Goal: Task Accomplishment & Management: Use online tool/utility

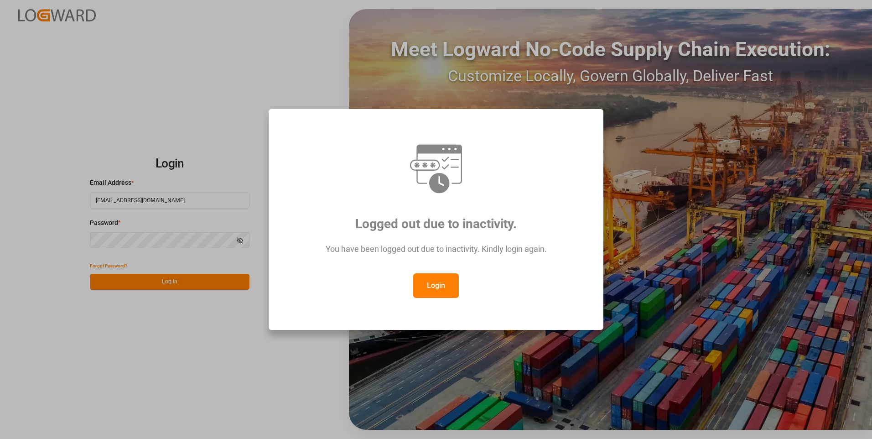
click at [422, 288] on button "Login" at bounding box center [436, 285] width 46 height 25
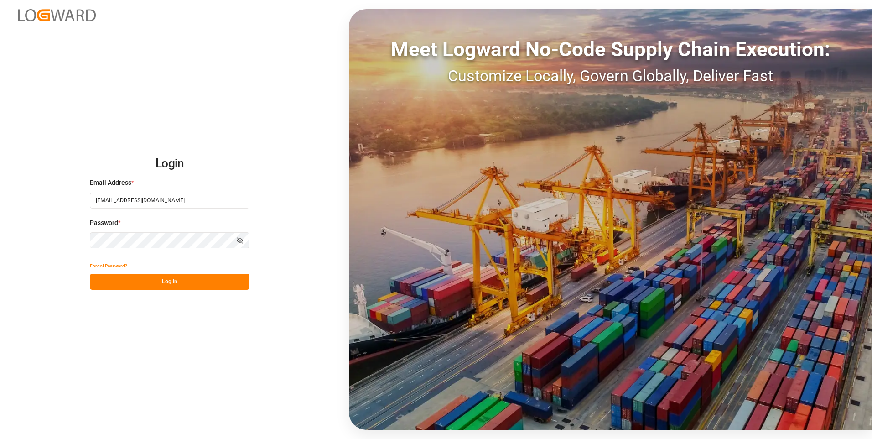
click at [184, 285] on button "Log In" at bounding box center [170, 282] width 160 height 16
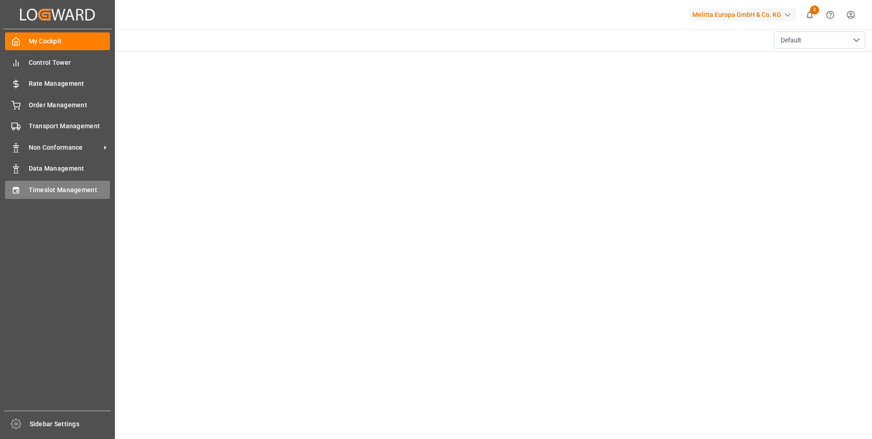
click at [42, 190] on span "Timeslot Management" at bounding box center [70, 190] width 82 height 10
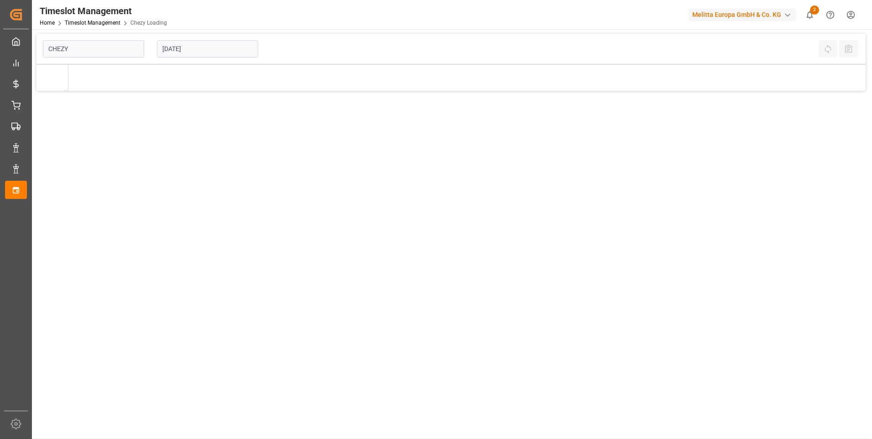
type input "Chezy Loading"
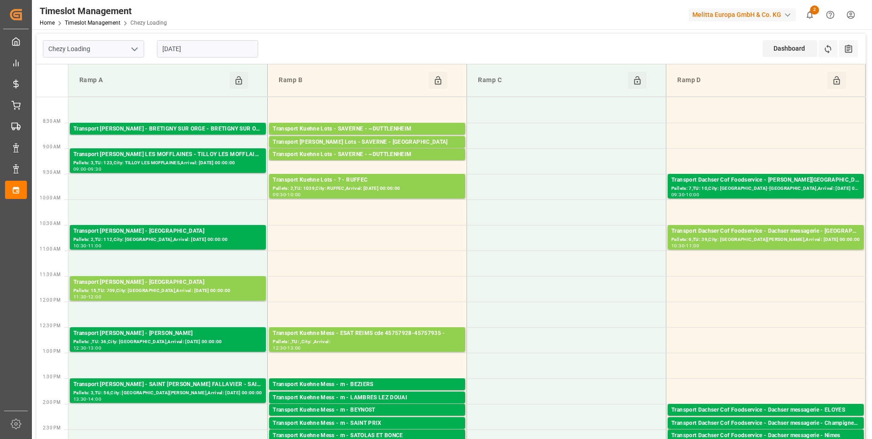
click at [205, 48] on input "[DATE]" at bounding box center [207, 48] width 101 height 17
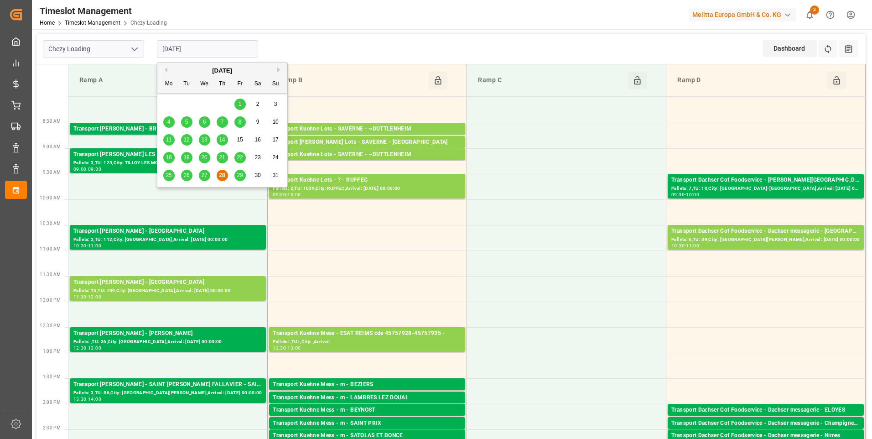
click at [239, 178] on span "29" at bounding box center [240, 175] width 6 height 6
type input "[DATE]"
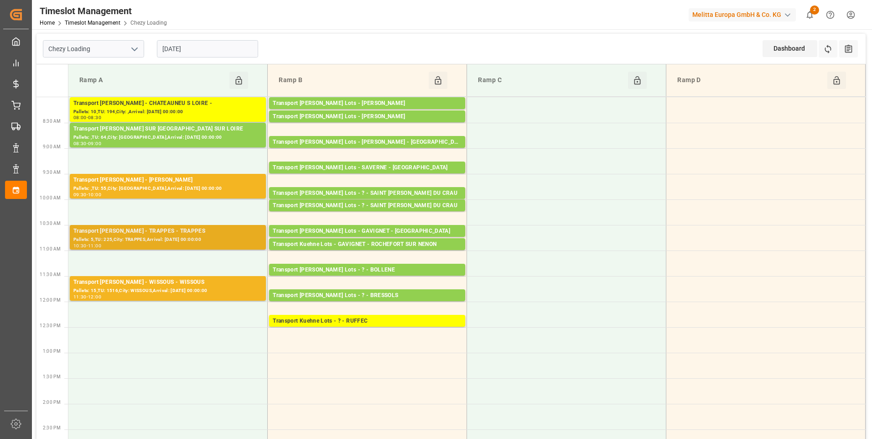
click at [159, 240] on div "Pallets: 5,TU: 225,City: TRAPPES,Arrival: [DATE] 00:00:00" at bounding box center [167, 240] width 189 height 8
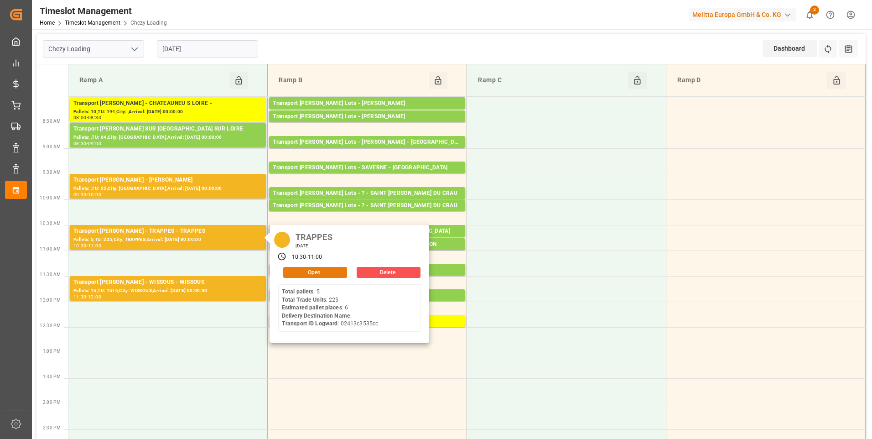
click at [308, 269] on button "Open" at bounding box center [315, 272] width 64 height 11
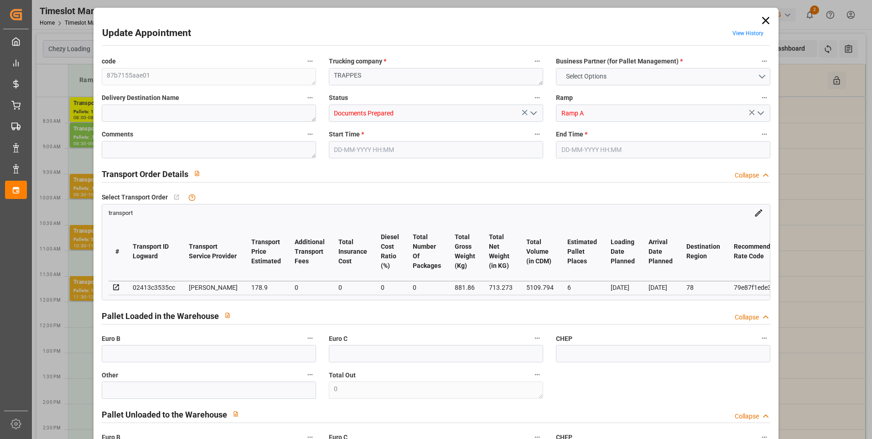
type input "6"
type input "178.9"
type input "0"
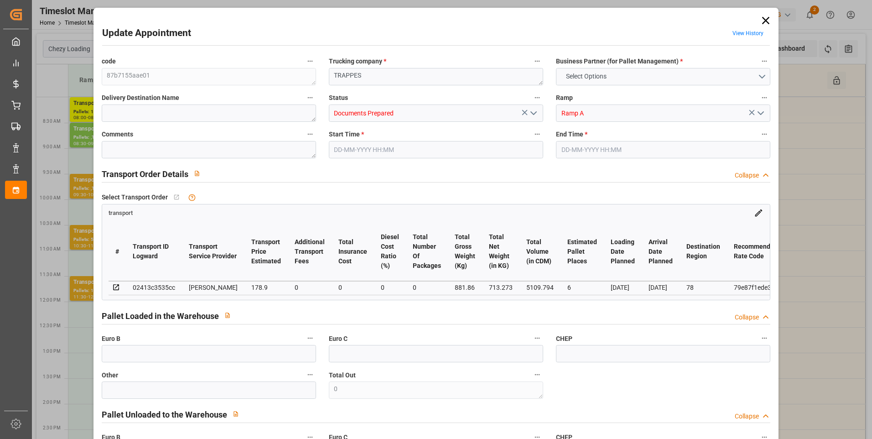
type input "171.6545"
type input "-7.2455"
type input "0"
type input "713.273"
type input "1322.996"
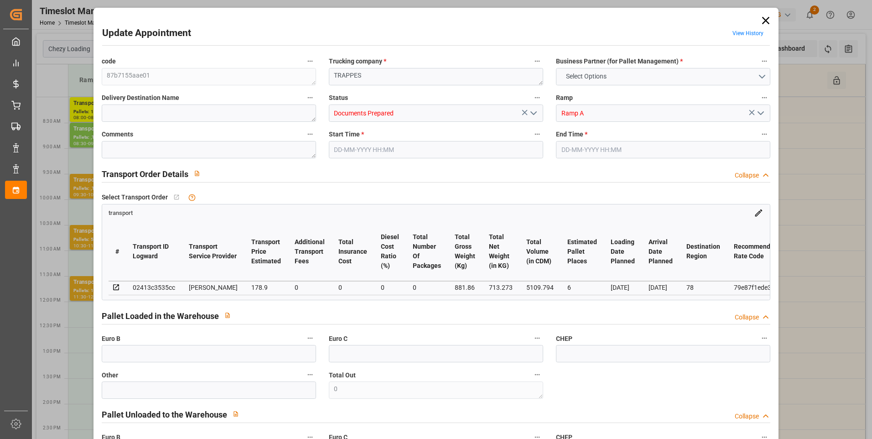
type input "5109.794"
type input "78"
type input "5"
type input "225"
type input "18"
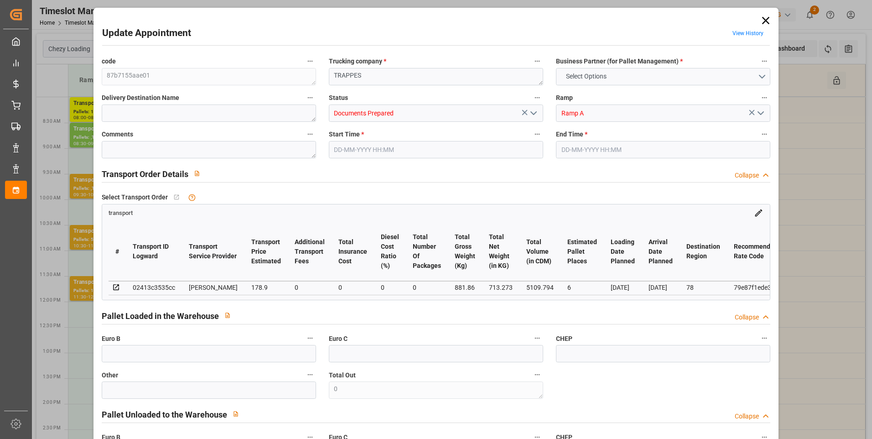
type input "101"
type input "881.86"
type input "0"
type input "4710.8598"
type input "0"
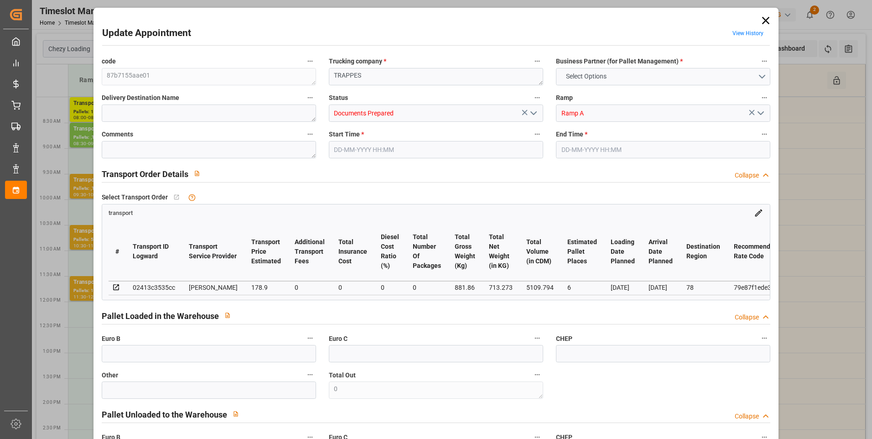
type input "0"
type input "21"
type input "35"
type input "29-08-2025 10:30"
type input "29-08-2025 11:00"
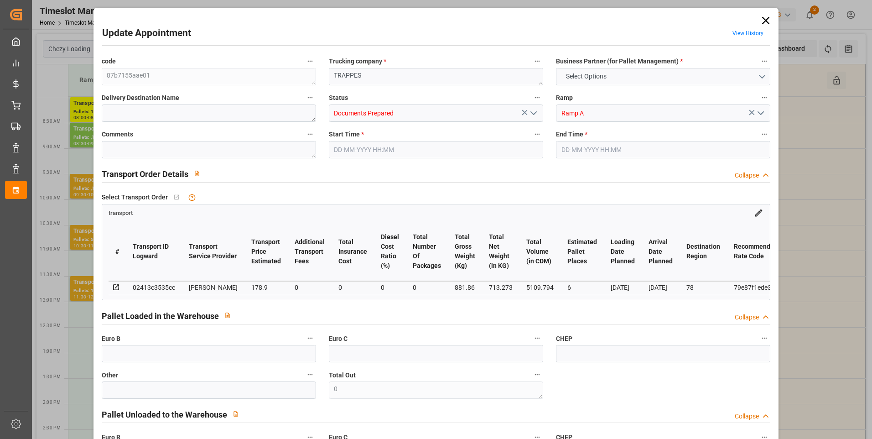
type input "25-08-2025 13:52"
type input "25-08-2025 11:38"
type input "[DATE]"
click at [532, 115] on polyline "open menu" at bounding box center [533, 113] width 5 height 3
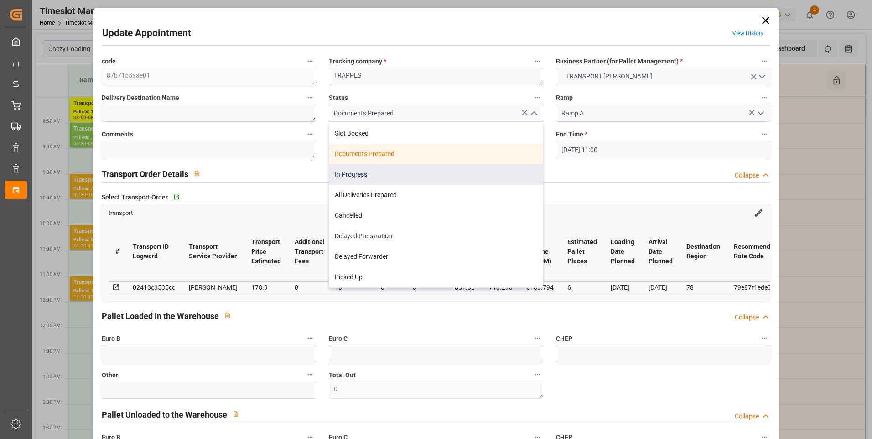
click at [358, 177] on div "In Progress" at bounding box center [436, 174] width 214 height 21
type input "In Progress"
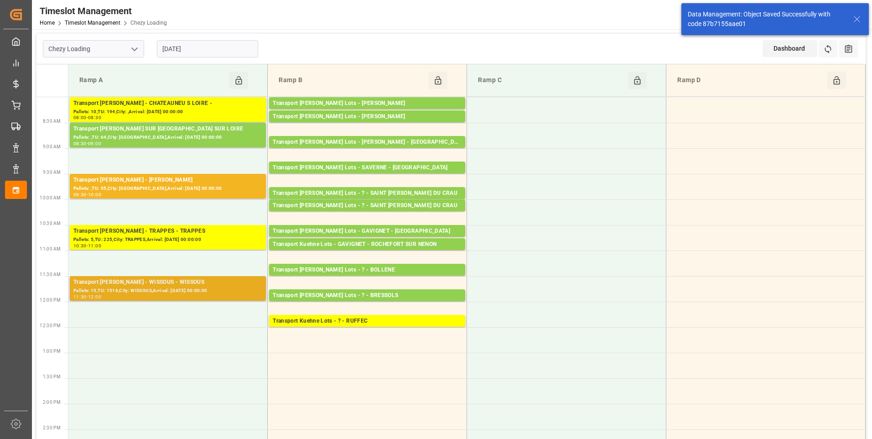
click at [163, 287] on div "Pallets: 15,TU: 1516,City: WISSOUS,Arrival: 2025-09-01 00:00:00" at bounding box center [167, 291] width 189 height 8
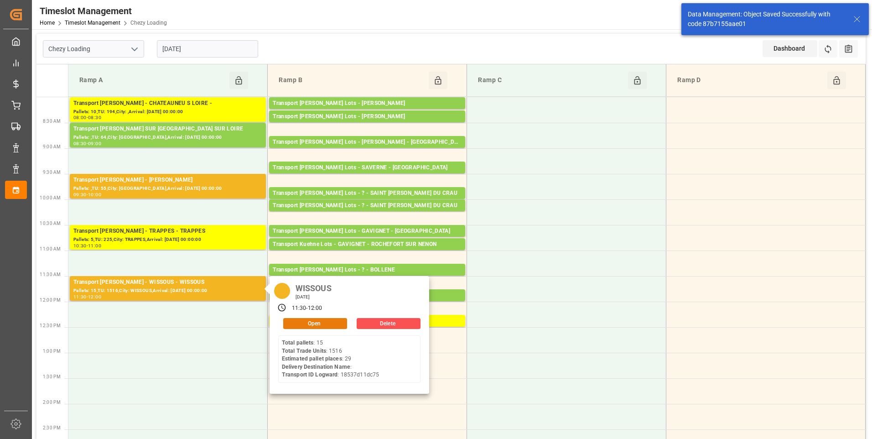
click at [312, 323] on button "Open" at bounding box center [315, 323] width 64 height 11
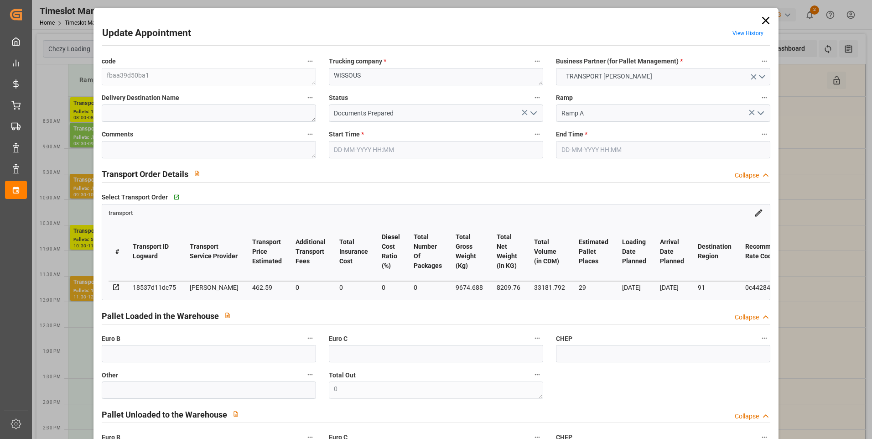
type input "29-08-2025 11:30"
type input "29-08-2025 12:00"
type input "27-08-2025 14:46"
type input "27-08-2025 11:34"
type input "[DATE]"
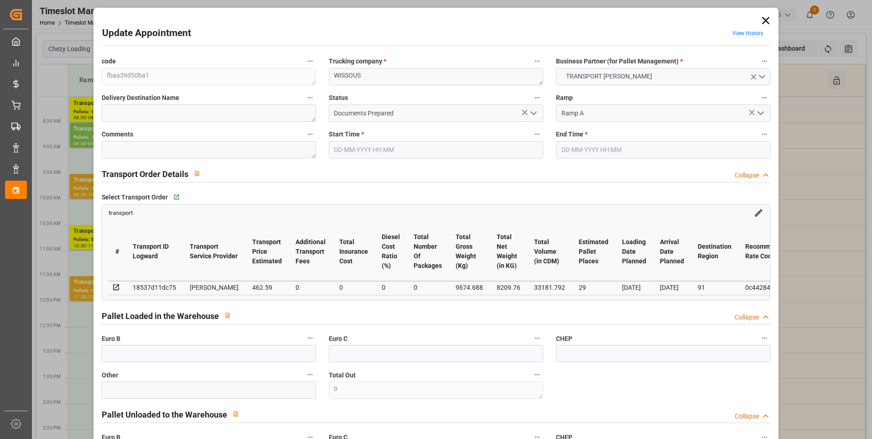
type input "[DATE]"
click at [536, 114] on icon "open menu" at bounding box center [533, 113] width 11 height 11
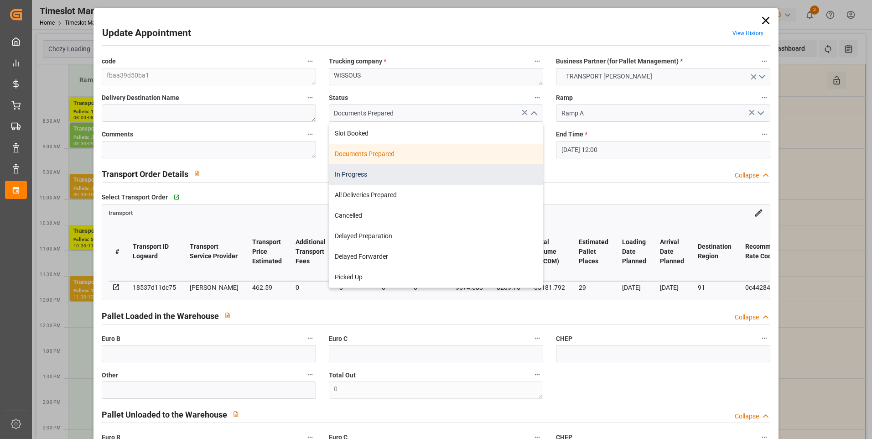
click at [363, 175] on div "In Progress" at bounding box center [436, 174] width 214 height 21
type input "In Progress"
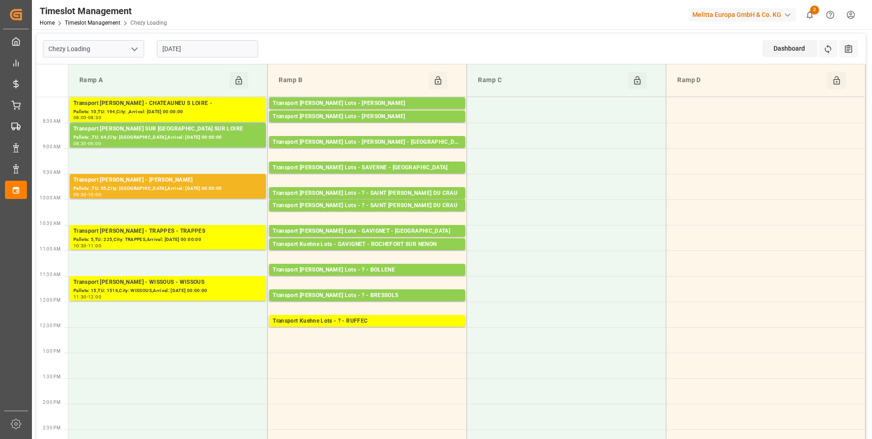
click at [215, 50] on input "[DATE]" at bounding box center [207, 48] width 101 height 17
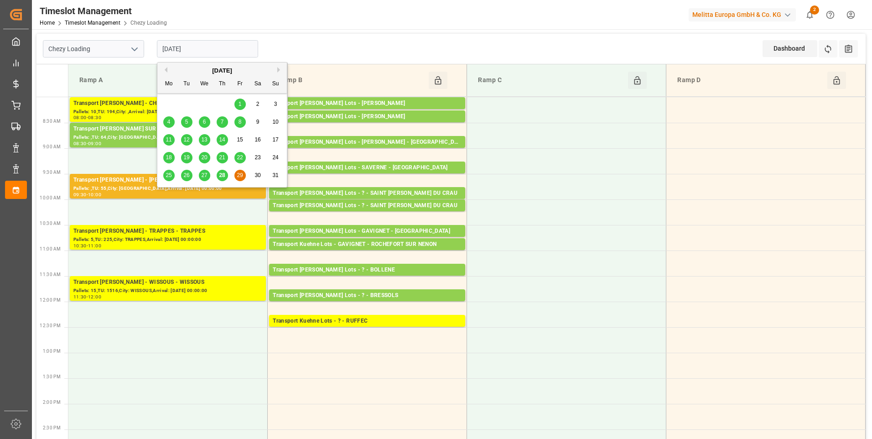
click at [275, 68] on div "[DATE]" at bounding box center [222, 70] width 130 height 9
click at [280, 69] on button "Next Month" at bounding box center [279, 69] width 5 height 5
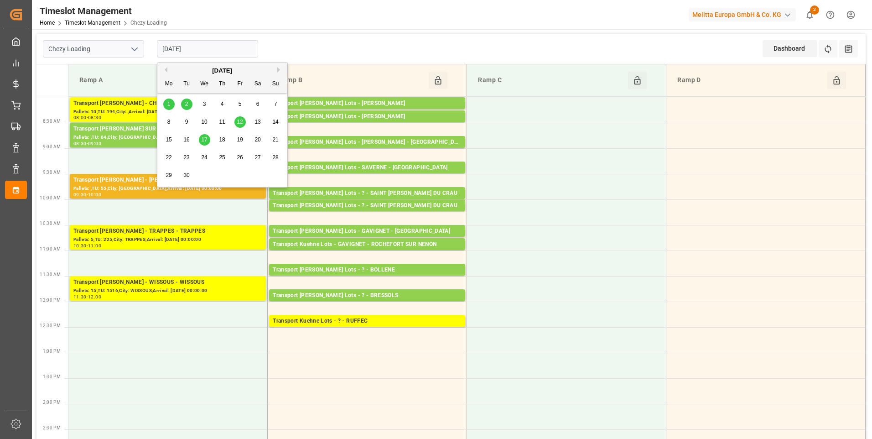
click at [168, 105] on span "1" at bounding box center [168, 104] width 3 height 6
type input "[DATE]"
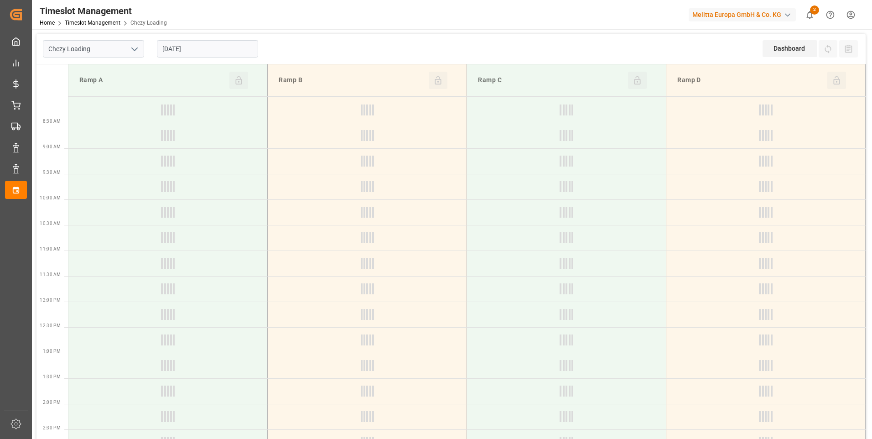
click at [168, 105] on div at bounding box center [167, 109] width 23 height 11
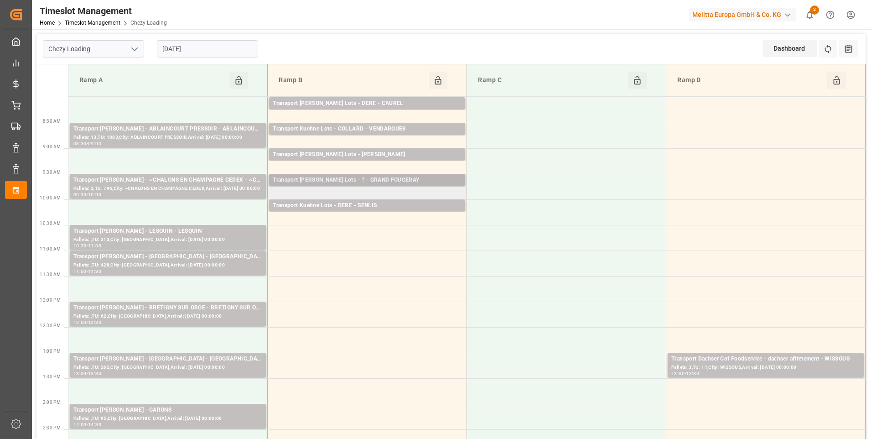
click at [397, 181] on div "Transport [PERSON_NAME] Lots - ? - GRAND FOUGERAY" at bounding box center [367, 180] width 189 height 9
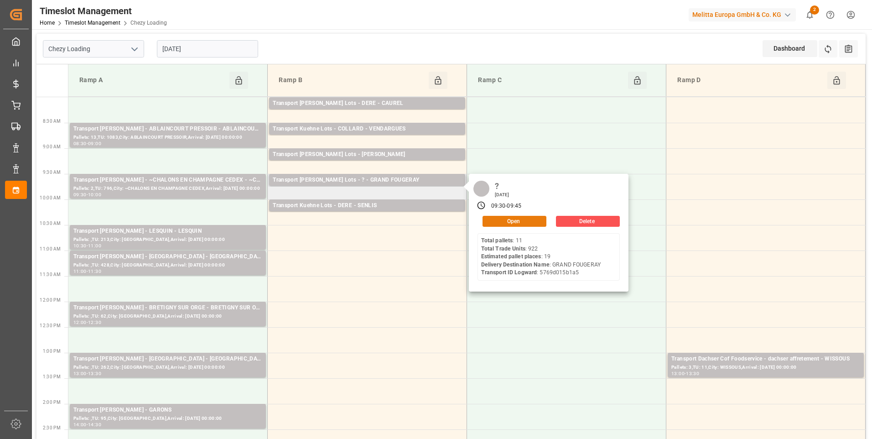
click at [511, 220] on button "Open" at bounding box center [515, 221] width 64 height 11
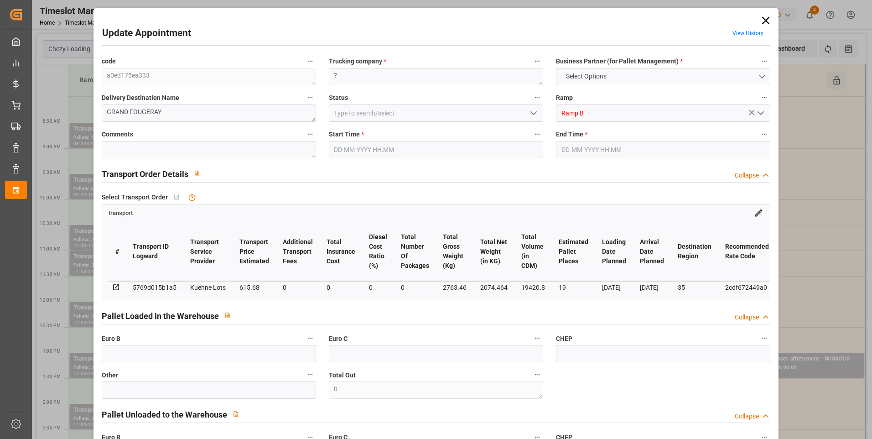
type input "19"
type input "615.68"
type input "0"
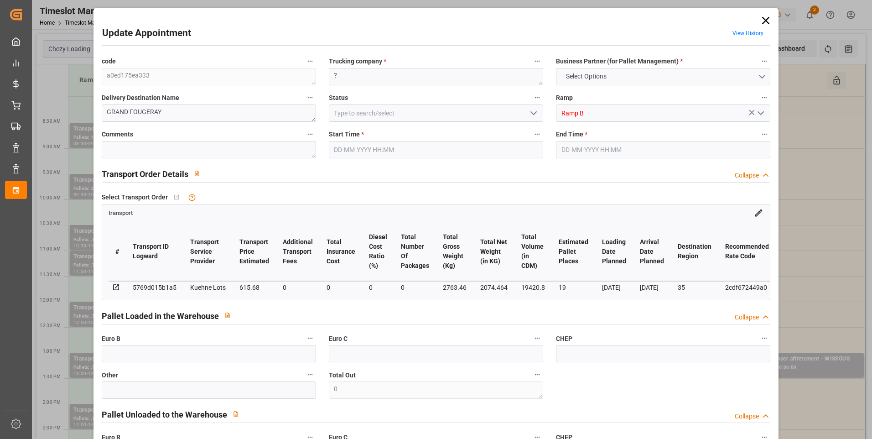
type input "615.68"
type input "0"
type input "2074.464"
type input "3469.4"
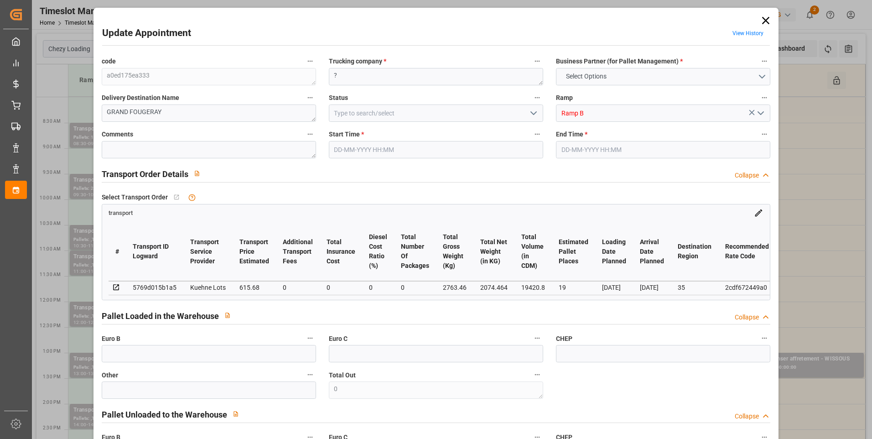
type input "19420.8"
type input "35"
type input "11"
type input "922"
type input "28"
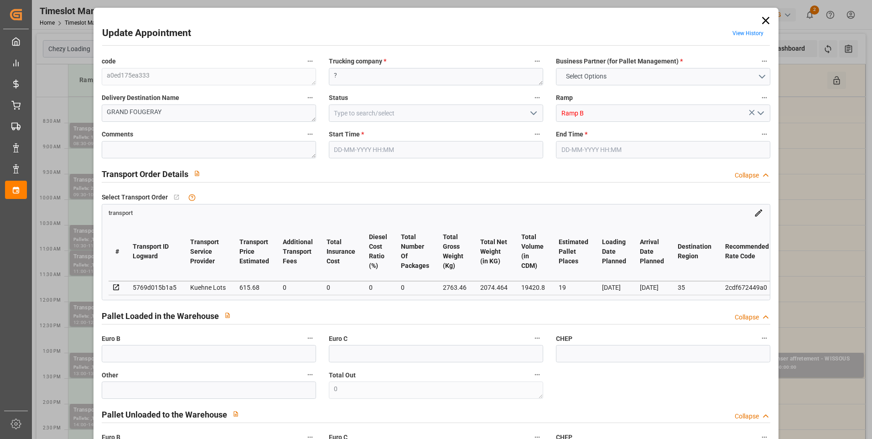
type input "101"
type input "2763.46"
type input "0"
type input "4710.8598"
type input "0"
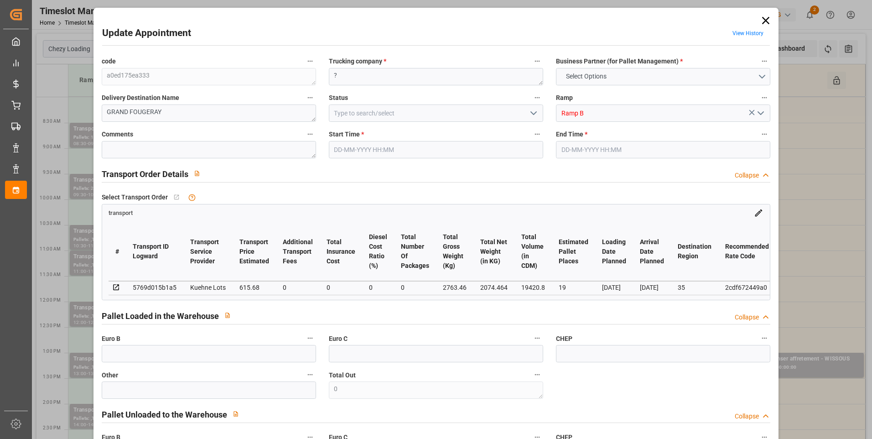
type input "0"
type input "21"
type input "35"
type input "01-09-2025 09:30"
type input "01-09-2025 09:45"
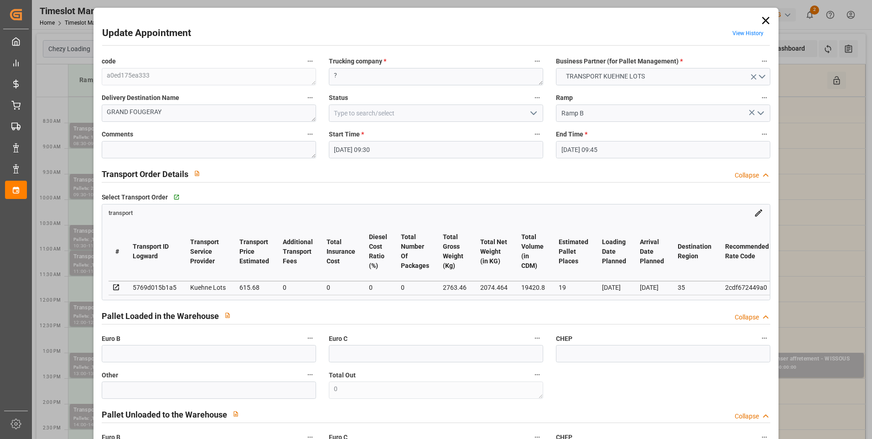
type input "27-08-2025 14:52"
type input "27-08-2025 11:28"
type input "[DATE]"
click at [534, 111] on icon "open menu" at bounding box center [533, 113] width 11 height 11
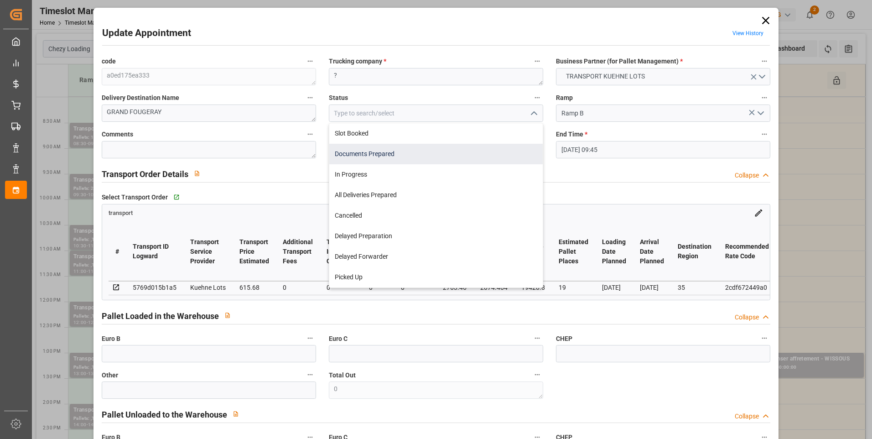
click at [407, 151] on div "Documents Prepared" at bounding box center [436, 154] width 214 height 21
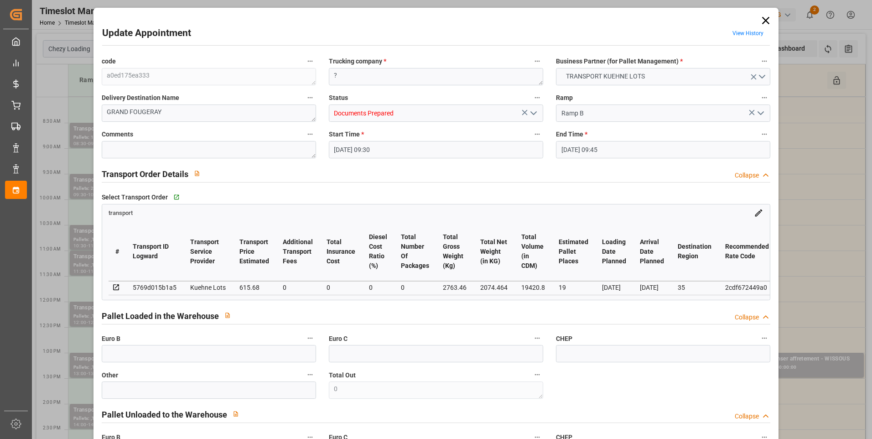
type input "Documents Prepared"
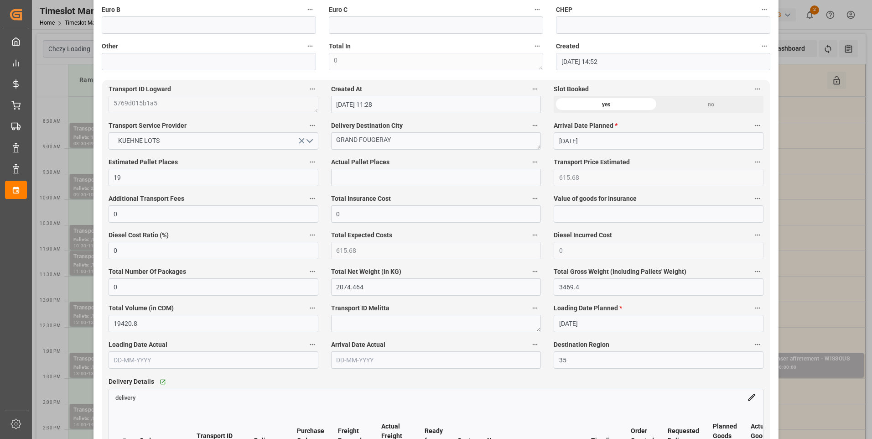
scroll to position [502, 0]
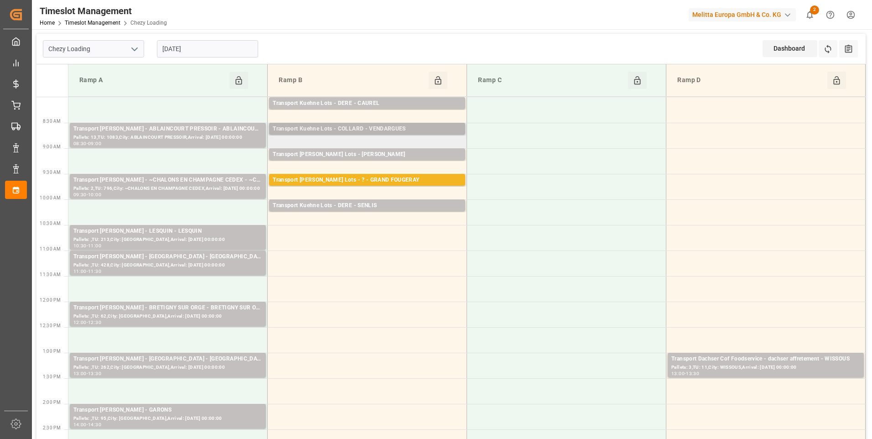
click at [400, 128] on div "Transport Kuehne Lots - COLLARD - VENDARGUES" at bounding box center [367, 129] width 189 height 9
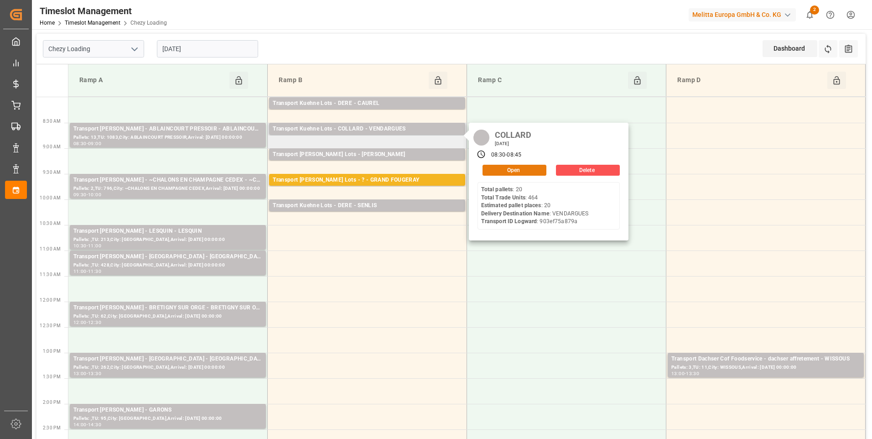
click at [519, 172] on button "Open" at bounding box center [515, 170] width 64 height 11
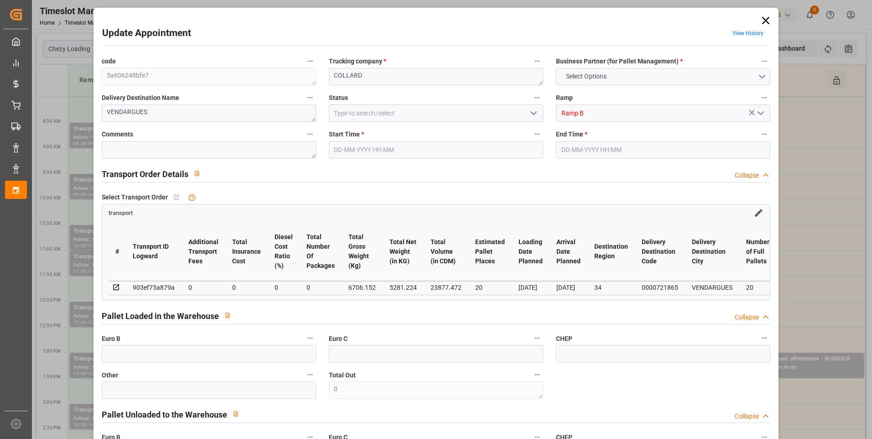
type input "20"
type input "0"
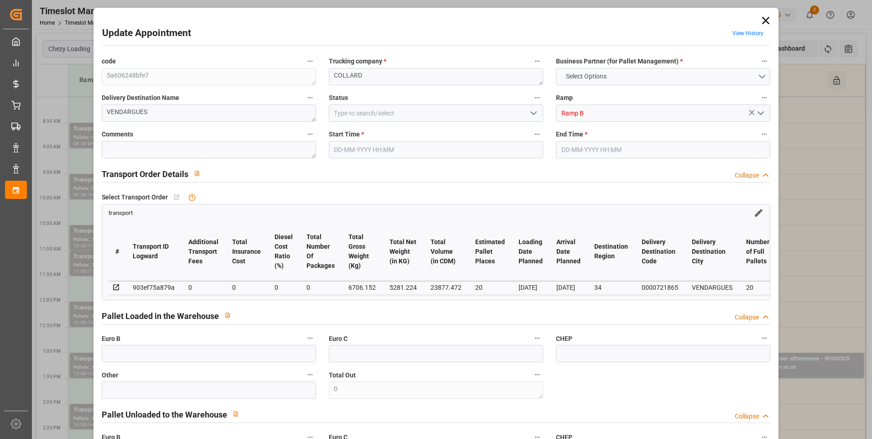
type input "0"
type input "5281.224"
type input "7692"
type input "23877.472"
type input "34"
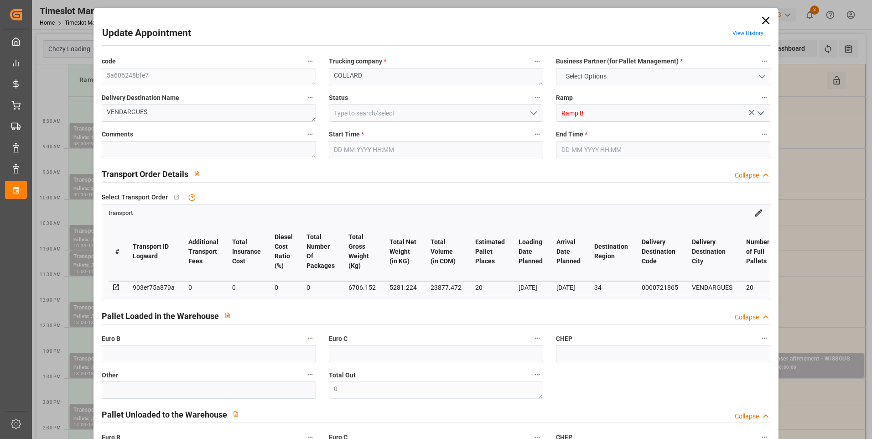
type input "20"
type input "464"
type input "27"
type input "101"
type input "6706.152"
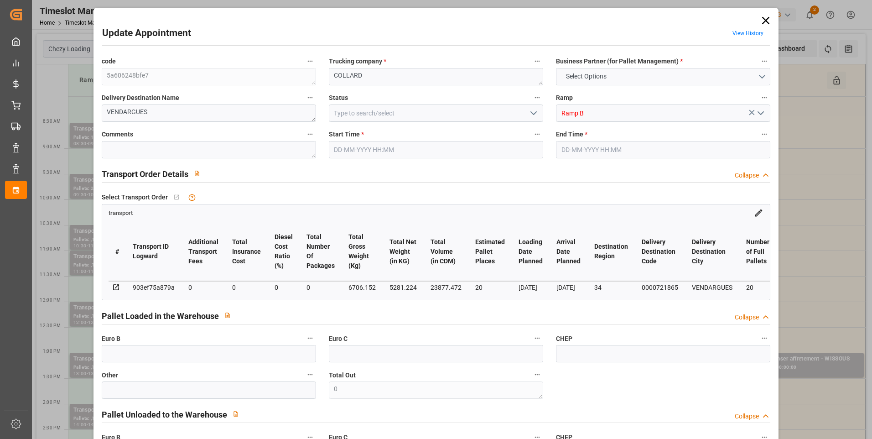
type input "0"
type input "4710.8598"
type input "0"
type input "21"
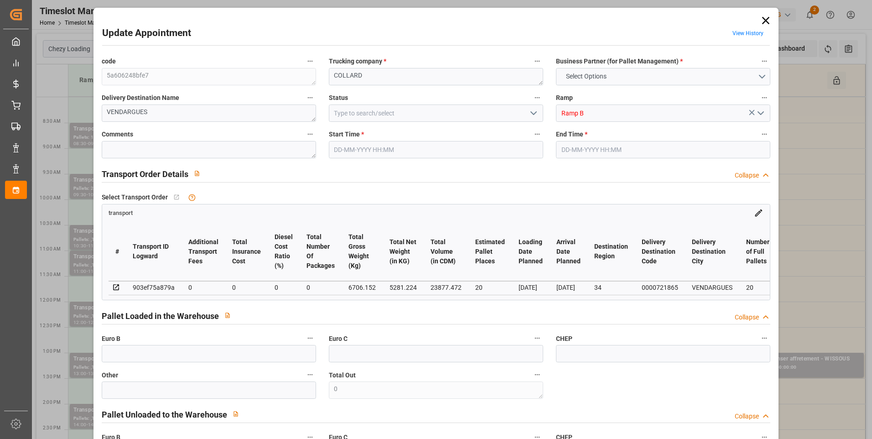
type input "35"
type input "01-09-2025 08:30"
type input "01-09-2025 08:45"
type input "27-08-2025 12:41"
type input "27-08-2025 11:28"
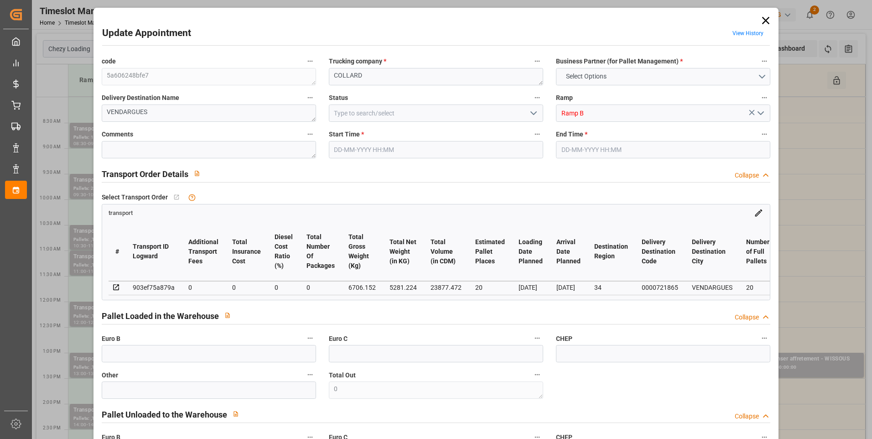
type input "[DATE]"
drag, startPoint x: 534, startPoint y: 110, endPoint x: 516, endPoint y: 121, distance: 20.7
click at [530, 112] on icon "open menu" at bounding box center [533, 113] width 11 height 11
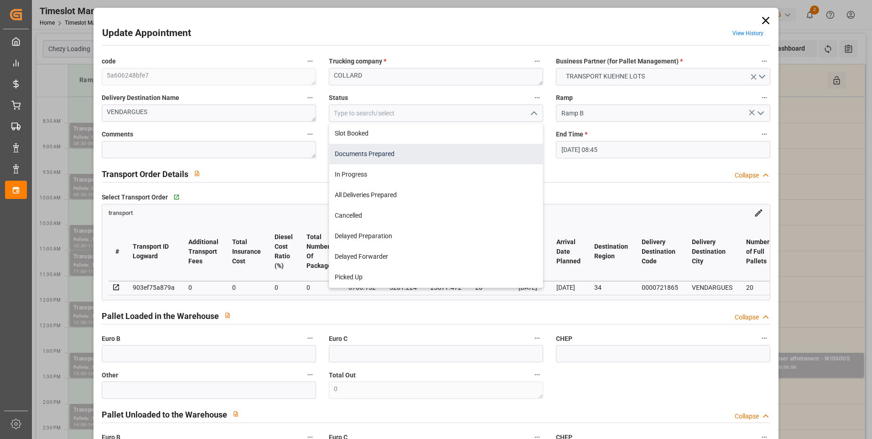
click at [372, 153] on div "Documents Prepared" at bounding box center [436, 154] width 214 height 21
type input "Documents Prepared"
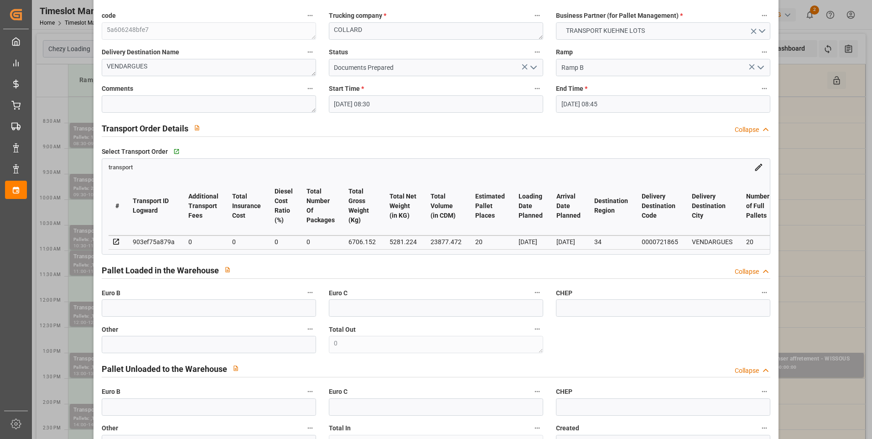
scroll to position [0, 0]
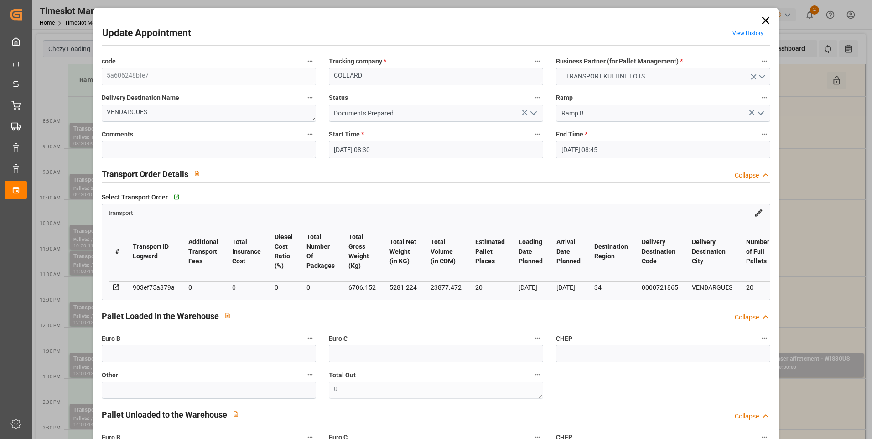
click at [535, 113] on icon "open menu" at bounding box center [533, 113] width 11 height 11
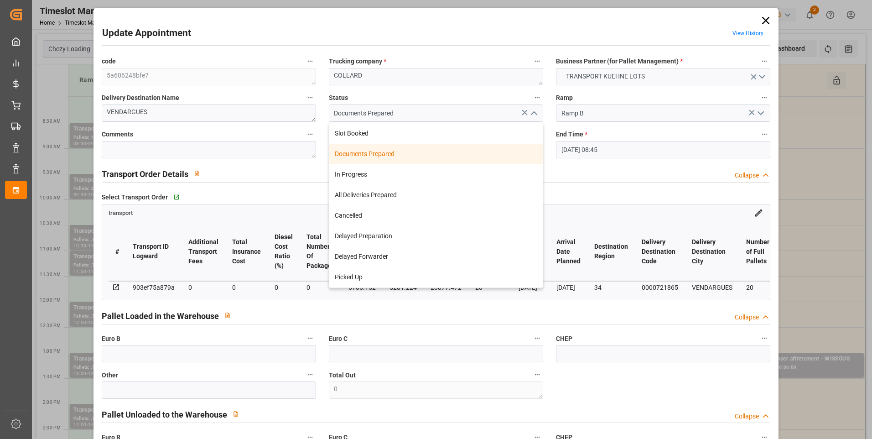
click at [406, 153] on div "Documents Prepared" at bounding box center [436, 154] width 214 height 21
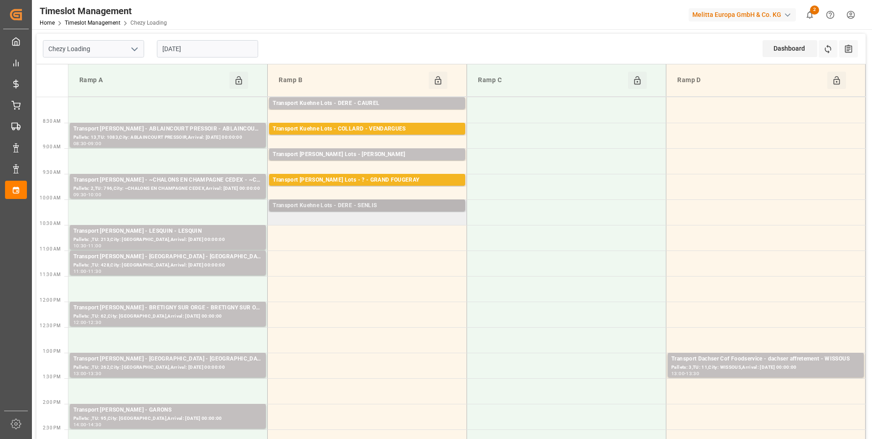
click at [408, 203] on div "Transport Kuehne Lots - DERE - SENLIS" at bounding box center [367, 205] width 189 height 9
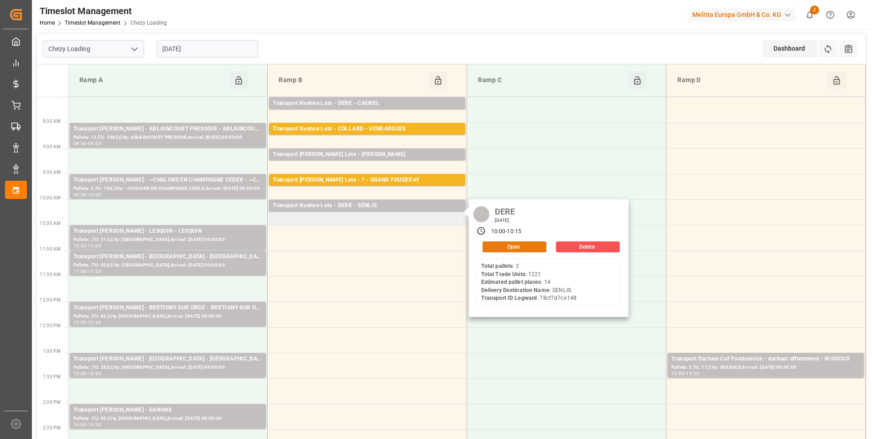
click at [507, 243] on button "Open" at bounding box center [515, 246] width 64 height 11
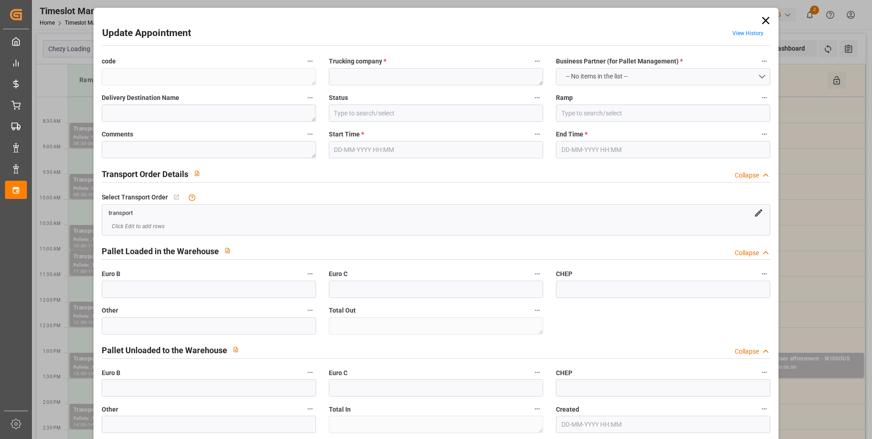
type textarea "3a44985ace1d"
type textarea "DERE"
type textarea "SENLIS"
type input "Ramp B"
type textarea "0"
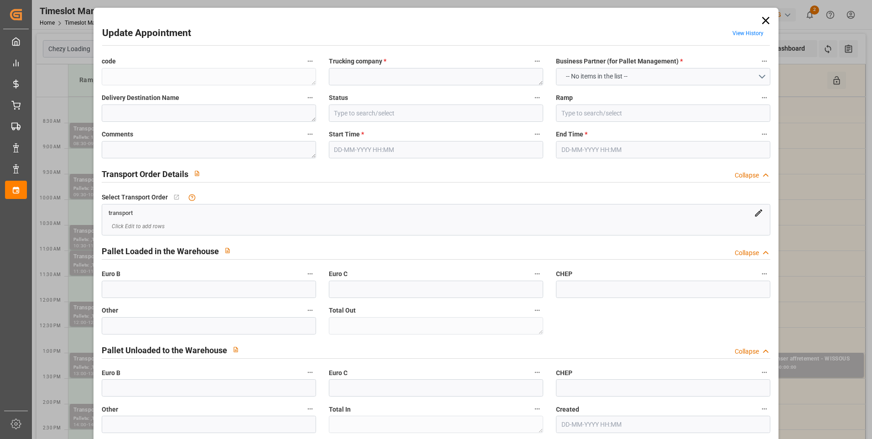
type textarea "0"
type textarea "78cf7d7ce148"
type textarea "SENLIS"
type textarea "0000722558"
type textarea "3a44985ace1d"
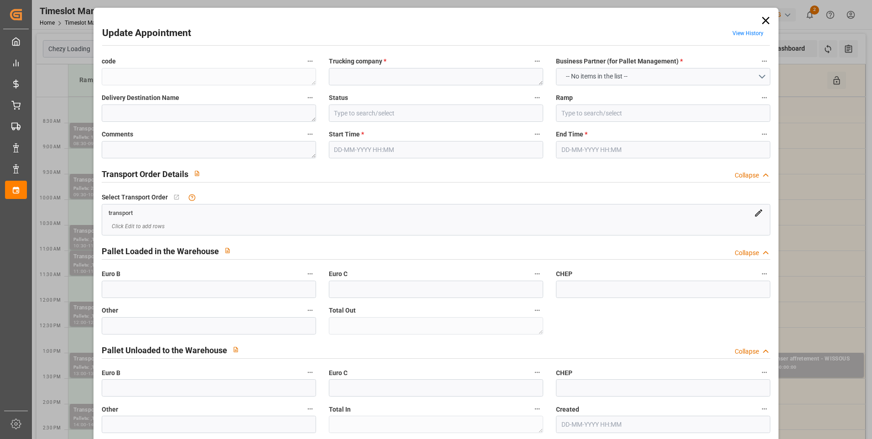
type textarea "FR-02570"
type textarea "FR"
type input "Road"
type input "FR"
type input "02570"
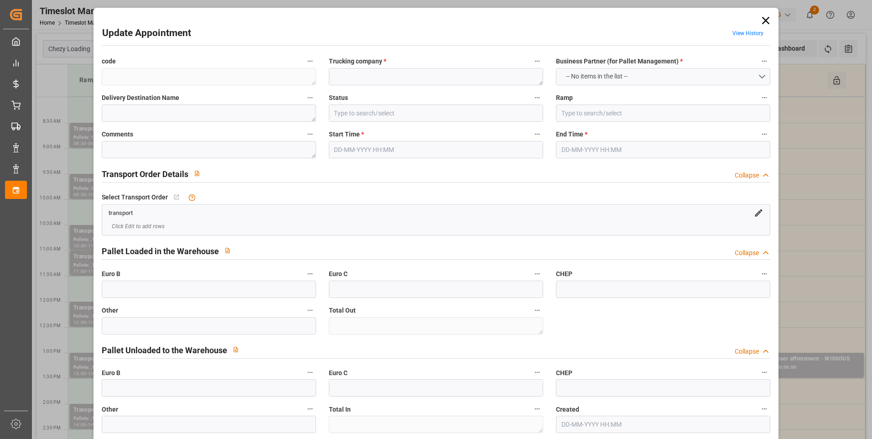
type input "FR"
type input "60300"
type input "Small Shipment"
type input "3.5-7.5 t"
type input "EURO 6"
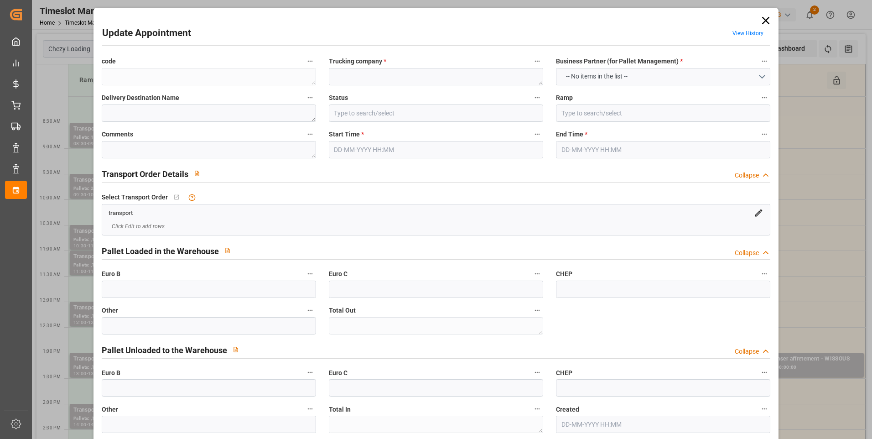
type input "Diesel"
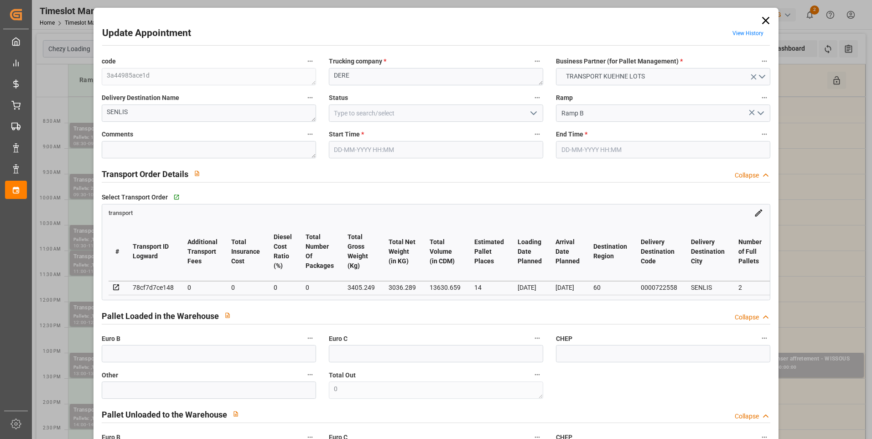
type input "14"
type input "0"
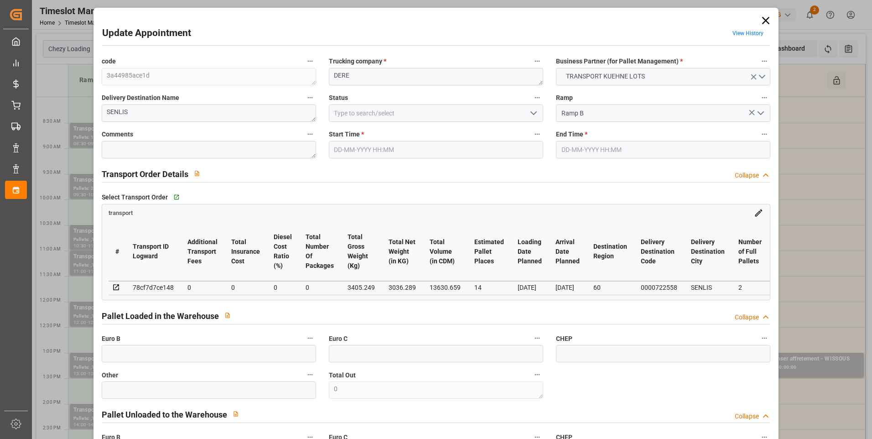
type input "0"
type input "3036.289"
type input "3765.057"
type input "13630.659"
type input "60"
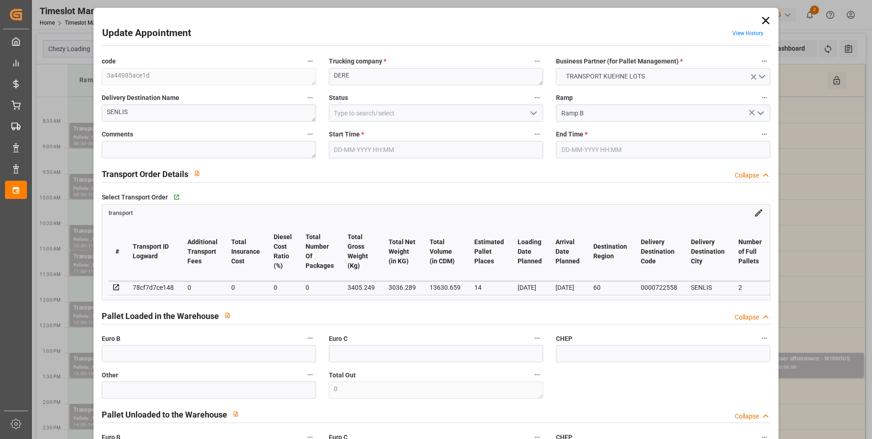
type input "2"
type input "1221"
type input "14"
type input "101"
type input "3405.249"
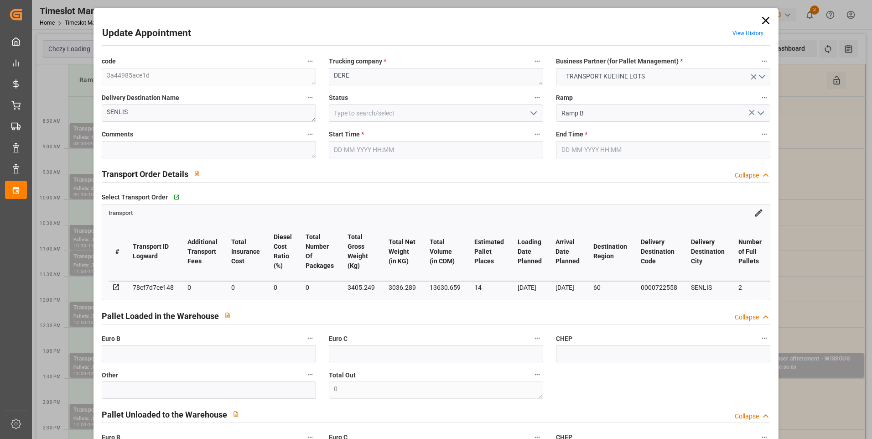
type input "0"
type input "4710.8598"
type input "0"
type input "21"
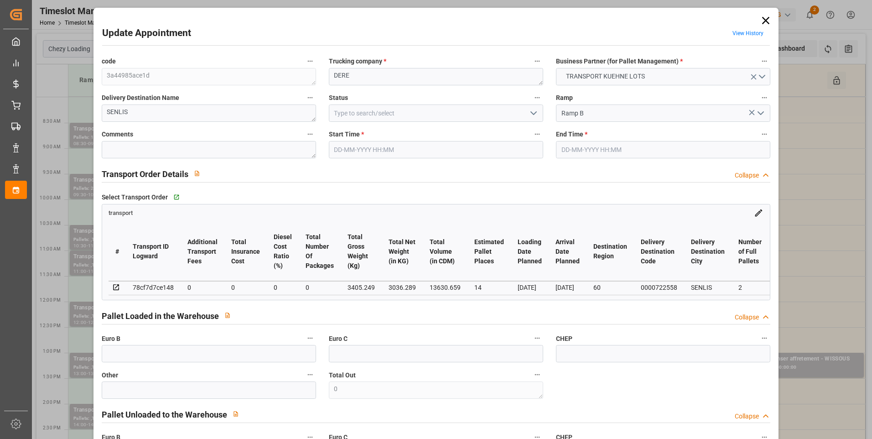
type input "35"
type input "01-09-2025 10:00"
type input "01-09-2025 10:15"
type input "27-08-2025 12:41"
type input "27-08-2025 11:29"
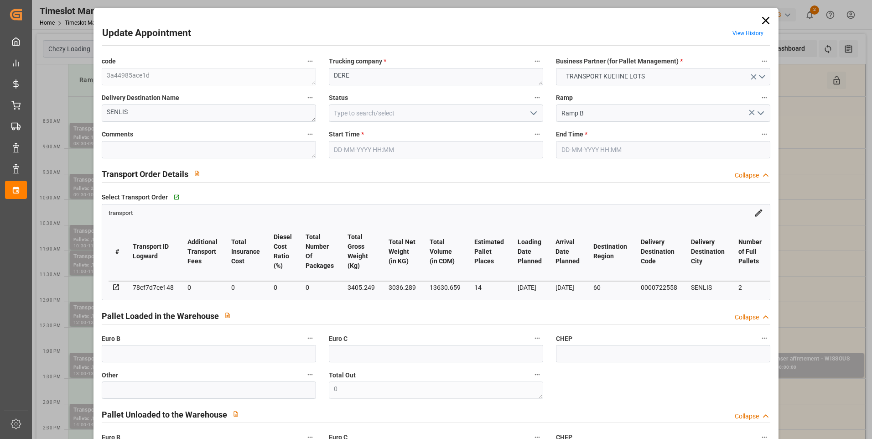
type input "[DATE]"
click at [532, 115] on icon "open menu" at bounding box center [533, 113] width 11 height 11
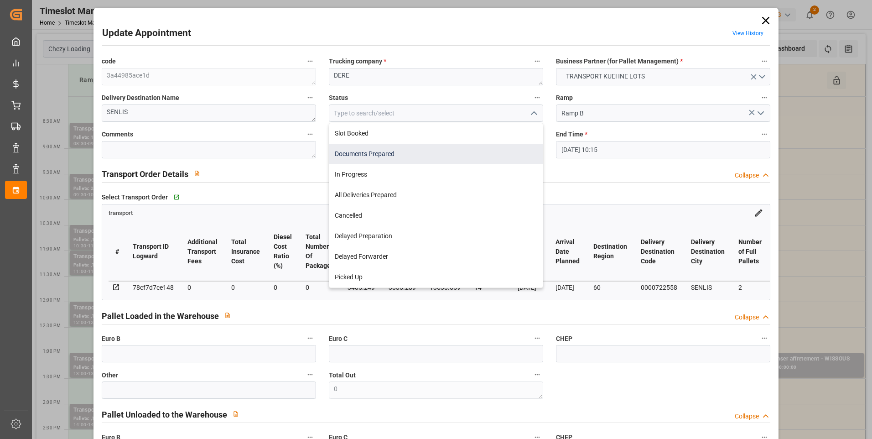
click at [391, 155] on div "Documents Prepared" at bounding box center [436, 154] width 214 height 21
type input "Documents Prepared"
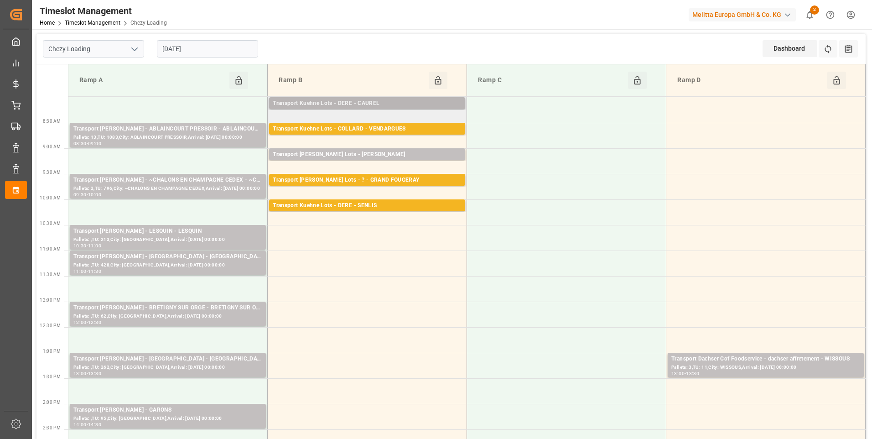
click at [365, 101] on div "Transport Kuehne Lots - DERE - CAUREL" at bounding box center [367, 103] width 189 height 9
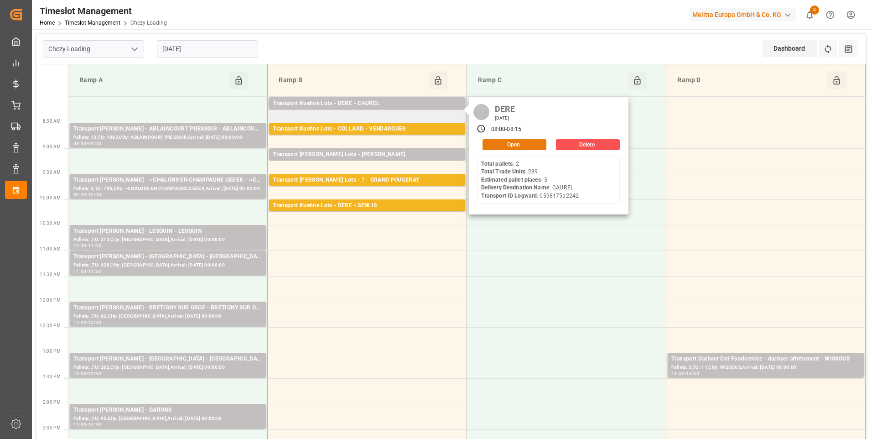
click at [494, 142] on button "Open" at bounding box center [515, 144] width 64 height 11
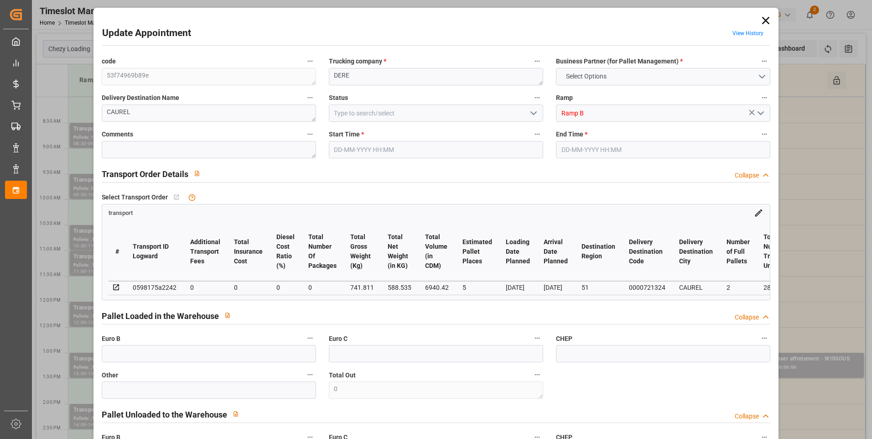
type textarea "53f74969b89e"
type textarea "DERE"
type textarea "CAUREL"
type input "Ramp B"
type textarea "0"
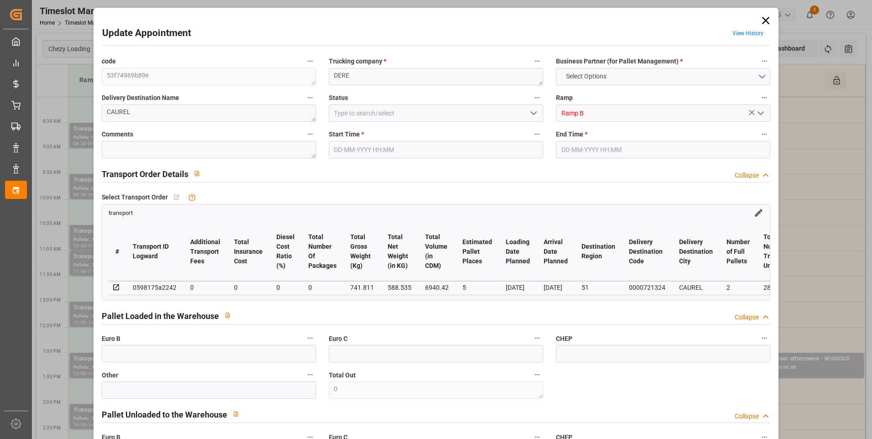
type textarea "0"
type textarea "0598175a2242"
type textarea "CAUREL"
type textarea "0000721324"
type textarea "53f74969b89e"
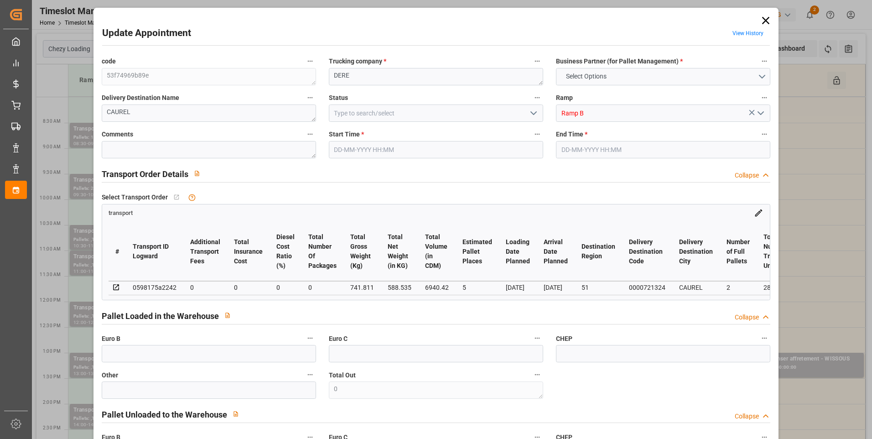
type textarea "FR-02570"
type textarea "FR"
type input "Road"
type input "FR"
type input "02570"
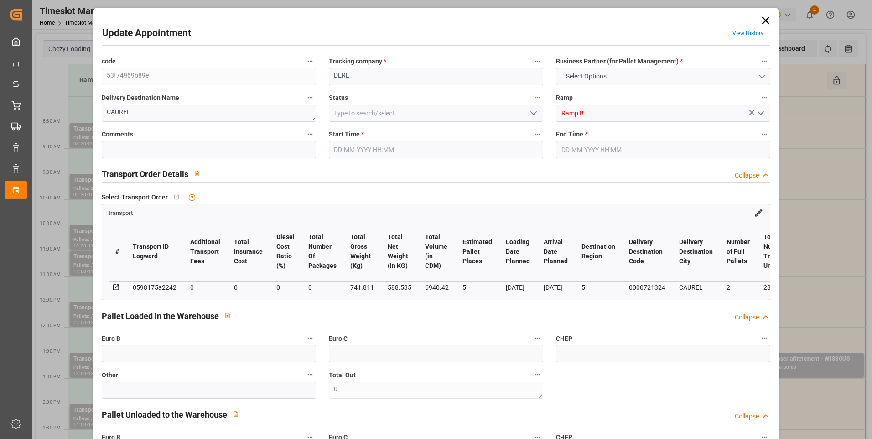
type input "FR"
type input "51110"
type input "Small Shipment"
type input "3.5-7.5 t"
type input "EURO 6"
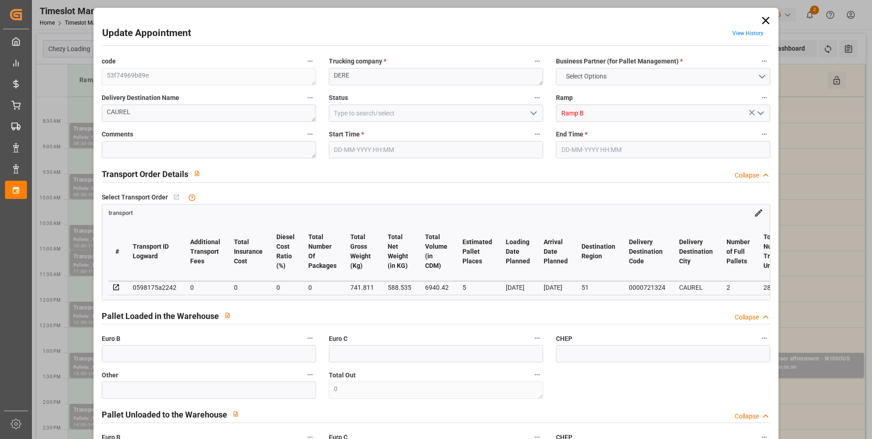
type input "Diesel"
type input "5"
type input "0"
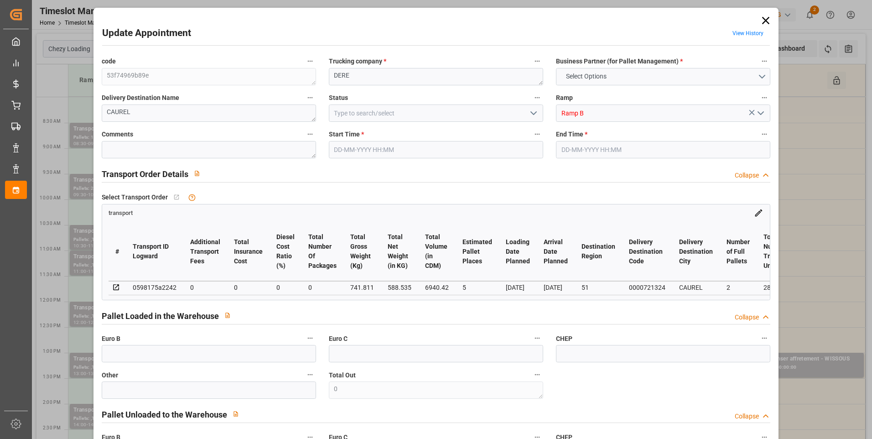
type input "0"
type input "588.535"
type input "886.025"
type input "6940.42"
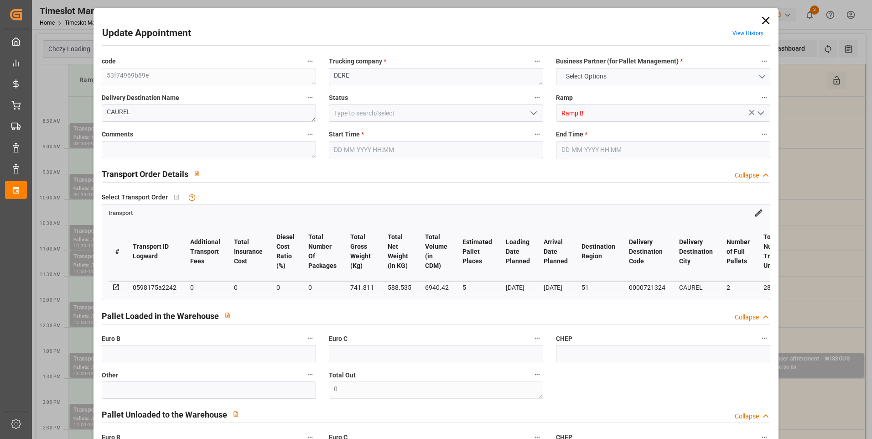
type input "51"
type input "2"
type input "289"
type input "5"
type input "101"
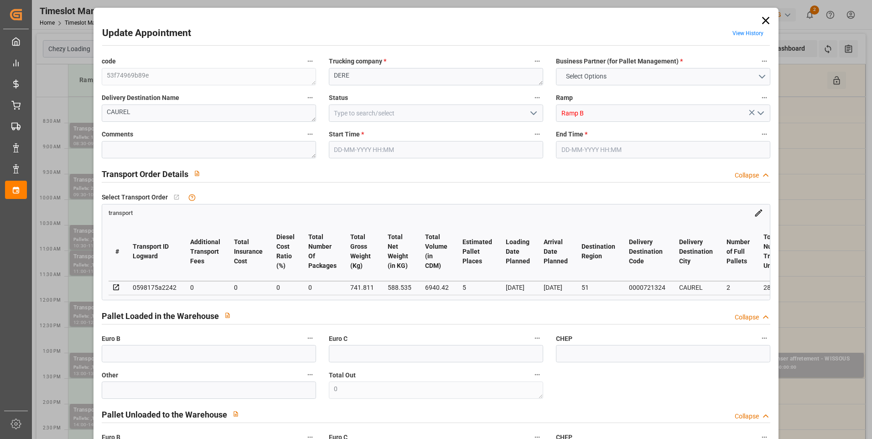
type input "741.811"
type input "0"
type input "4710.8598"
type input "0"
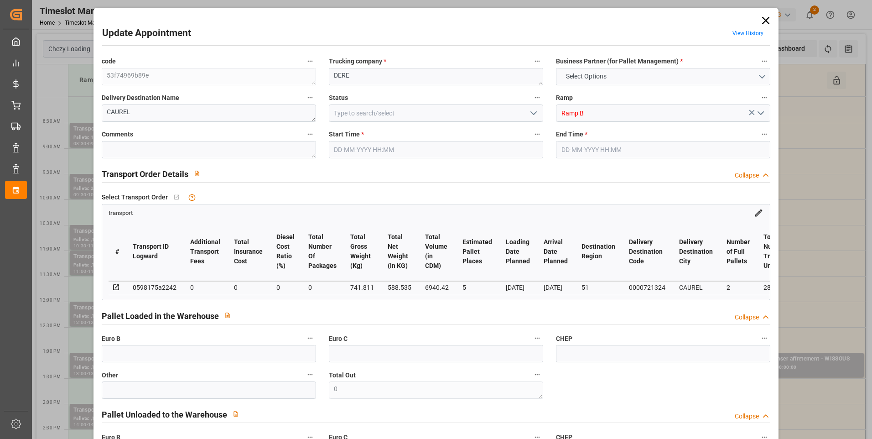
type input "21"
type input "35"
type input "01-09-2025 08:00"
type input "01-09-2025 08:15"
type input "26-08-2025 13:02"
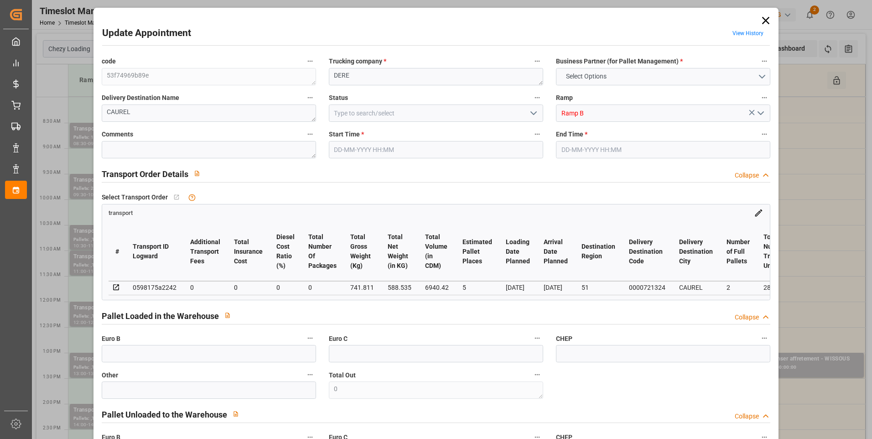
type input "26-08-2025 11:23"
type input "[DATE]"
type input "29-08-2025"
click at [533, 113] on polyline "open menu" at bounding box center [533, 113] width 5 height 3
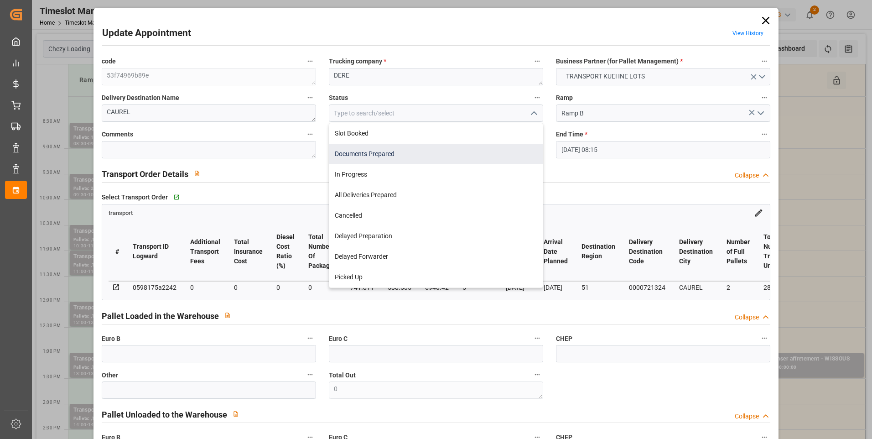
click at [370, 156] on div "Documents Prepared" at bounding box center [436, 154] width 214 height 21
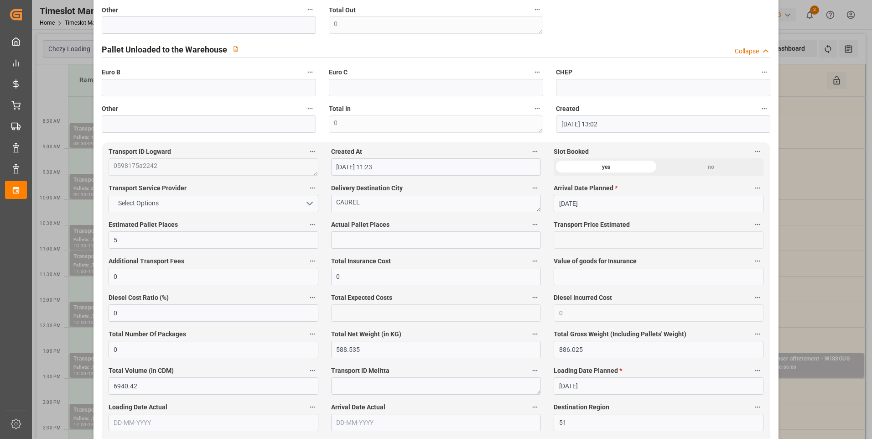
scroll to position [548, 0]
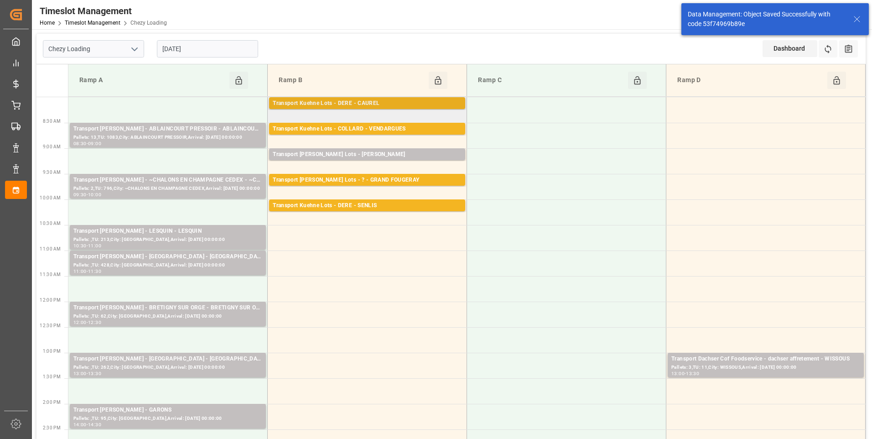
click at [386, 103] on div "Transport Kuehne Lots - DERE - CAUREL" at bounding box center [367, 103] width 189 height 9
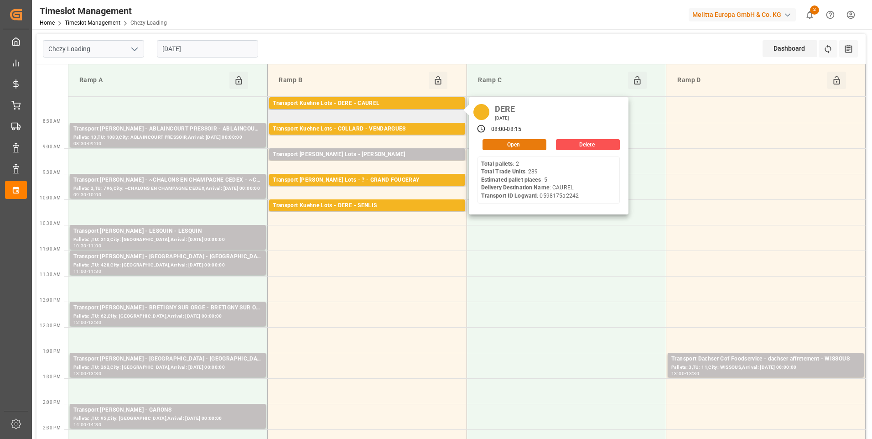
click at [532, 145] on button "Open" at bounding box center [515, 144] width 64 height 11
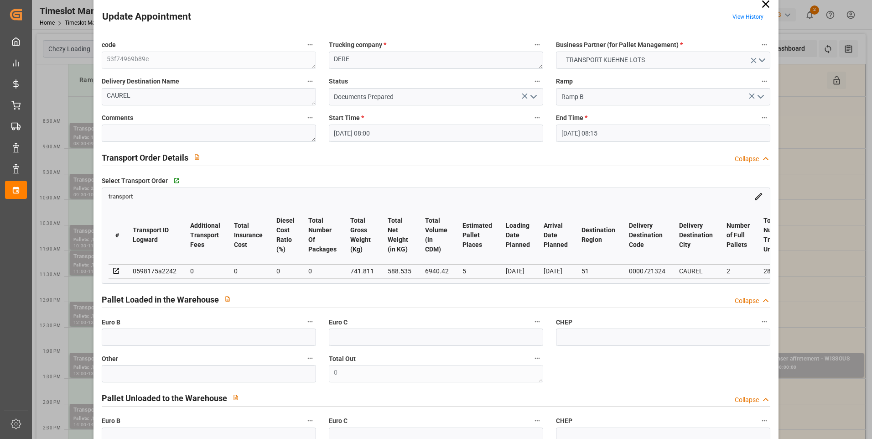
scroll to position [0, 0]
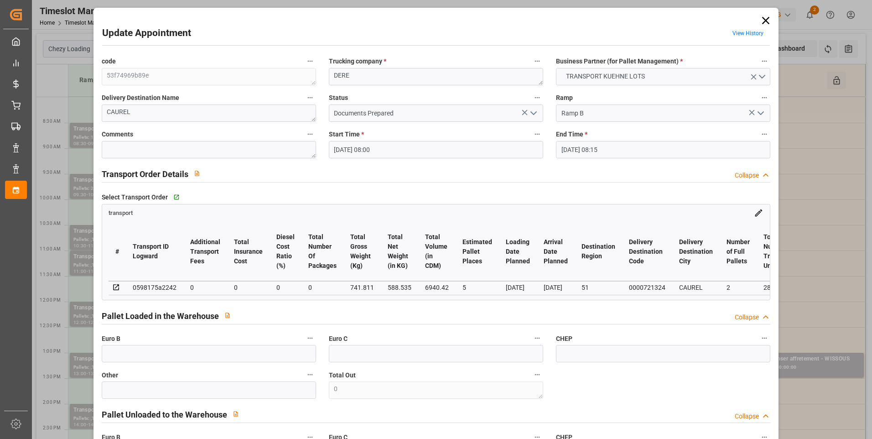
click at [763, 19] on icon at bounding box center [766, 20] width 13 height 13
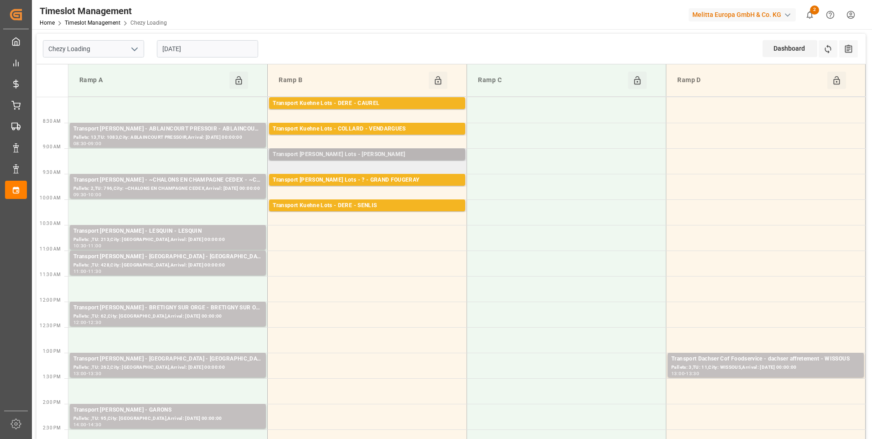
click at [433, 155] on div "Transport [PERSON_NAME] Lots - [PERSON_NAME]" at bounding box center [367, 154] width 189 height 9
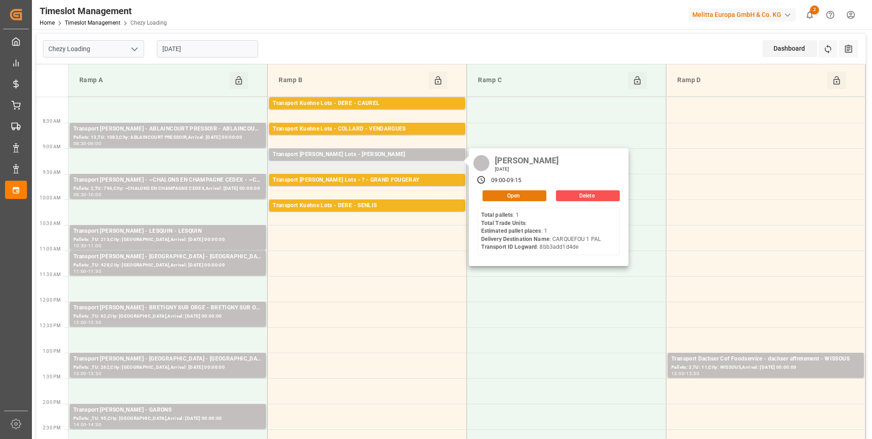
click at [512, 194] on button "Open" at bounding box center [515, 195] width 64 height 11
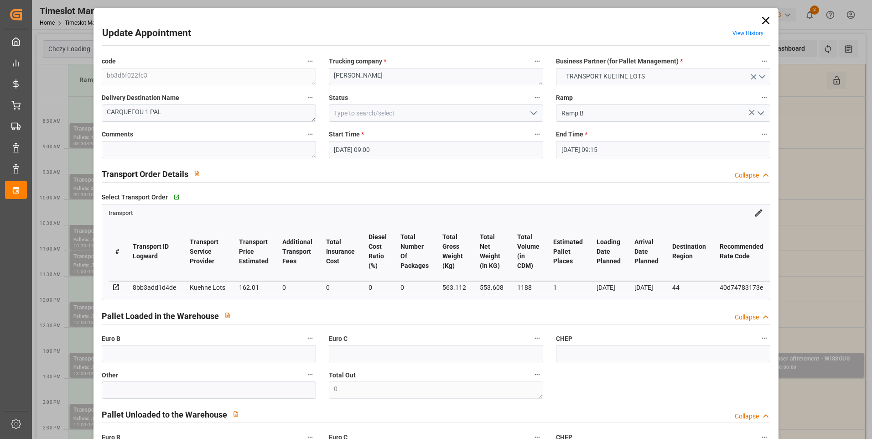
click at [532, 111] on icon "open menu" at bounding box center [533, 113] width 11 height 11
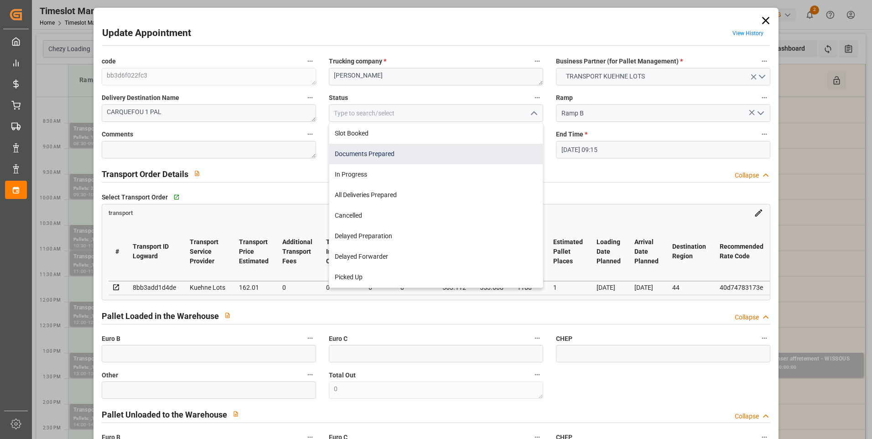
click at [379, 152] on div "Documents Prepared" at bounding box center [436, 154] width 214 height 21
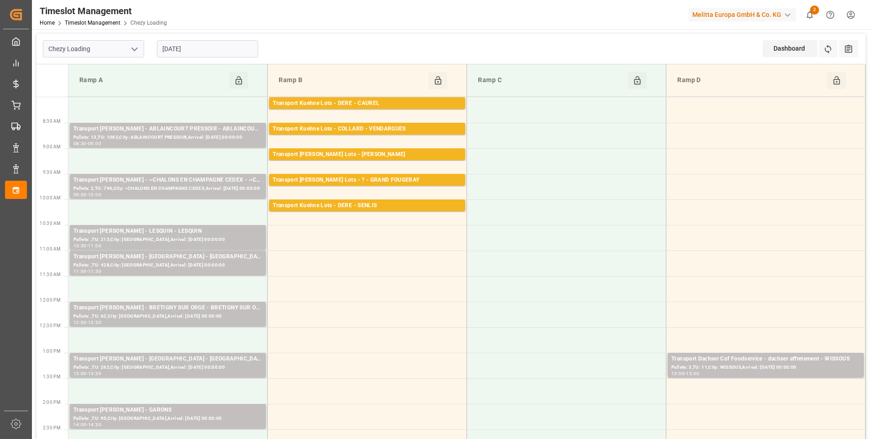
click at [207, 49] on input "[DATE]" at bounding box center [207, 48] width 101 height 17
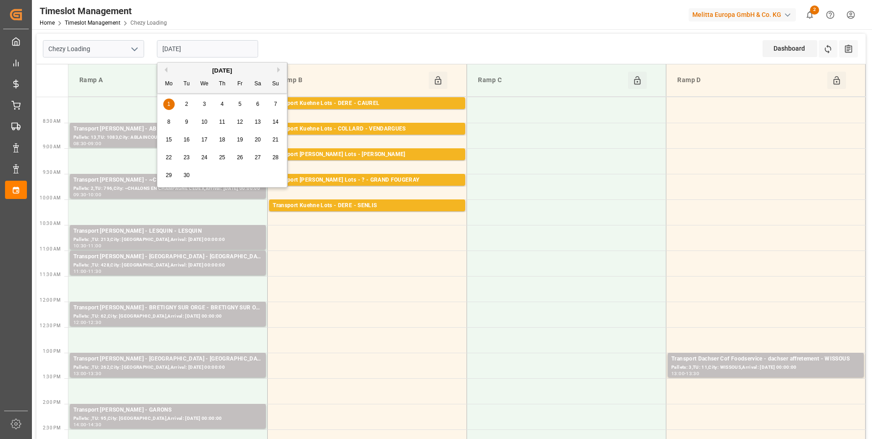
click at [166, 70] on button "Previous Month" at bounding box center [164, 69] width 5 height 5
click at [220, 174] on span "28" at bounding box center [222, 175] width 6 height 6
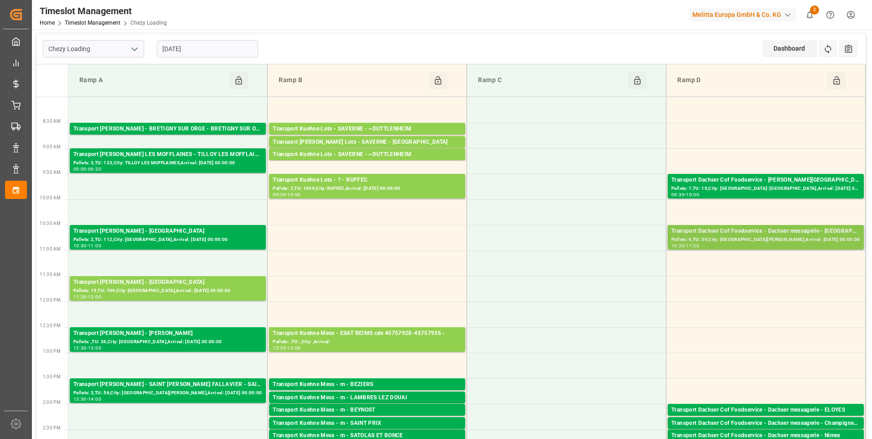
click at [754, 238] on div "Pallets: 6,TU: 39,City: [GEOGRAPHIC_DATA][PERSON_NAME],Arrival: [DATE] 00:00:00" at bounding box center [766, 240] width 189 height 8
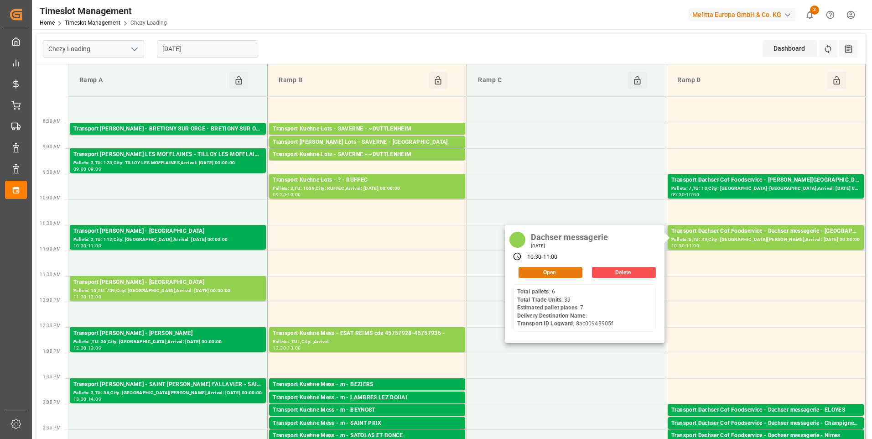
click at [567, 270] on button "Open" at bounding box center [551, 272] width 64 height 11
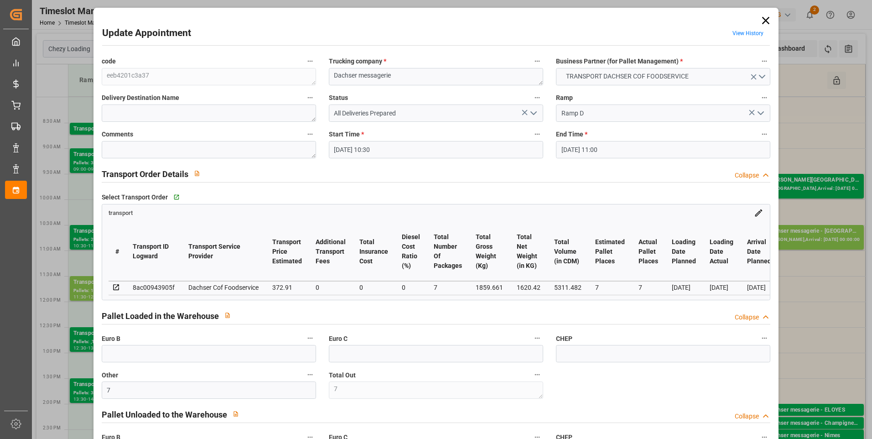
click at [532, 113] on icon "open menu" at bounding box center [533, 113] width 11 height 11
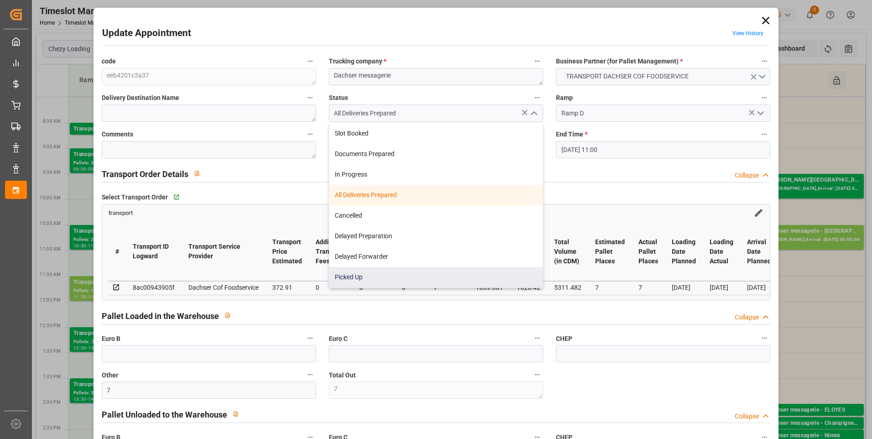
click at [348, 276] on div "Picked Up" at bounding box center [436, 277] width 214 height 21
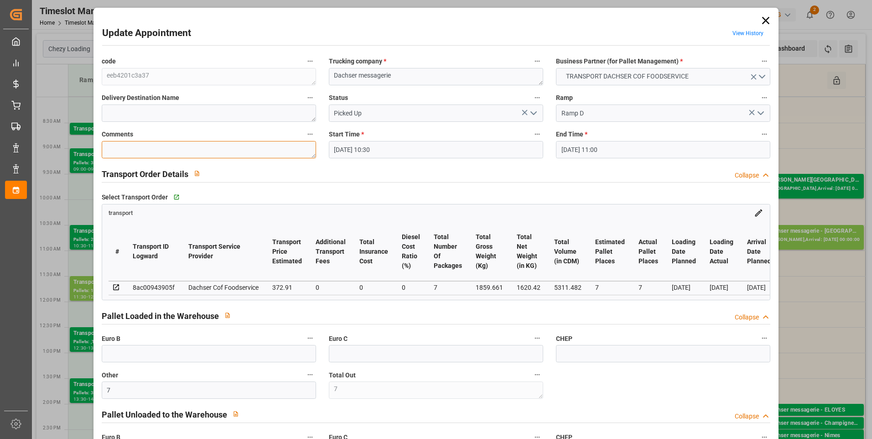
click at [141, 149] on textarea at bounding box center [209, 149] width 214 height 17
click at [533, 114] on polyline "open menu" at bounding box center [533, 113] width 5 height 3
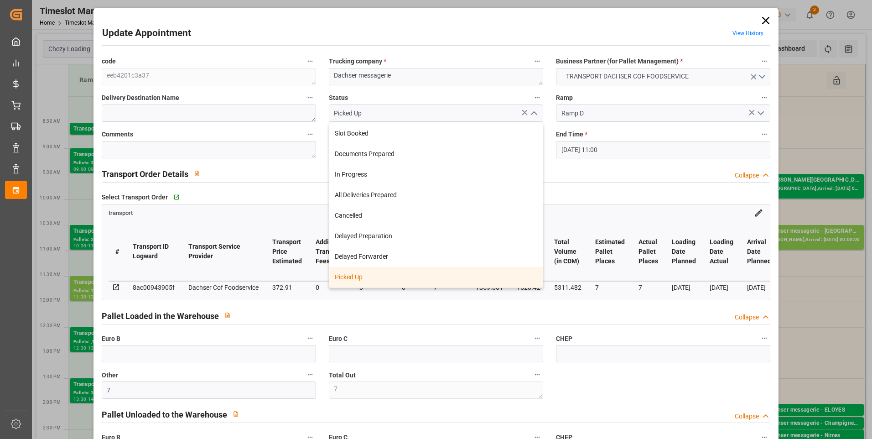
click at [354, 274] on div "Picked Up" at bounding box center [436, 277] width 214 height 21
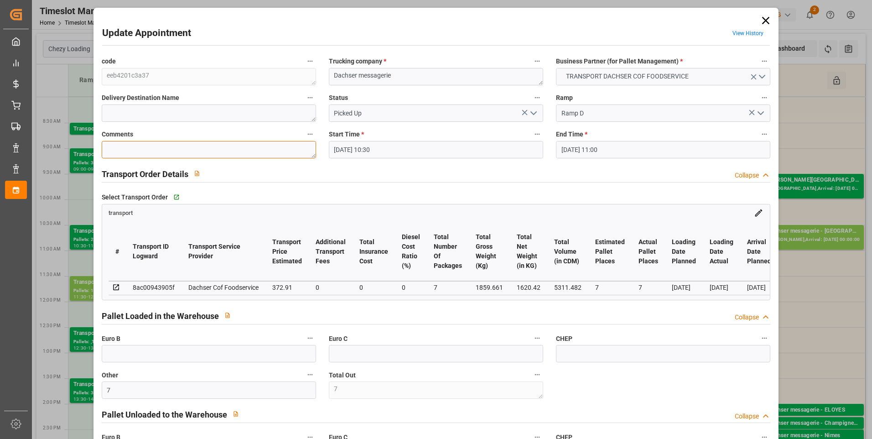
click at [129, 155] on textarea at bounding box center [209, 149] width 214 height 17
drag, startPoint x: 532, startPoint y: 109, endPoint x: 529, endPoint y: 117, distance: 8.2
click at [532, 110] on icon "open menu" at bounding box center [533, 113] width 11 height 11
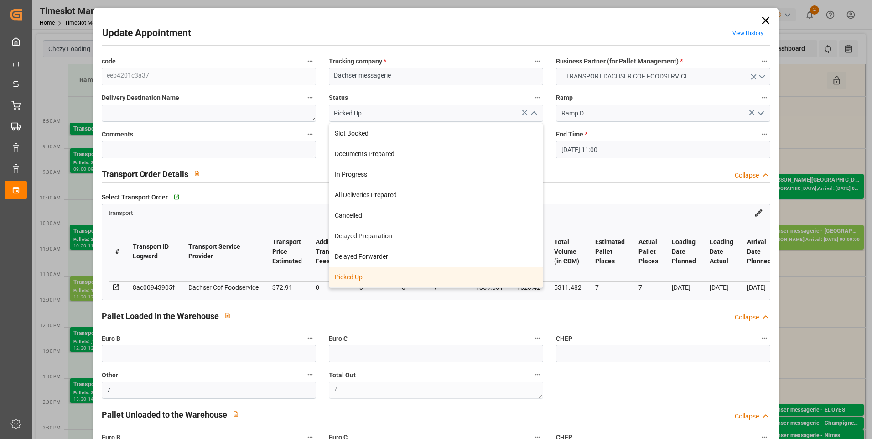
click at [370, 275] on div "Picked Up" at bounding box center [436, 277] width 214 height 21
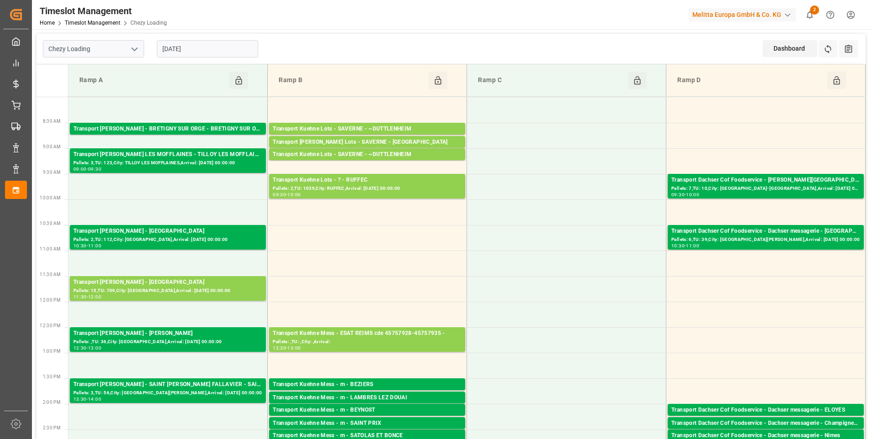
click at [132, 47] on icon "open menu" at bounding box center [134, 49] width 11 height 11
click at [109, 87] on div "Chezy Unloading" at bounding box center [93, 89] width 100 height 21
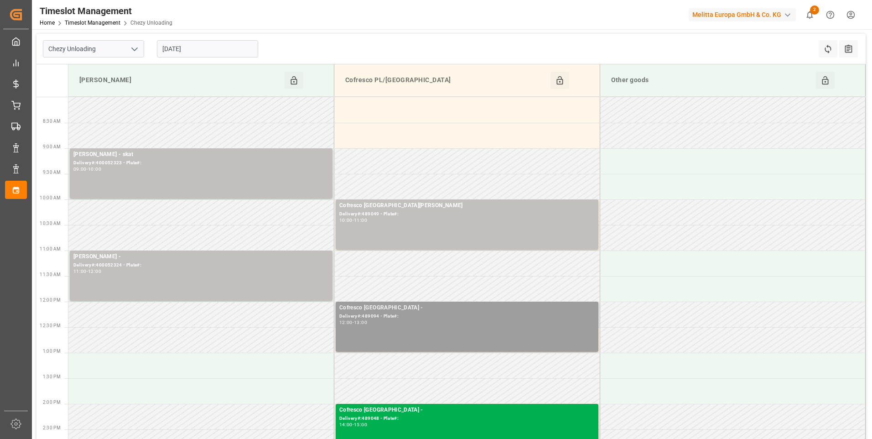
click at [429, 326] on div "Cofresco Poland - Delivery#:489094 - Plate#: 12:00 - 13:00" at bounding box center [467, 326] width 256 height 47
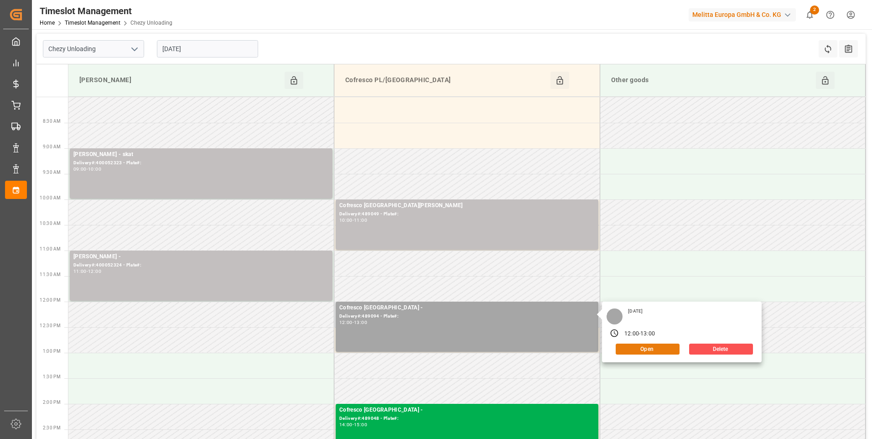
click at [623, 349] on button "Open" at bounding box center [648, 349] width 64 height 11
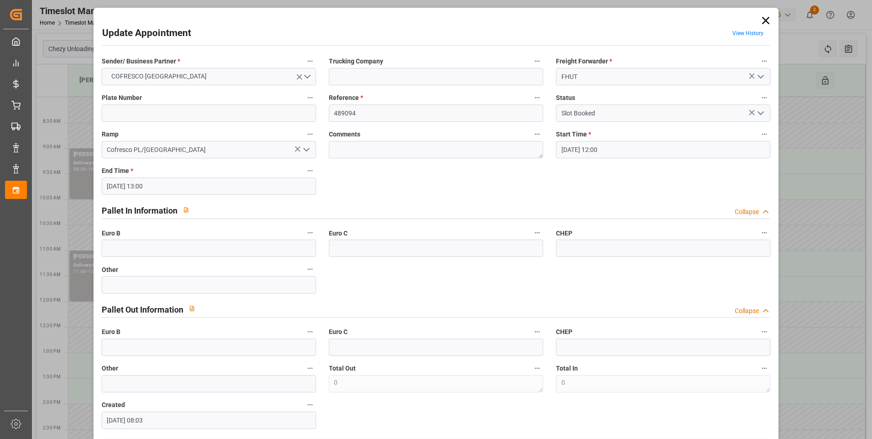
click at [767, 20] on icon at bounding box center [766, 20] width 13 height 13
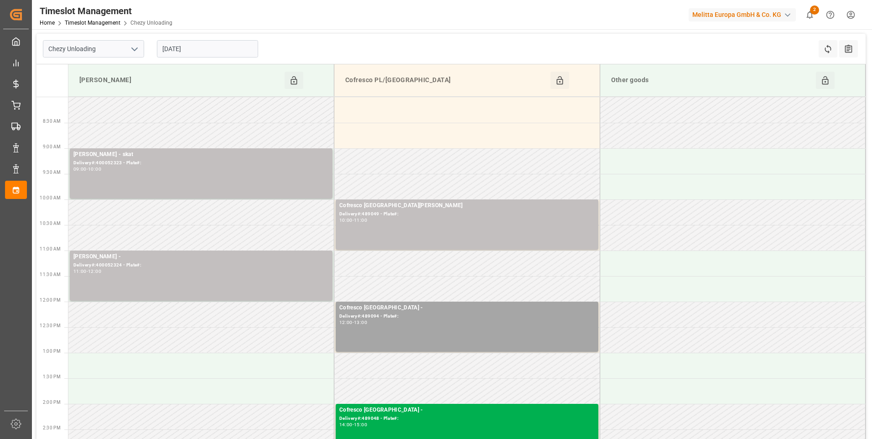
click at [137, 48] on polyline "open menu" at bounding box center [134, 49] width 5 height 3
click at [78, 61] on div "Chezy Loading" at bounding box center [93, 69] width 100 height 21
type input "Chezy Loading"
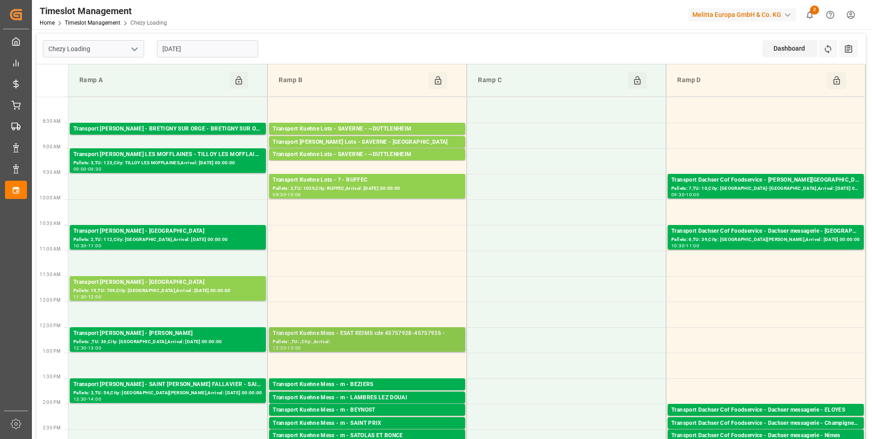
click at [367, 344] on div "Pallets: ,TU: ,City: ,Arrival:" at bounding box center [367, 342] width 189 height 8
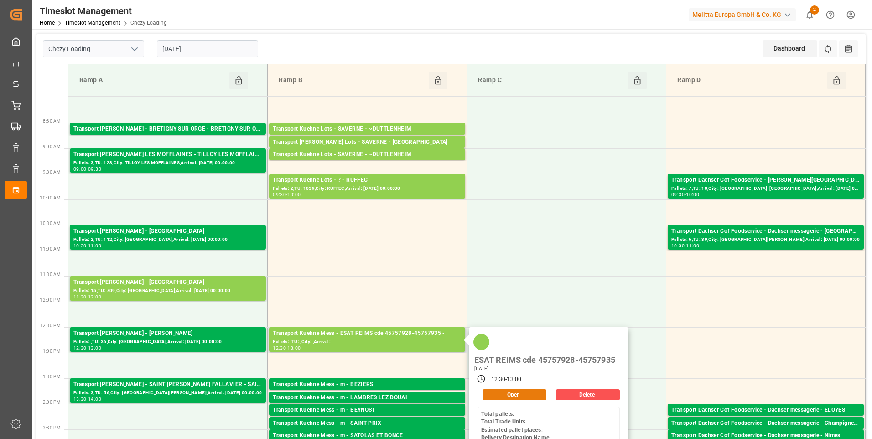
click at [506, 396] on button "Open" at bounding box center [515, 394] width 64 height 11
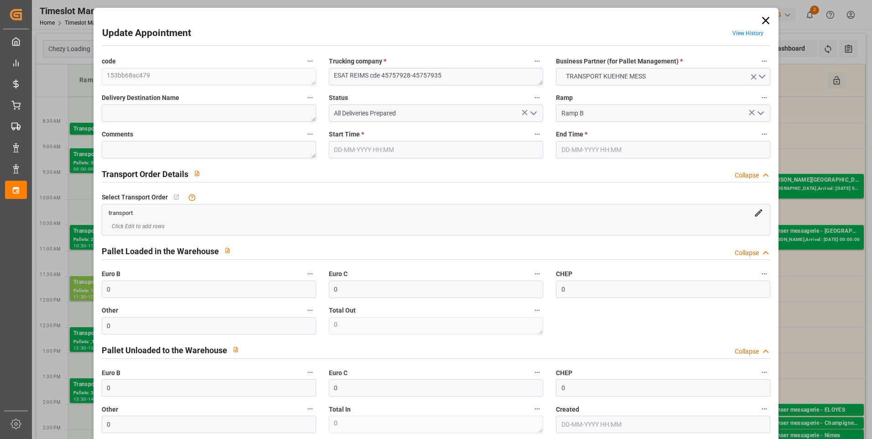
type input "28-08-2025 12:30"
type input "28-08-2025 13:00"
type input "26-08-2025 08:43"
click at [532, 115] on polyline "open menu" at bounding box center [533, 113] width 5 height 3
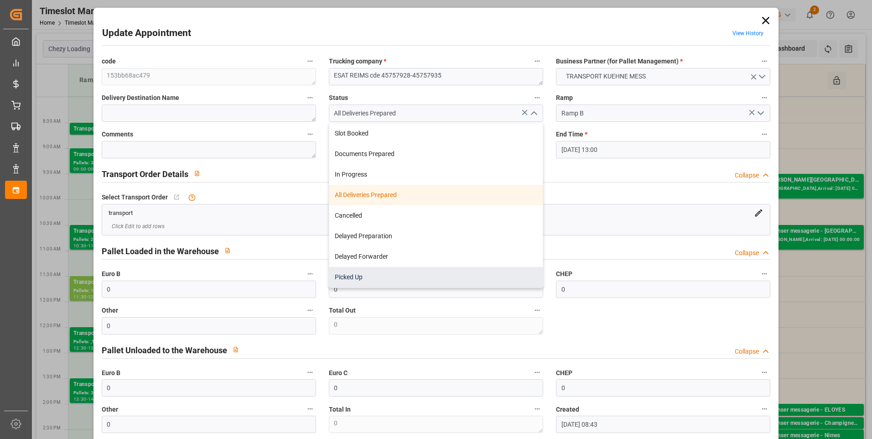
click at [355, 277] on div "Picked Up" at bounding box center [436, 277] width 214 height 21
type input "Picked Up"
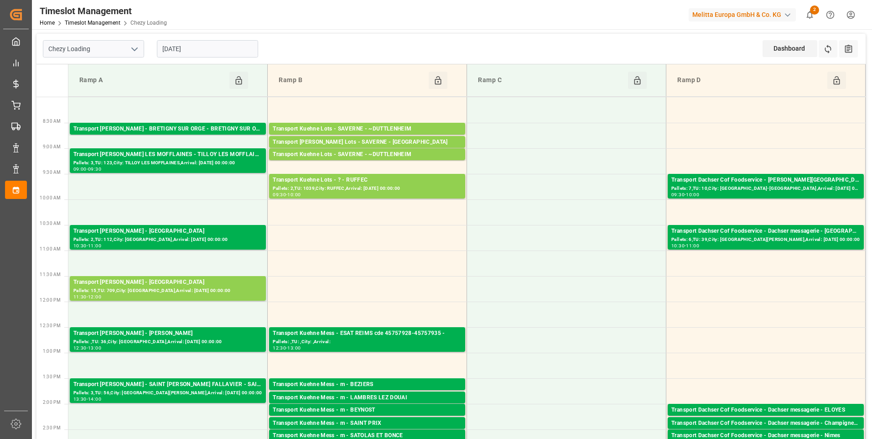
click at [210, 47] on input "[DATE]" at bounding box center [207, 48] width 101 height 17
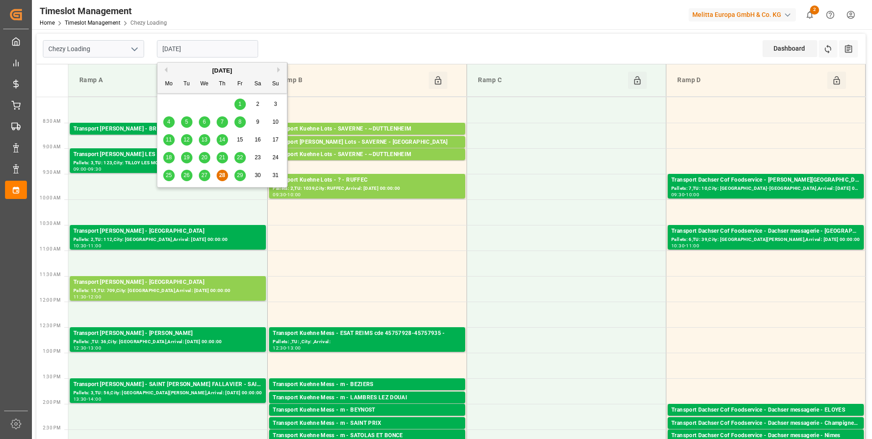
click at [241, 174] on span "29" at bounding box center [240, 175] width 6 height 6
type input "[DATE]"
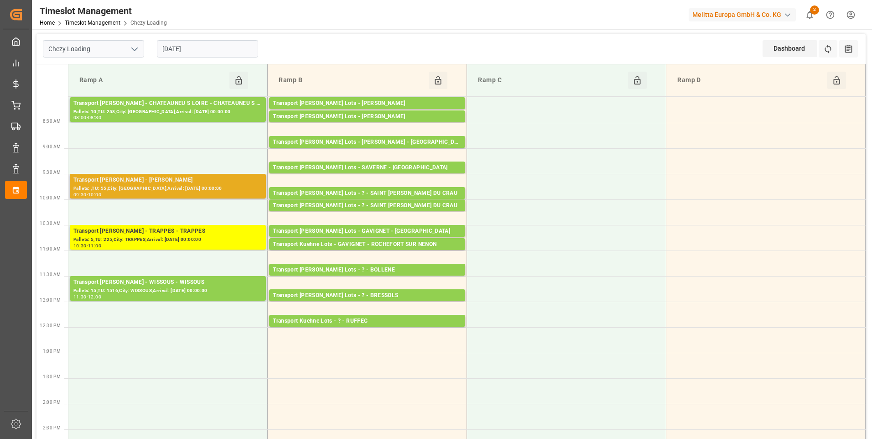
click at [153, 186] on div "Pallets: ,TU: 55,City: [GEOGRAPHIC_DATA],Arrival: [DATE] 00:00:00" at bounding box center [167, 189] width 189 height 8
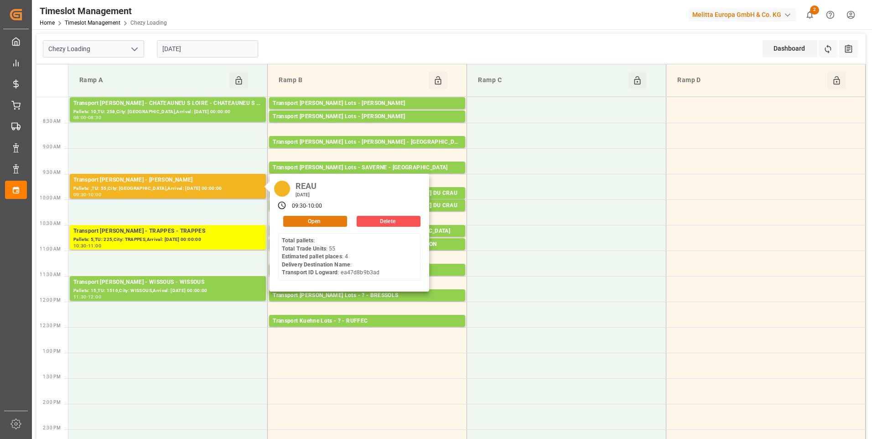
click at [306, 218] on button "Open" at bounding box center [315, 221] width 64 height 11
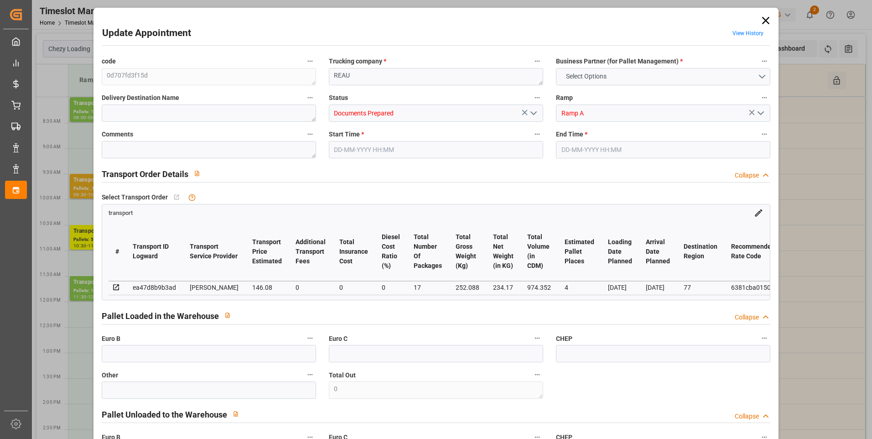
type input "4"
type input "146.08"
type input "0"
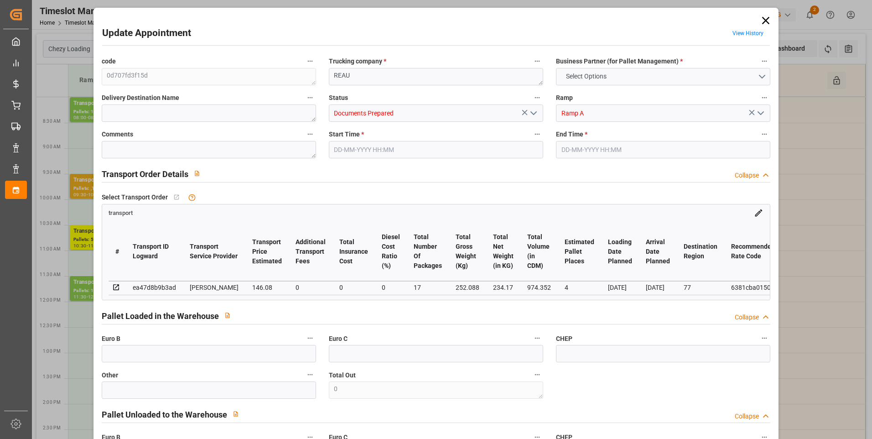
type input "140.1638"
type input "-5.9162"
type input "17"
type input "234.17"
type input "666.088"
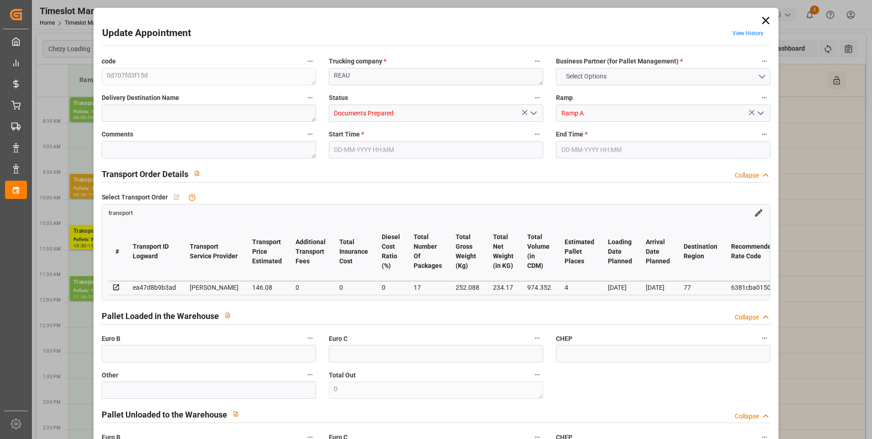
type input "974.352"
type input "77"
type input "0"
type input "55"
type input "18"
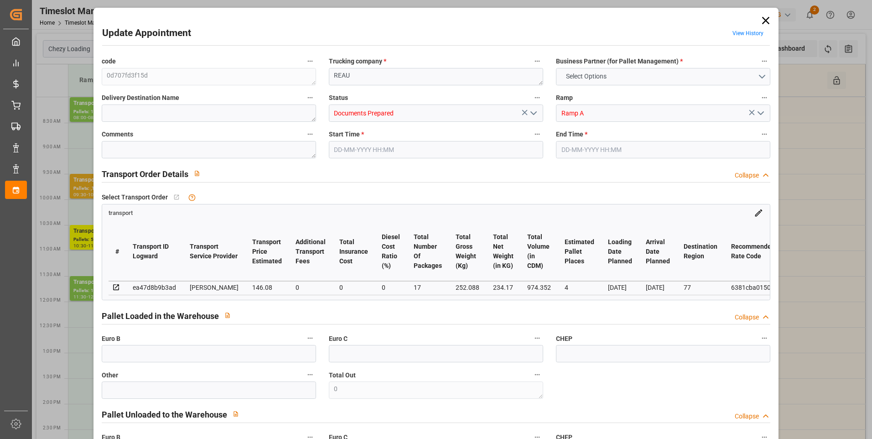
type input "101"
type input "252.088"
type input "0"
type input "4710.8598"
type input "0"
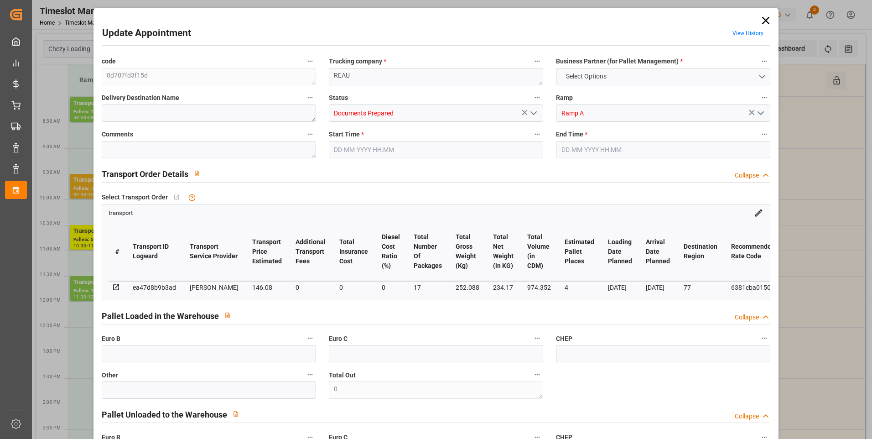
type input "0"
type input "21"
type input "35"
type input "29-08-2025 09:30"
type input "29-08-2025 10:00"
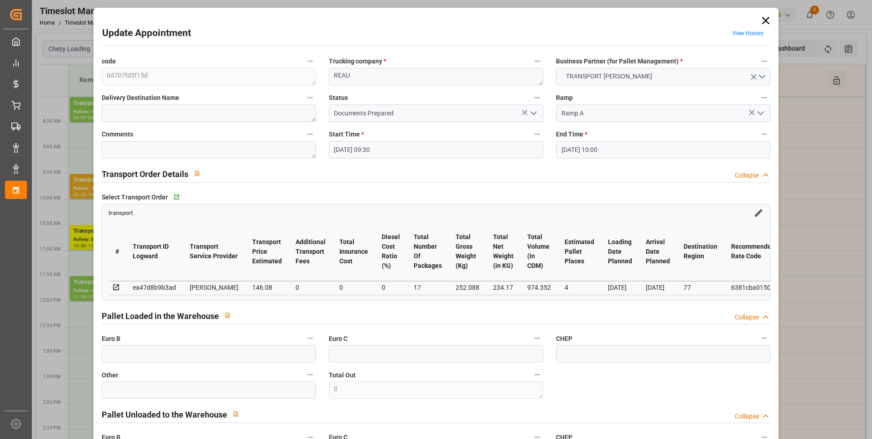
type input "26-08-2025 17:00"
type input "26-08-2025 11:28"
type input "[DATE]"
click at [534, 113] on polyline "open menu" at bounding box center [533, 113] width 5 height 3
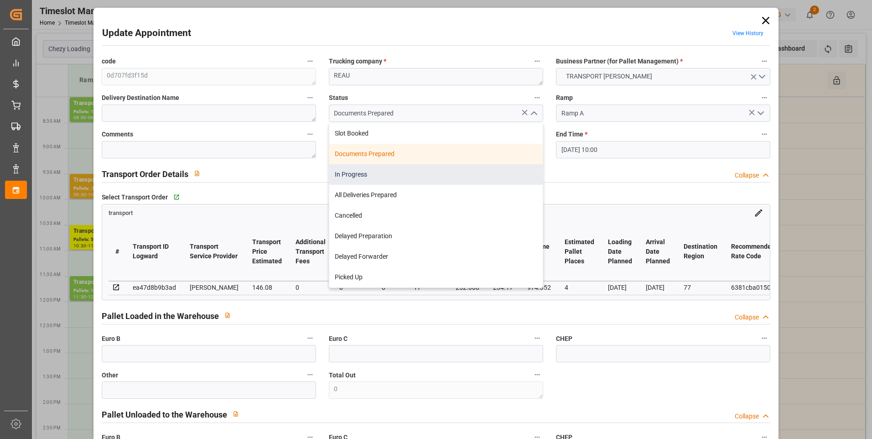
click at [344, 176] on div "In Progress" at bounding box center [436, 174] width 214 height 21
type input "In Progress"
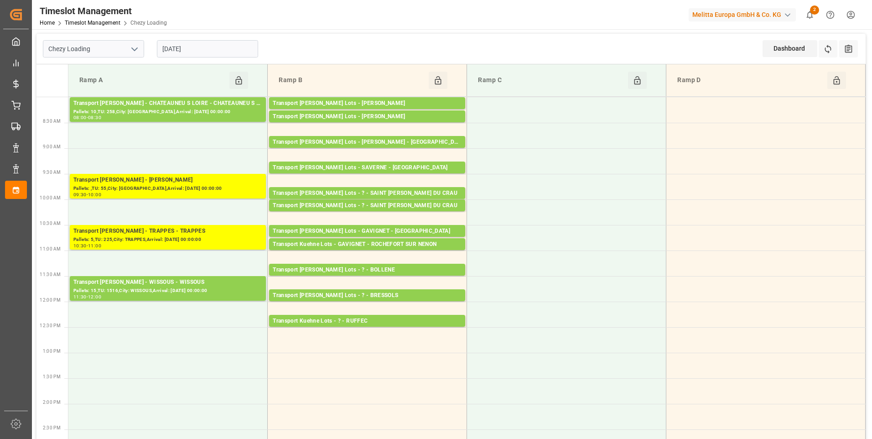
click at [236, 47] on input "[DATE]" at bounding box center [207, 48] width 101 height 17
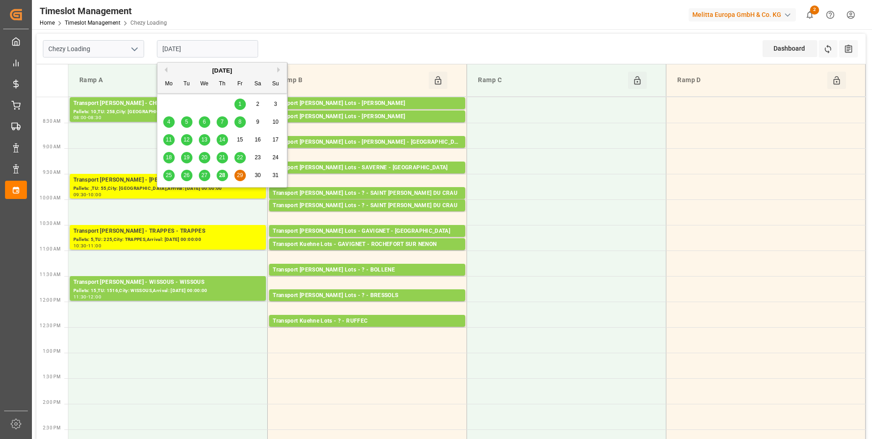
click at [278, 69] on button "Next Month" at bounding box center [279, 69] width 5 height 5
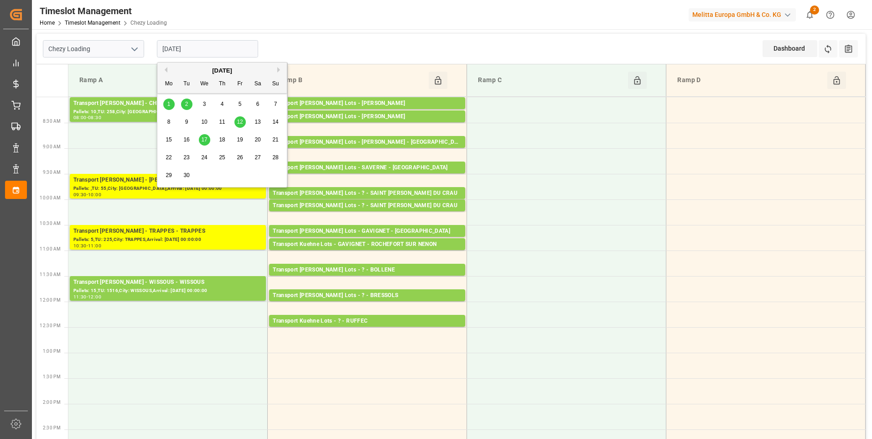
click at [172, 104] on div "1" at bounding box center [168, 104] width 11 height 11
type input "[DATE]"
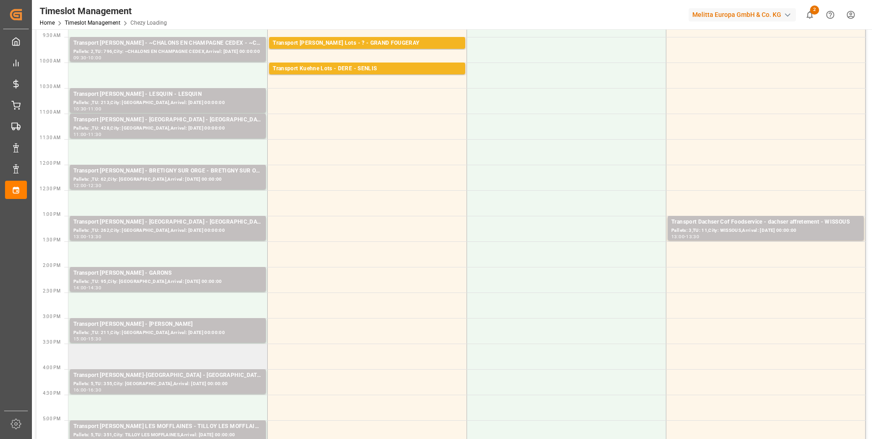
scroll to position [183, 0]
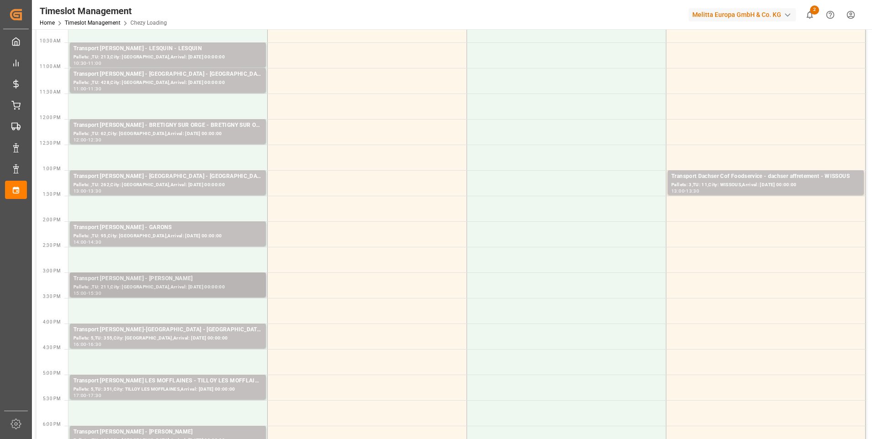
click at [163, 280] on div "Transport Delisle - REAU - REAU" at bounding box center [167, 278] width 189 height 9
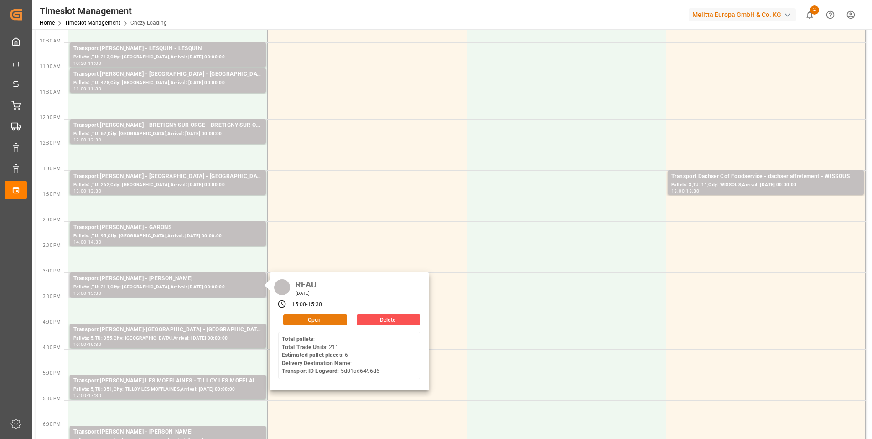
click at [306, 318] on button "Open" at bounding box center [315, 319] width 64 height 11
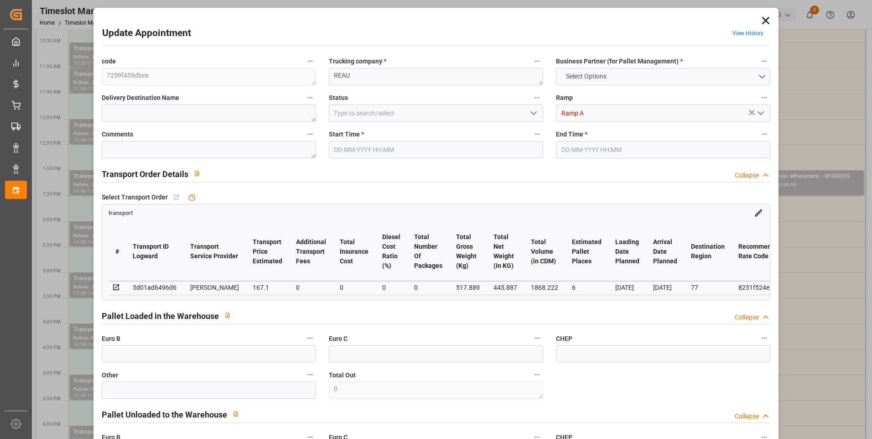
type input "6"
type input "167.1"
type input "0"
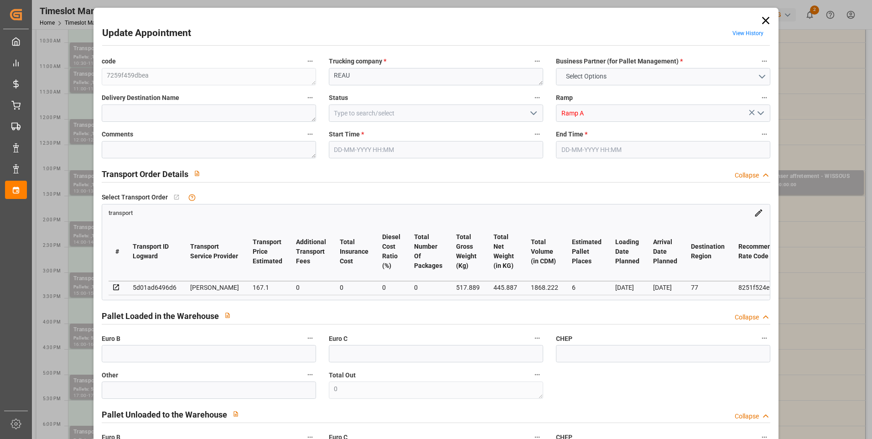
type input "161.452"
type input "-5.648"
type input "0"
type input "445.887"
type input "1322.889"
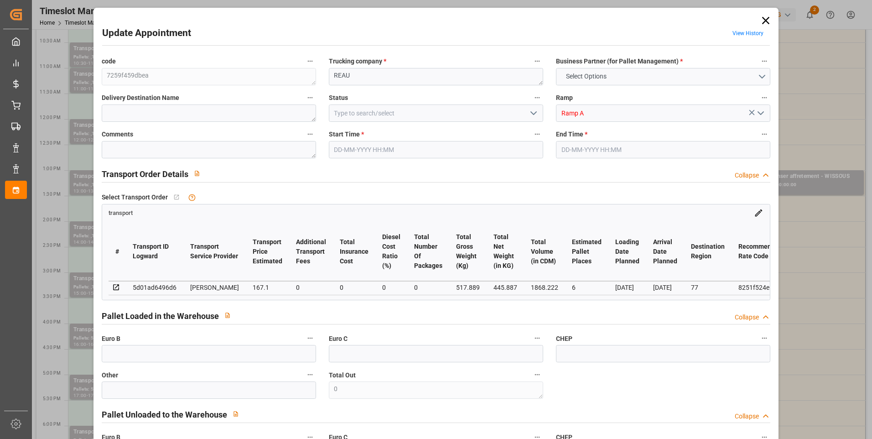
type input "1868.222"
type input "77"
type input "0"
type input "211"
type input "35"
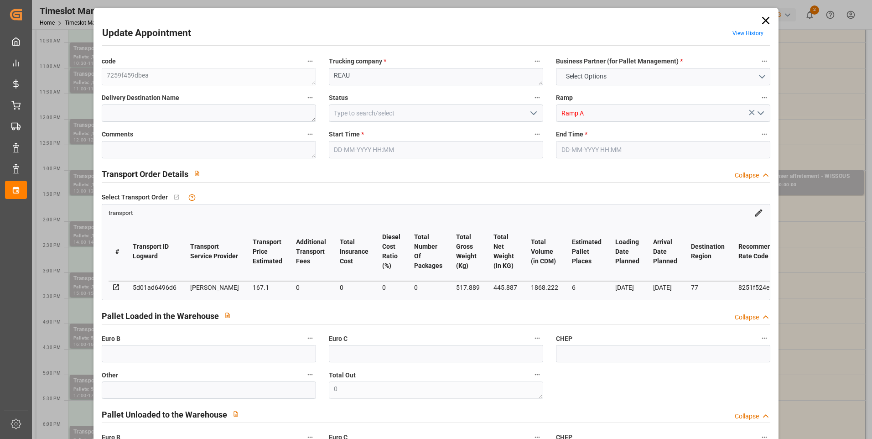
type input "101"
type input "517.889"
type input "0"
type input "4710.8598"
type input "0"
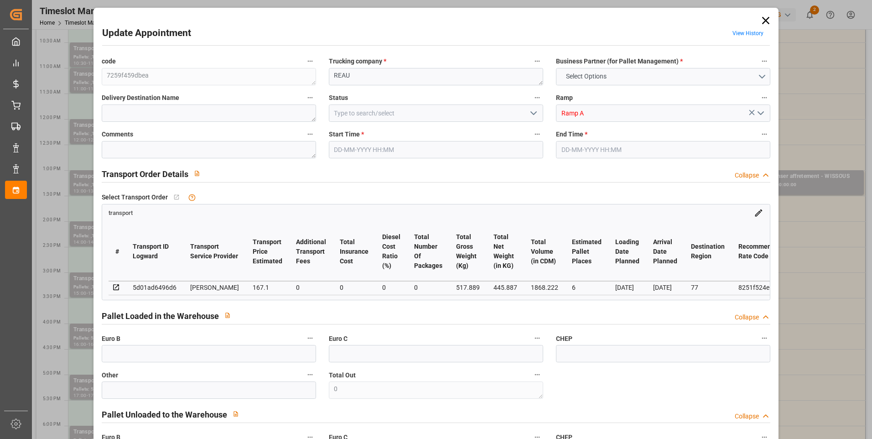
type input "0"
type input "21"
type input "35"
type input "01-09-2025 15:00"
type input "01-09-2025 15:30"
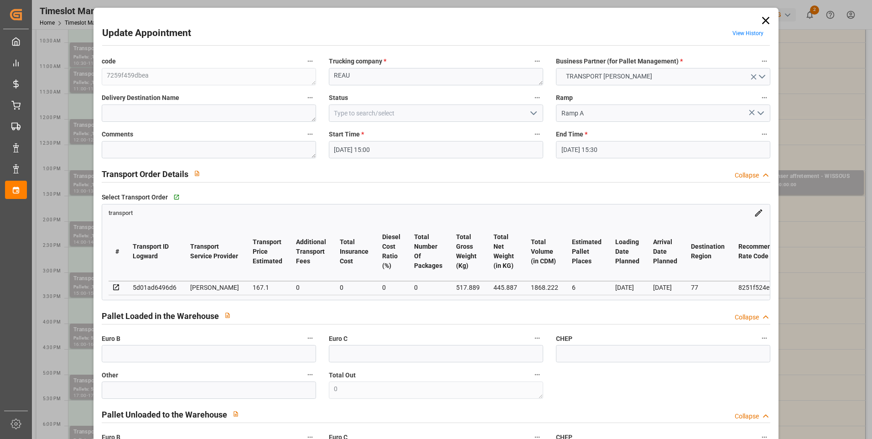
type input "27-08-2025 14:42"
type input "27-08-2025 11:35"
type input "[DATE]"
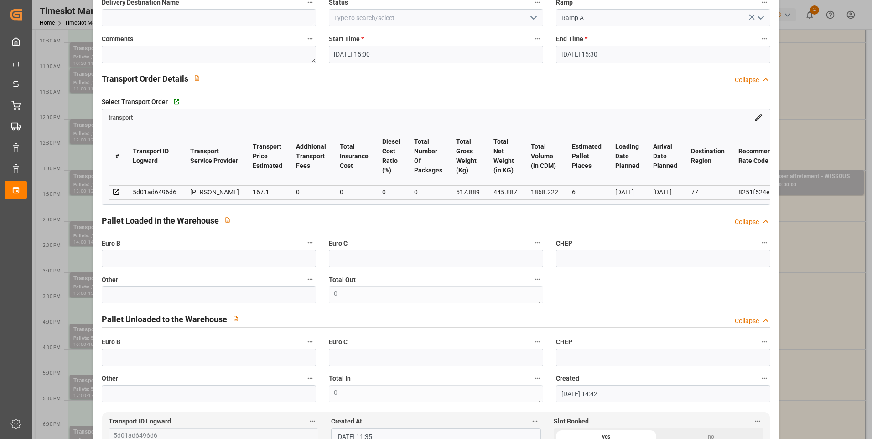
scroll to position [0, 0]
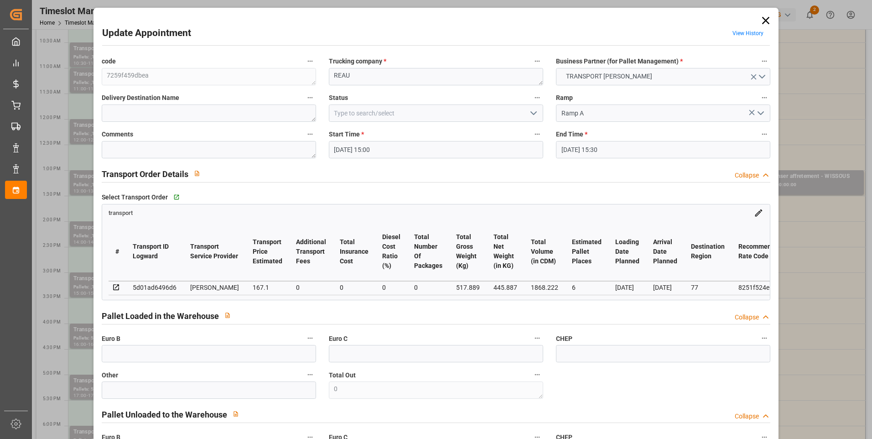
click at [529, 113] on icon "open menu" at bounding box center [533, 113] width 11 height 11
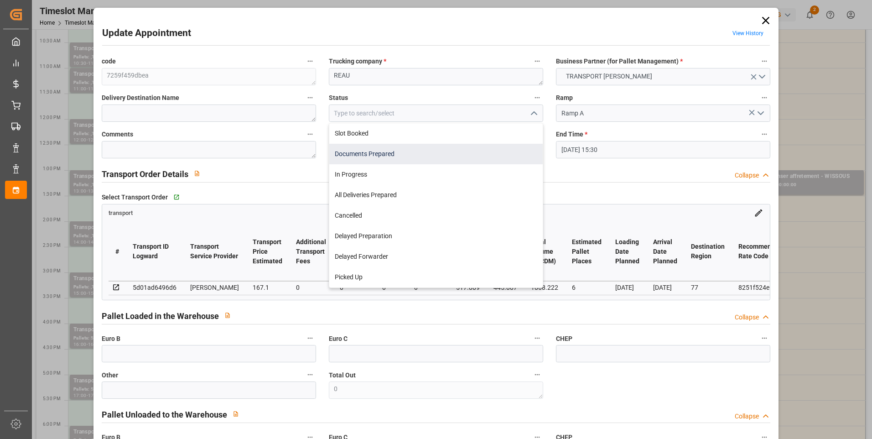
click at [385, 151] on div "Documents Prepared" at bounding box center [436, 154] width 214 height 21
type input "Documents Prepared"
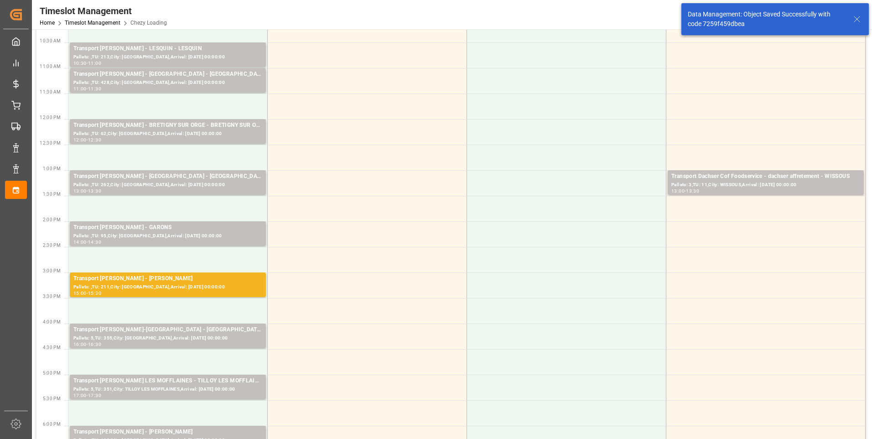
scroll to position [228, 0]
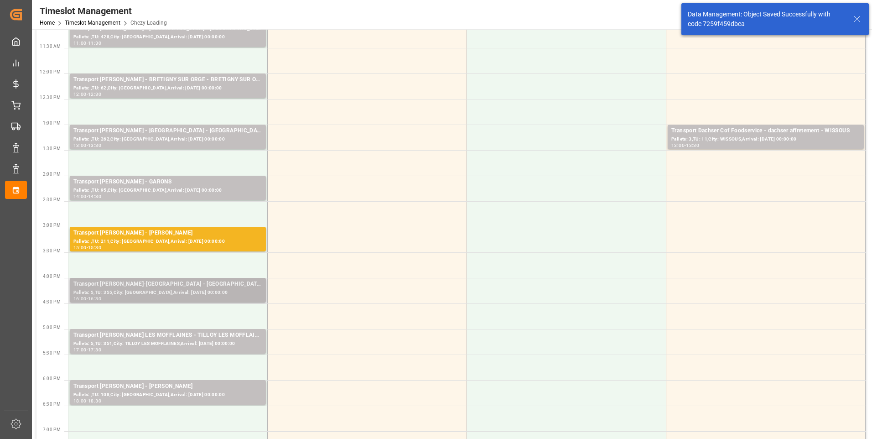
click at [176, 301] on div "16:00 - 16:30" at bounding box center [167, 299] width 189 height 5
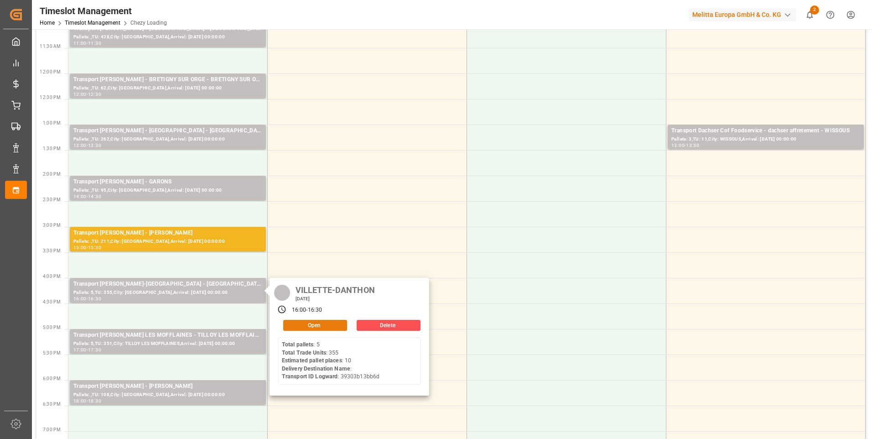
click at [309, 323] on button "Open" at bounding box center [315, 325] width 64 height 11
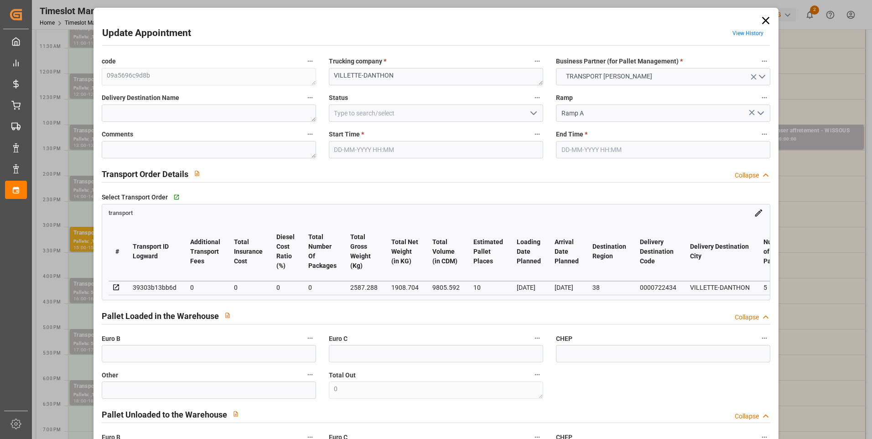
type input "10"
type input "0"
type input "-15.4615"
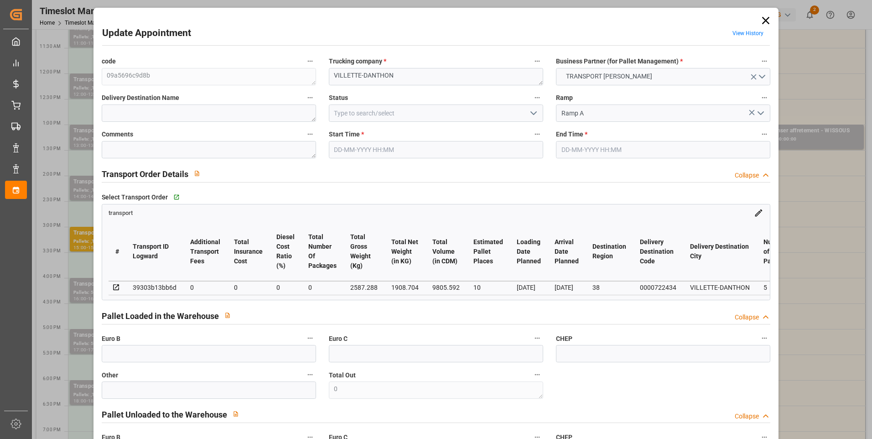
type input "0"
type input "1908.704"
type input "2980.024"
type input "9805.592"
type input "38"
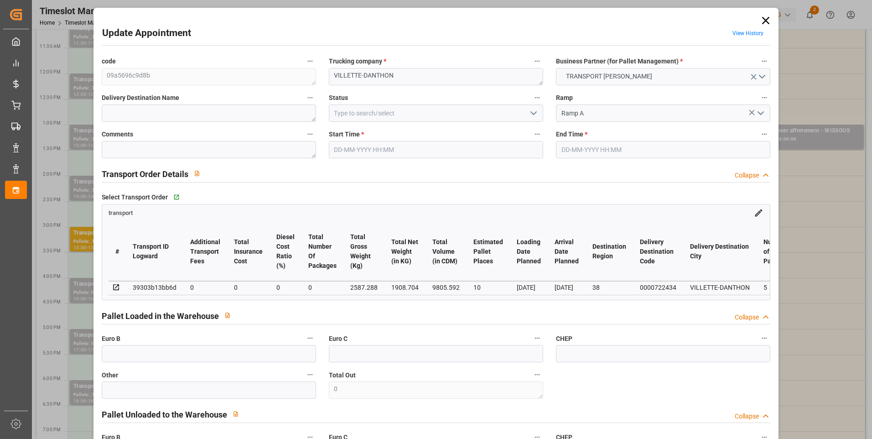
type input "5"
type input "355"
type input "11"
type input "101"
type input "2587.288"
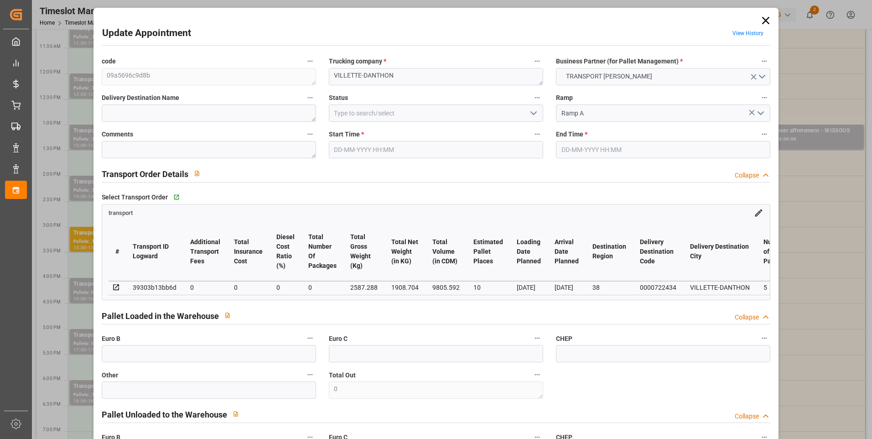
type input "0"
type input "4710.8598"
type input "0"
type input "21"
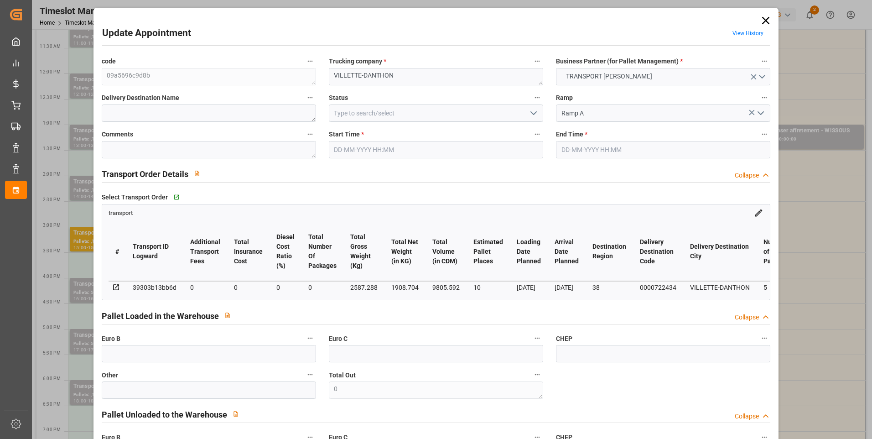
type input "35"
type input "01-09-2025 16:00"
type input "01-09-2025 16:30"
type input "27-08-2025 14:42"
type input "27-08-2025 11:36"
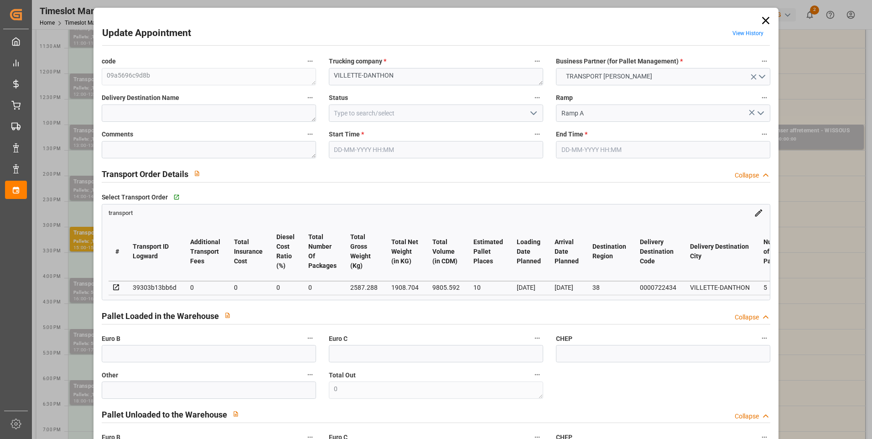
type input "[DATE]"
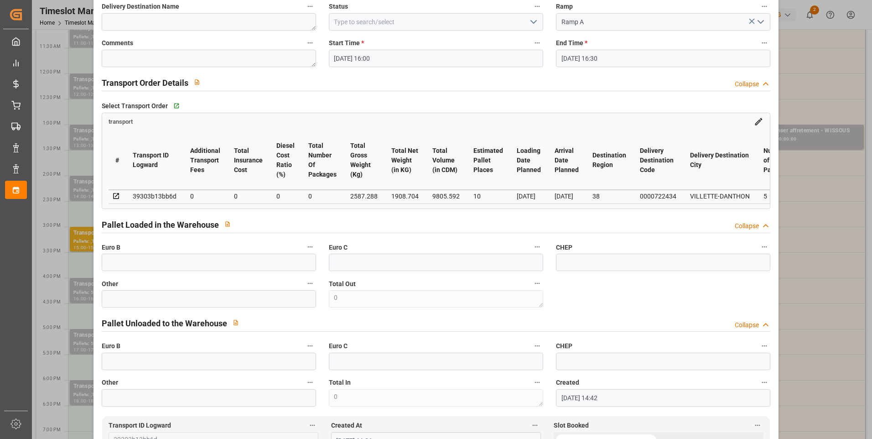
scroll to position [0, 0]
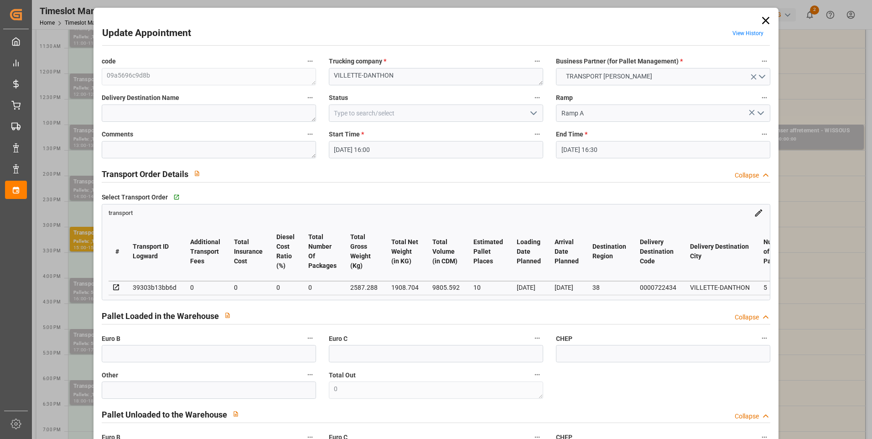
click at [529, 113] on icon "open menu" at bounding box center [533, 113] width 11 height 11
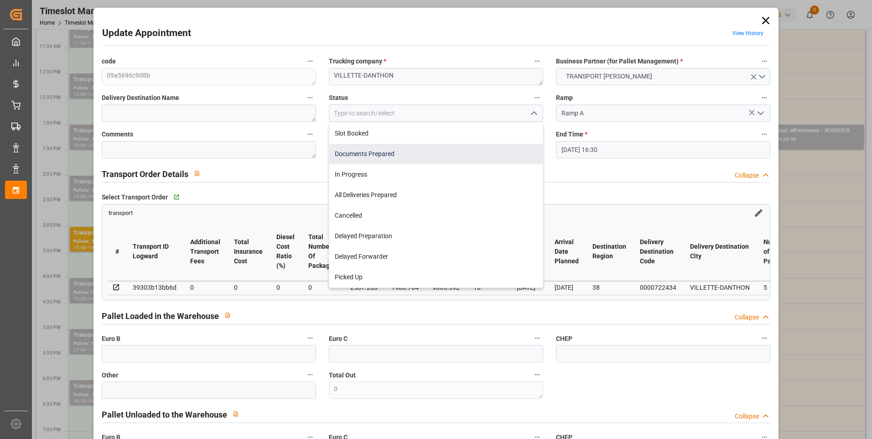
click at [414, 151] on div "Documents Prepared" at bounding box center [436, 154] width 214 height 21
type input "Documents Prepared"
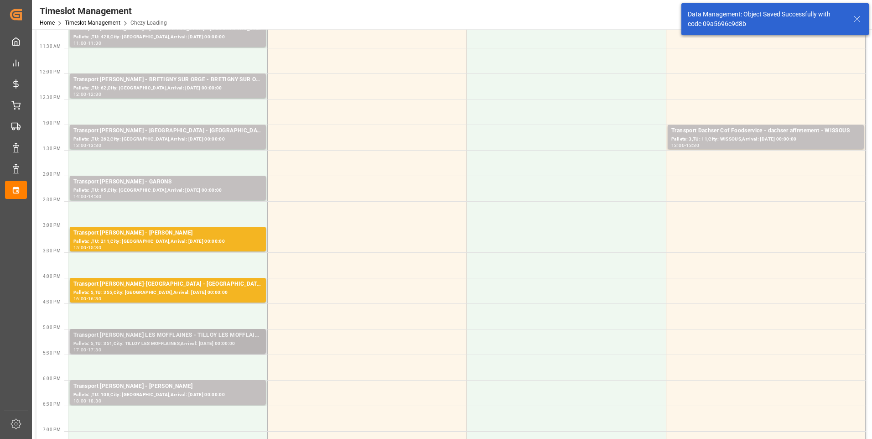
click at [160, 344] on div "Pallets: 5,TU: 351,City: TILLOY LES MOFFLAINES,Arrival: [DATE] 00:00:00" at bounding box center [167, 344] width 189 height 8
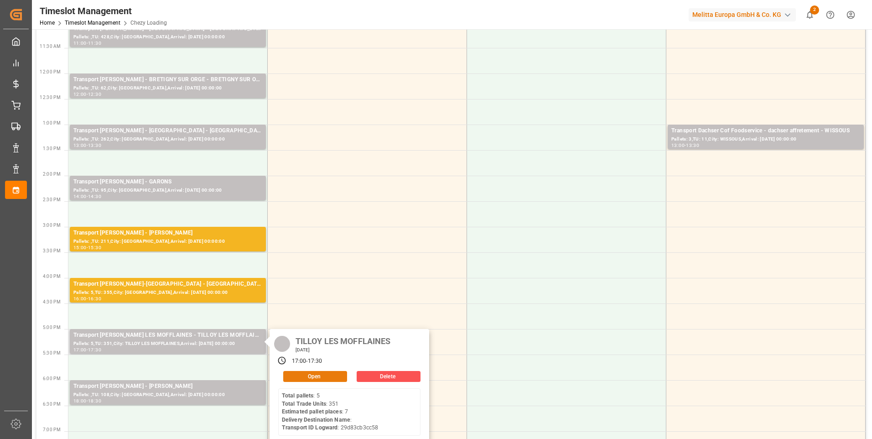
click at [309, 373] on button "Open" at bounding box center [315, 376] width 64 height 11
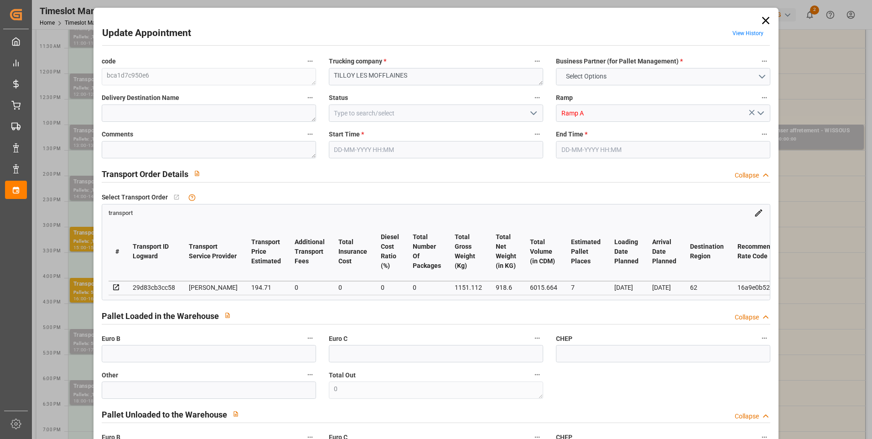
type input "7"
type input "194.71"
type input "0"
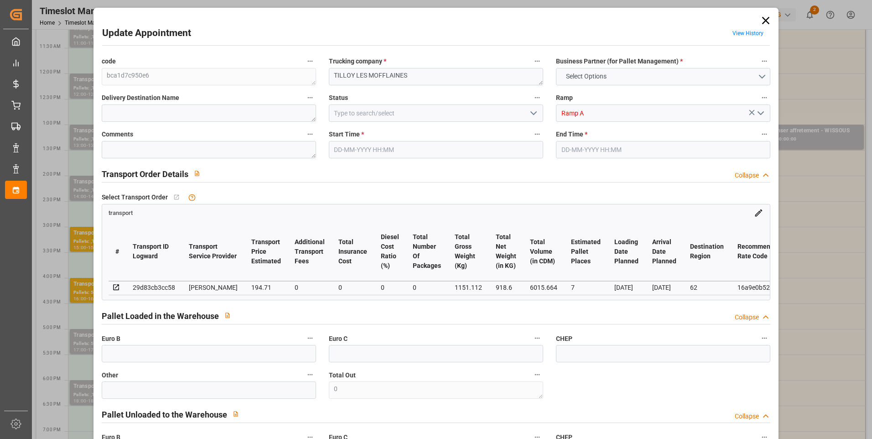
type input "188.1288"
type input "-6.5812"
type input "0"
type input "918.6"
type input "1448.2"
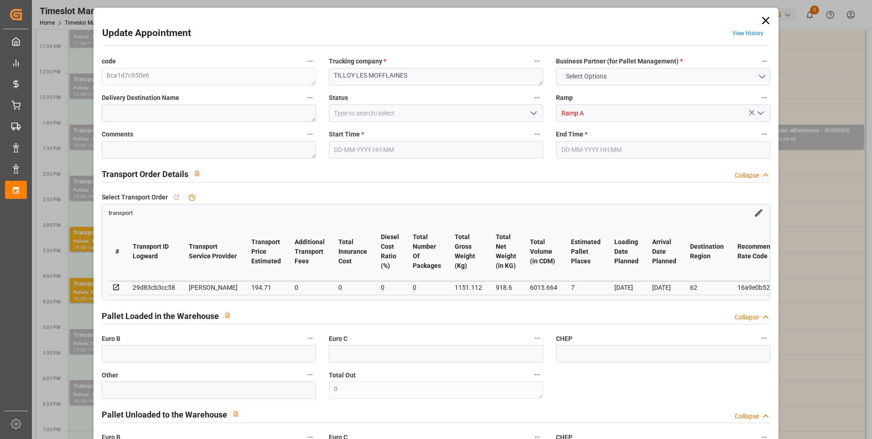
type input "6015.664"
type input "62"
type input "5"
type input "351"
type input "11"
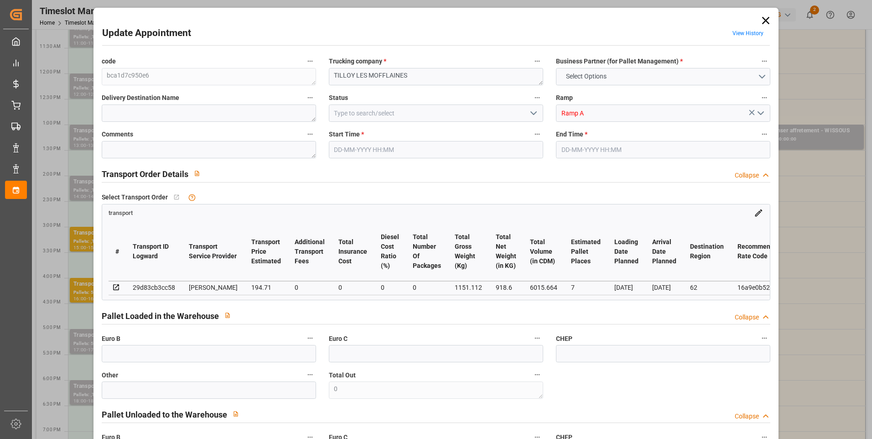
type input "101"
type input "1151.112"
type input "0"
type input "4710.8598"
type input "0"
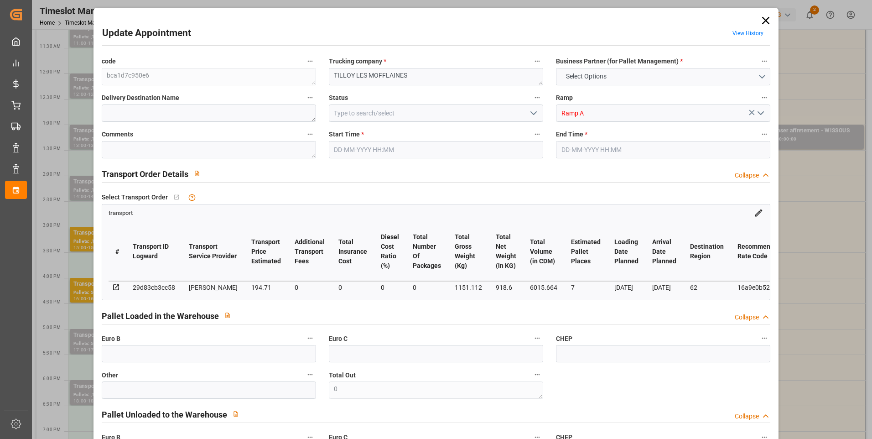
type input "0"
type input "21"
type input "35"
type input "01-09-2025 17:00"
type input "01-09-2025 17:30"
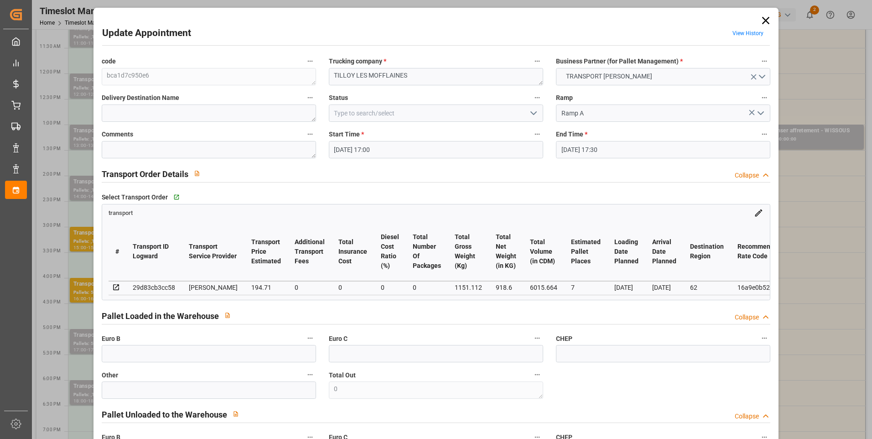
type input "27-08-2025 14:43"
type input "27-08-2025 11:35"
type input "[DATE]"
click at [532, 113] on icon "open menu" at bounding box center [533, 113] width 11 height 11
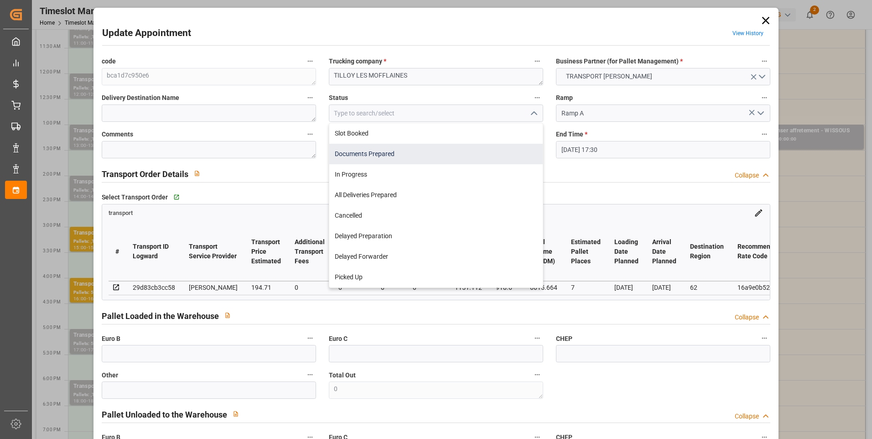
click at [381, 156] on div "Documents Prepared" at bounding box center [436, 154] width 214 height 21
type input "Documents Prepared"
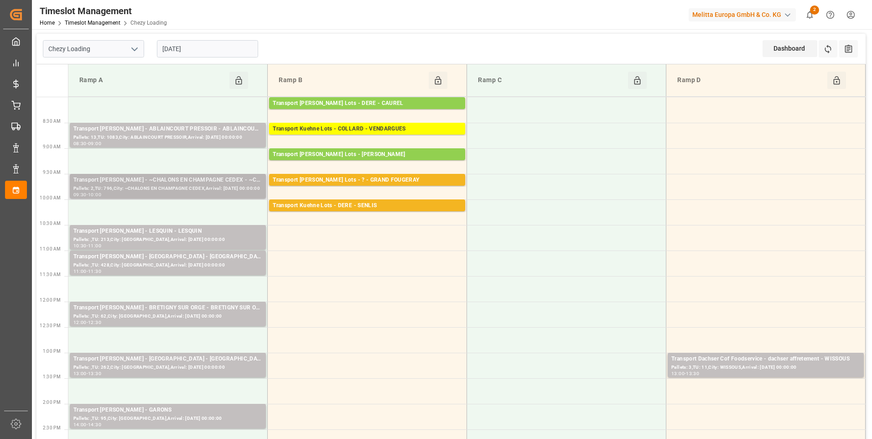
click at [151, 185] on div "Pallets: 2,TU: 796,City: ~CHALONS EN CHAMPAGNE CEDEX,Arrival: [DATE] 00:00:00" at bounding box center [167, 189] width 189 height 8
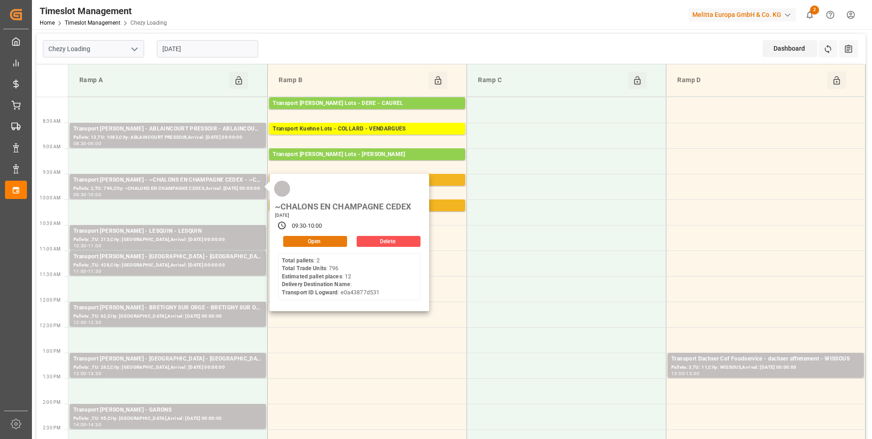
click at [308, 244] on button "Open" at bounding box center [315, 241] width 64 height 11
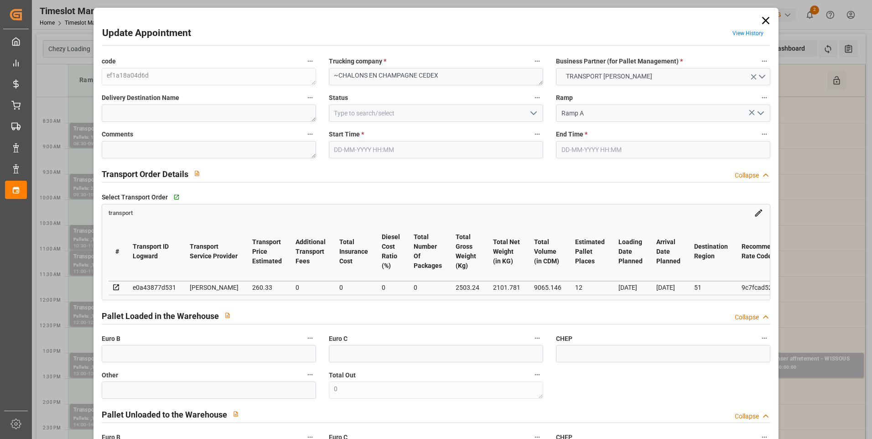
type input "01-09-2025 09:30"
type input "01-09-2025 10:00"
type input "27-08-2025 14:40"
type input "[DATE] 11:35"
type input "[DATE]"
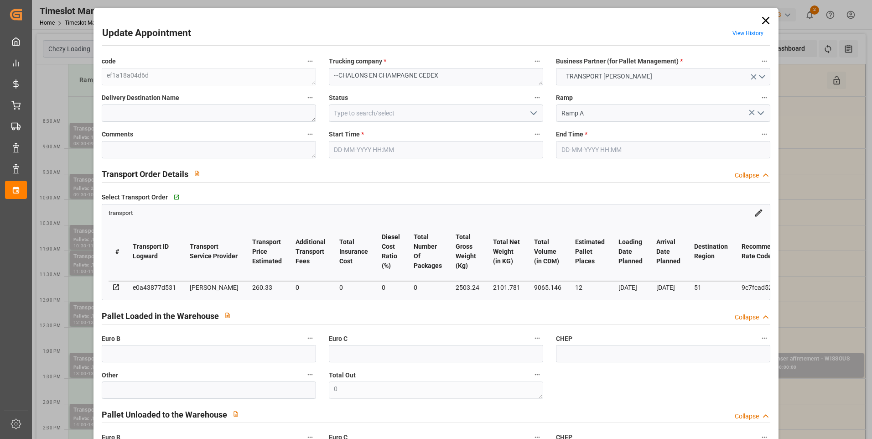
type input "[DATE]"
click at [532, 111] on icon "open menu" at bounding box center [533, 113] width 11 height 11
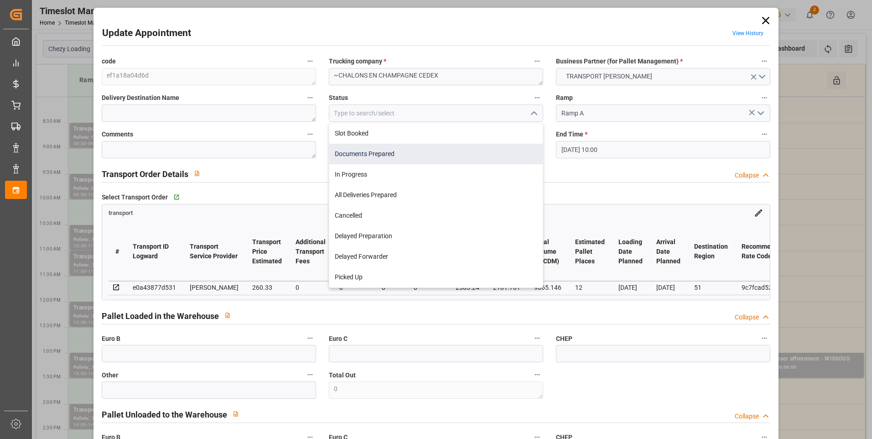
click at [391, 151] on div "Documents Prepared" at bounding box center [436, 154] width 214 height 21
type input "Documents Prepared"
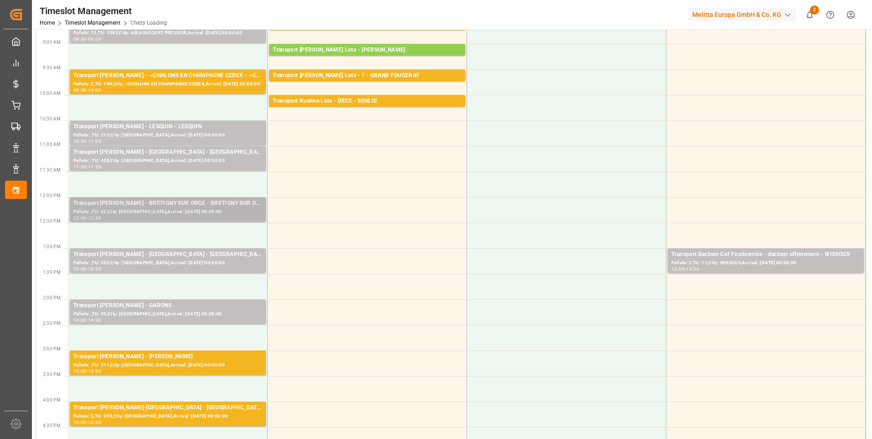
scroll to position [137, 0]
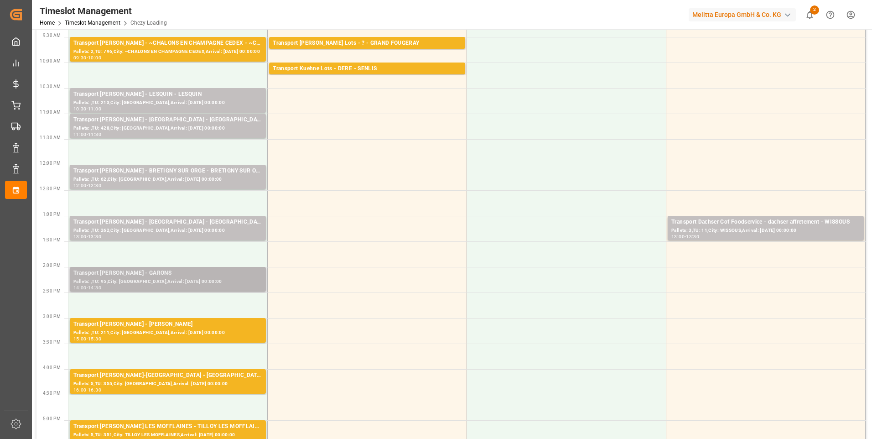
click at [179, 282] on div "Pallets: ,TU: 95,City: GARONS,Arrival: 2025-09-03 00:00:00" at bounding box center [167, 282] width 189 height 8
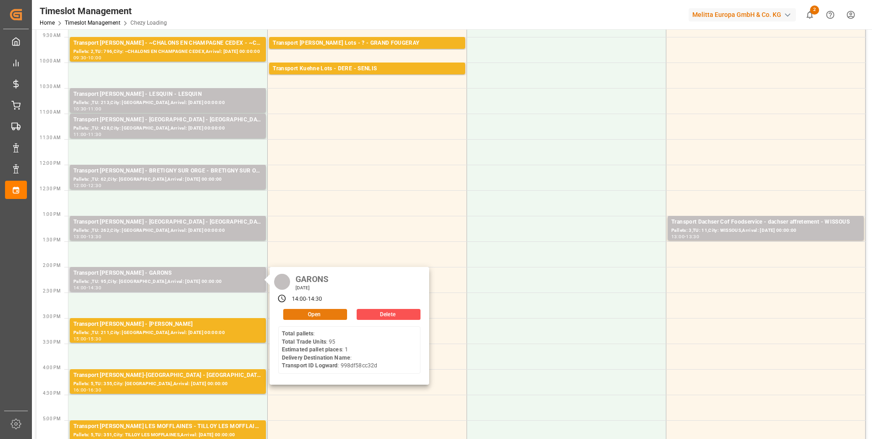
click at [306, 313] on button "Open" at bounding box center [315, 314] width 64 height 11
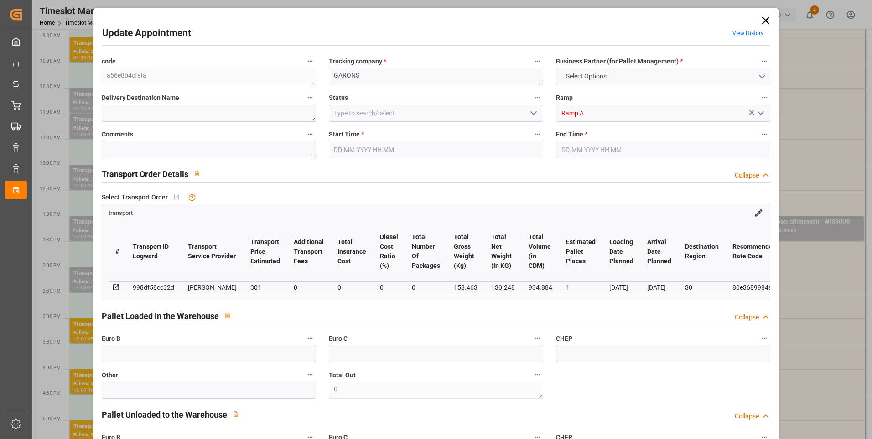
type input "1"
type input "301"
type input "0"
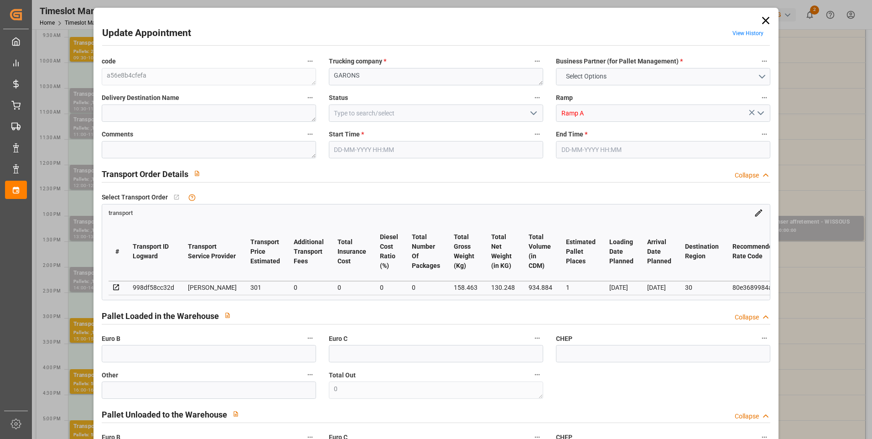
type input "290.8262"
type input "-10.1738"
type input "0"
type input "130.248"
type input "198.19"
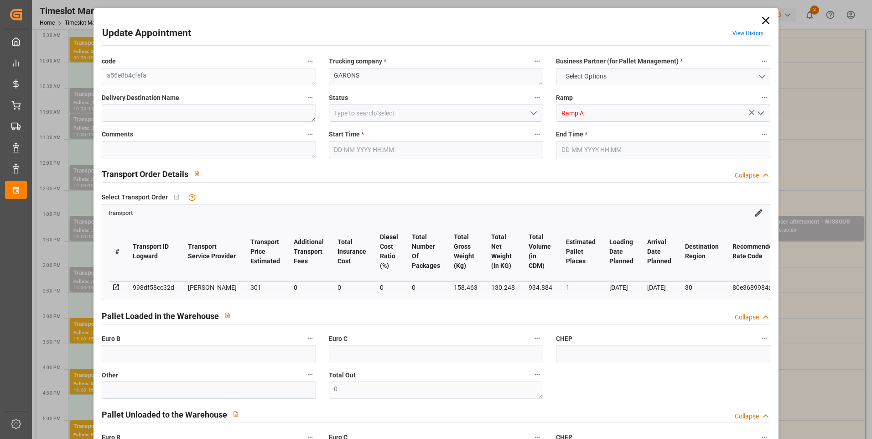
type input "934.884"
type input "30"
type input "0"
type input "95"
type input "2"
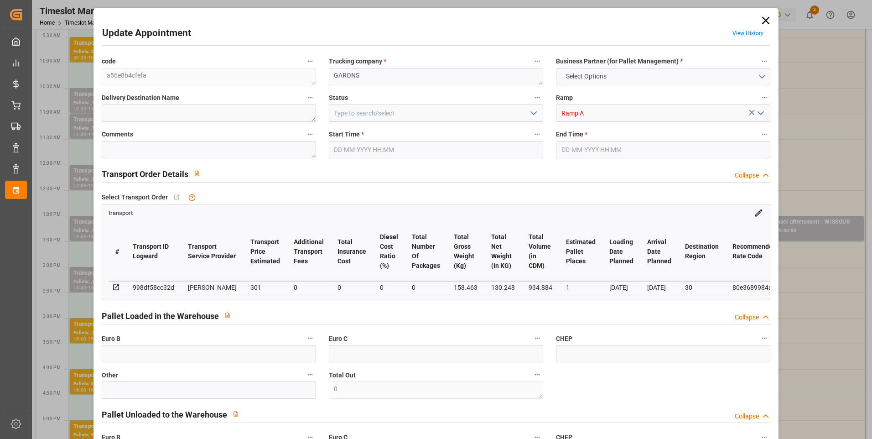
type input "101"
type input "158.463"
type input "0"
type input "4710.8598"
type input "0"
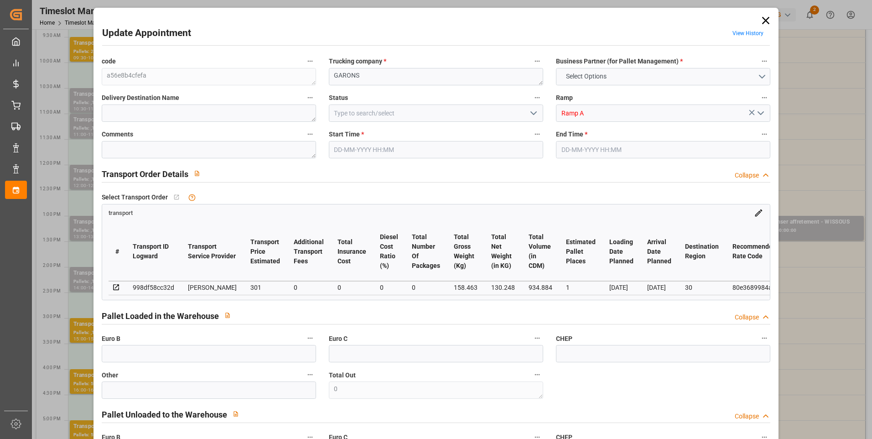
type input "0"
type input "21"
type input "35"
type input "[DATE] 14:00"
type input "01-09-2025 14:30"
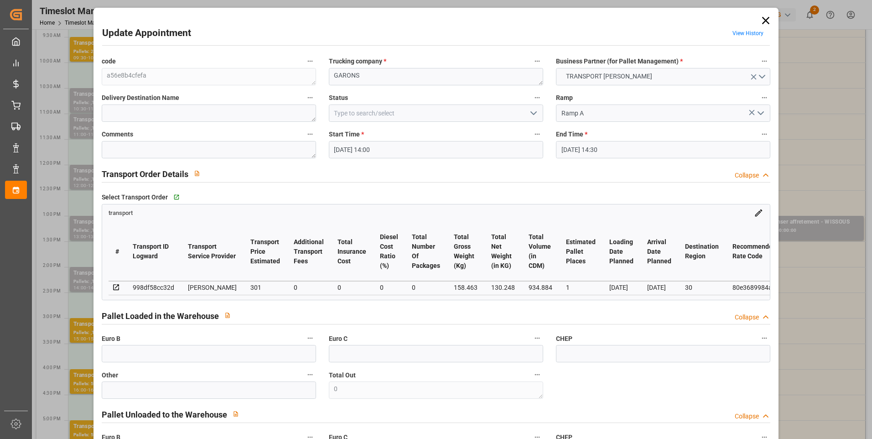
type input "27-08-2025 14:41"
type input "27-08-2025 11:36"
type input "[DATE]"
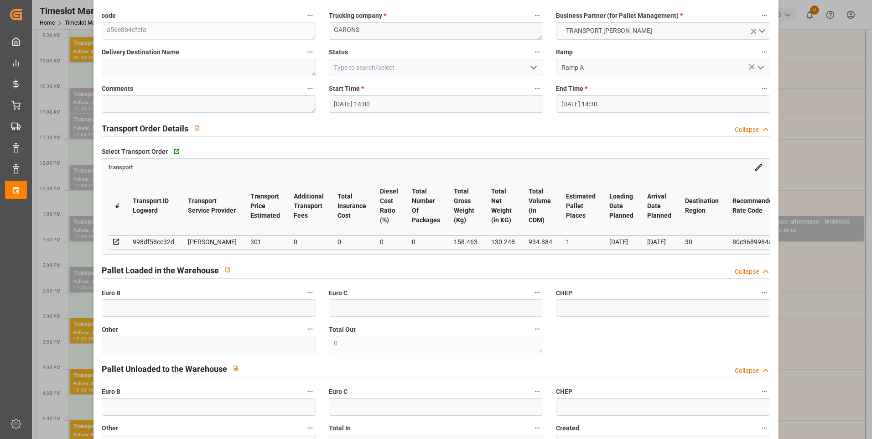
scroll to position [0, 0]
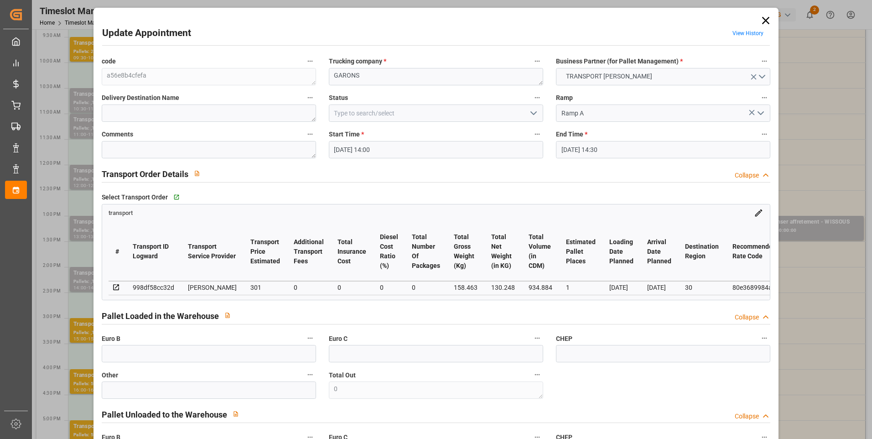
click at [535, 111] on icon "open menu" at bounding box center [533, 113] width 11 height 11
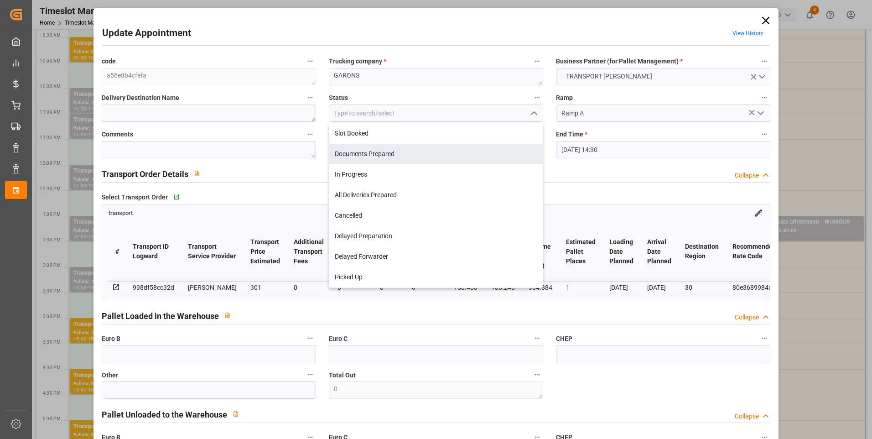
click at [419, 149] on div "Documents Prepared" at bounding box center [436, 154] width 214 height 21
type input "Documents Prepared"
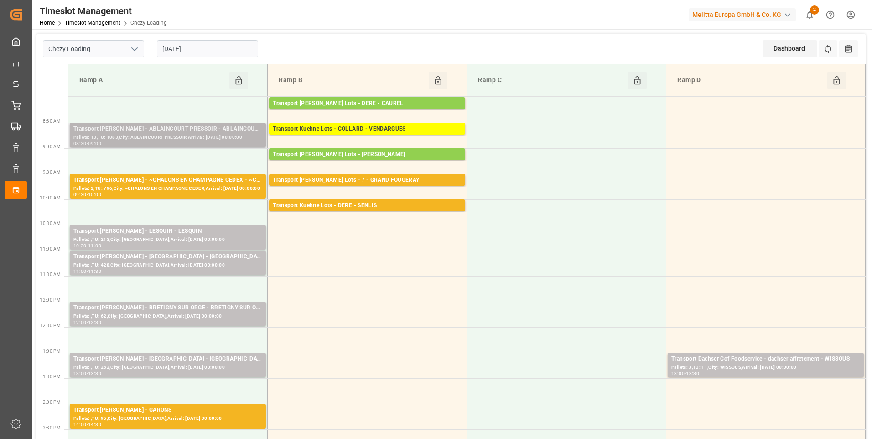
click at [183, 136] on div "Pallets: 13,TU: 1083,City: ABLAINCOURT PRESSOIR,Arrival: [DATE] 00:00:00" at bounding box center [167, 138] width 189 height 8
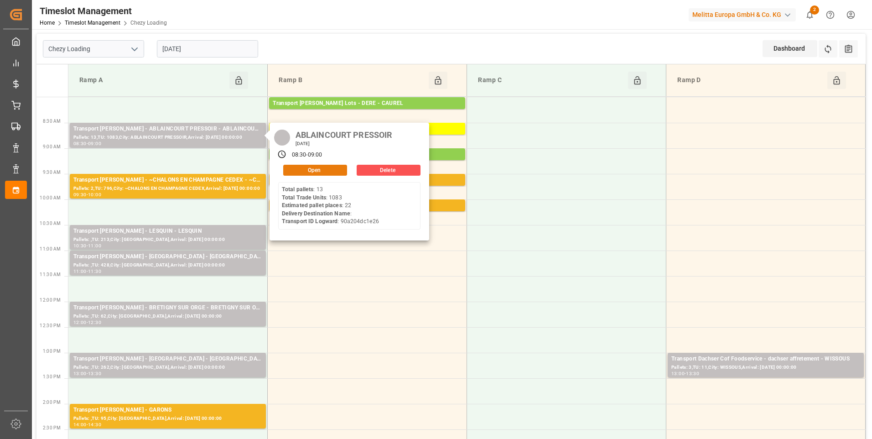
click at [320, 167] on button "Open" at bounding box center [315, 170] width 64 height 11
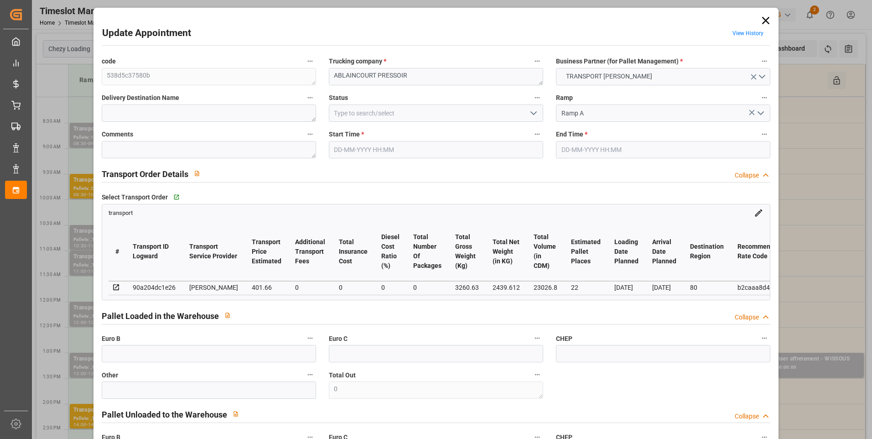
type input "22"
type input "401.66"
type input "0"
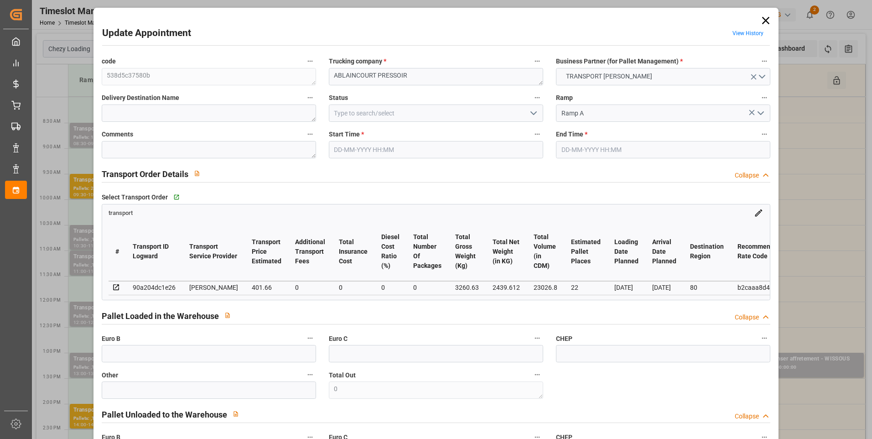
type input "388.0839"
type input "-13.5761"
type input "0"
type input "2439.612"
type input "4048.17"
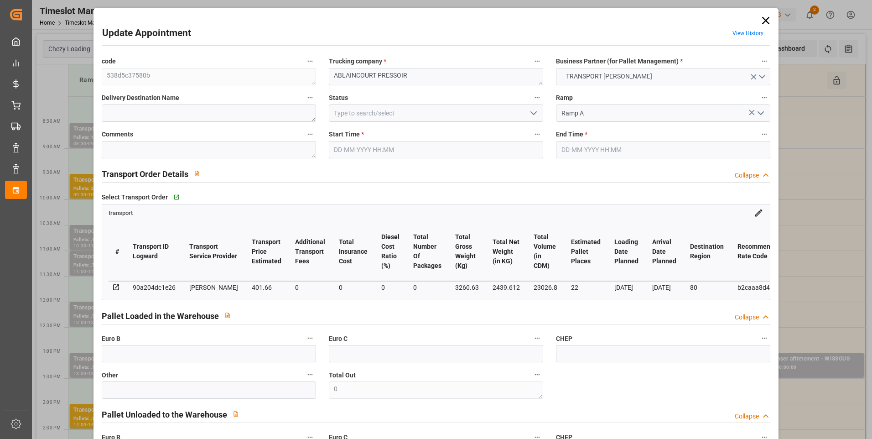
type input "23026.8"
type input "80"
type input "13"
type input "1083"
type input "31"
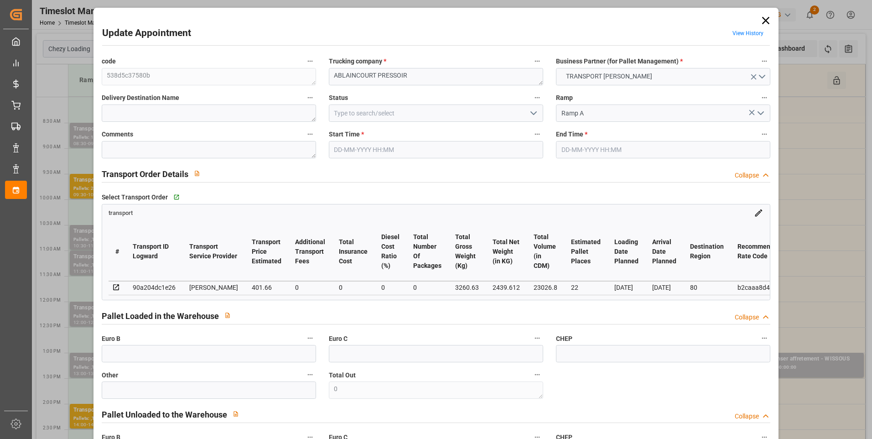
type input "101"
type input "3260.63"
type input "0"
type input "4710.8598"
type input "0"
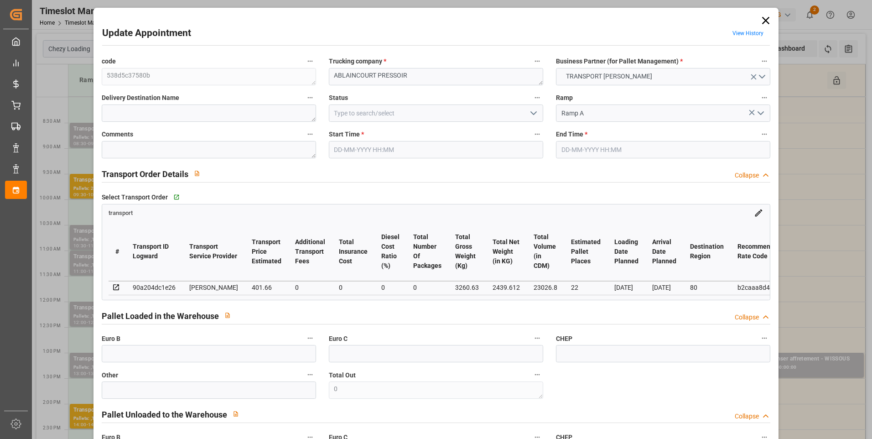
type input "0"
type input "21"
type input "35"
type input "01-09-2025 08:30"
type input "01-09-2025 09:00"
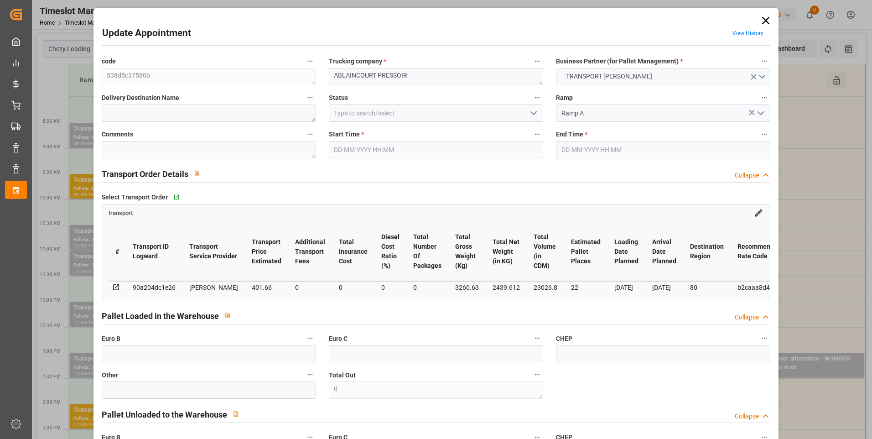
type input "25-08-2025 13:49"
type input "25-08-2025 11:39"
type input "[DATE]"
click at [532, 115] on polyline "open menu" at bounding box center [533, 113] width 5 height 3
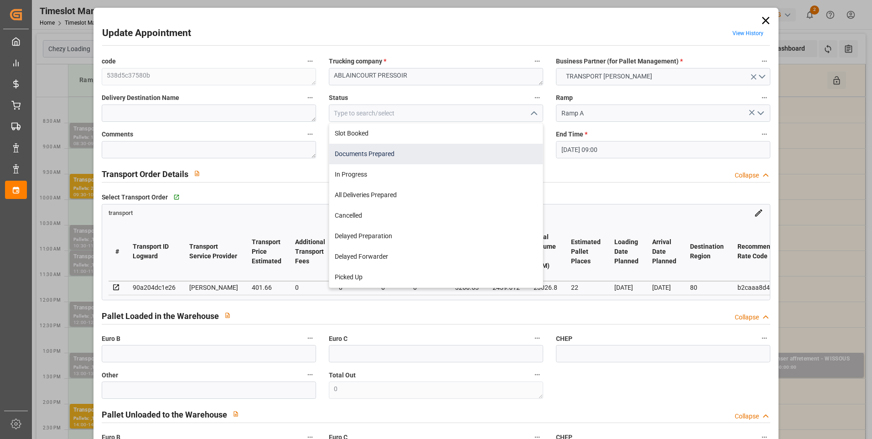
click at [417, 153] on div "Documents Prepared" at bounding box center [436, 154] width 214 height 21
type input "Documents Prepared"
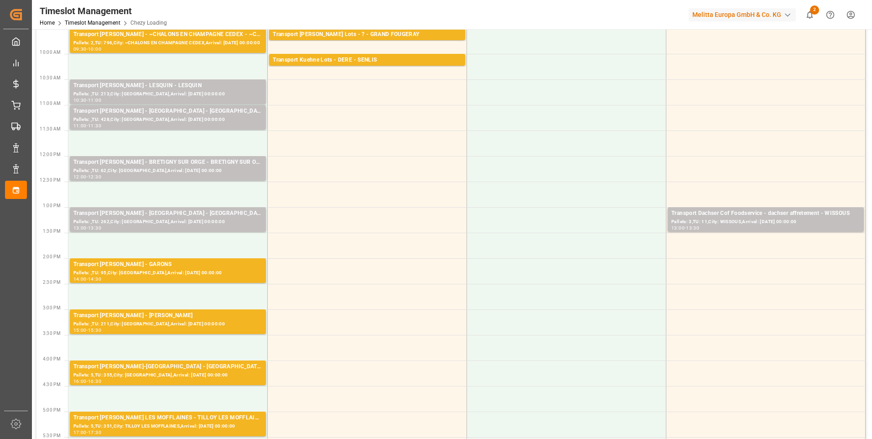
scroll to position [91, 0]
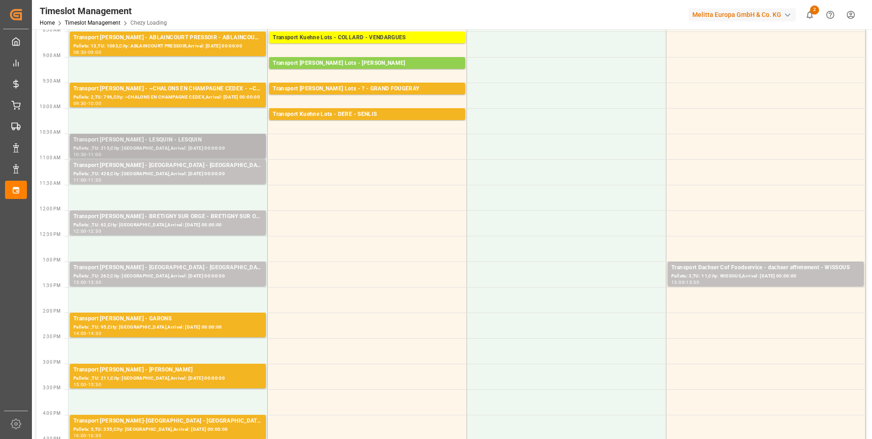
click at [158, 140] on div "Transport [PERSON_NAME] - LESQUIN - LESQUIN" at bounding box center [167, 140] width 189 height 9
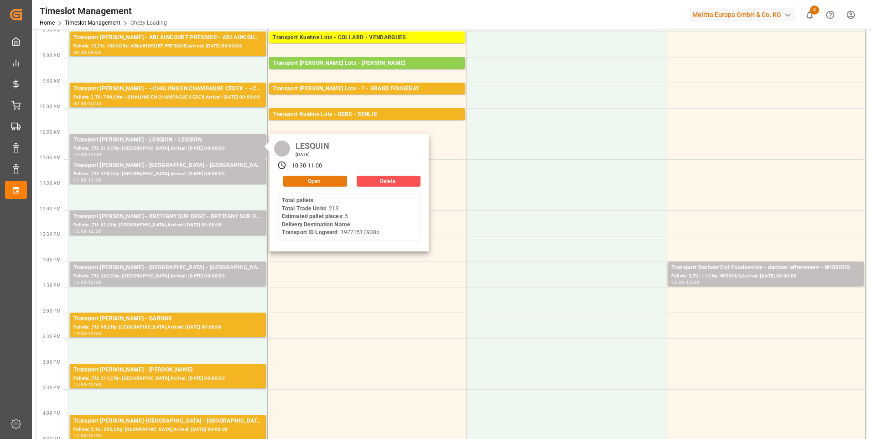
click at [317, 182] on button "Open" at bounding box center [315, 181] width 64 height 11
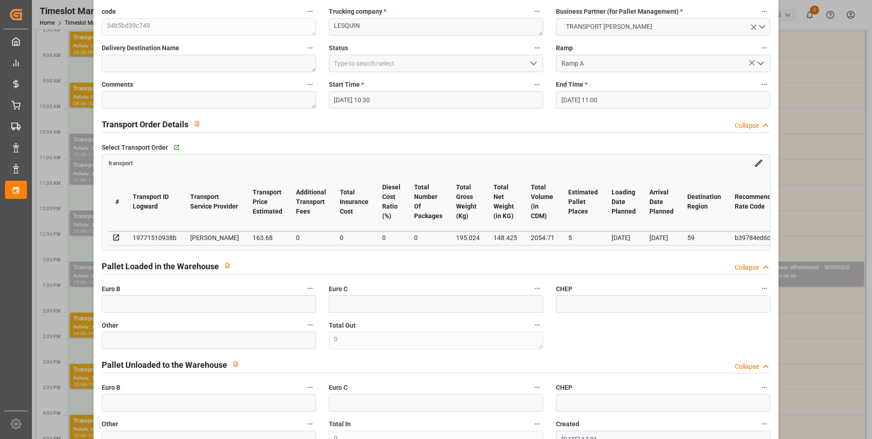
scroll to position [0, 0]
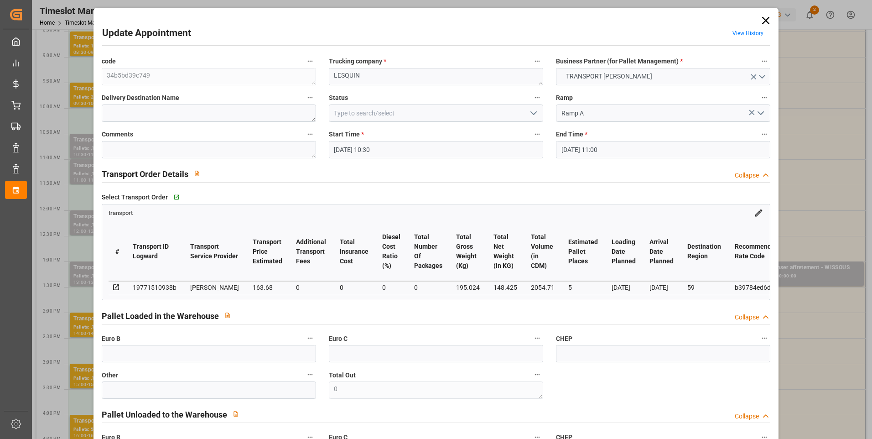
click at [534, 111] on icon "open menu" at bounding box center [533, 113] width 11 height 11
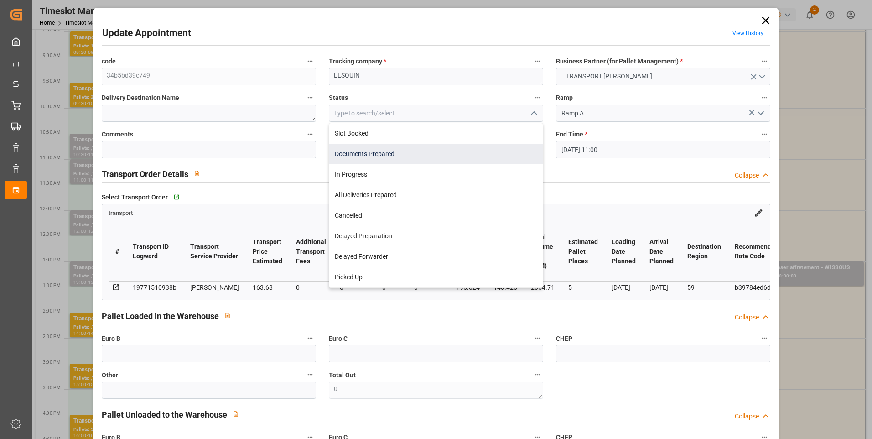
click at [379, 148] on div "Documents Prepared" at bounding box center [436, 154] width 214 height 21
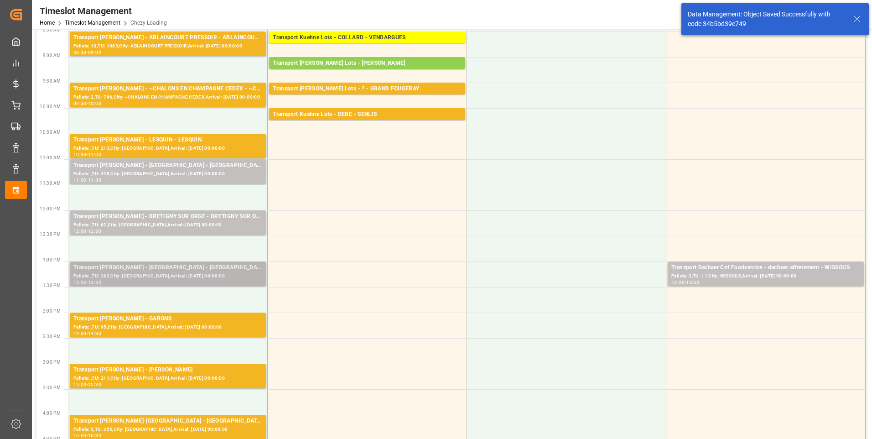
click at [162, 266] on div "Transport [PERSON_NAME] - [GEOGRAPHIC_DATA] - [GEOGRAPHIC_DATA]" at bounding box center [167, 267] width 189 height 9
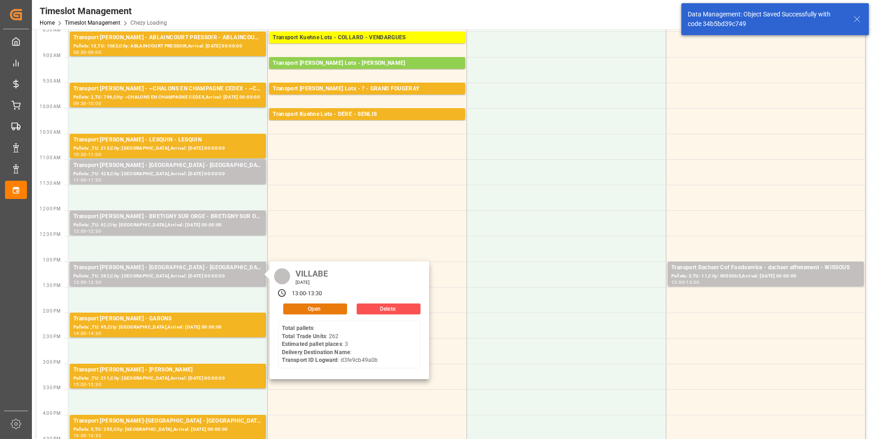
click at [294, 307] on button "Open" at bounding box center [315, 308] width 64 height 11
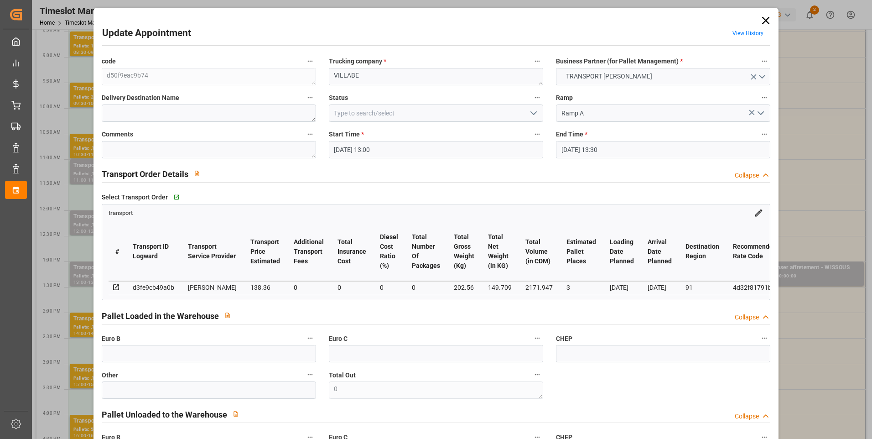
click at [533, 113] on polyline "open menu" at bounding box center [533, 113] width 5 height 3
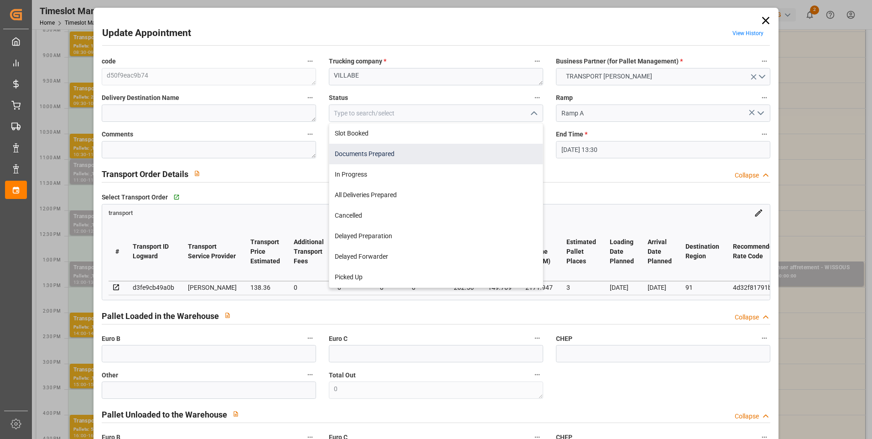
click at [365, 153] on div "Documents Prepared" at bounding box center [436, 154] width 214 height 21
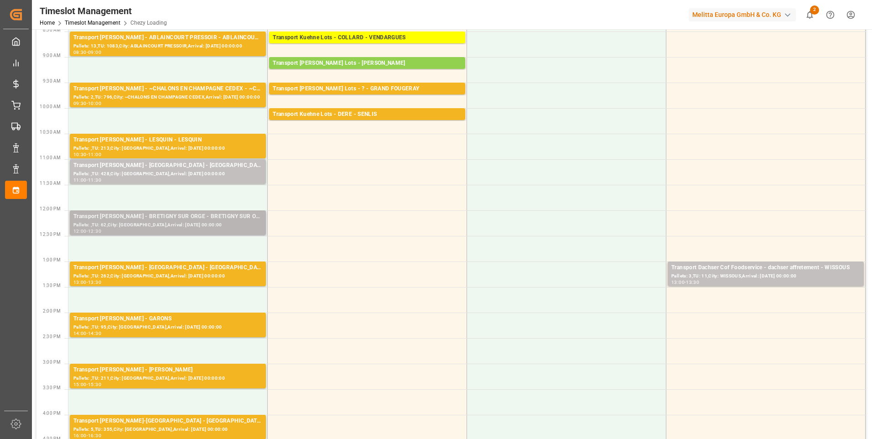
click at [204, 220] on div "Transport [PERSON_NAME] - BRETIGNY SUR ORGE - BRETIGNY SUR ORGE" at bounding box center [167, 216] width 189 height 9
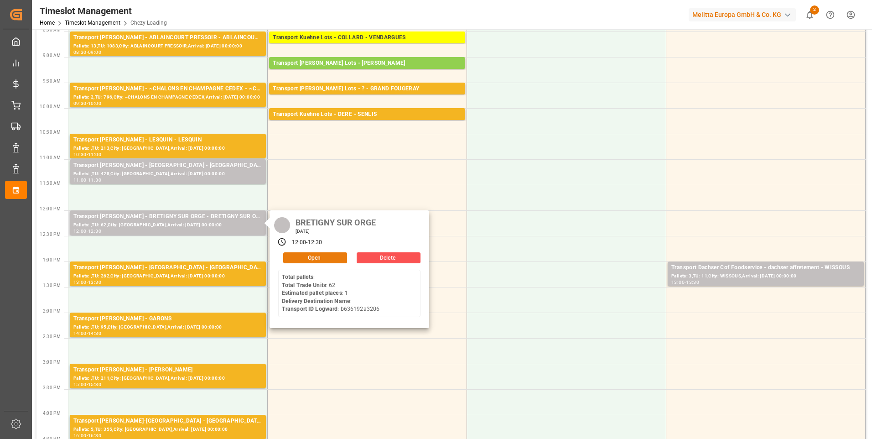
click at [319, 260] on button "Open" at bounding box center [315, 257] width 64 height 11
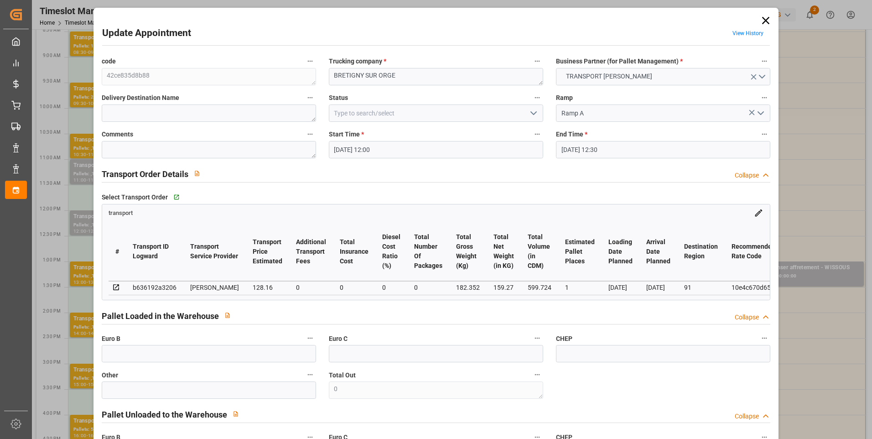
click at [530, 114] on icon "open menu" at bounding box center [533, 113] width 11 height 11
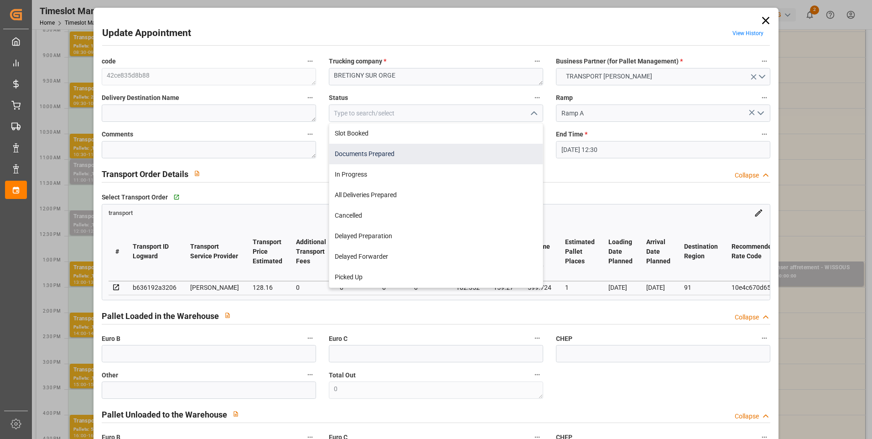
click at [366, 154] on div "Documents Prepared" at bounding box center [436, 154] width 214 height 21
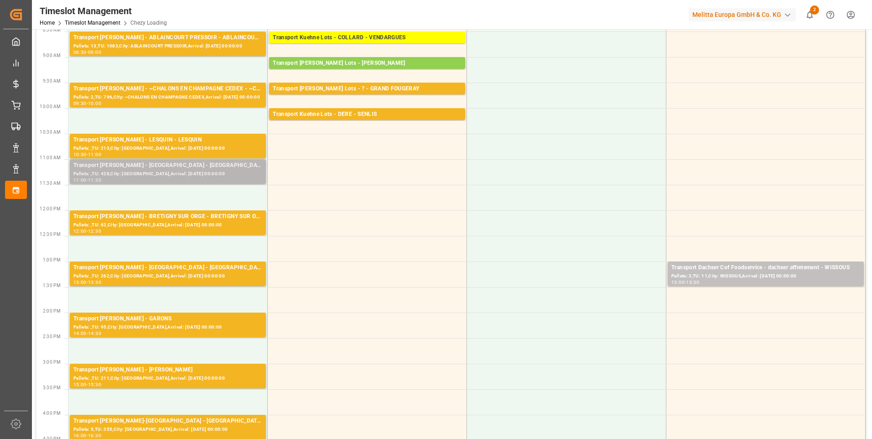
click at [168, 165] on div "Transport [PERSON_NAME] - [GEOGRAPHIC_DATA] - [GEOGRAPHIC_DATA]" at bounding box center [167, 165] width 189 height 9
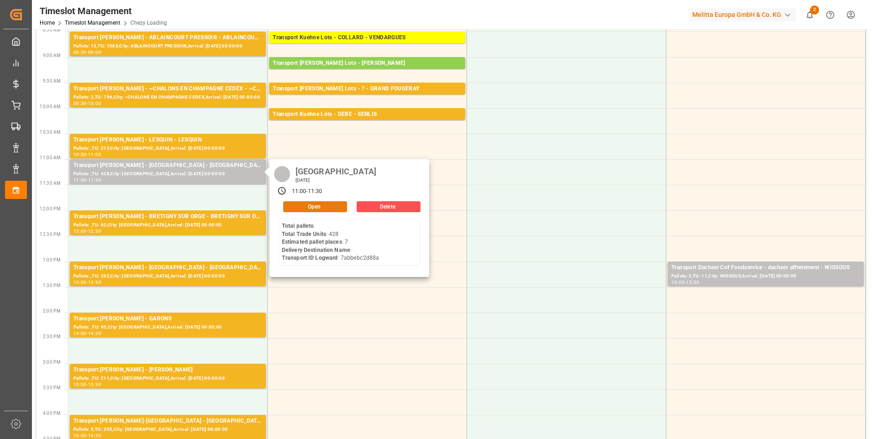
click at [295, 203] on button "Open" at bounding box center [315, 206] width 64 height 11
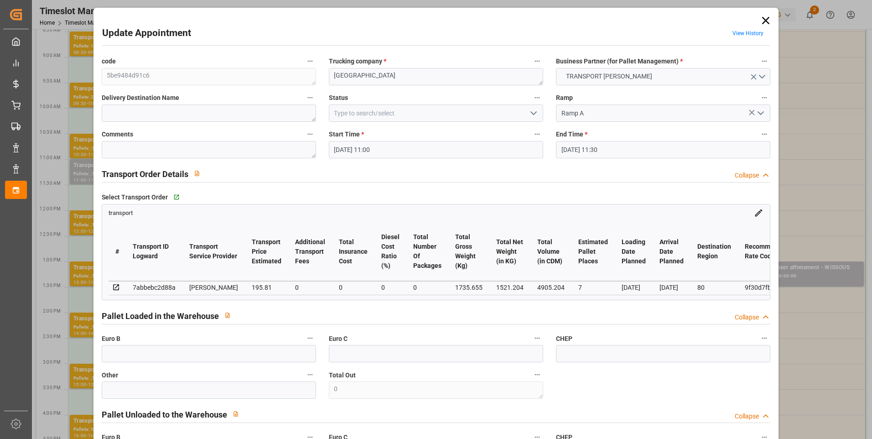
click at [531, 113] on polyline "open menu" at bounding box center [533, 113] width 5 height 3
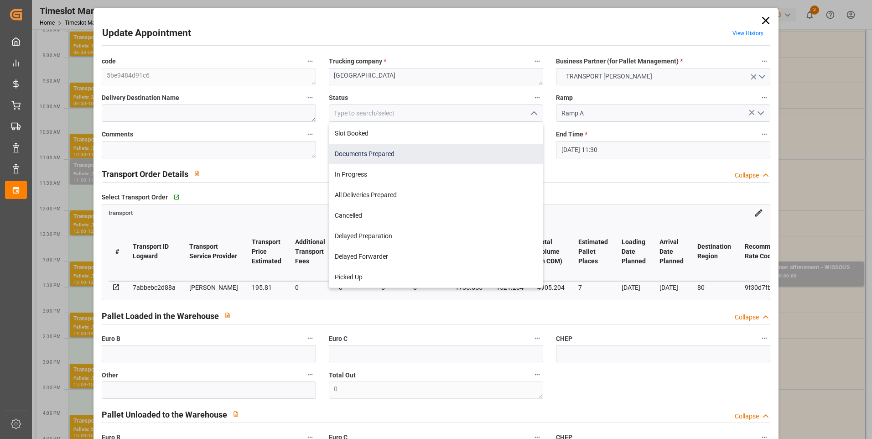
click at [402, 154] on div "Documents Prepared" at bounding box center [436, 154] width 214 height 21
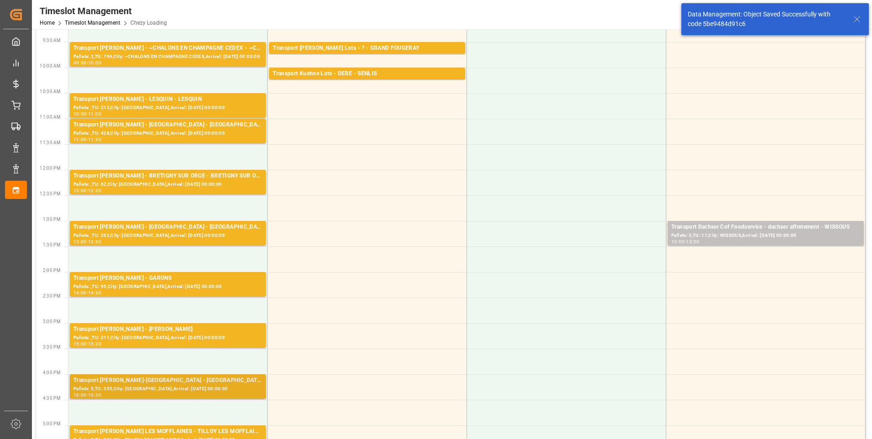
scroll to position [319, 0]
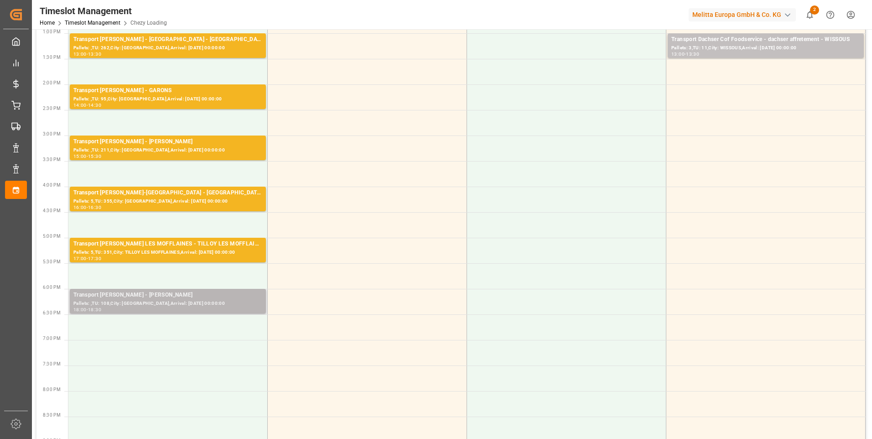
click at [195, 295] on div "Transport [PERSON_NAME] - [PERSON_NAME]" at bounding box center [167, 295] width 189 height 9
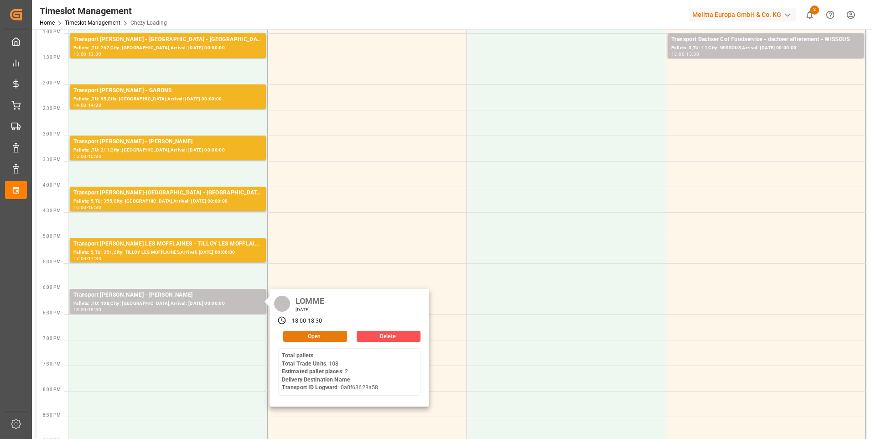
click at [310, 335] on button "Open" at bounding box center [315, 336] width 64 height 11
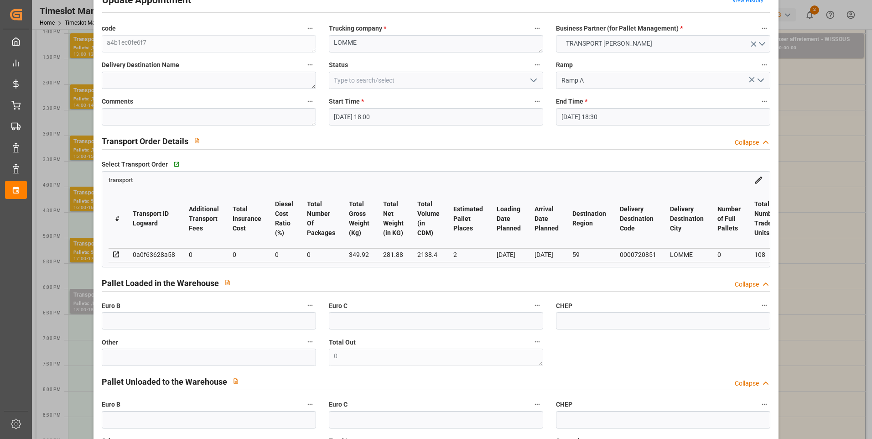
scroll to position [0, 0]
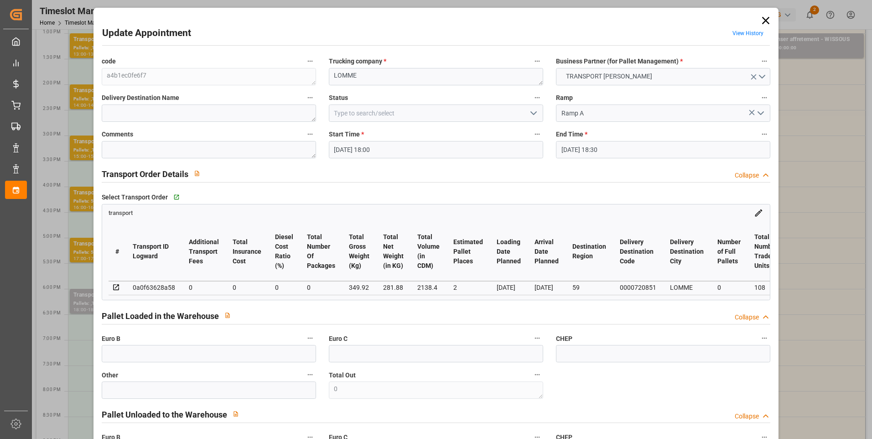
click at [528, 113] on icon "open menu" at bounding box center [533, 113] width 11 height 11
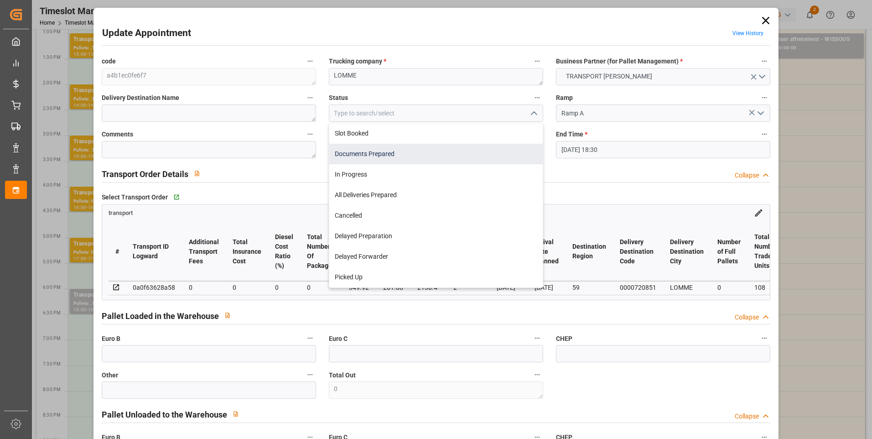
click at [394, 154] on div "Documents Prepared" at bounding box center [436, 154] width 214 height 21
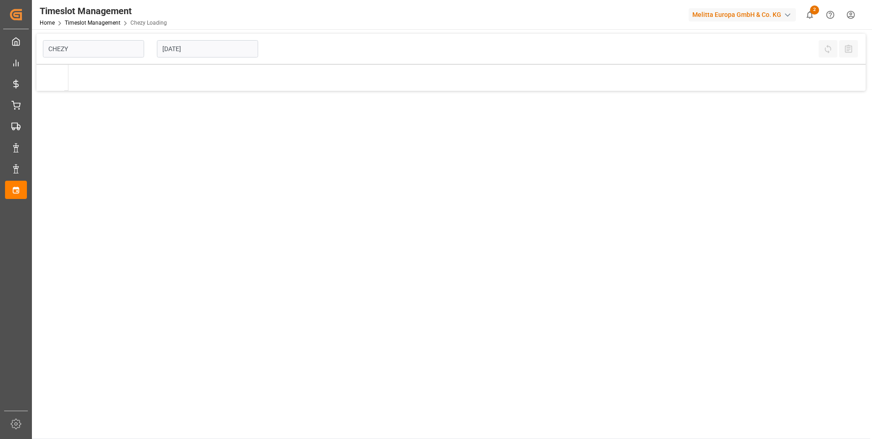
type input "Chezy Loading"
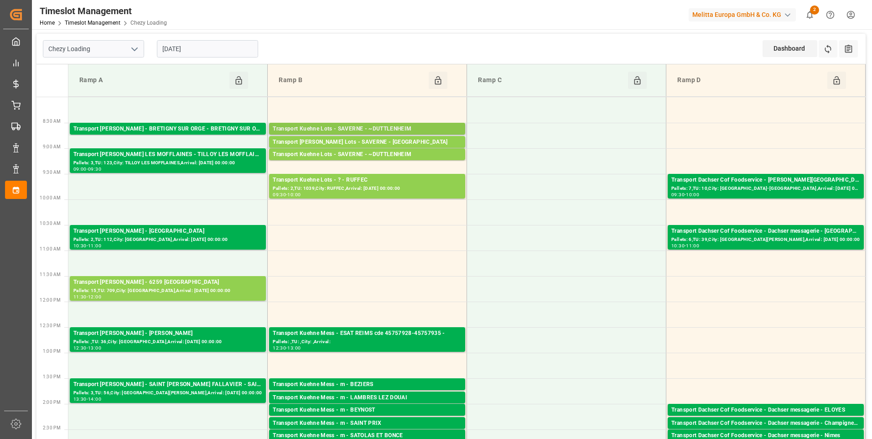
click at [395, 127] on div "Transport Kuehne Lots - SAVERNE - ~DUTTLENHEIM" at bounding box center [367, 129] width 189 height 9
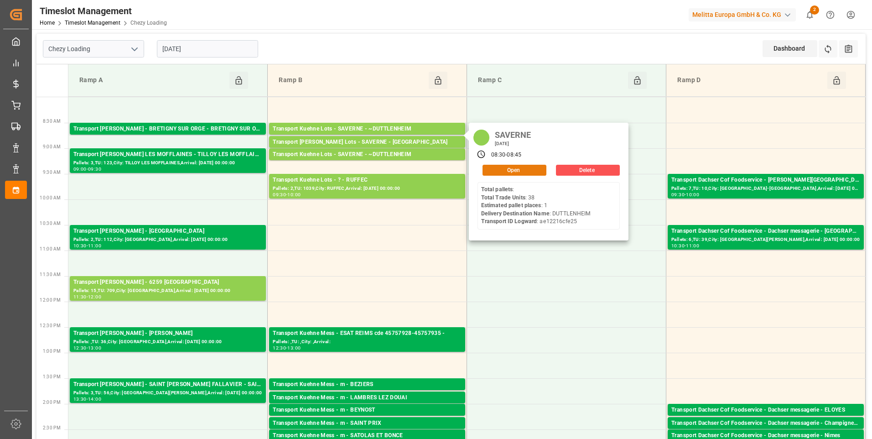
click at [511, 171] on button "Open" at bounding box center [515, 170] width 64 height 11
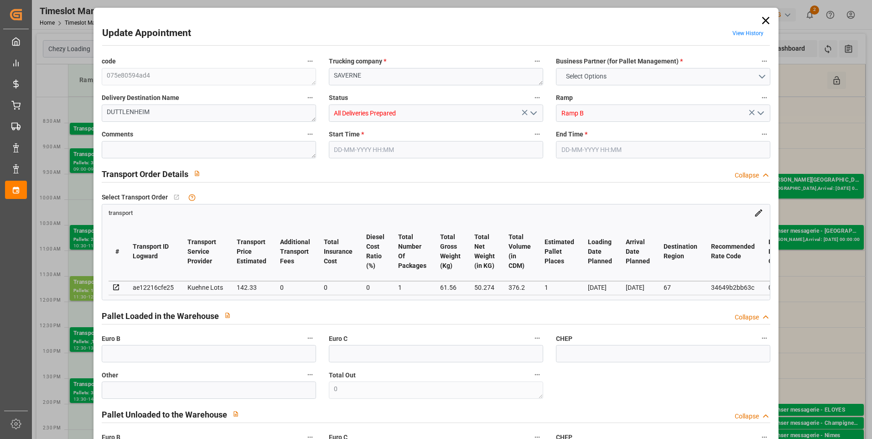
type input "1"
type input "142.33"
type input "0"
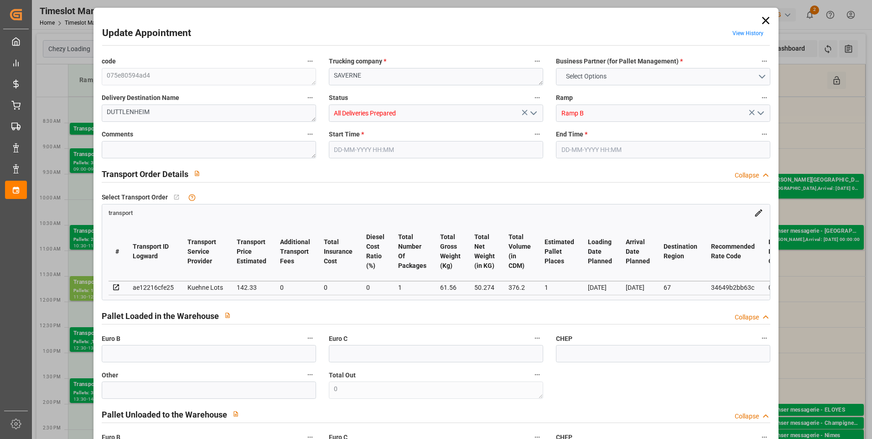
type input "142.33"
type input "0"
type input "1"
type input "50.274"
type input "83.876"
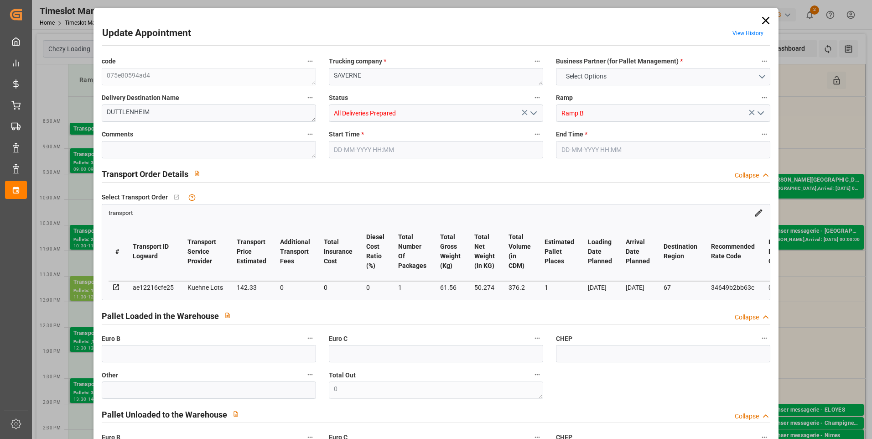
type input "376.2"
type input "67"
type input "0"
type input "38"
type input "1"
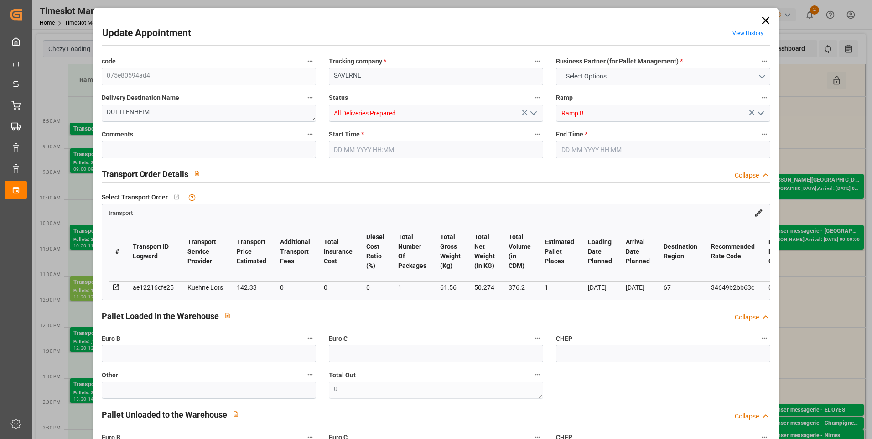
type input "101"
type input "61.56"
type input "0"
type input "4710.8598"
type input "0"
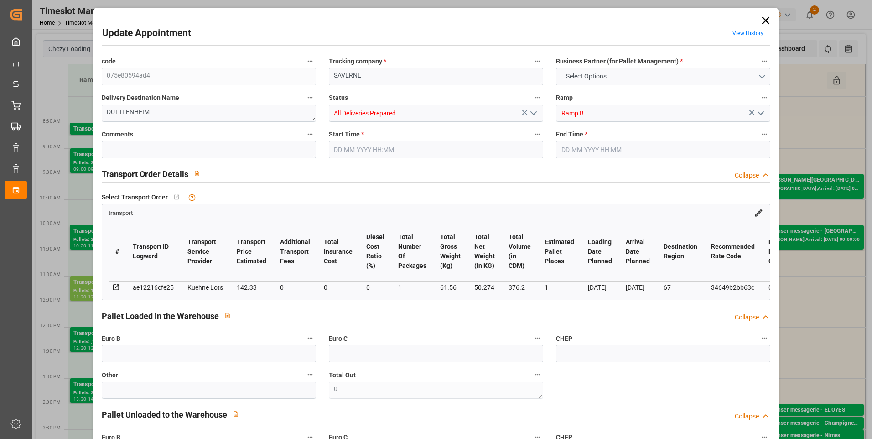
type input "0"
type input "21"
type input "35"
type input "28-08-2025 08:30"
type input "28-08-2025 08:45"
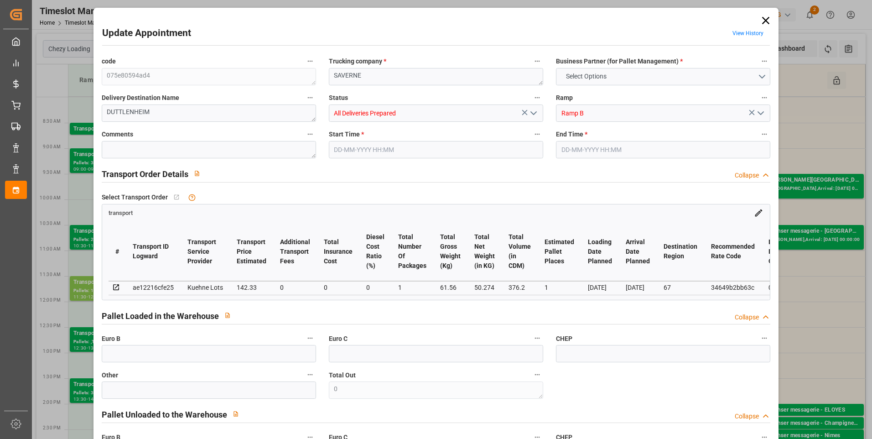
type input "25-08-2025 13:07"
type input "25-08-2025 11:33"
type input "[DATE]"
click at [534, 113] on polyline "open menu" at bounding box center [533, 113] width 5 height 3
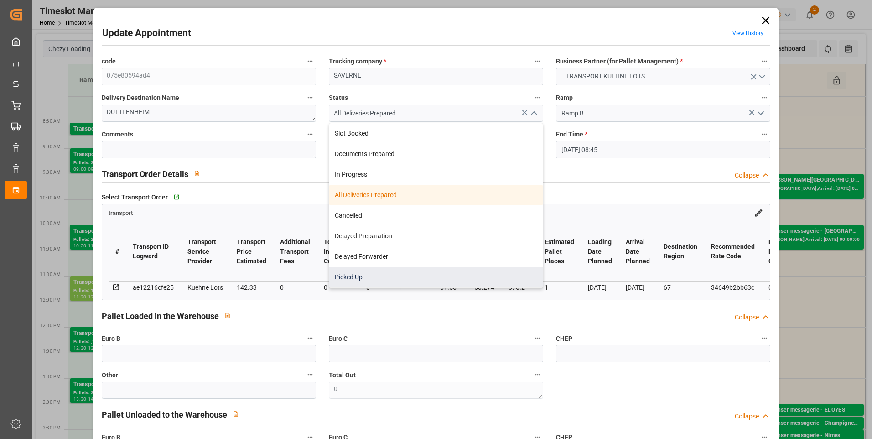
click at [355, 278] on div "Picked Up" at bounding box center [436, 277] width 214 height 21
type input "Picked Up"
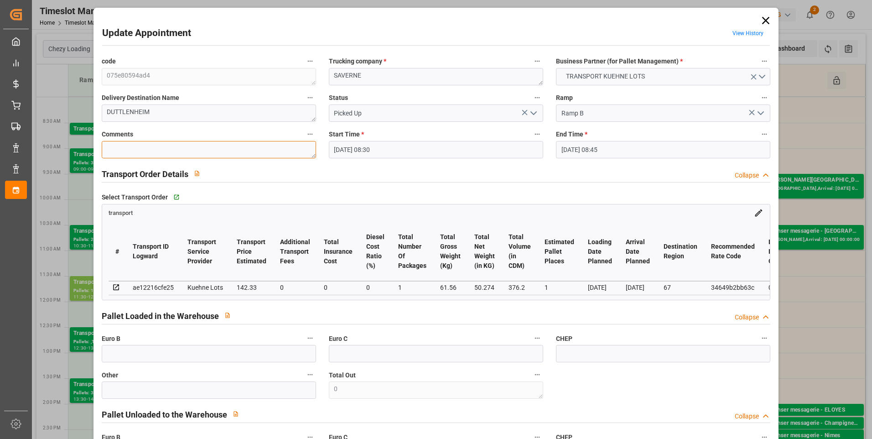
click at [120, 149] on textarea at bounding box center [209, 149] width 214 height 17
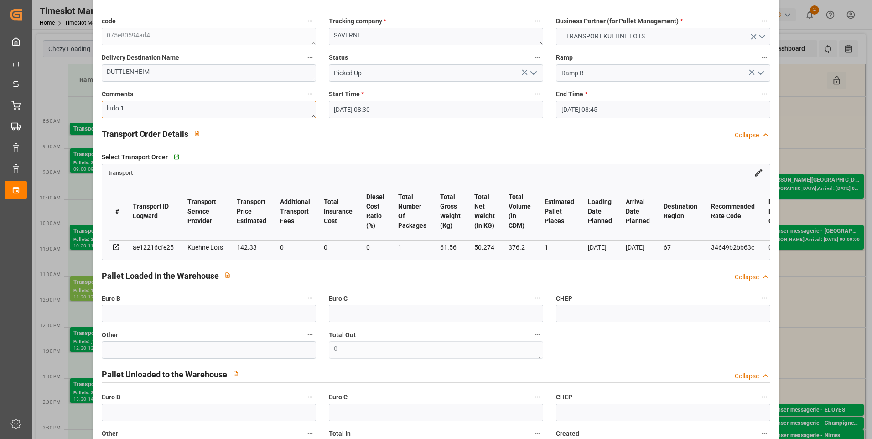
scroll to position [137, 0]
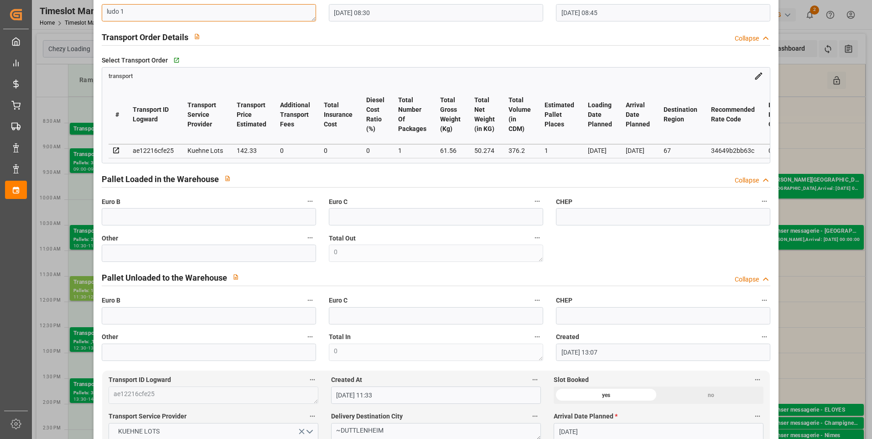
type textarea "ludo 1"
click at [117, 225] on input "text" at bounding box center [209, 216] width 214 height 17
type input "1"
click at [620, 257] on div "code 075e80594ad4 Trucking company * SAVERNE Business Partner (for Pallet Manag…" at bounding box center [436, 139] width 682 height 449
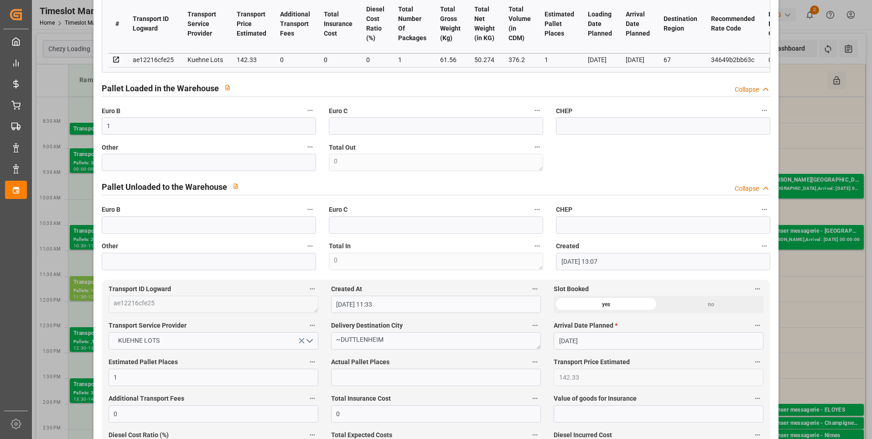
scroll to position [228, 0]
click at [354, 384] on input "text" at bounding box center [436, 376] width 210 height 17
type input "1"
click at [648, 159] on div "code 075e80594ad4 Trucking company * SAVERNE Business Partner (for Pallet Manag…" at bounding box center [436, 48] width 682 height 449
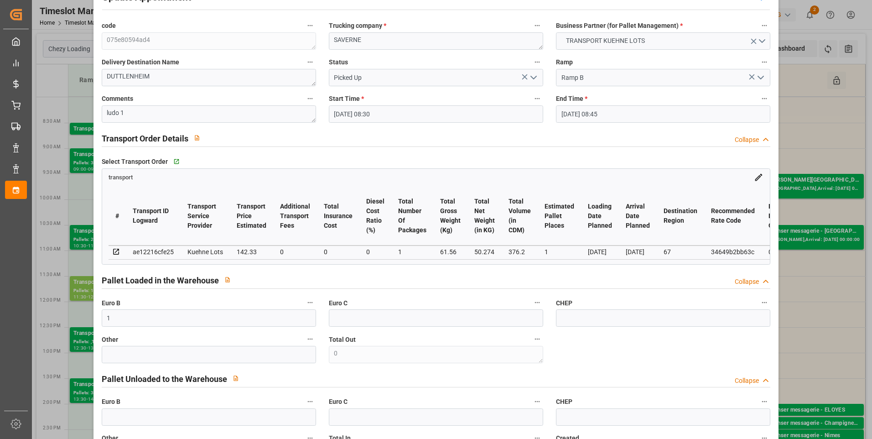
scroll to position [25, 0]
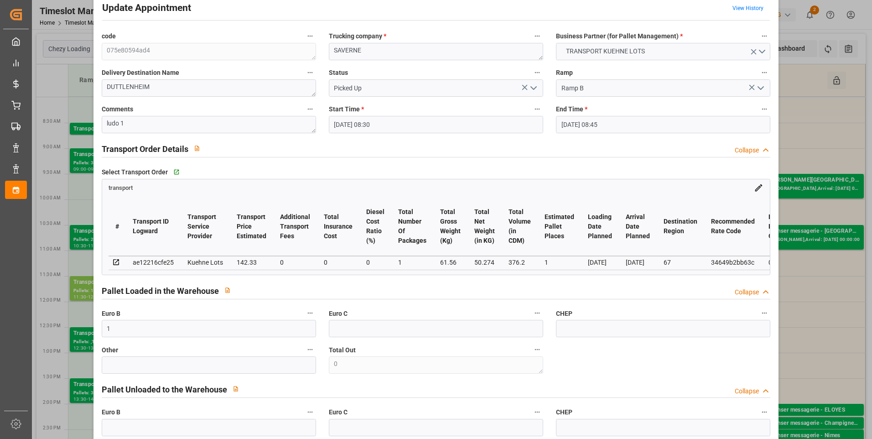
drag, startPoint x: 533, startPoint y: 86, endPoint x: 524, endPoint y: 93, distance: 11.5
click at [533, 86] on icon "open menu" at bounding box center [533, 88] width 11 height 11
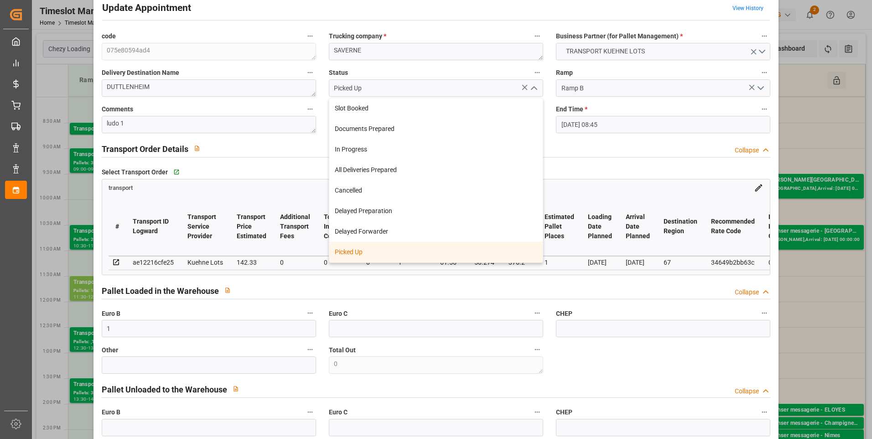
click at [349, 254] on div "Picked Up" at bounding box center [436, 252] width 214 height 21
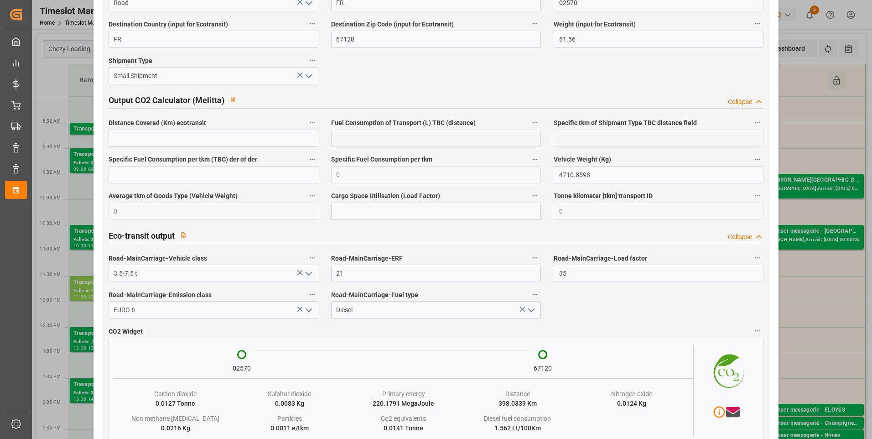
scroll to position [1485, 0]
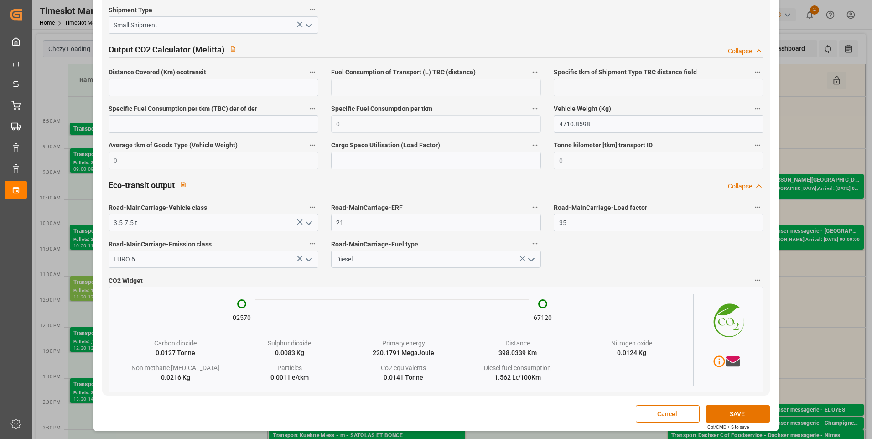
click at [830, 342] on div "Update Appointment View History code 075e80594ad4 Trucking company * SAVERNE Bu…" at bounding box center [436, 219] width 872 height 439
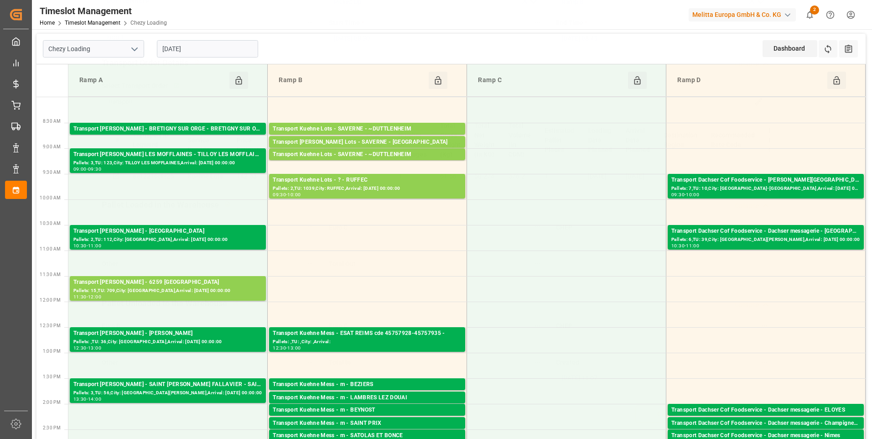
scroll to position [115, 0]
click at [361, 127] on div "Transport Kuehne Lots - SAVERNE - ~DUTTLENHEIM" at bounding box center [367, 129] width 189 height 9
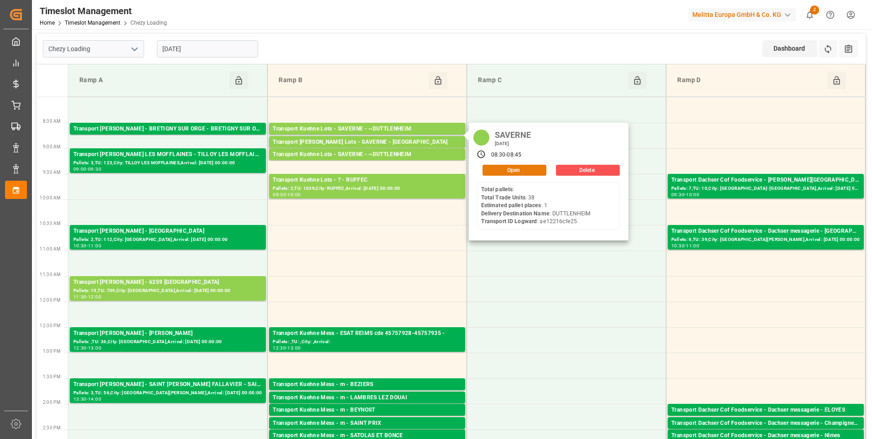
click at [505, 170] on button "Open" at bounding box center [515, 170] width 64 height 11
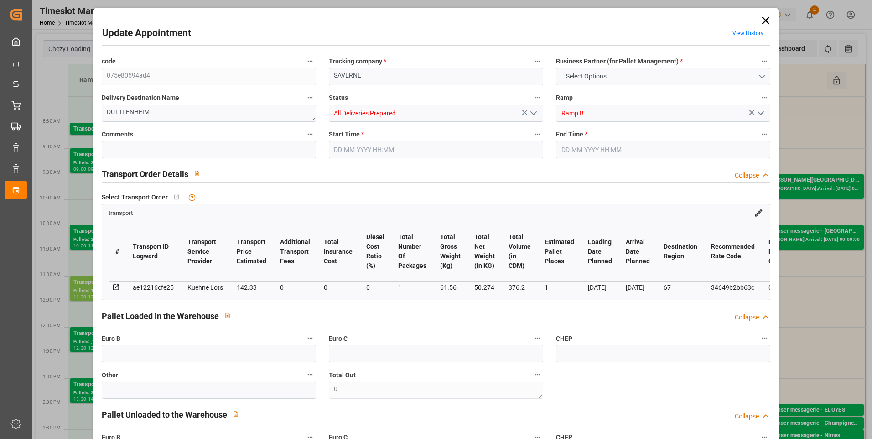
type input "1"
type input "142.33"
type input "0"
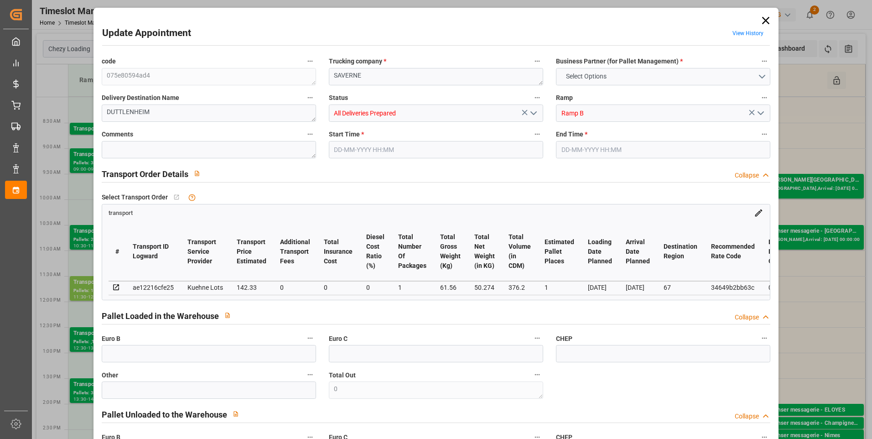
type input "142.33"
type input "0"
type input "1"
type input "50.274"
type input "83.876"
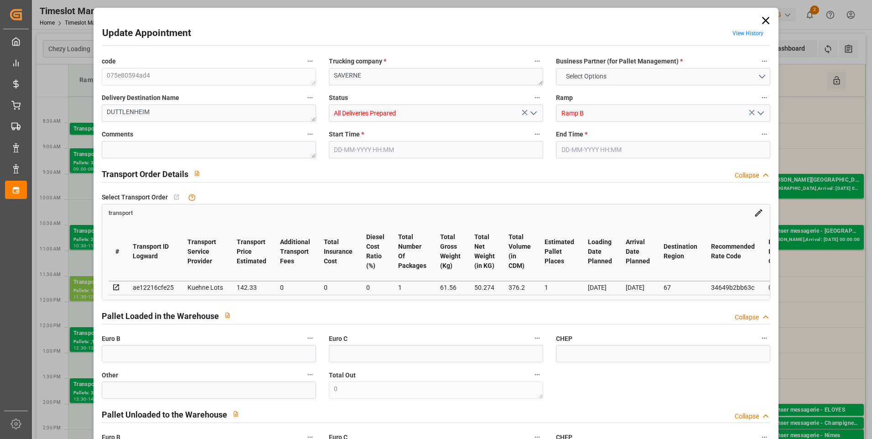
type input "376.2"
type input "67"
type input "0"
type input "38"
type input "1"
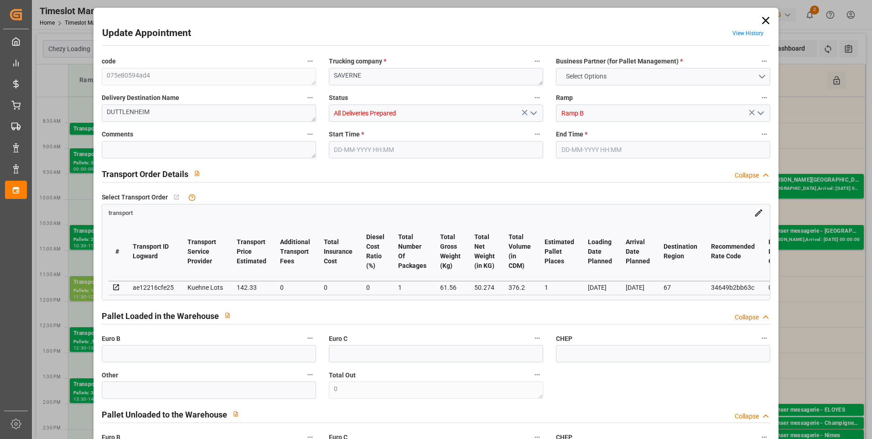
type input "101"
type input "61.56"
type input "0"
type input "4710.8598"
type input "0"
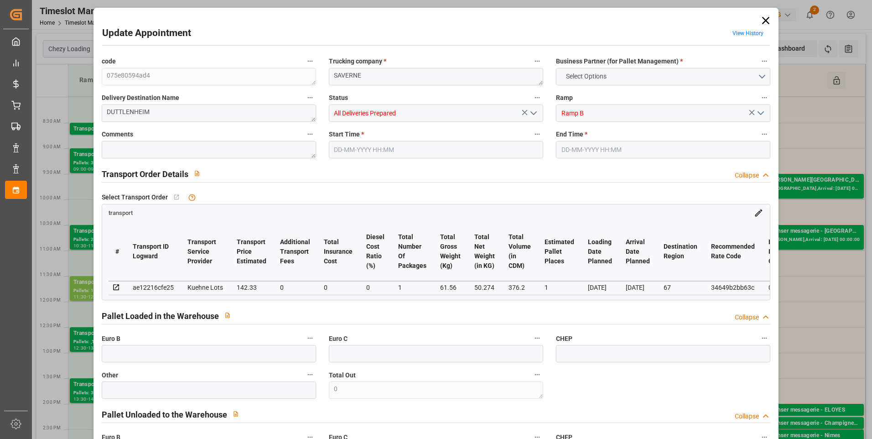
type input "0"
type input "21"
type input "35"
type input "28-08-2025 08:30"
type input "28-08-2025 08:45"
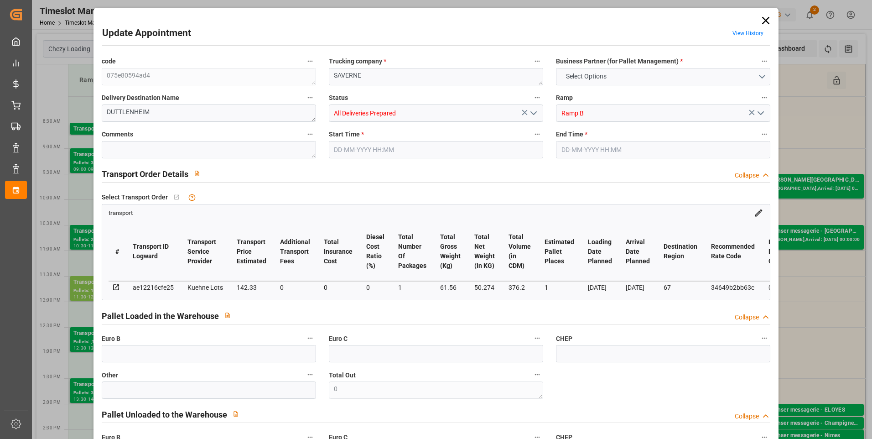
type input "25-08-2025 13:07"
type input "25-08-2025 11:33"
type input "[DATE]"
click at [113, 155] on textarea at bounding box center [209, 149] width 214 height 17
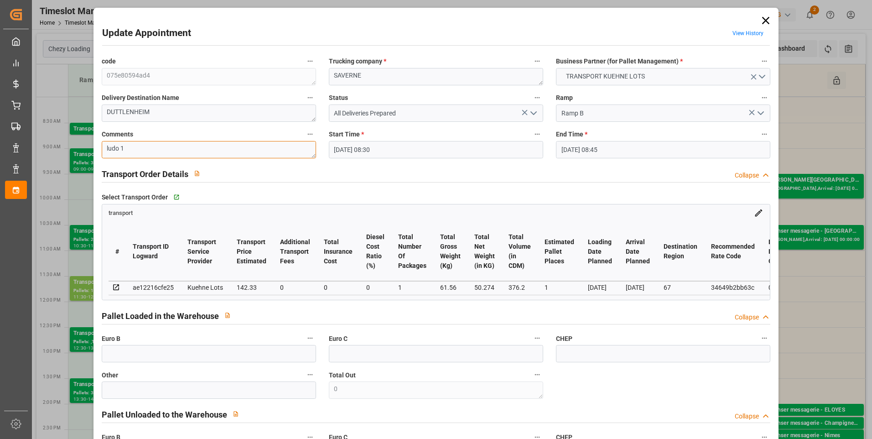
type textarea "ludo 1"
click at [534, 113] on icon "open menu" at bounding box center [533, 113] width 11 height 11
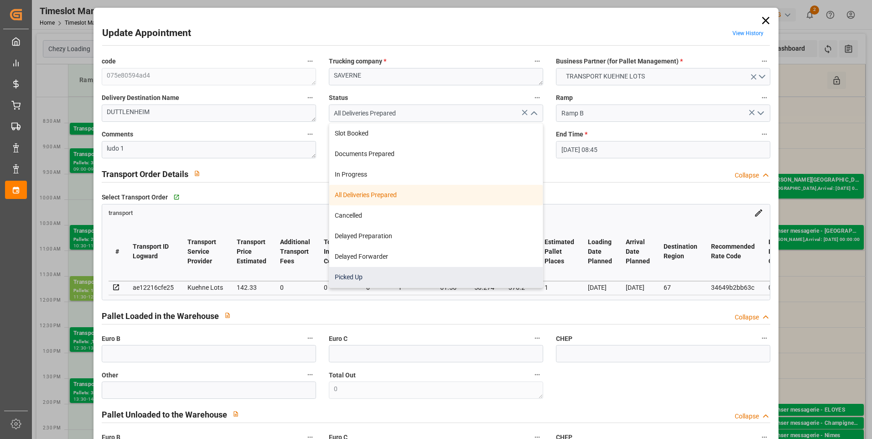
click at [374, 276] on div "Picked Up" at bounding box center [436, 277] width 214 height 21
type input "Picked Up"
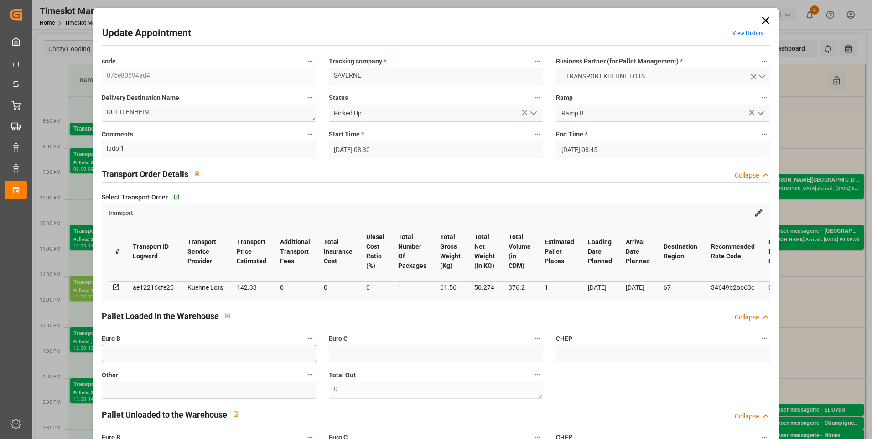
click at [129, 362] on input "text" at bounding box center [209, 353] width 214 height 17
type input "1"
click at [483, 189] on div "Select Transport Order   Go to transport Grid transport # Transport ID Logward …" at bounding box center [436, 245] width 682 height 116
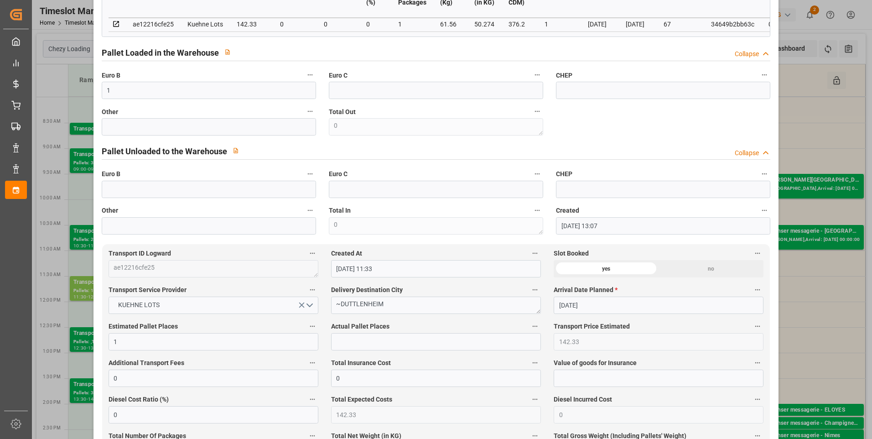
scroll to position [274, 0]
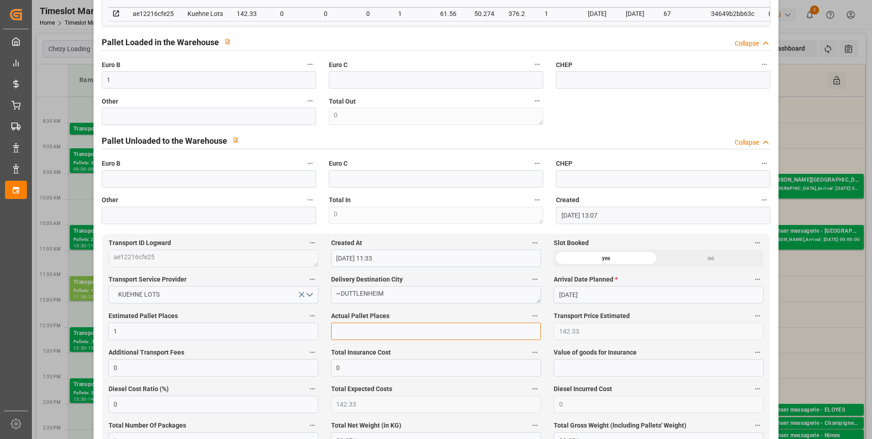
click at [348, 339] on input "text" at bounding box center [436, 331] width 210 height 17
type input "1"
click at [598, 118] on div "code 075e80594ad4 Trucking company * SAVERNE Business Partner (for Pallet Manag…" at bounding box center [436, 2] width 682 height 449
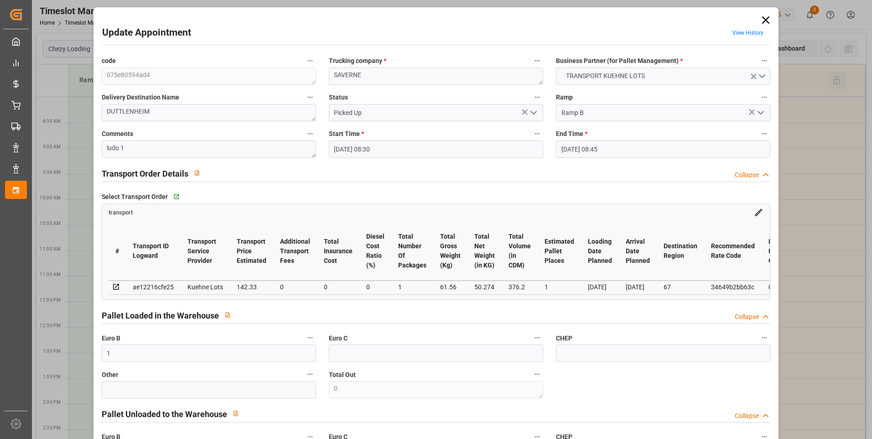
scroll to position [0, 0]
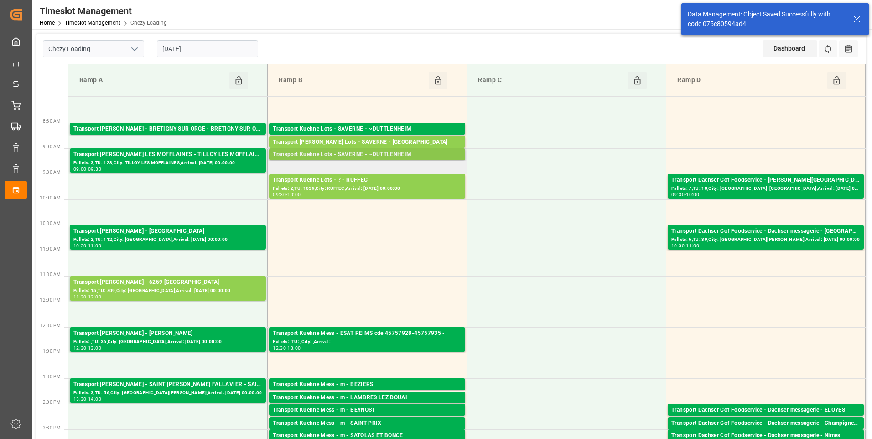
click at [399, 154] on div "Transport Kuehne Lots - SAVERNE - ~DUTTLENHEIM" at bounding box center [367, 154] width 189 height 9
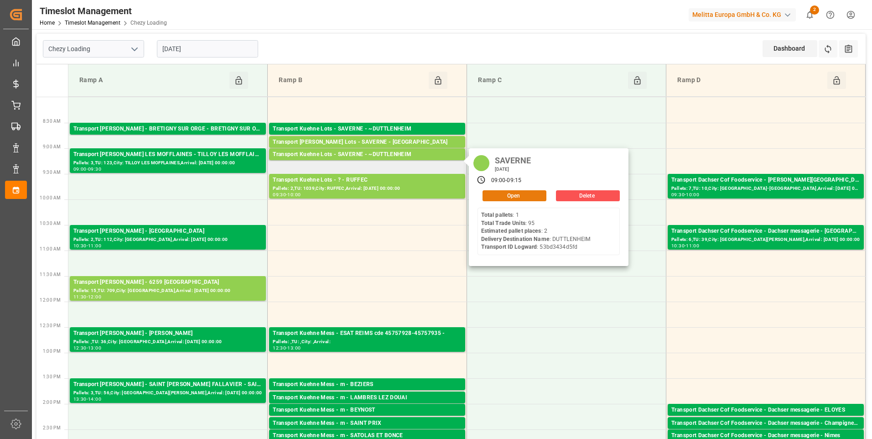
click at [510, 193] on button "Open" at bounding box center [515, 195] width 64 height 11
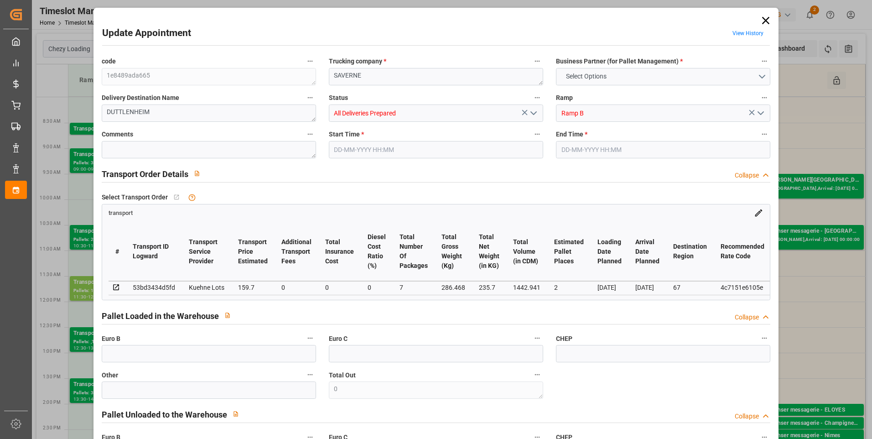
type input "2"
type input "159.7"
type input "0"
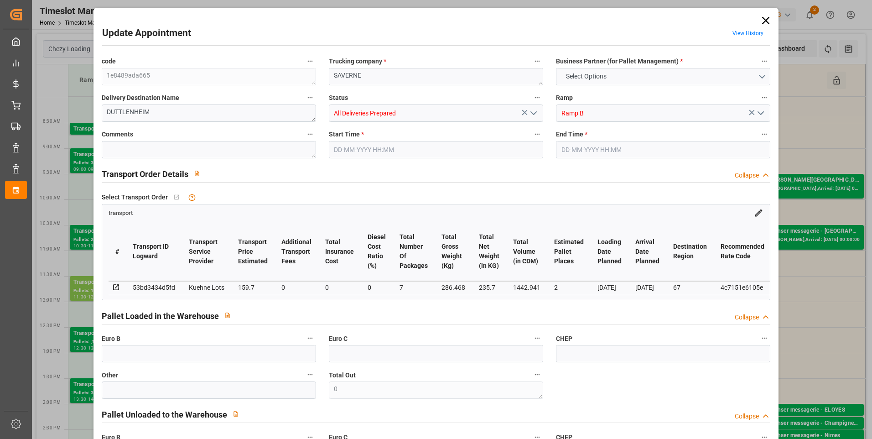
type input "159.7"
type input "0"
type input "7"
type input "235.7"
type input "336.308"
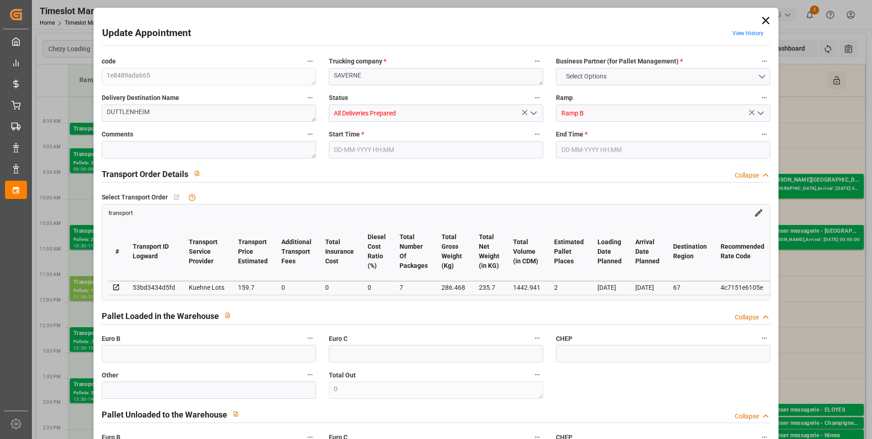
type input "1442.941"
type input "67"
type input "1"
type input "95"
type input "2"
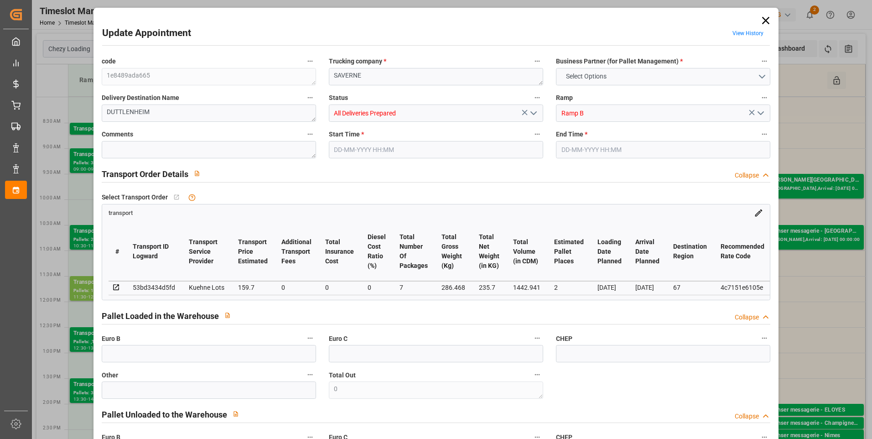
type input "101"
type input "286.468"
type input "0"
type input "4710.8598"
type input "0"
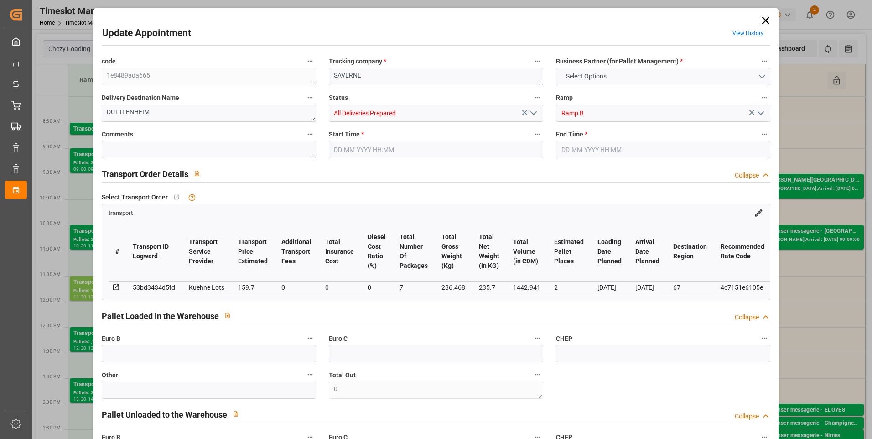
type input "0"
type input "21"
type input "35"
type input "28-08-2025 09:00"
type input "28-08-2025 09:15"
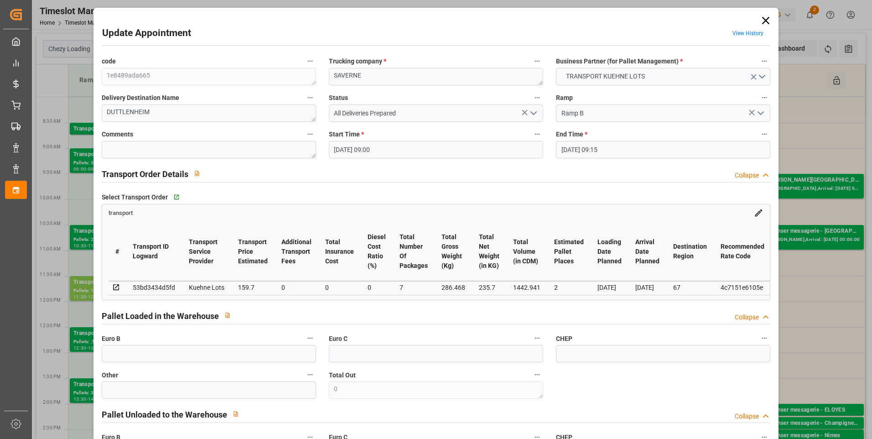
type input "26-08-2025 13:02"
type input "26-08-2025 11:24"
type input "[DATE]"
type input "29-08-2025"
click at [120, 154] on textarea at bounding box center [209, 149] width 214 height 17
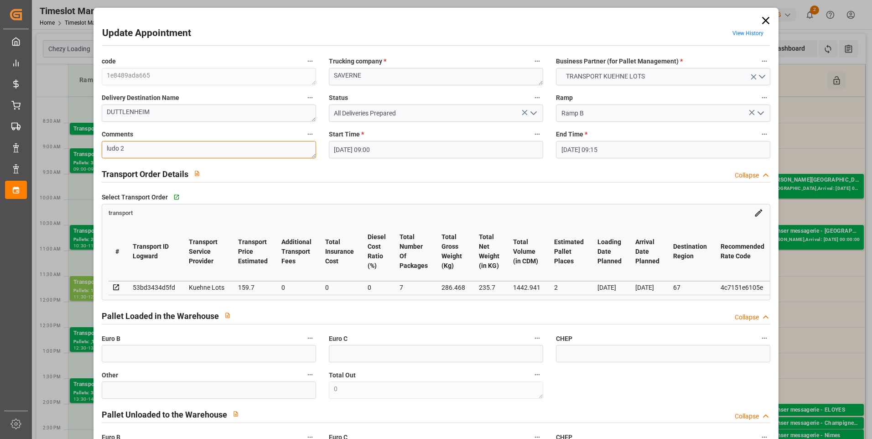
type textarea "ludo 2"
click at [533, 114] on polyline "open menu" at bounding box center [533, 113] width 5 height 3
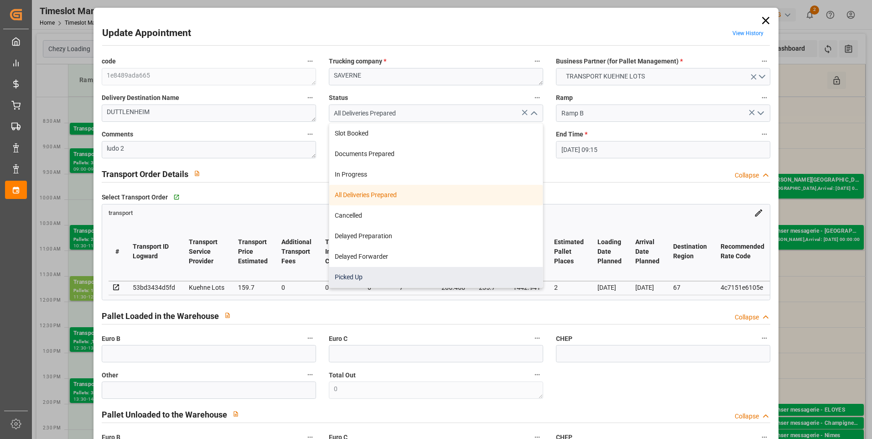
click at [355, 279] on div "Picked Up" at bounding box center [436, 277] width 214 height 21
type input "Picked Up"
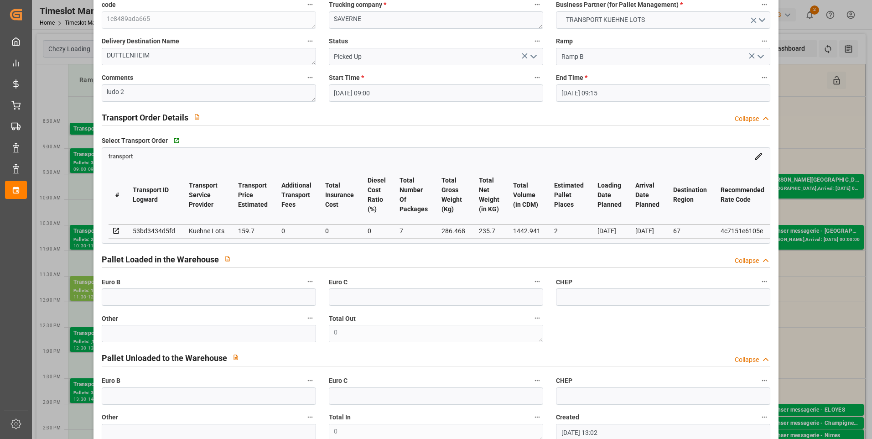
scroll to position [137, 0]
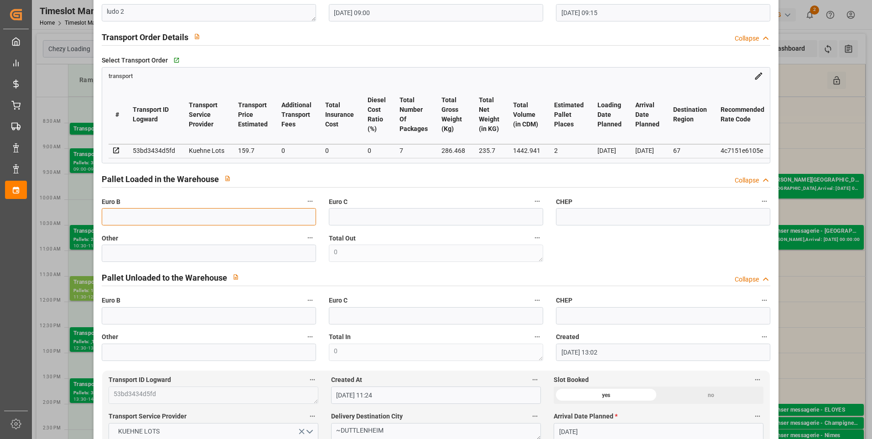
click at [123, 217] on input "text" at bounding box center [209, 216] width 214 height 17
type input "8"
click at [415, 180] on div "Pallet Loaded in the Warehouse Collapse" at bounding box center [436, 178] width 669 height 17
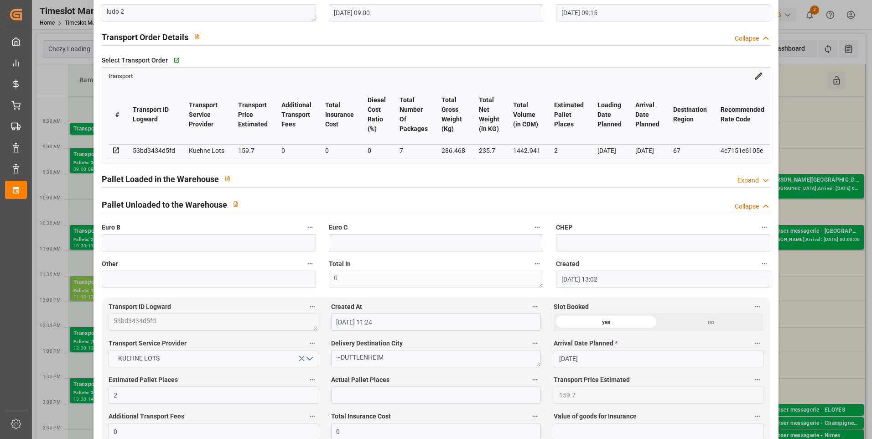
click at [761, 183] on icon at bounding box center [765, 181] width 9 height 10
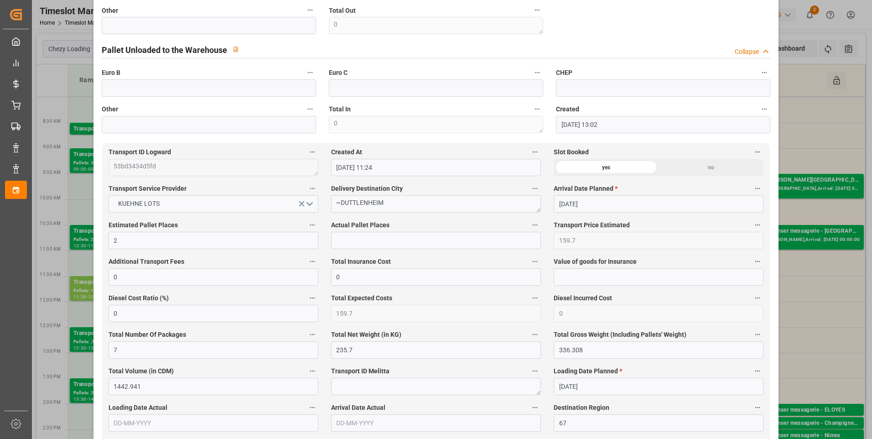
scroll to position [365, 0]
click at [346, 247] on input "text" at bounding box center [436, 239] width 210 height 17
type input "2"
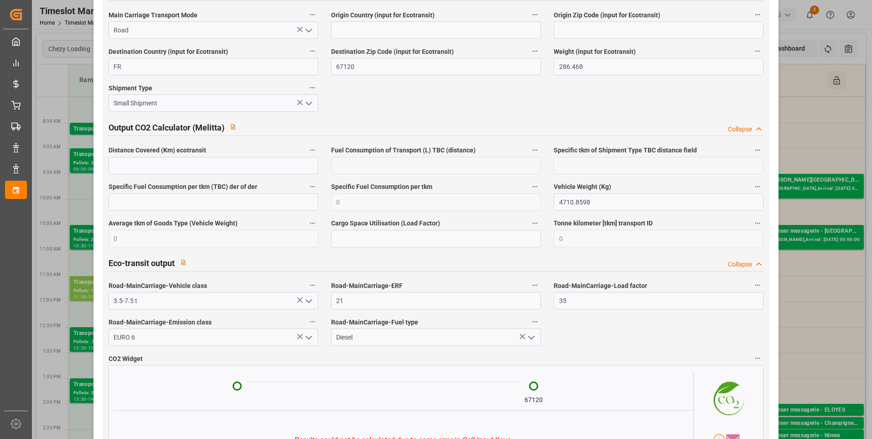
scroll to position [1491, 0]
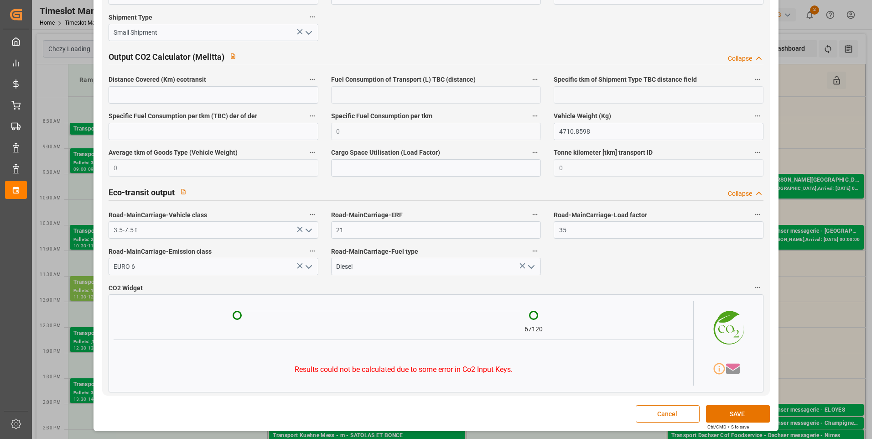
click at [683, 412] on button "Cancel" at bounding box center [668, 413] width 64 height 17
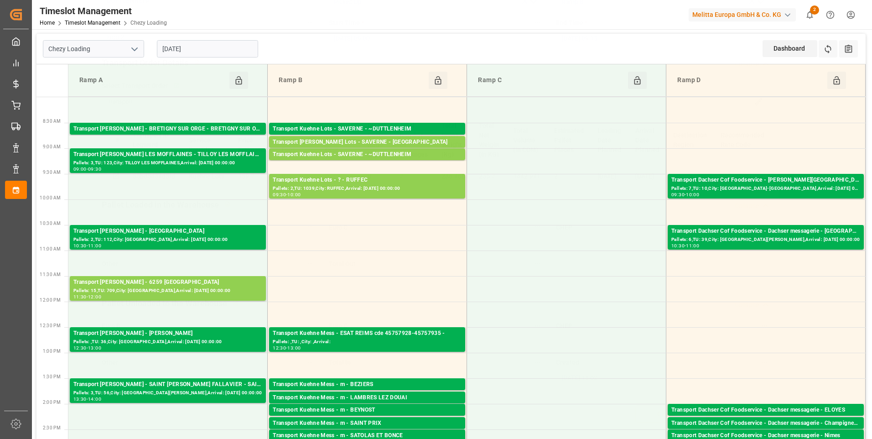
scroll to position [115, 0]
click at [408, 156] on div "Transport Kuehne Lots - SAVERNE - ~DUTTLENHEIM" at bounding box center [367, 154] width 189 height 9
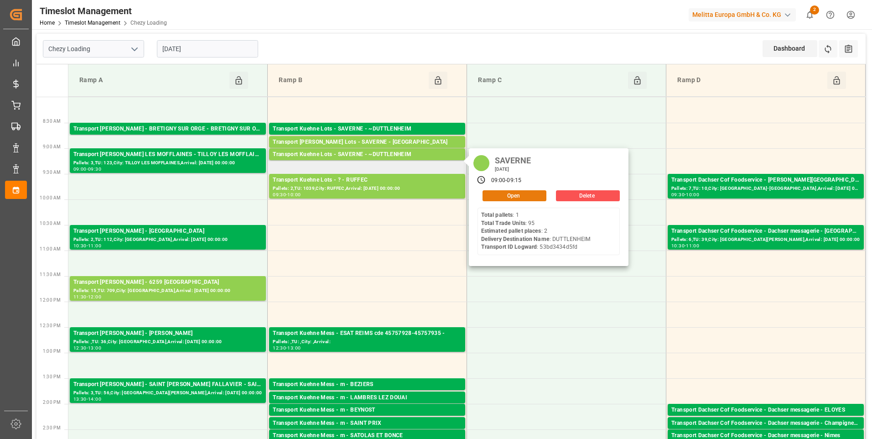
click at [505, 197] on button "Open" at bounding box center [515, 195] width 64 height 11
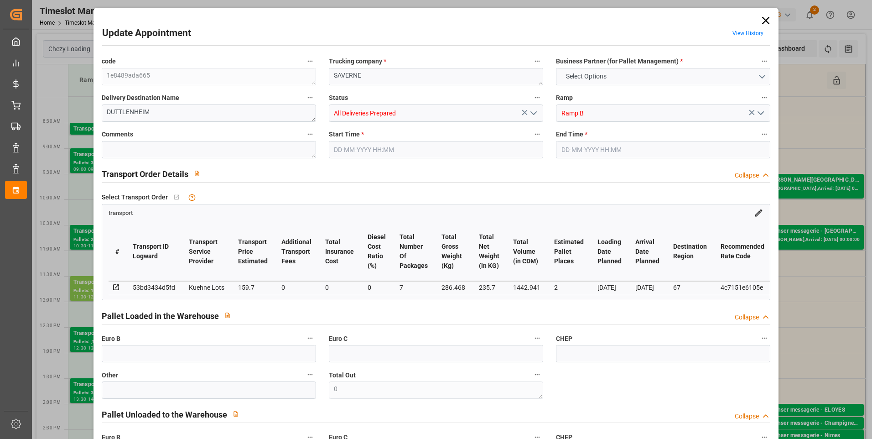
type input "2"
type input "159.7"
type input "0"
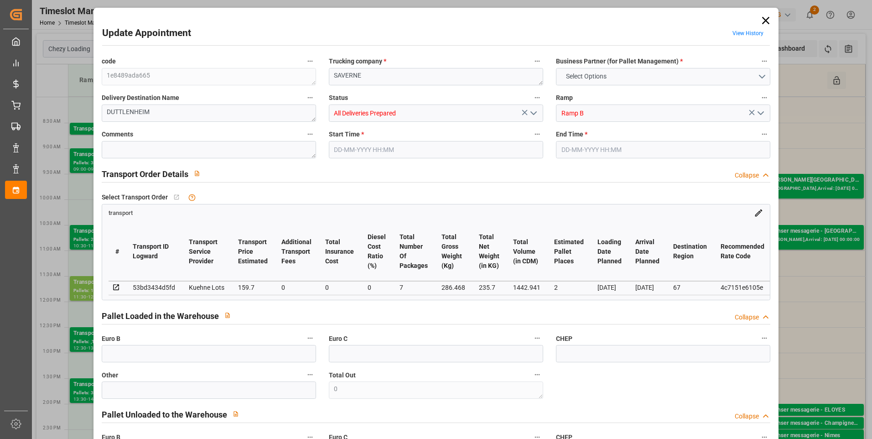
type input "159.7"
type input "0"
type input "7"
type input "235.7"
type input "336.308"
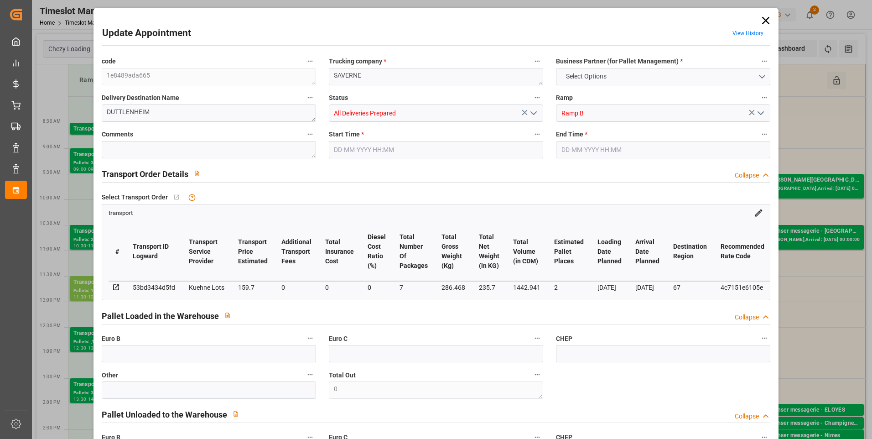
type input "1442.941"
type input "67"
type input "1"
type input "95"
type input "2"
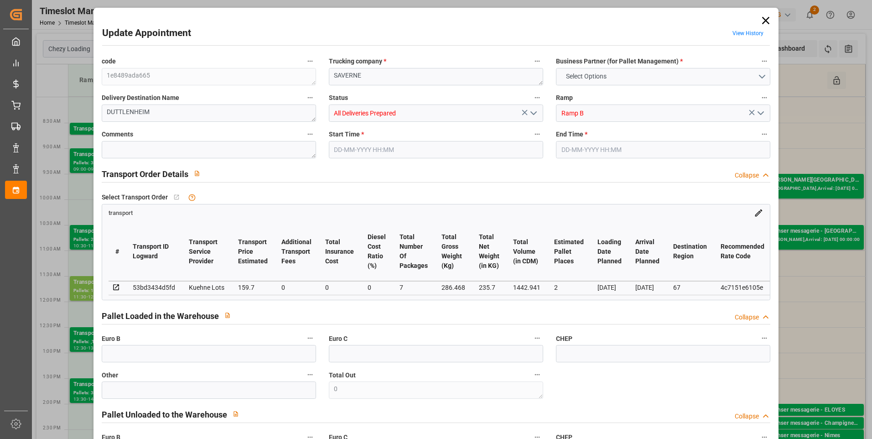
type input "101"
type input "286.468"
type input "0"
type input "4710.8598"
type input "0"
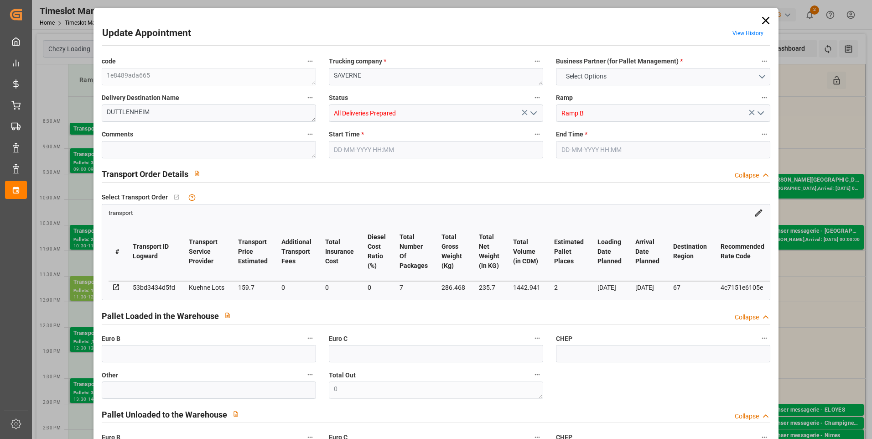
type input "0"
type input "21"
type input "35"
type input "28-08-2025 09:00"
type input "28-08-2025 09:15"
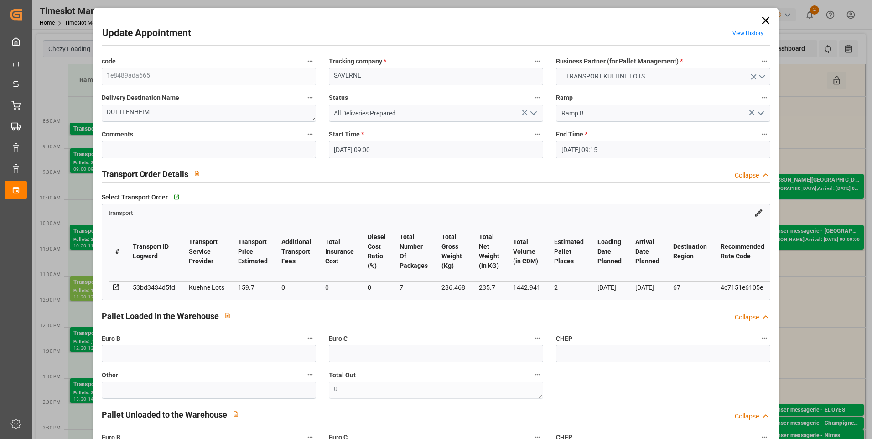
type input "26-08-2025 13:02"
type input "26-08-2025 11:24"
type input "[DATE]"
click at [532, 109] on icon "open menu" at bounding box center [533, 113] width 11 height 11
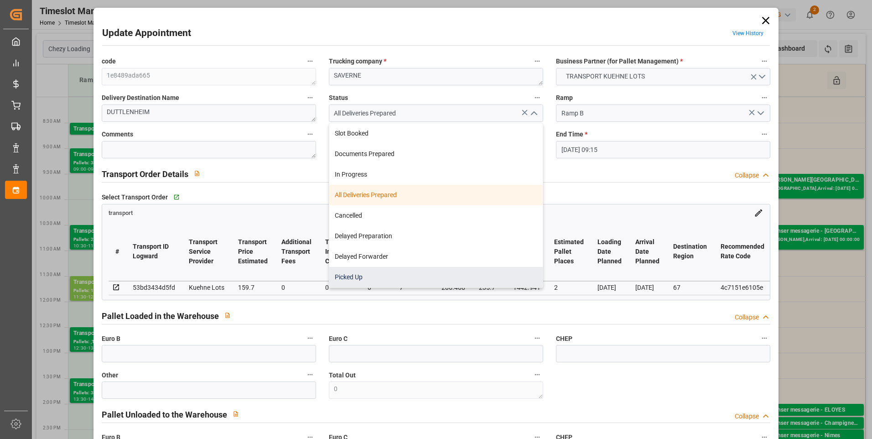
click at [346, 279] on div "Picked Up" at bounding box center [436, 277] width 214 height 21
type input "Picked Up"
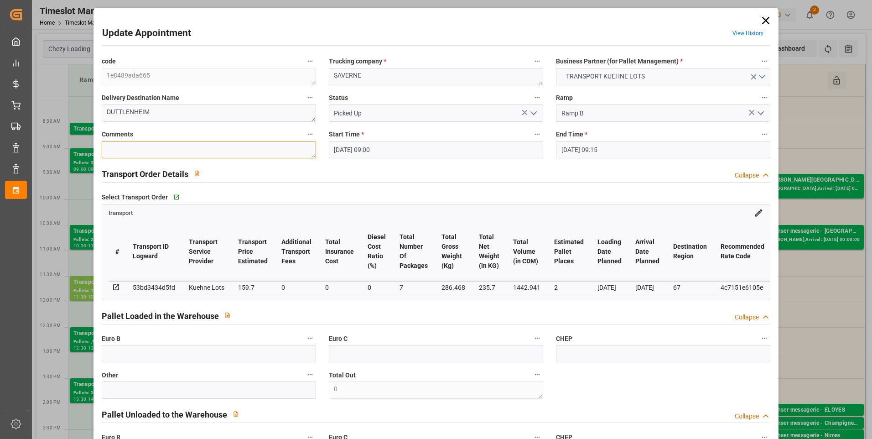
click at [117, 150] on textarea at bounding box center [209, 149] width 214 height 17
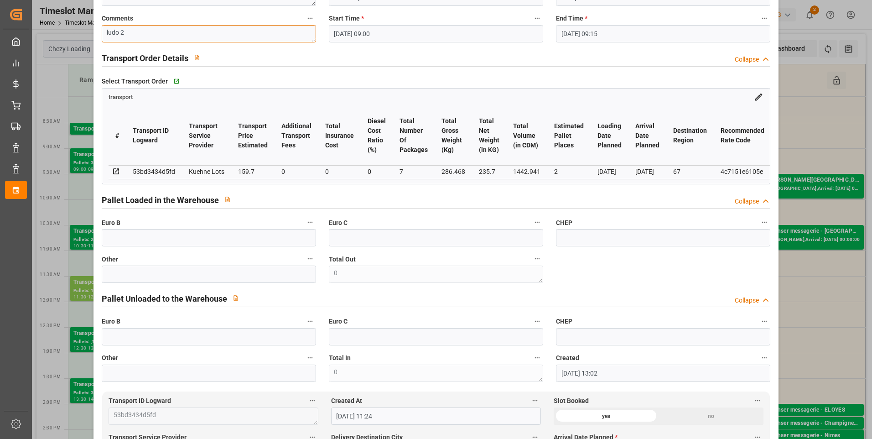
scroll to position [183, 0]
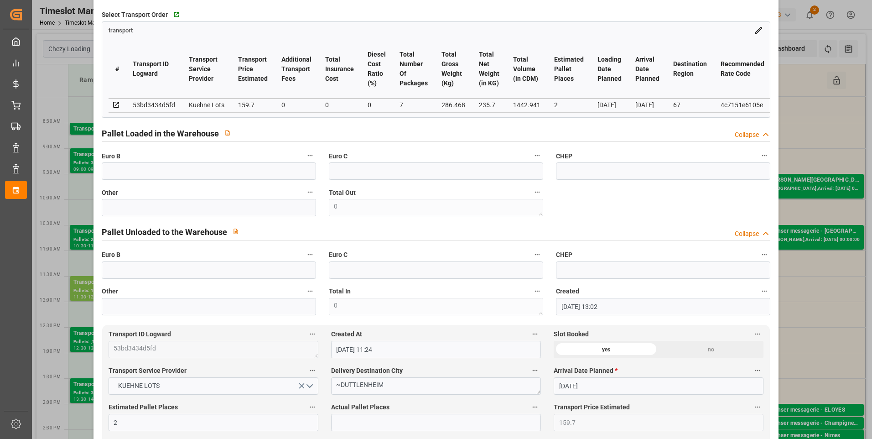
type textarea "ludo 2"
click at [113, 173] on input "text" at bounding box center [209, 170] width 214 height 17
type input "9"
click at [647, 222] on div "code 1e8489ada665 Trucking company * SAVERNE Business Partner (for Pallet Manag…" at bounding box center [436, 94] width 682 height 449
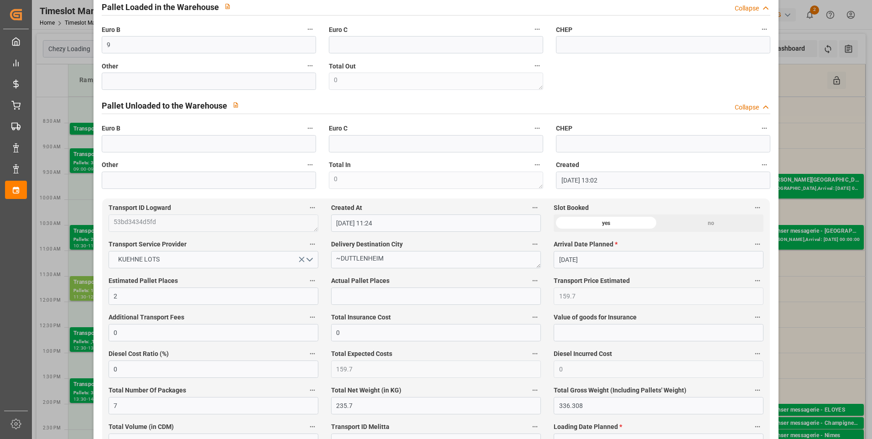
scroll to position [319, 0]
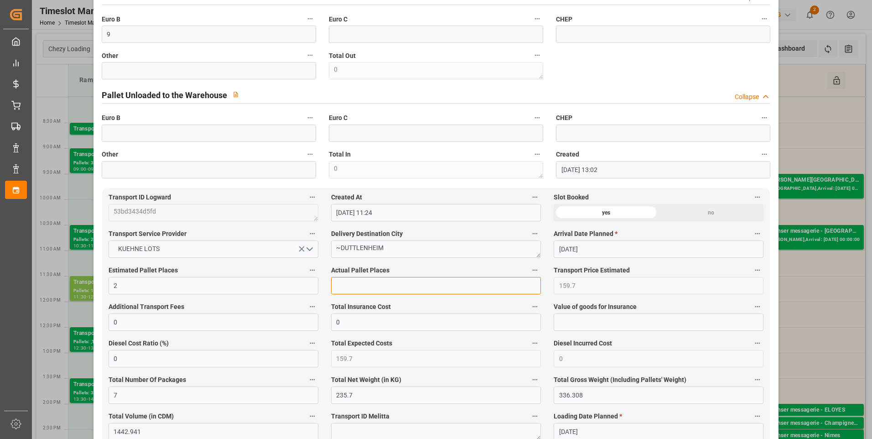
click at [356, 288] on input "text" at bounding box center [436, 285] width 210 height 17
type input "2"
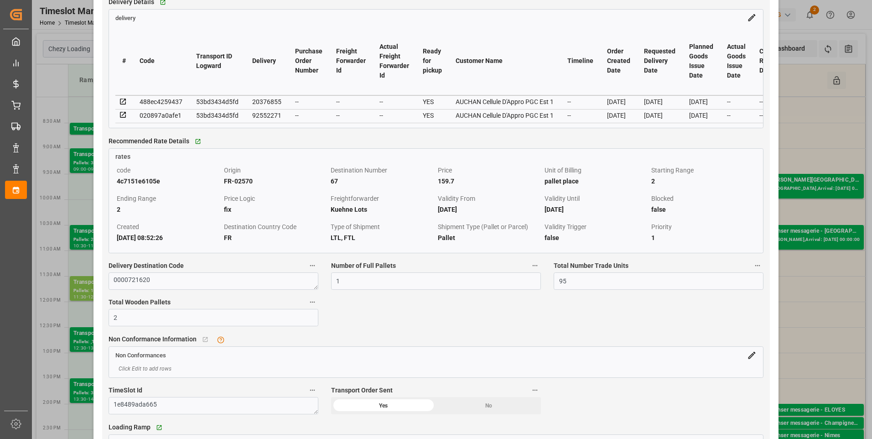
scroll to position [821, 0]
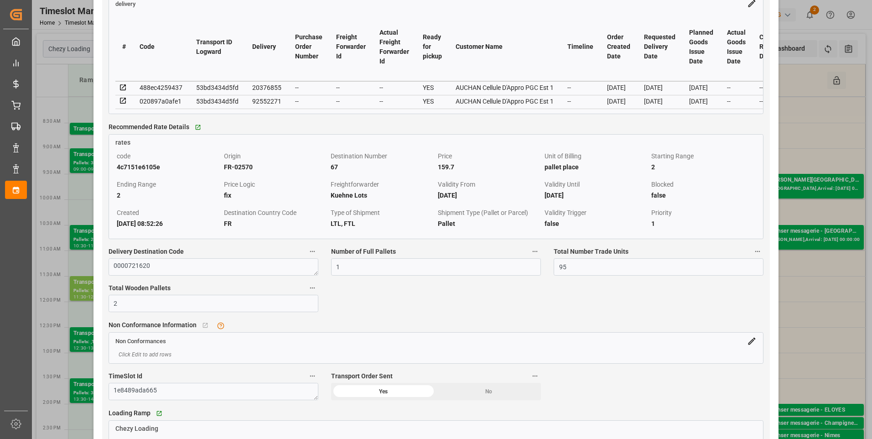
click at [123, 89] on icon at bounding box center [123, 87] width 8 height 8
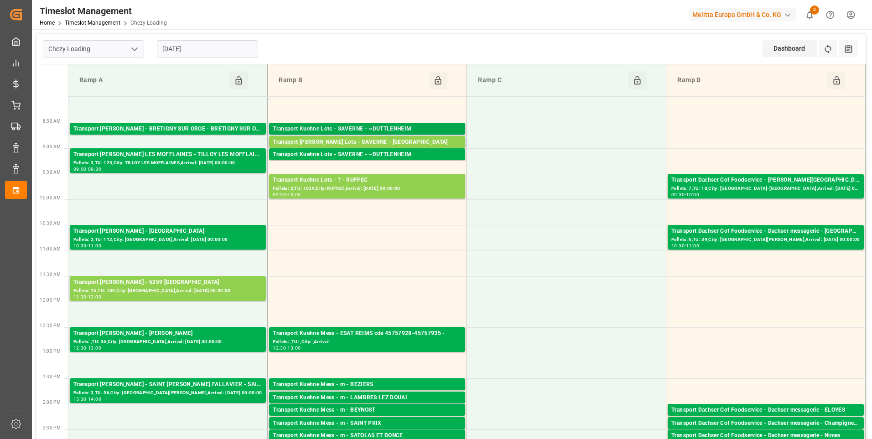
click at [386, 132] on div "Transport Kuehne Lots - SAVERNE - ~DUTTLENHEIM" at bounding box center [367, 129] width 189 height 9
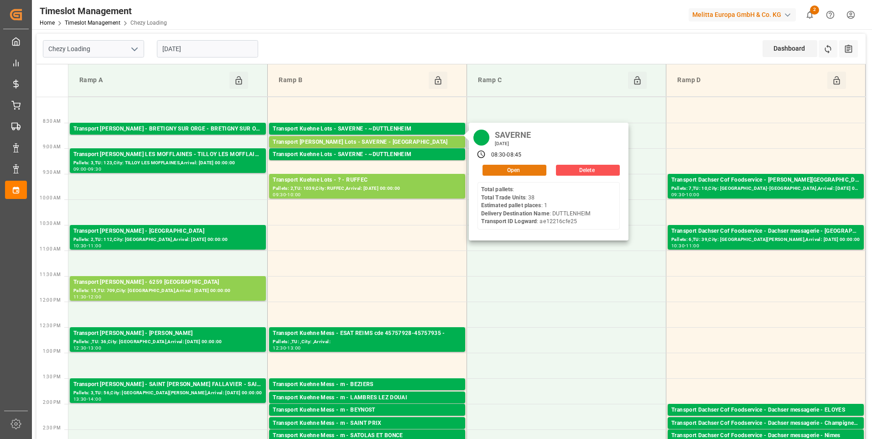
click at [521, 166] on button "Open" at bounding box center [515, 170] width 64 height 11
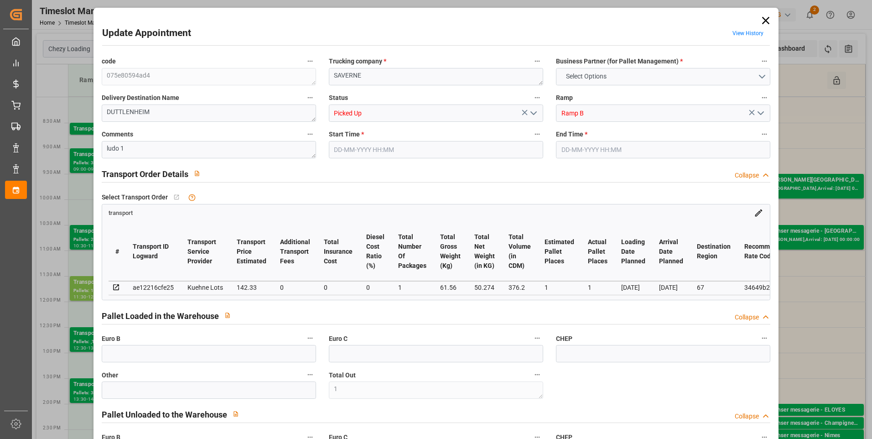
type input "1"
type input "142.33"
type input "0"
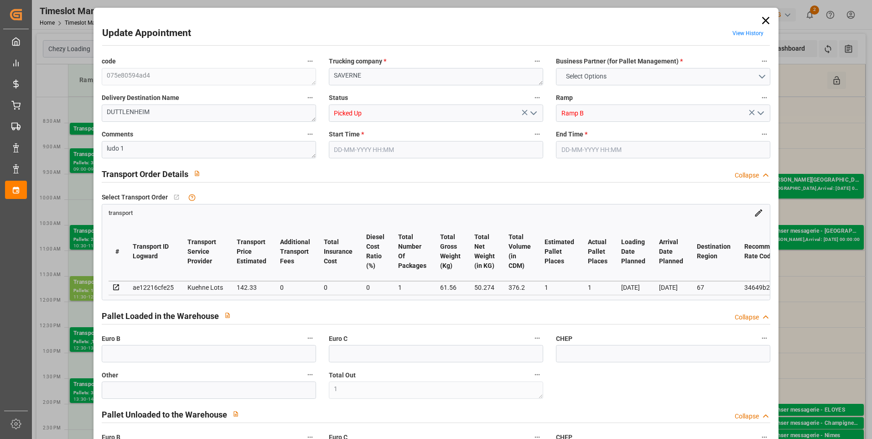
type input "0"
type input "142.33"
type input "0"
type input "1"
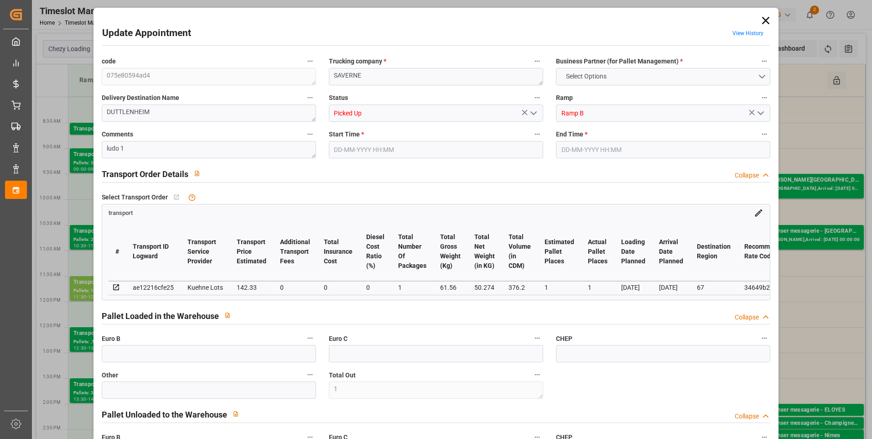
type input "50.274"
type input "83.876"
type input "376.2"
type input "67"
type input "0"
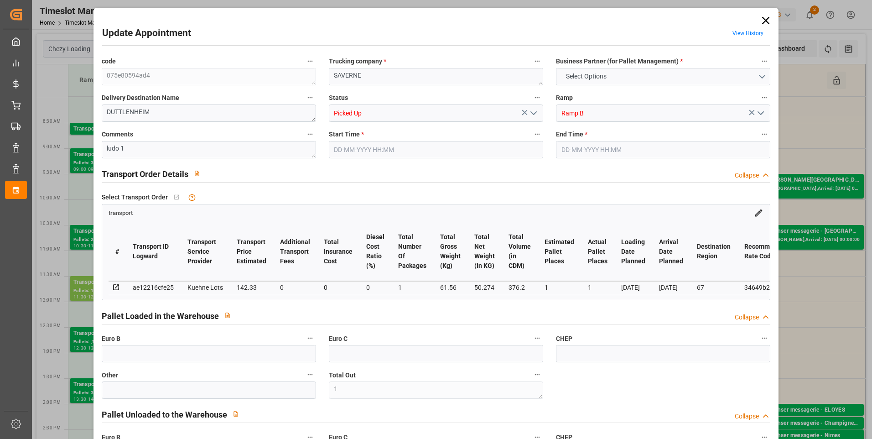
type input "38"
type input "1"
type input "101"
type input "61.56"
type input "0"
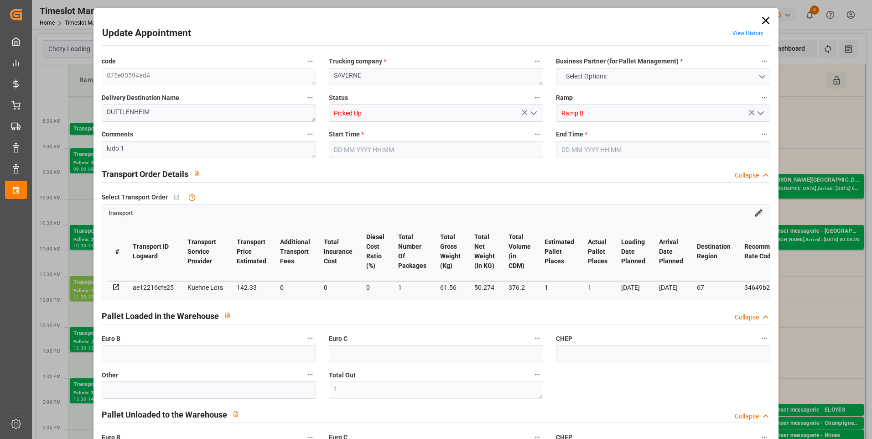
type input "4710.8598"
type input "0"
type input "21"
type input "35"
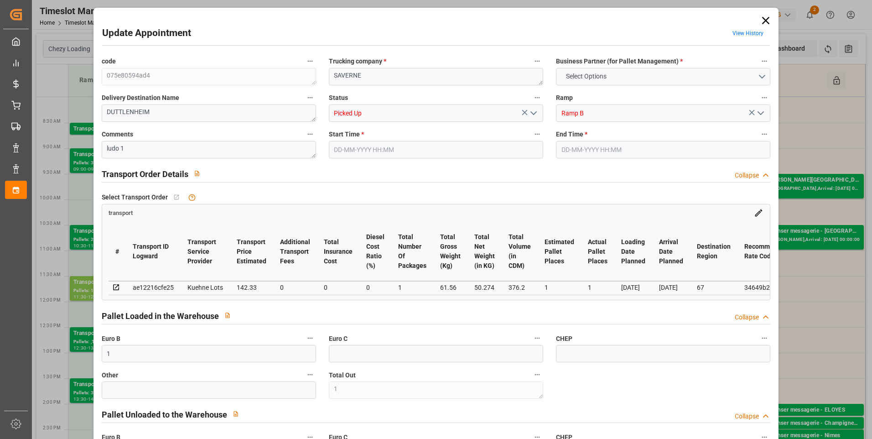
type input "28-08-2025 08:30"
type input "28-08-2025 08:45"
type input "25-08-2025 13:07"
type input "25-08-2025 11:33"
type input "[DATE]"
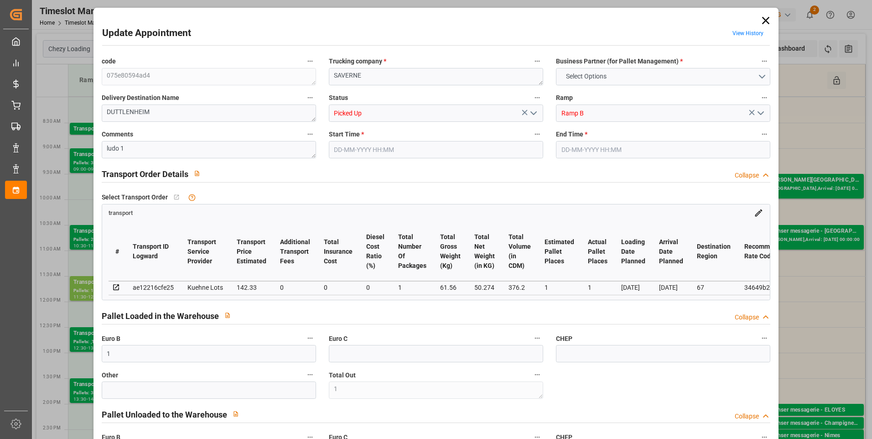
type input "[DATE]"
click at [534, 115] on icon "open menu" at bounding box center [533, 113] width 11 height 11
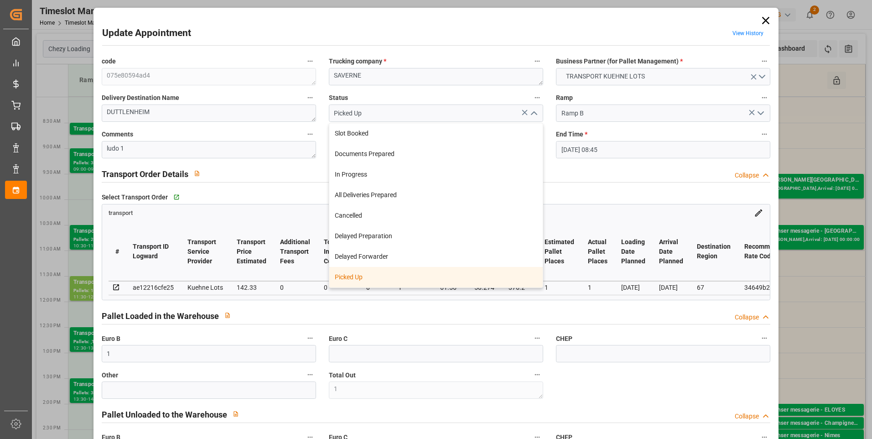
click at [355, 277] on div "Picked Up" at bounding box center [436, 277] width 214 height 21
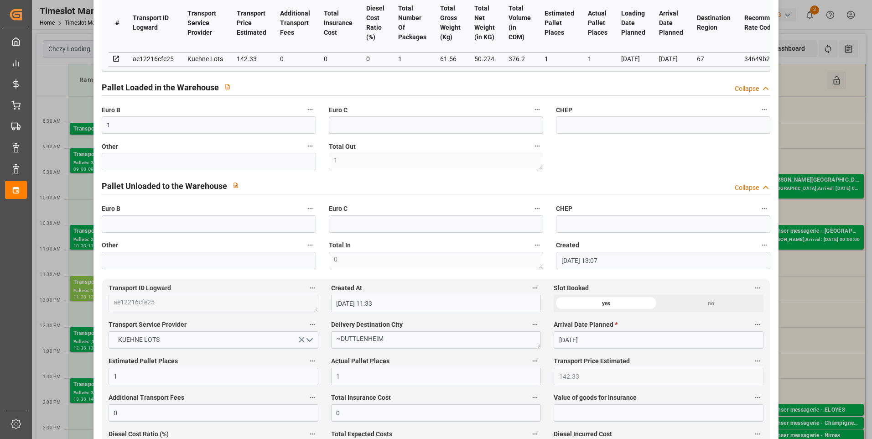
scroll to position [228, 0]
click at [118, 226] on input "text" at bounding box center [209, 224] width 214 height 17
type input "33"
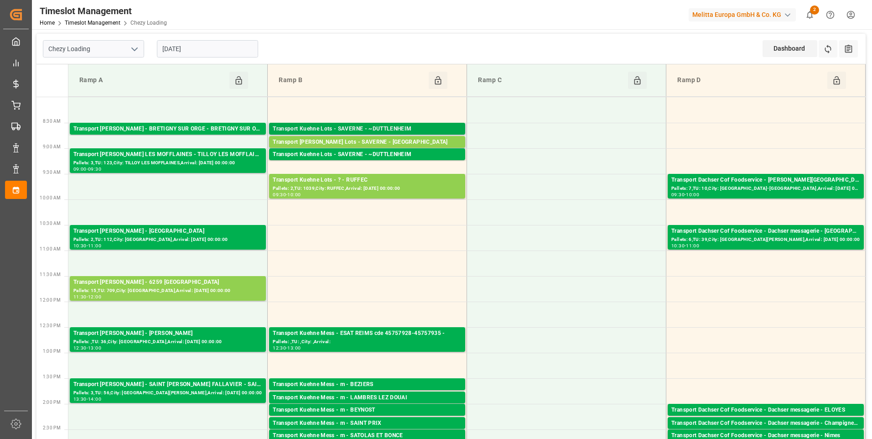
click at [404, 127] on div "Transport Kuehne Lots - SAVERNE - ~DUTTLENHEIM" at bounding box center [367, 129] width 189 height 9
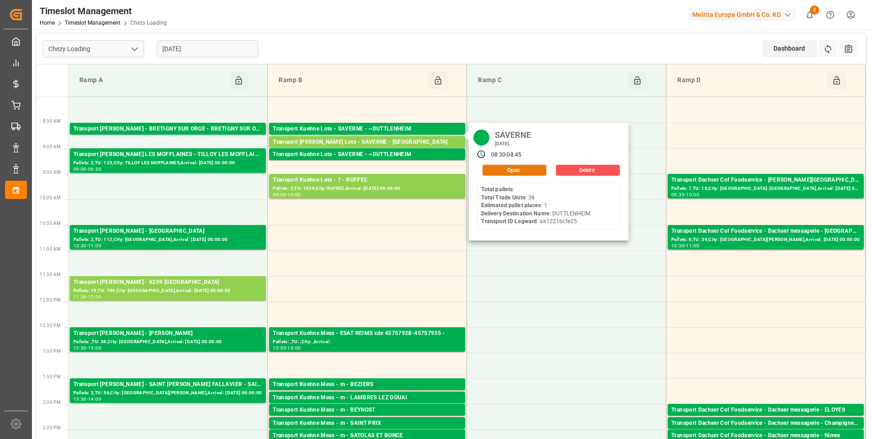
click at [495, 170] on button "Open" at bounding box center [515, 170] width 64 height 11
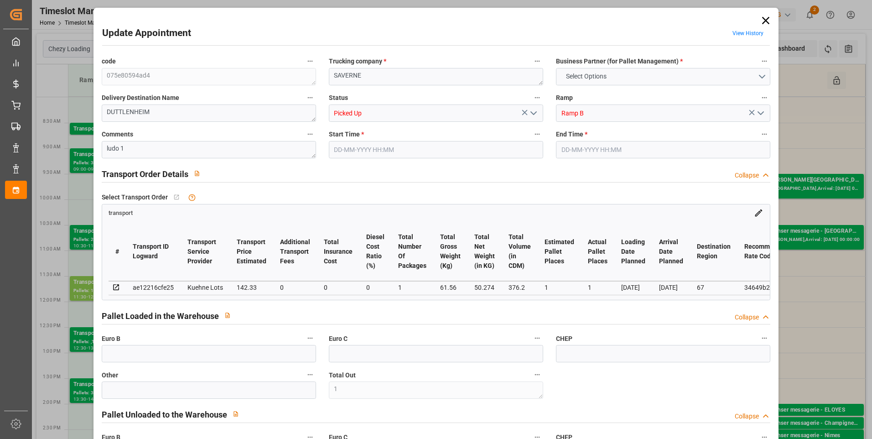
type input "1"
type input "33"
type input "1"
type input "142.33"
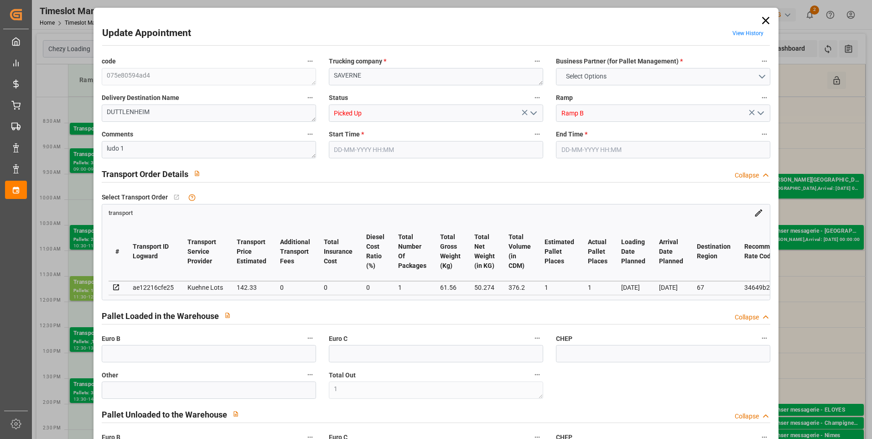
type input "0"
type input "142.33"
type input "0"
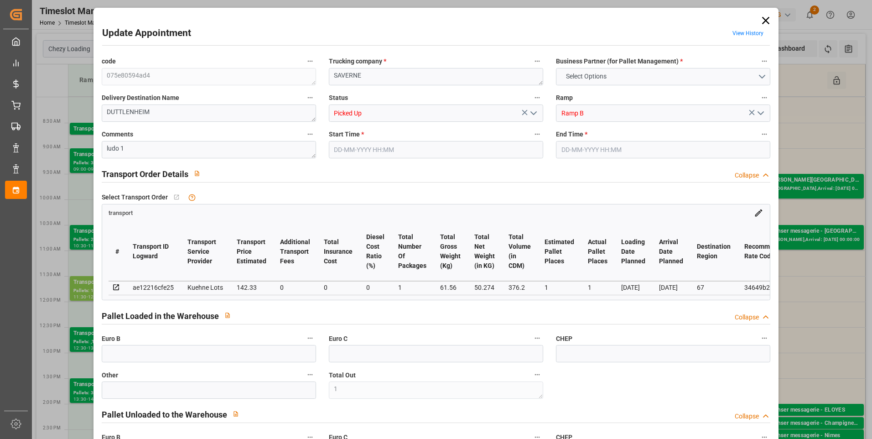
type input "1"
type input "50.274"
type input "83.876"
type input "376.2"
type input "67"
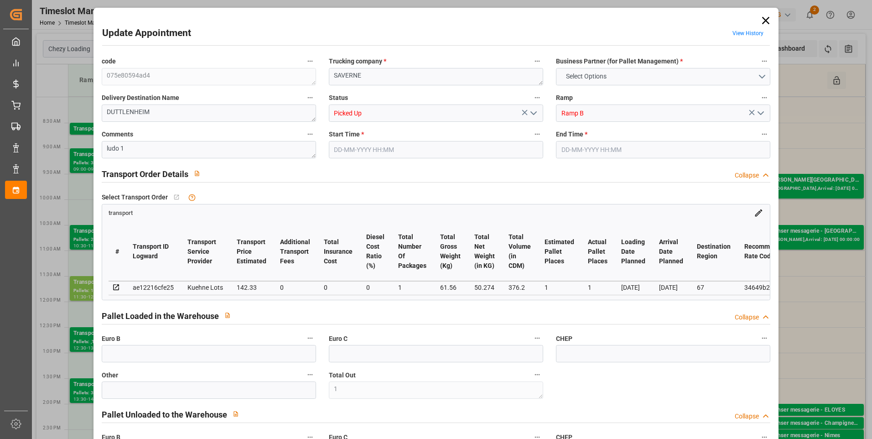
type input "0"
type input "38"
type input "1"
type input "101"
type input "61.56"
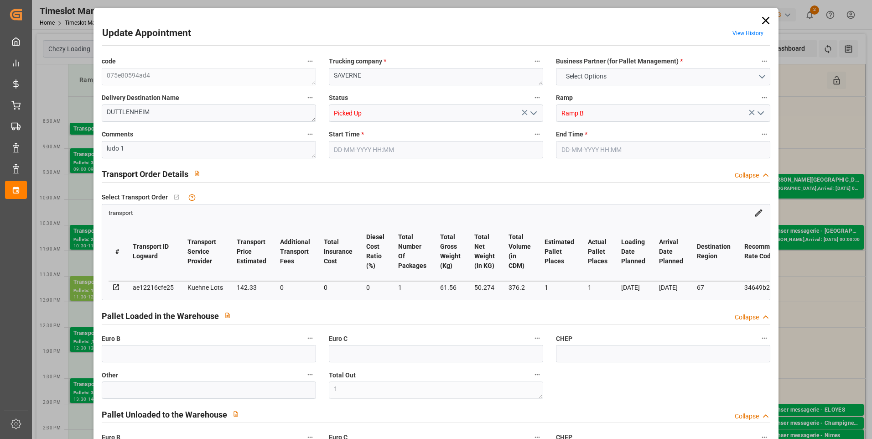
type input "0"
type input "4710.8598"
type input "0"
type input "21"
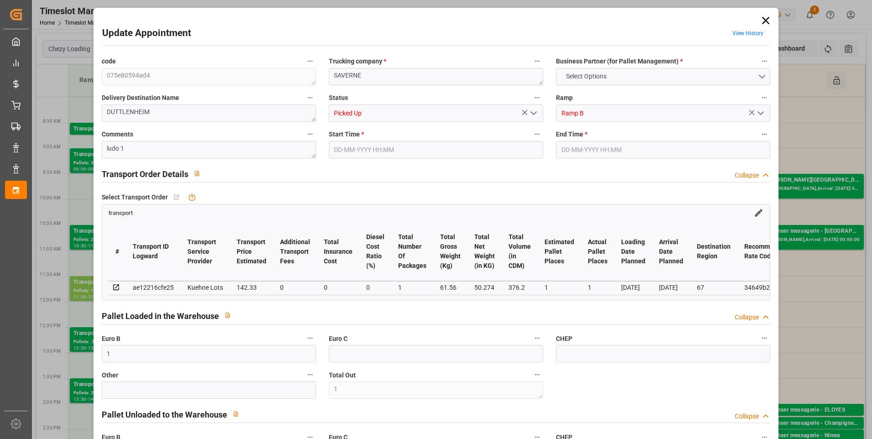
type input "35"
type input "28-08-2025 08:30"
type input "28-08-2025 08:45"
type input "25-08-2025 13:07"
type input "25-08-2025 11:33"
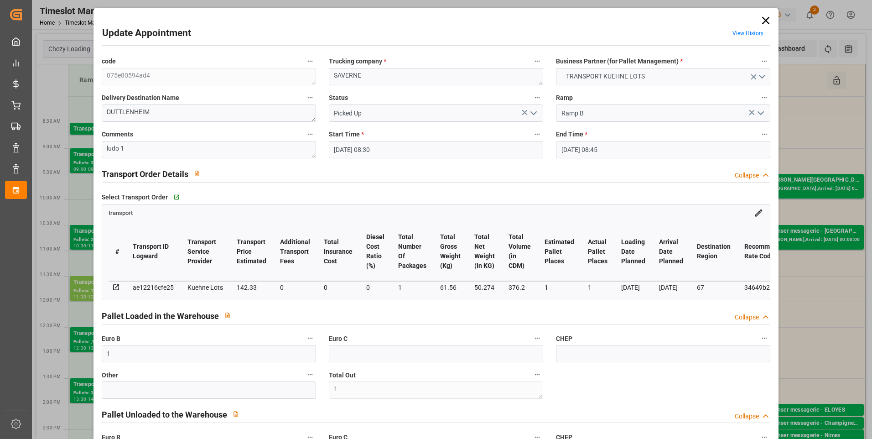
type input "[DATE]"
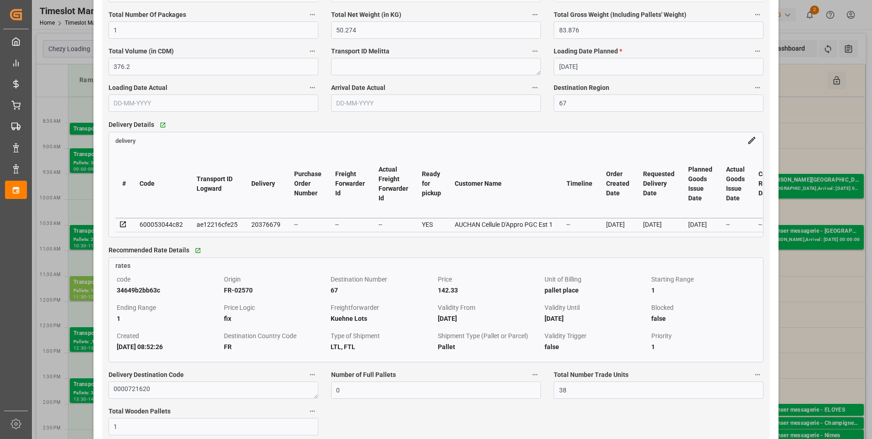
scroll to position [821, 0]
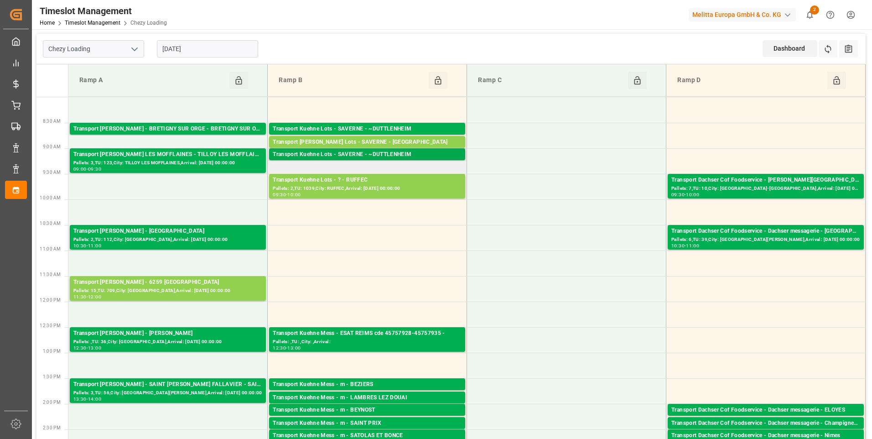
click at [417, 152] on div "Transport Kuehne Lots - SAVERNE - ~DUTTLENHEIM" at bounding box center [367, 154] width 189 height 9
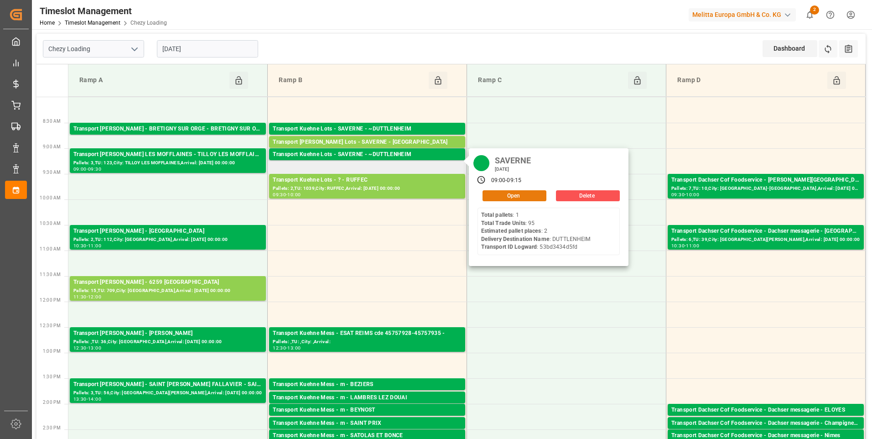
click at [507, 195] on button "Open" at bounding box center [515, 195] width 64 height 11
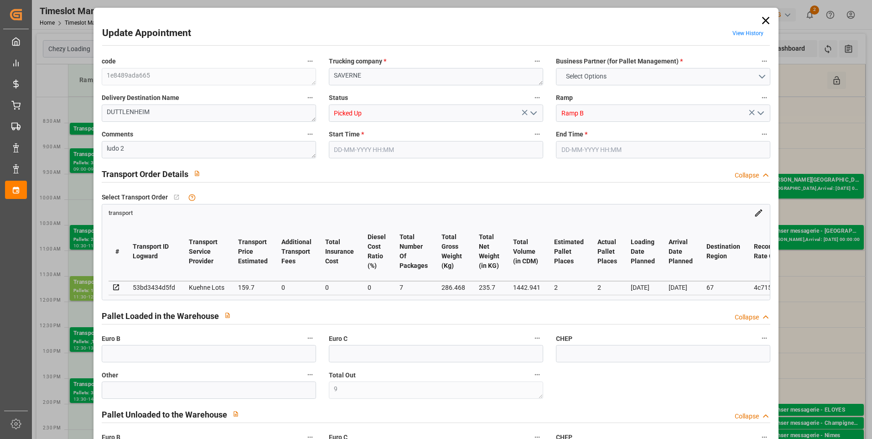
type input "9"
type input "2"
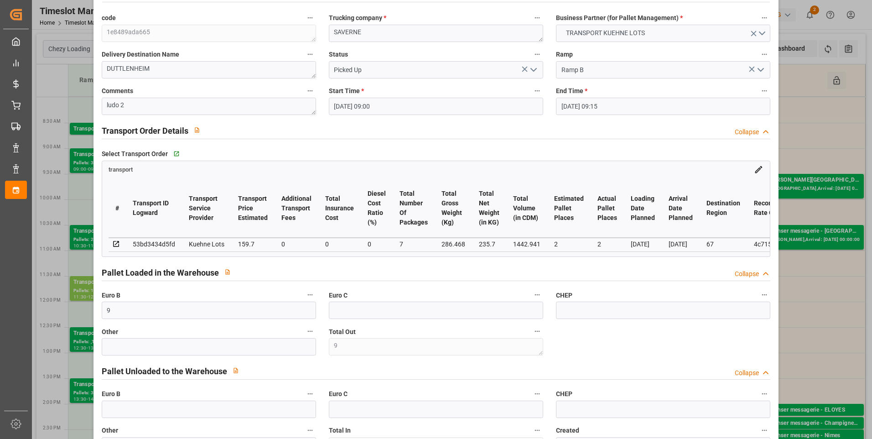
scroll to position [91, 0]
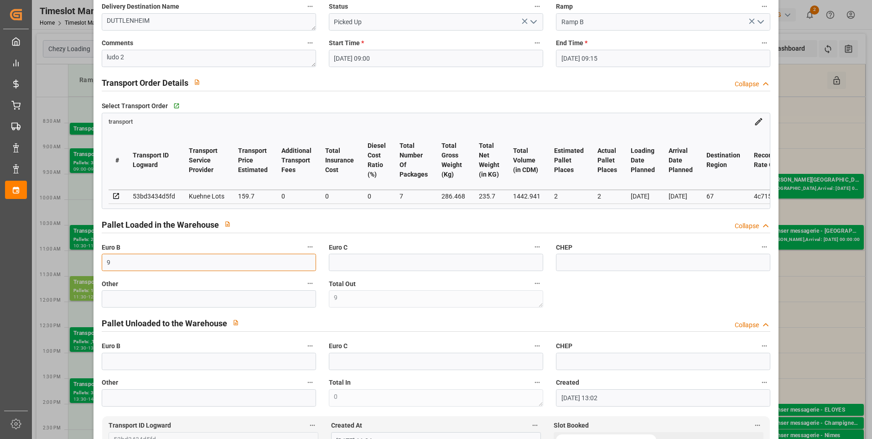
click at [116, 265] on input "9" at bounding box center [209, 262] width 214 height 17
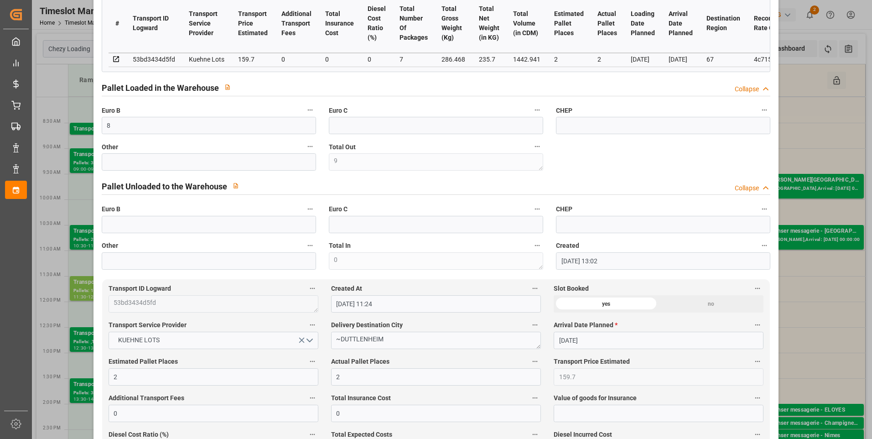
click at [610, 167] on div "code 1e8489ada665 Trucking company * SAVERNE Business Partner (for Pallet Manag…" at bounding box center [436, 48] width 682 height 449
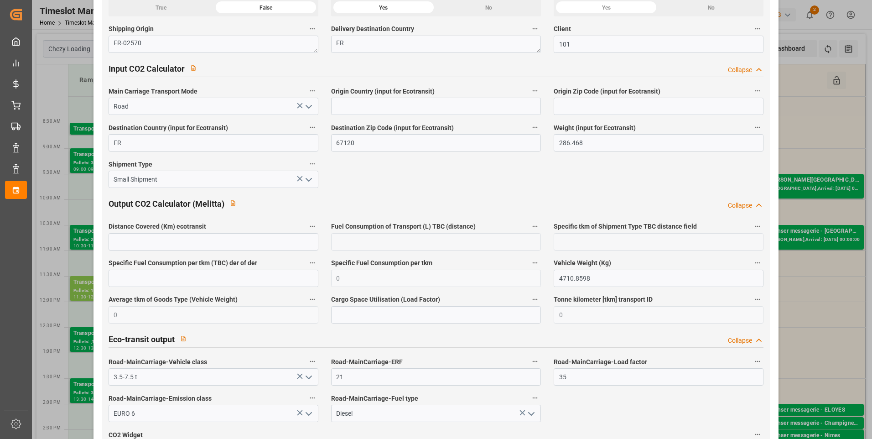
scroll to position [1520, 0]
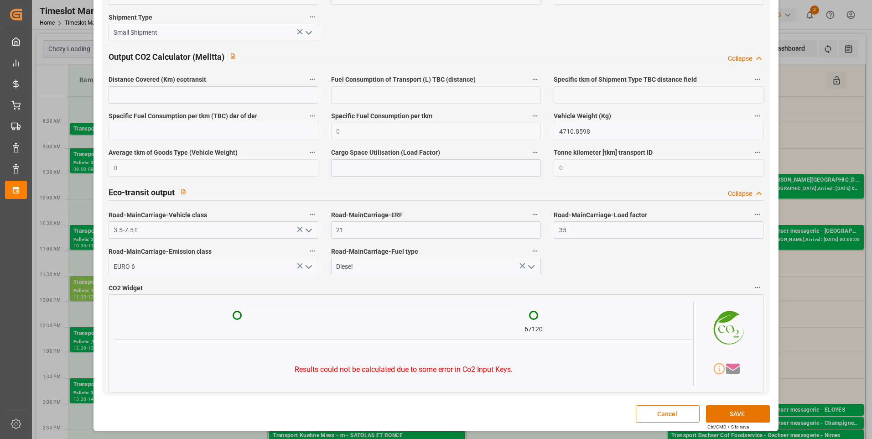
click at [671, 412] on button "Cancel" at bounding box center [668, 413] width 64 height 17
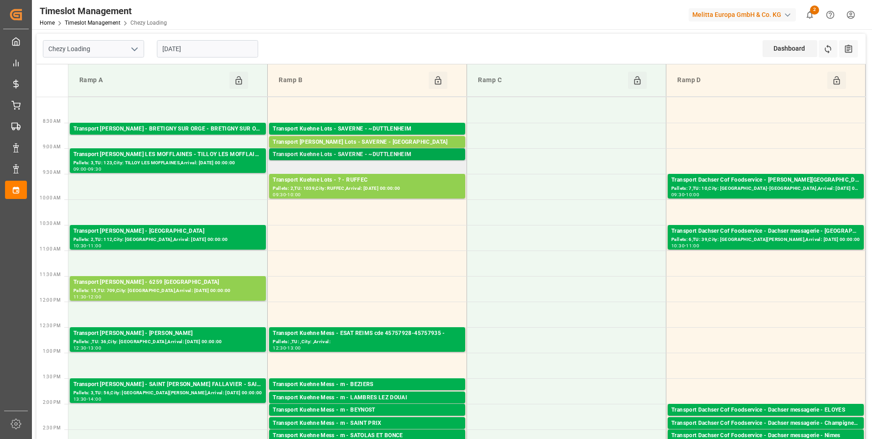
click at [383, 156] on div "Transport Kuehne Lots - SAVERNE - ~DUTTLENHEIM" at bounding box center [367, 154] width 189 height 9
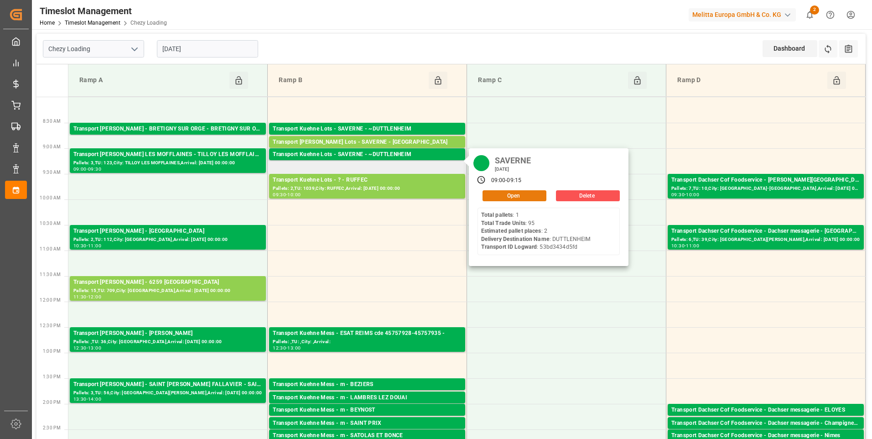
click at [520, 192] on button "Open" at bounding box center [515, 195] width 64 height 11
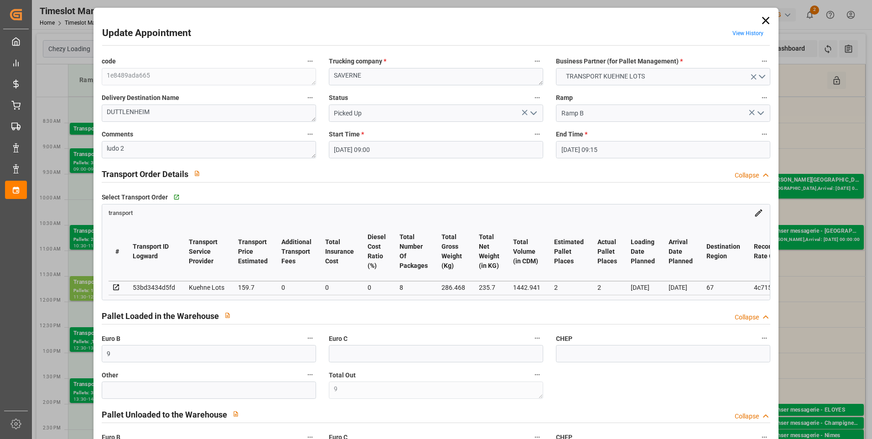
click at [767, 17] on icon at bounding box center [766, 20] width 13 height 13
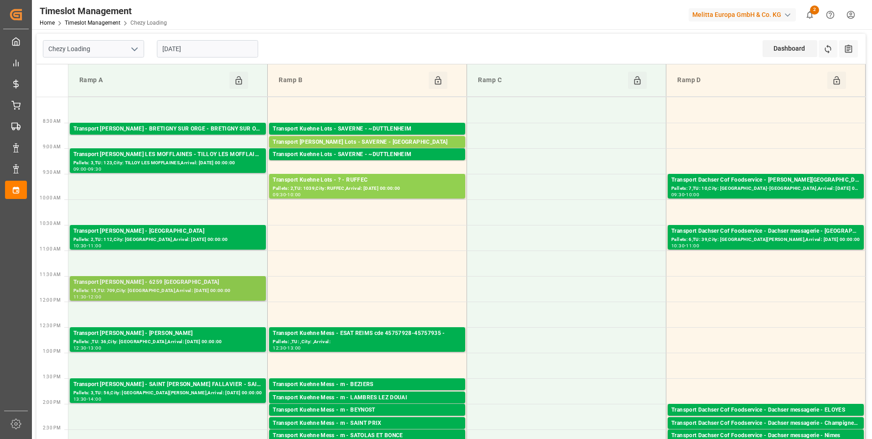
click at [147, 281] on div "Transport [PERSON_NAME] - 6259 [GEOGRAPHIC_DATA]" at bounding box center [167, 282] width 189 height 9
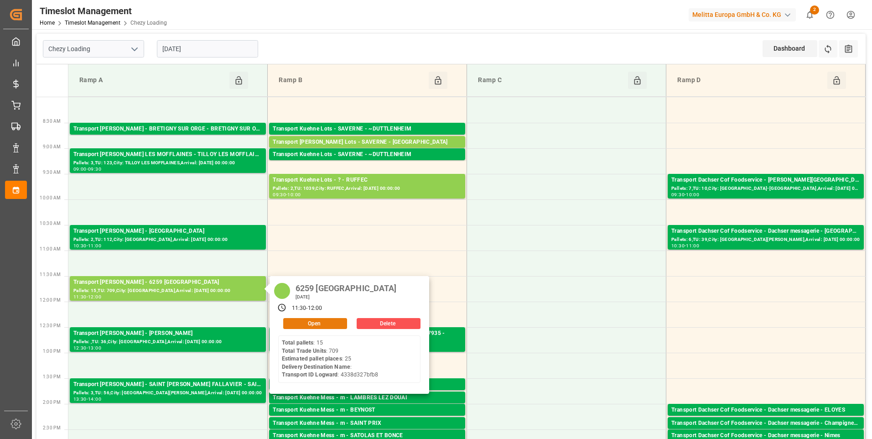
click at [314, 322] on button "Open" at bounding box center [315, 323] width 64 height 11
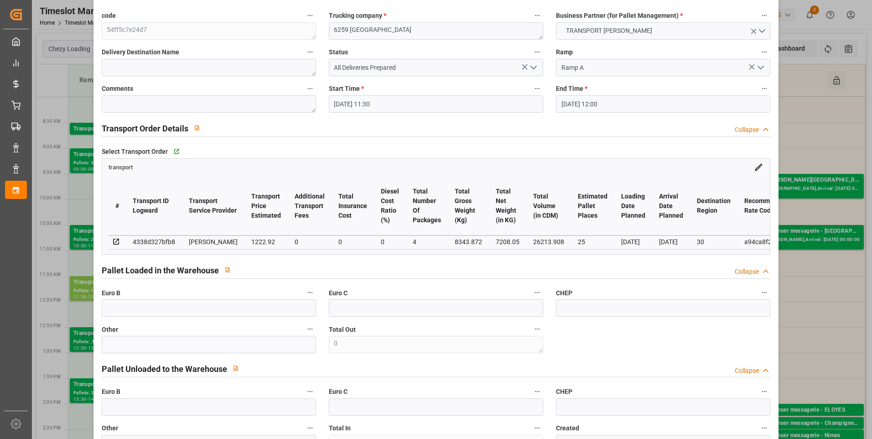
scroll to position [0, 0]
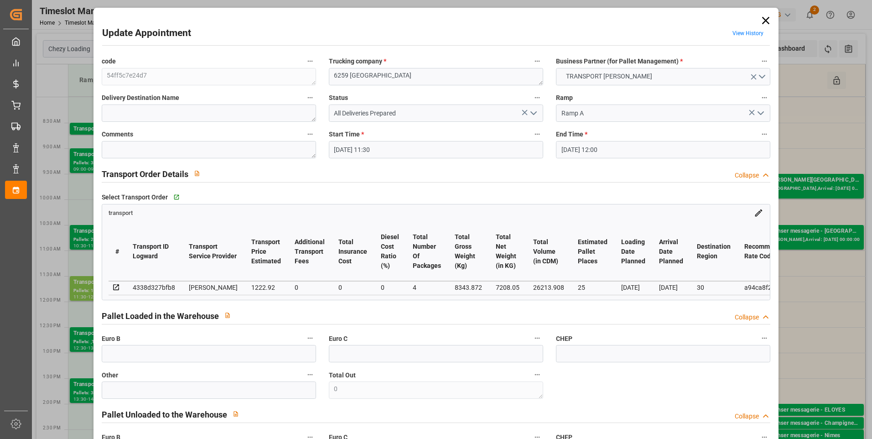
click at [761, 21] on icon at bounding box center [766, 20] width 13 height 13
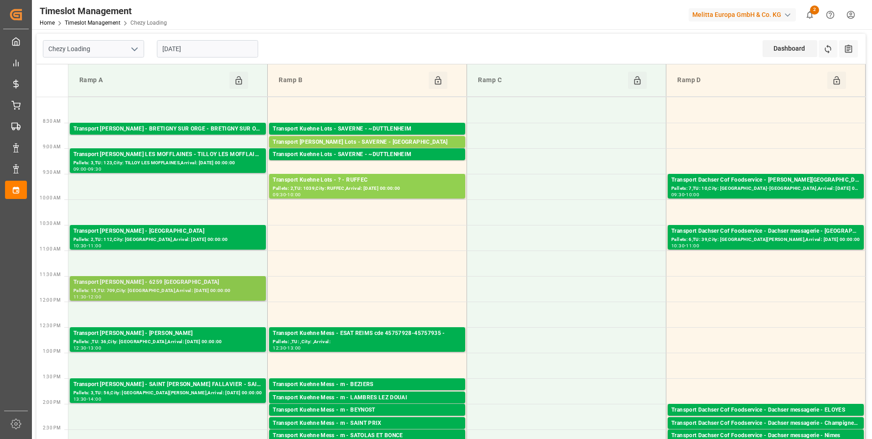
click at [177, 287] on div "Pallets: 15,TU: 709,City: [GEOGRAPHIC_DATA],Arrival: [DATE] 00:00:00" at bounding box center [167, 291] width 189 height 8
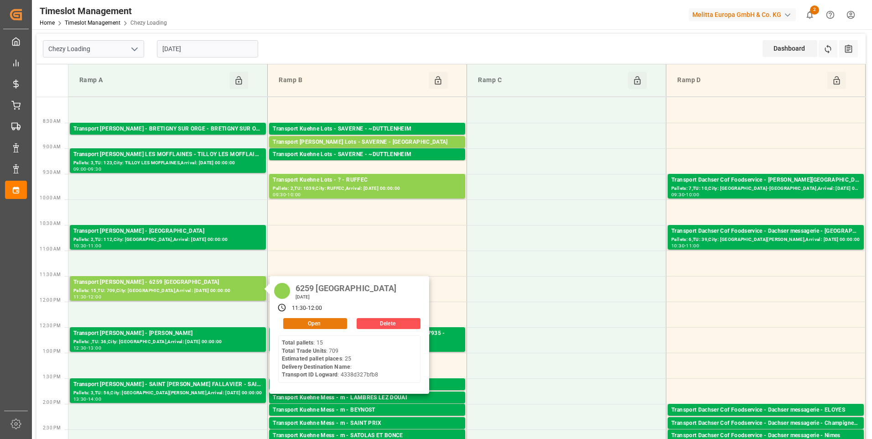
click at [320, 323] on button "Open" at bounding box center [315, 323] width 64 height 11
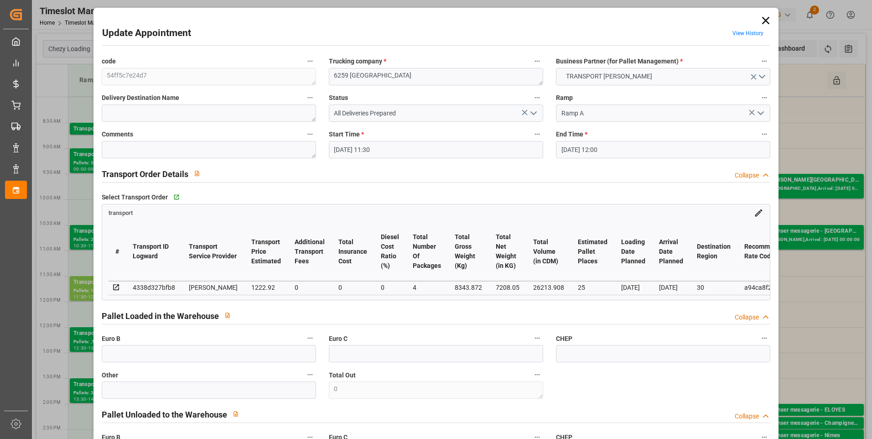
scroll to position [137, 0]
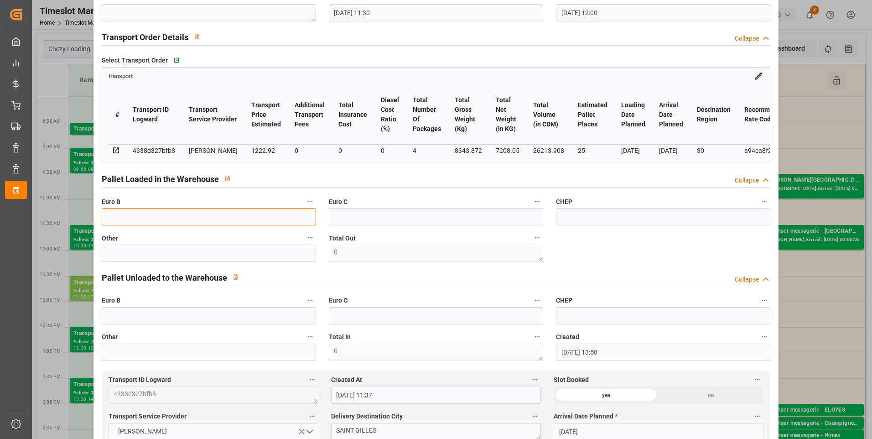
click at [148, 223] on input "text" at bounding box center [209, 216] width 214 height 17
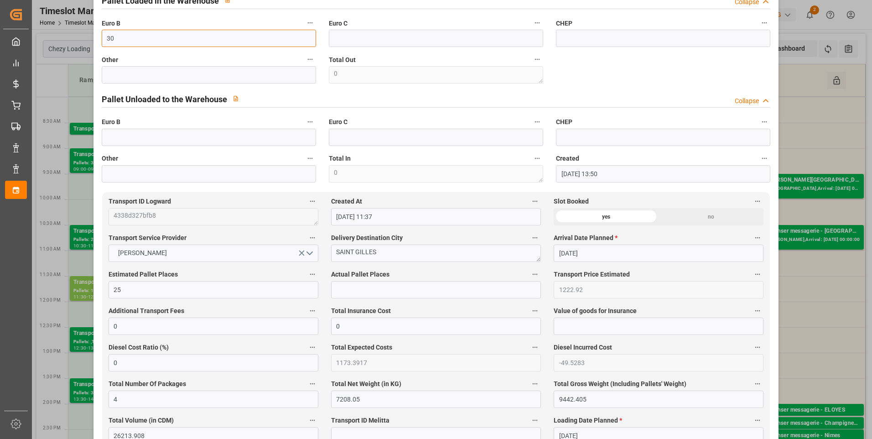
scroll to position [319, 0]
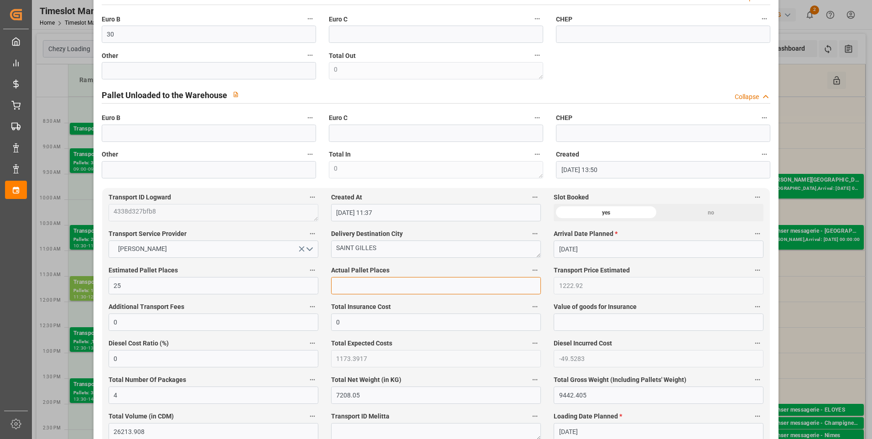
click at [344, 292] on input "text" at bounding box center [436, 285] width 210 height 17
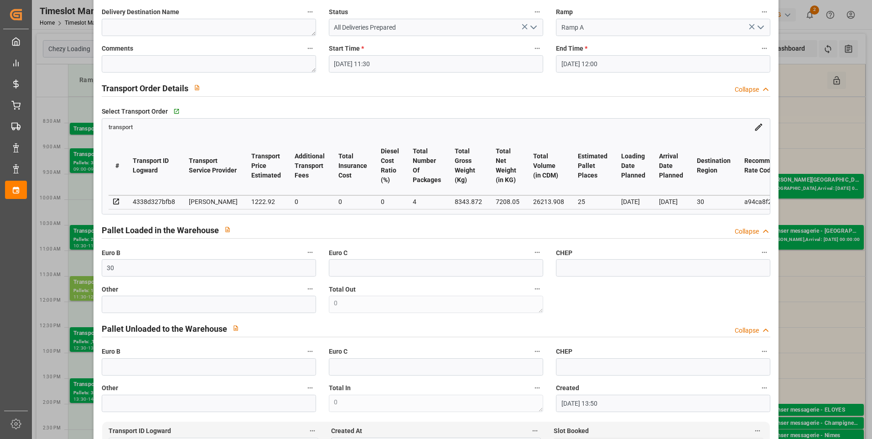
scroll to position [0, 0]
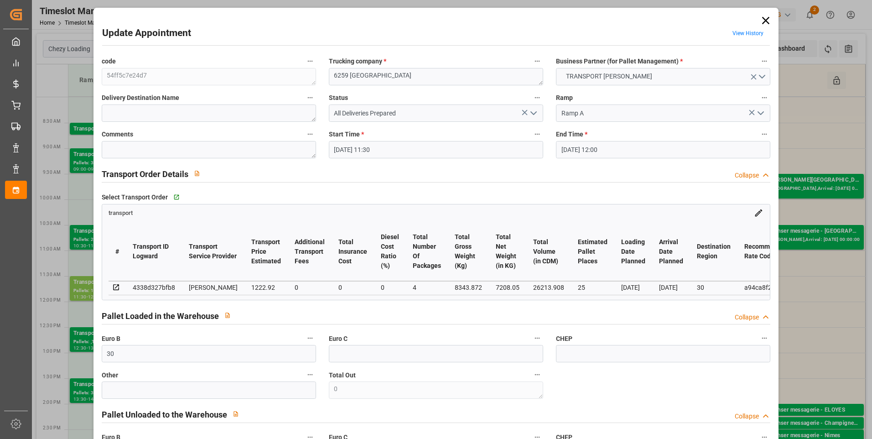
click at [534, 107] on button "open menu" at bounding box center [534, 113] width 14 height 14
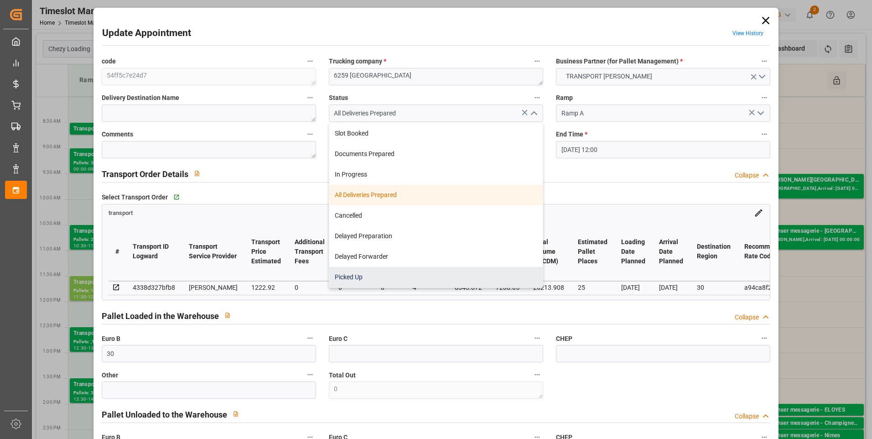
click at [331, 273] on div "Picked Up" at bounding box center [436, 277] width 214 height 21
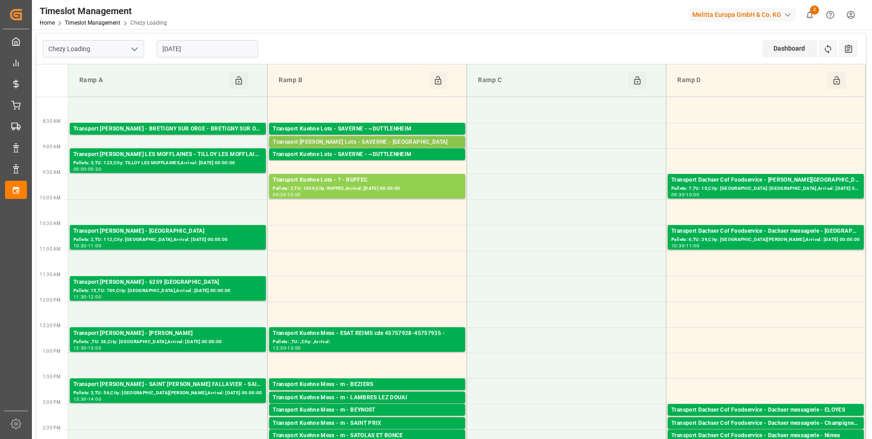
click at [394, 141] on div "Transport [PERSON_NAME] Lots - SAVERNE - [GEOGRAPHIC_DATA]" at bounding box center [367, 142] width 189 height 9
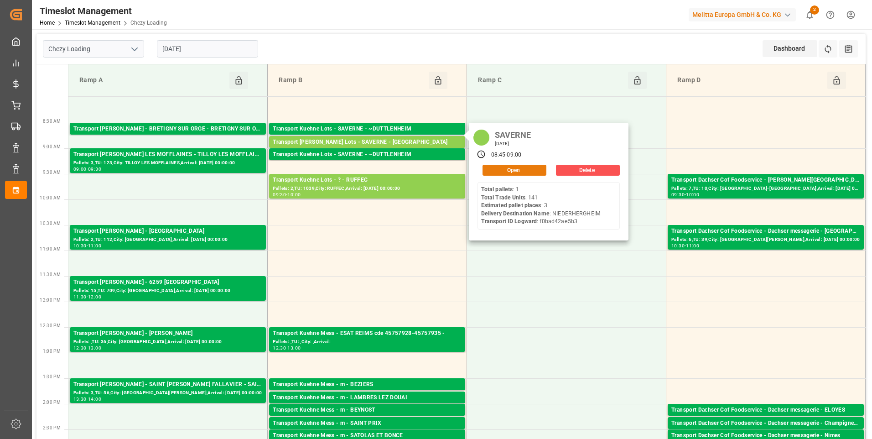
click at [510, 168] on button "Open" at bounding box center [515, 170] width 64 height 11
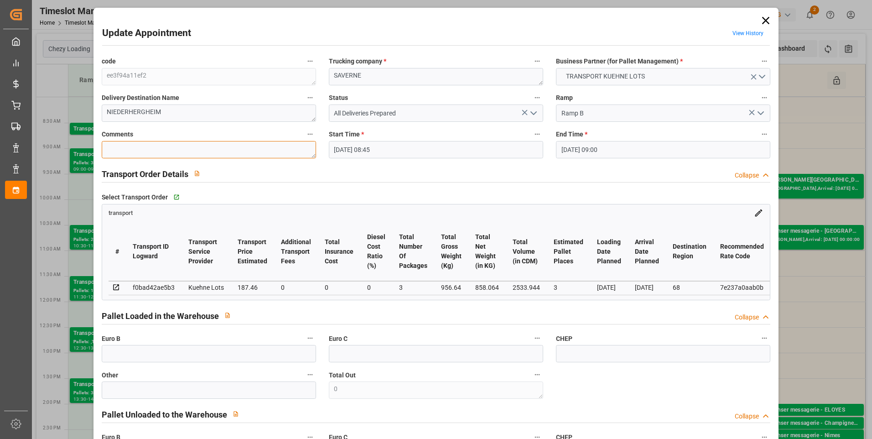
click at [130, 141] on textarea at bounding box center [209, 149] width 214 height 17
click at [531, 113] on icon "open menu" at bounding box center [533, 113] width 11 height 11
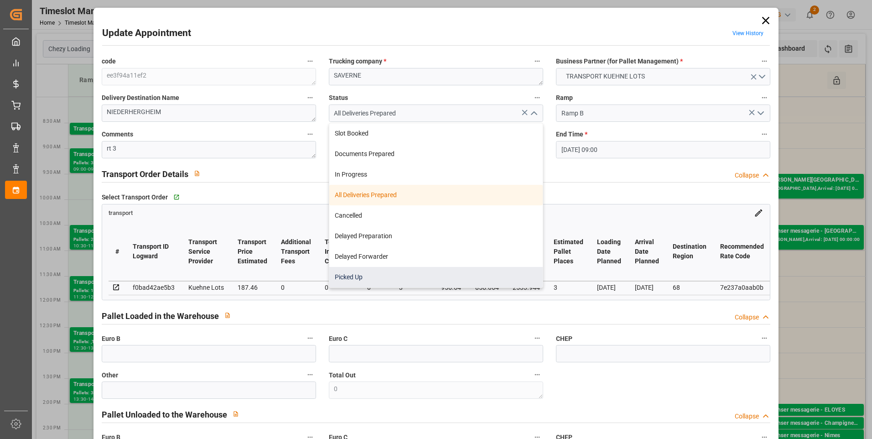
click at [365, 286] on div "Picked Up" at bounding box center [436, 277] width 214 height 21
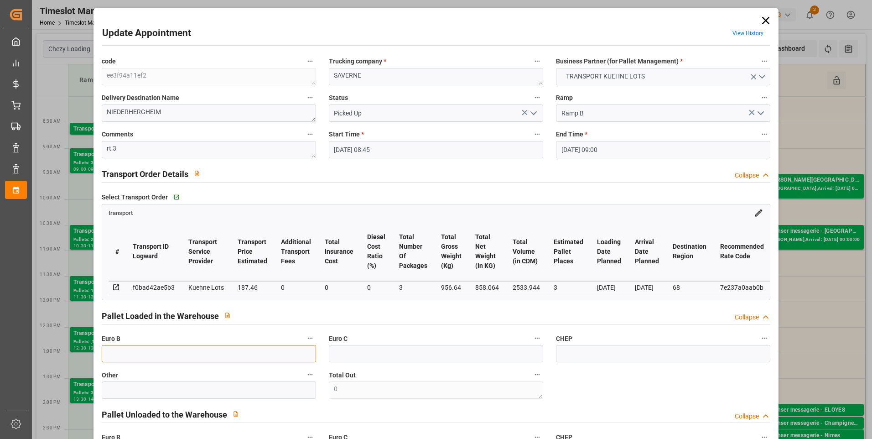
click at [119, 352] on input "text" at bounding box center [209, 353] width 214 height 17
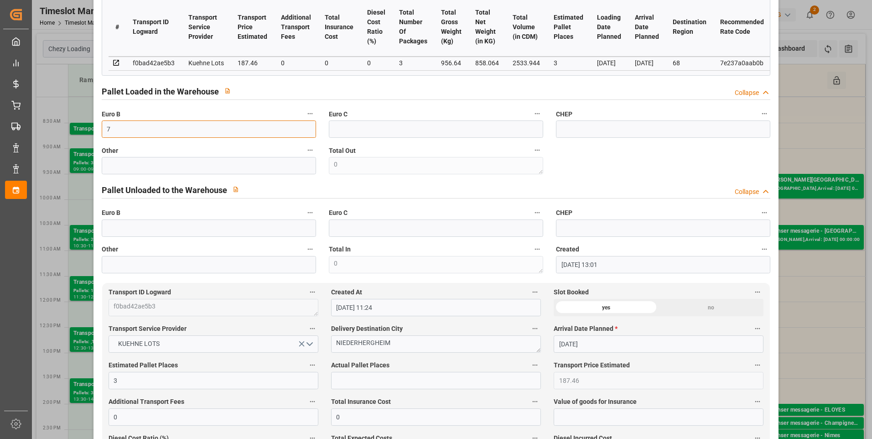
scroll to position [228, 0]
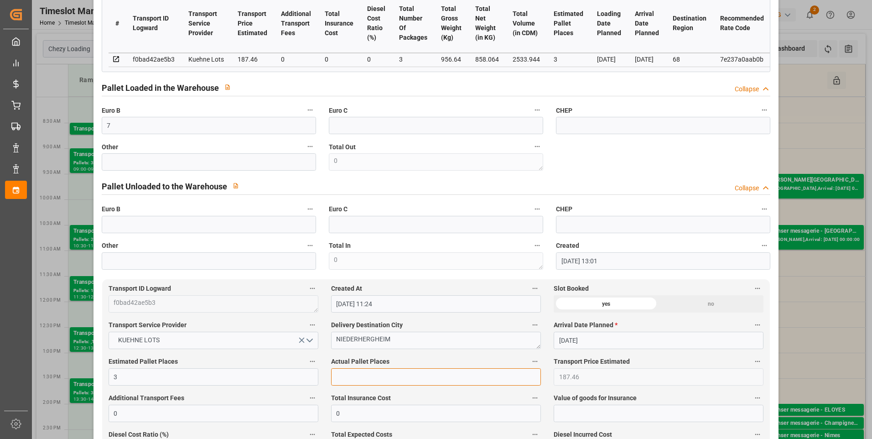
click at [340, 380] on input "text" at bounding box center [436, 376] width 210 height 17
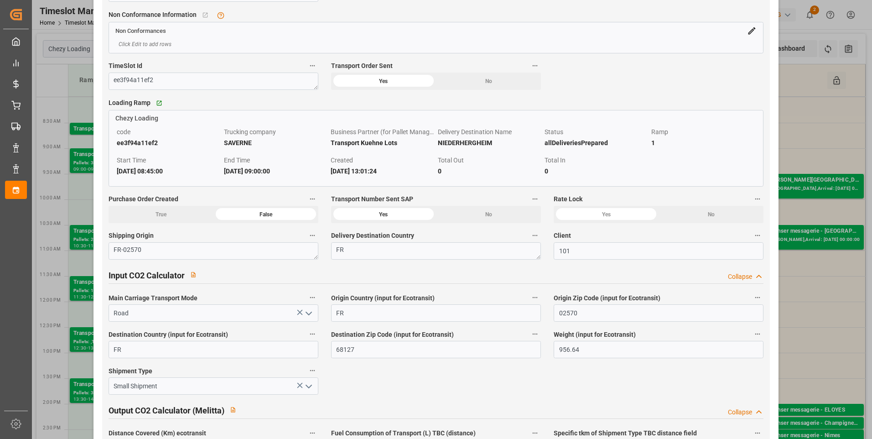
scroll to position [1186, 0]
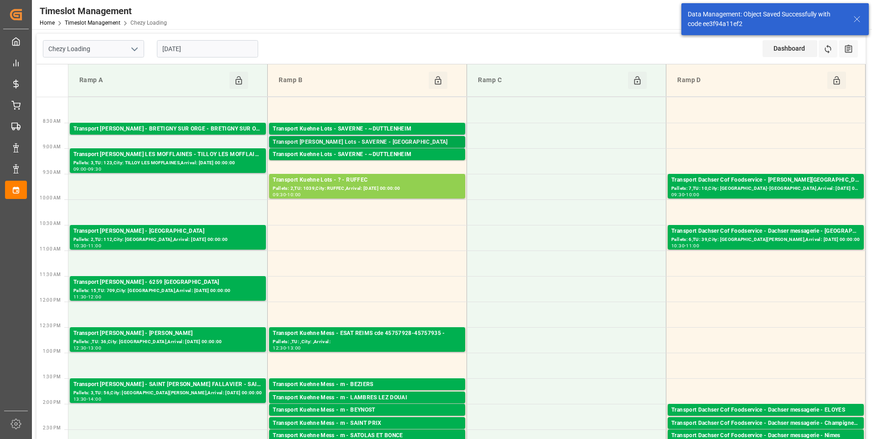
click at [398, 139] on div "Transport [PERSON_NAME] Lots - SAVERNE - [GEOGRAPHIC_DATA]" at bounding box center [367, 142] width 189 height 9
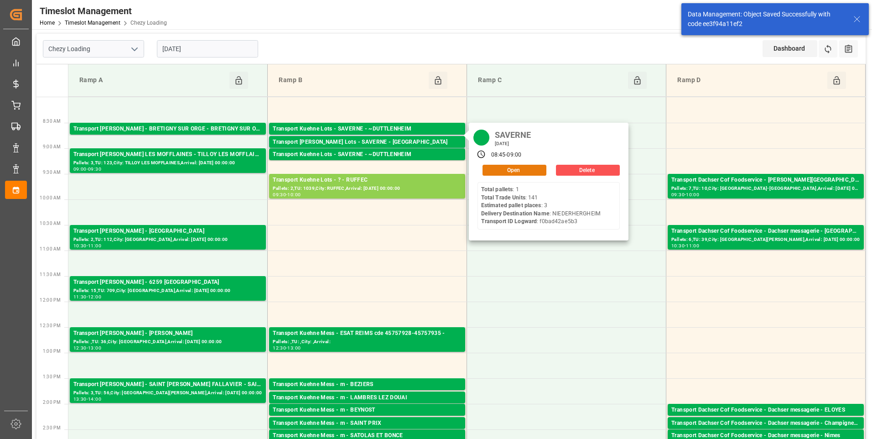
click at [508, 170] on button "Open" at bounding box center [515, 170] width 64 height 11
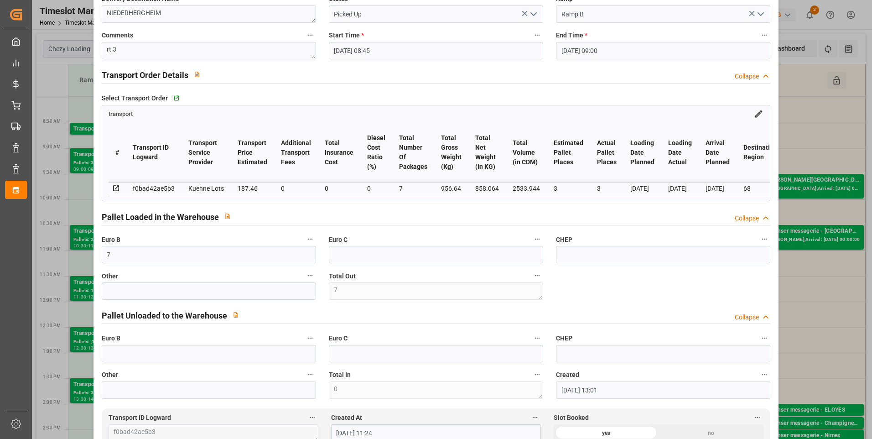
scroll to position [0, 0]
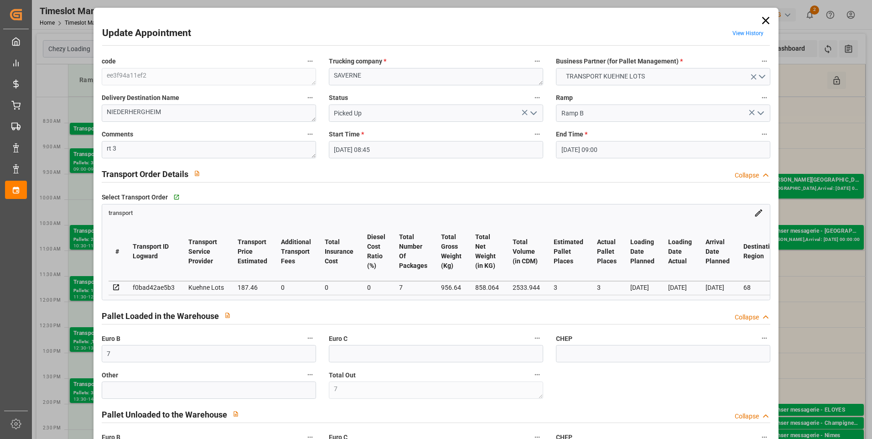
click at [765, 20] on icon at bounding box center [766, 20] width 13 height 13
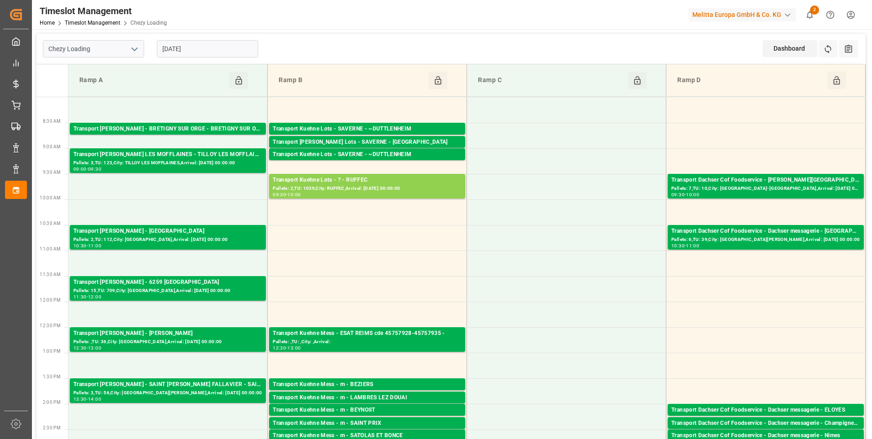
click at [205, 47] on input "[DATE]" at bounding box center [207, 48] width 101 height 17
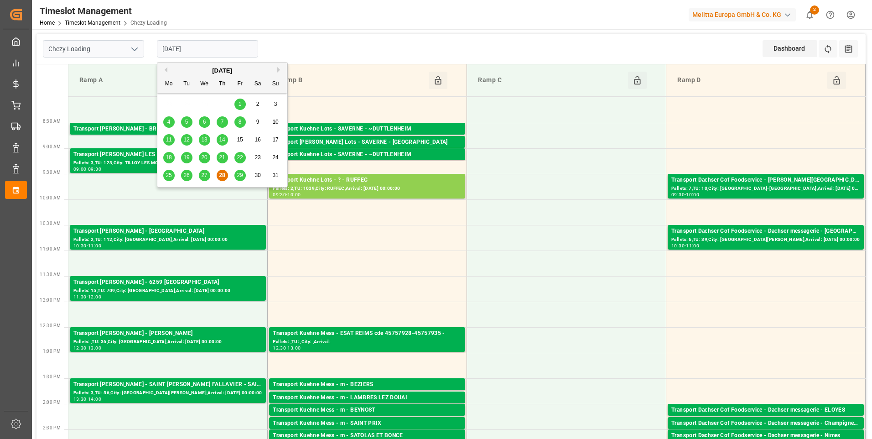
click at [236, 176] on div "29" at bounding box center [240, 175] width 11 height 11
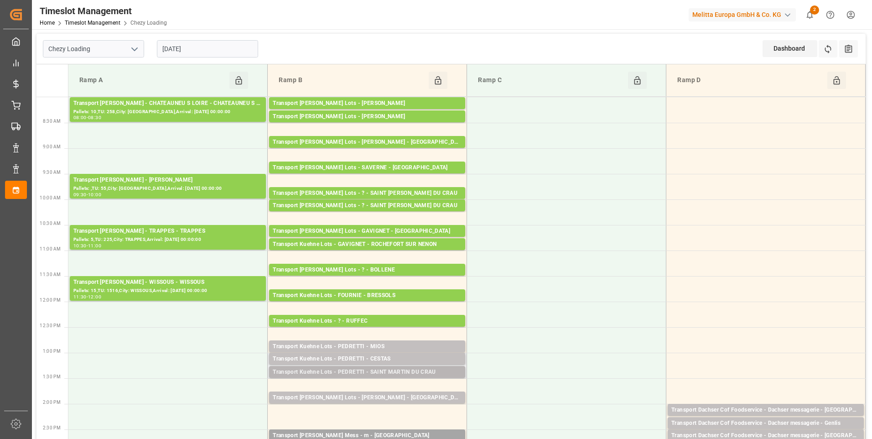
click at [406, 370] on div "Transport Kuehne Lots - PEDRETTI - SAINT MARTIN DU CRAU" at bounding box center [367, 372] width 189 height 9
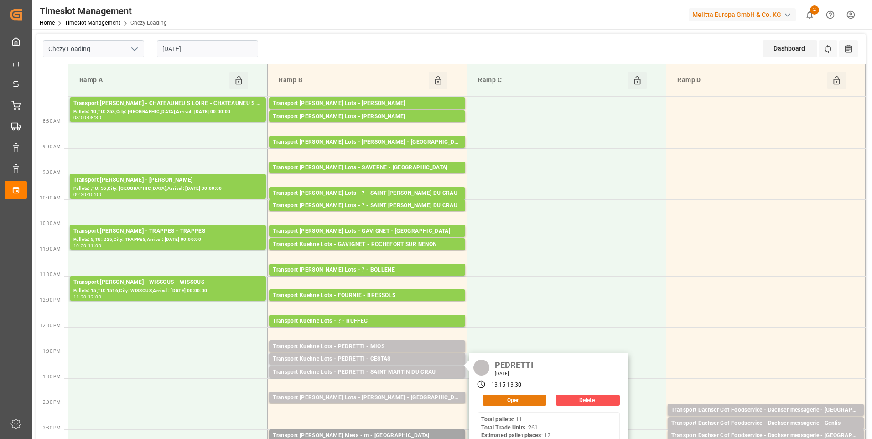
click at [509, 398] on button "Open" at bounding box center [515, 400] width 64 height 11
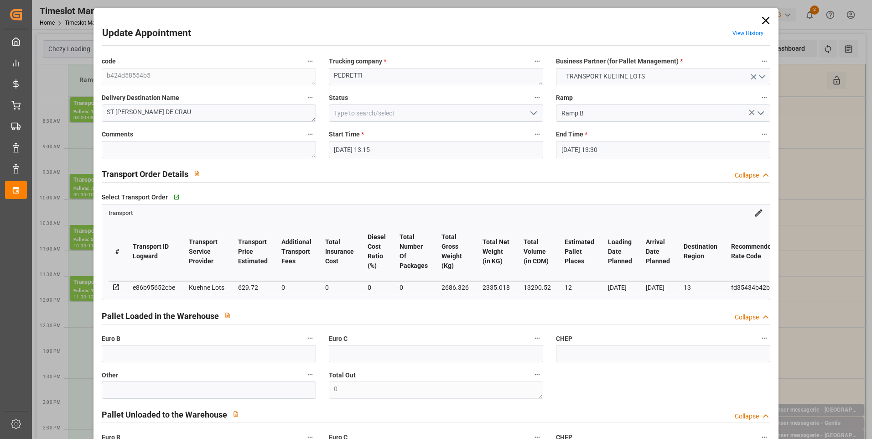
click at [533, 113] on polyline "open menu" at bounding box center [533, 113] width 5 height 3
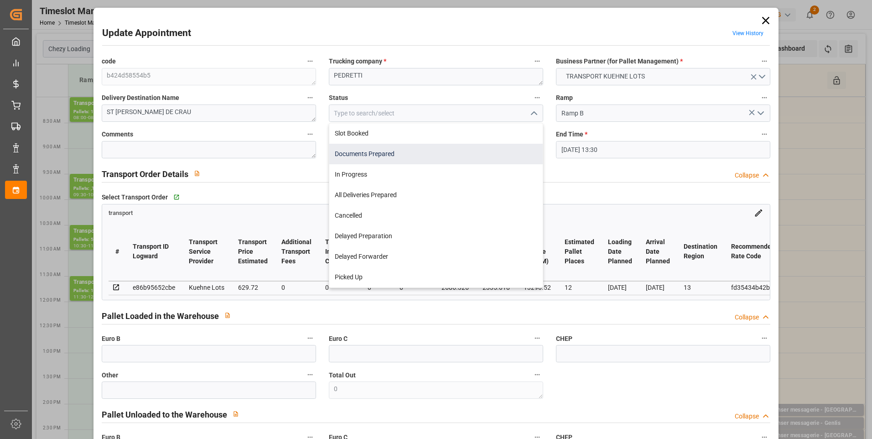
click at [371, 156] on div "Documents Prepared" at bounding box center [436, 154] width 214 height 21
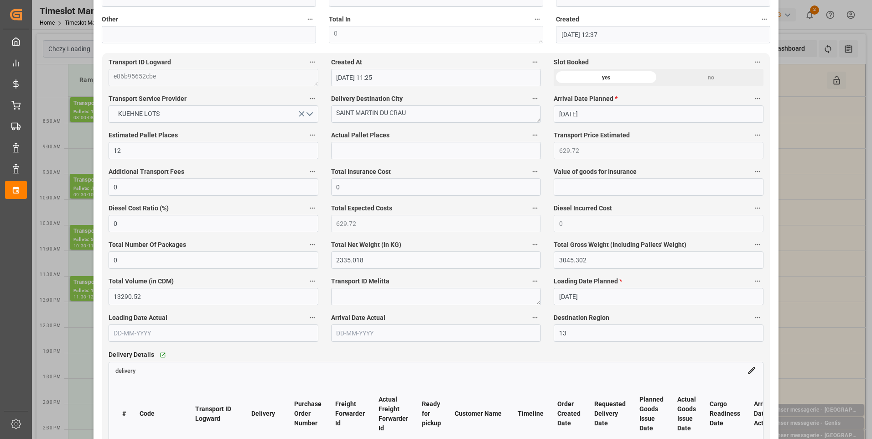
scroll to position [548, 0]
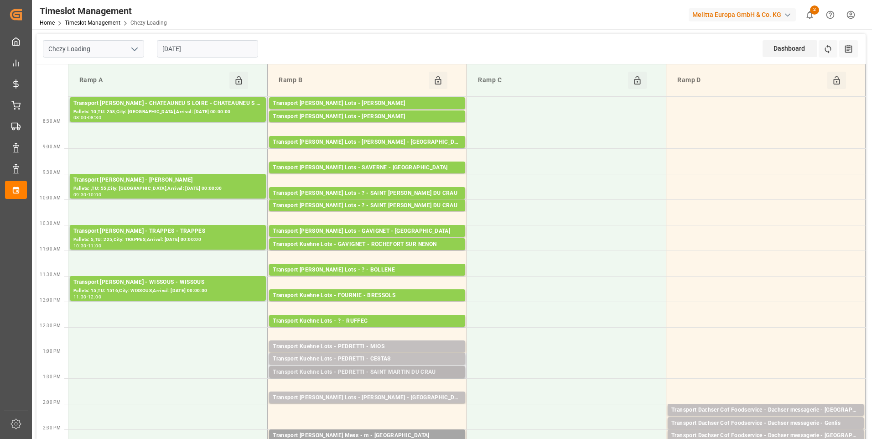
click at [436, 370] on div "Transport Kuehne Lots - PEDRETTI - SAINT MARTIN DU CRAU" at bounding box center [367, 372] width 189 height 9
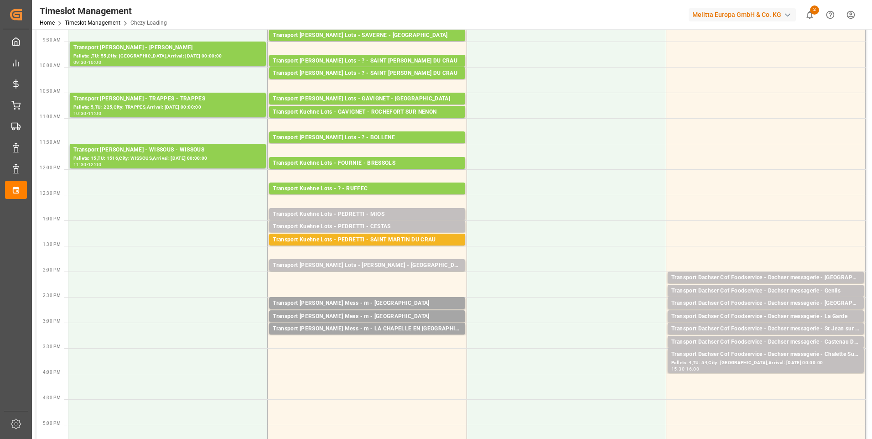
scroll to position [137, 0]
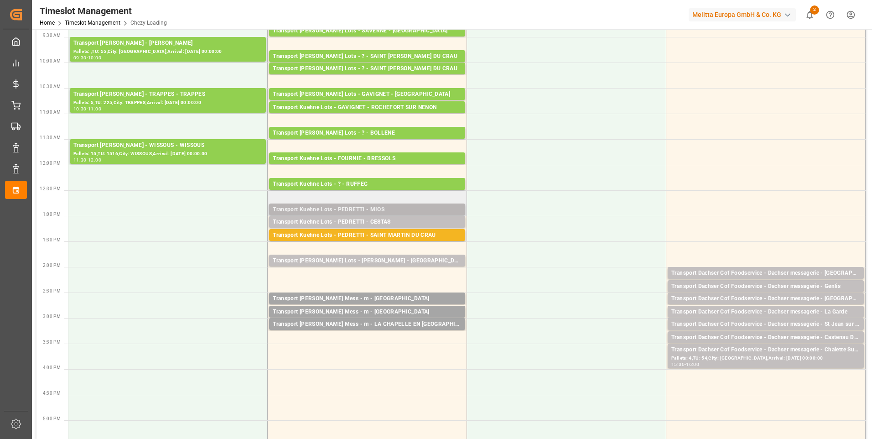
click at [380, 209] on div "Transport Kuehne Lots - PEDRETTI - MIOS" at bounding box center [367, 209] width 189 height 9
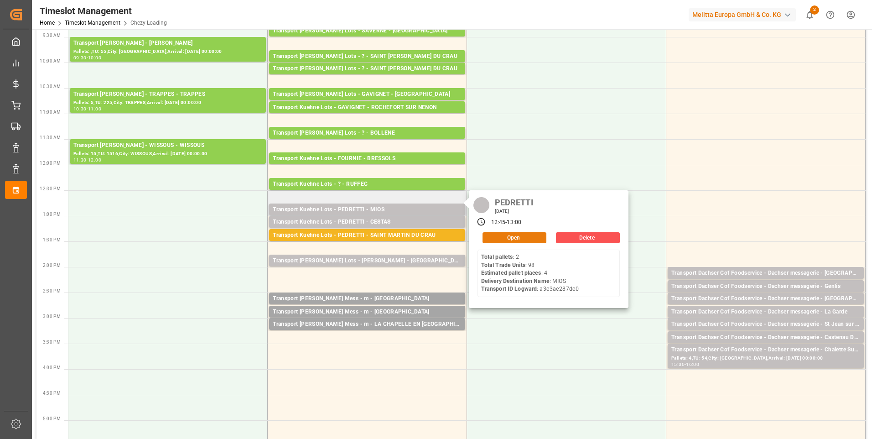
click at [527, 238] on button "Open" at bounding box center [515, 237] width 64 height 11
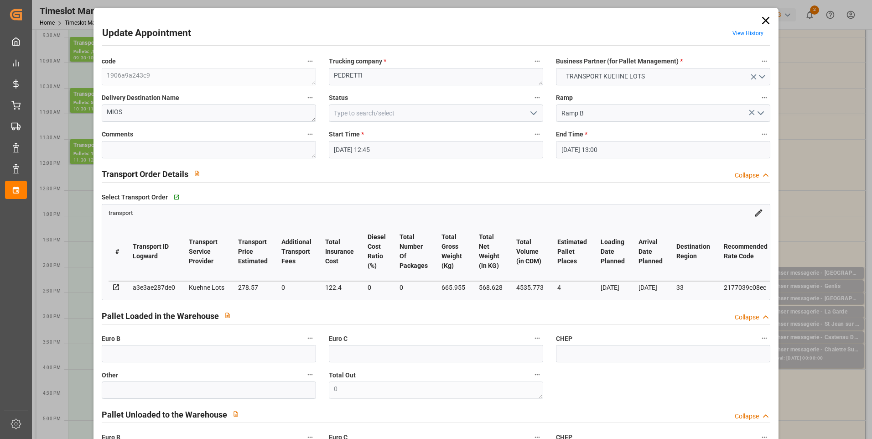
drag, startPoint x: 534, startPoint y: 113, endPoint x: 525, endPoint y: 118, distance: 10.6
click at [534, 113] on icon "open menu" at bounding box center [533, 113] width 11 height 11
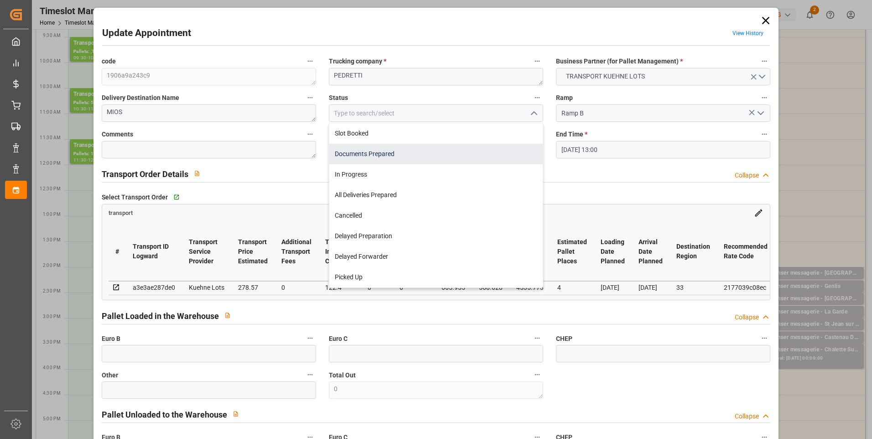
drag, startPoint x: 370, startPoint y: 152, endPoint x: 405, endPoint y: 169, distance: 38.4
click at [370, 152] on div "Documents Prepared" at bounding box center [436, 154] width 214 height 21
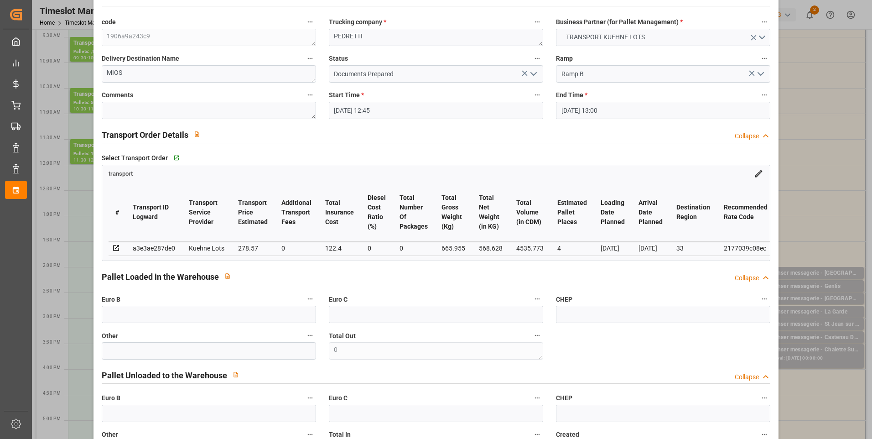
scroll to position [0, 0]
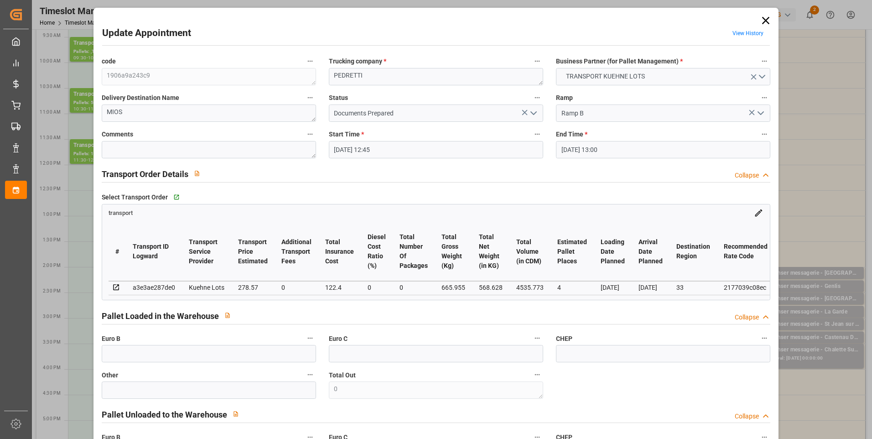
click at [532, 115] on polyline "open menu" at bounding box center [533, 113] width 5 height 3
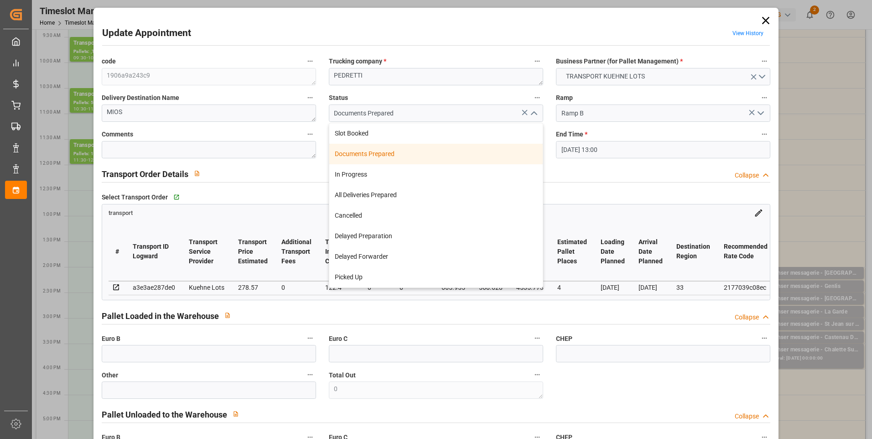
click at [418, 156] on div "Documents Prepared" at bounding box center [436, 154] width 214 height 21
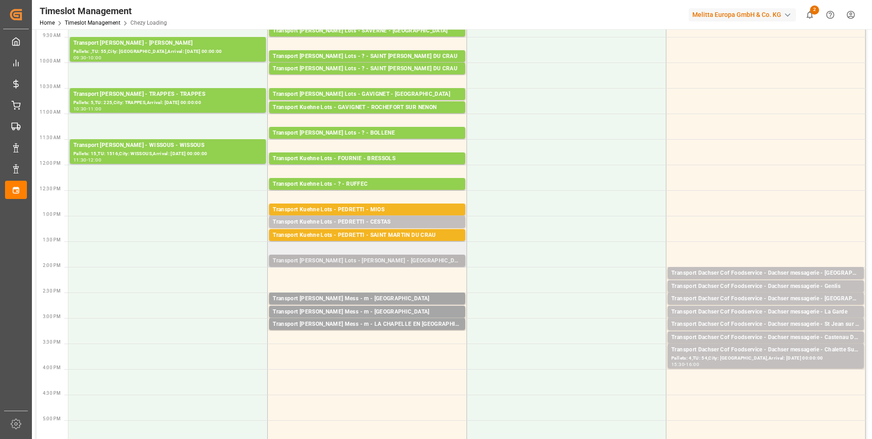
click at [393, 259] on div "Transport [PERSON_NAME] Lots - [PERSON_NAME] - [GEOGRAPHIC_DATA]" at bounding box center [367, 260] width 189 height 9
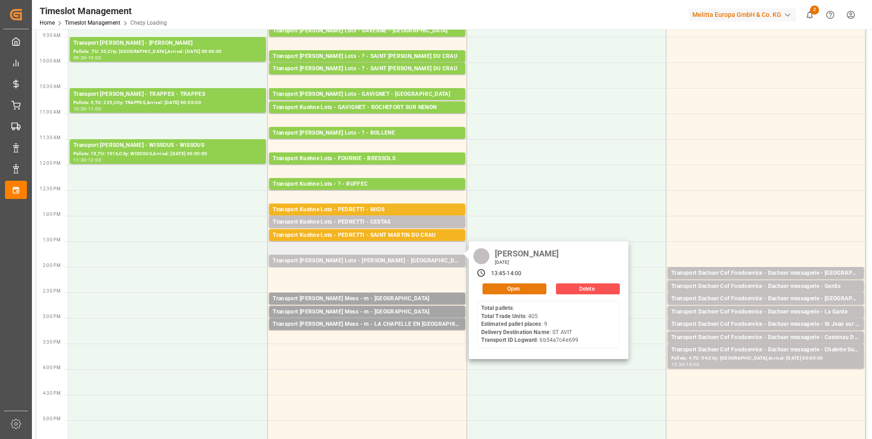
click at [513, 288] on button "Open" at bounding box center [515, 288] width 64 height 11
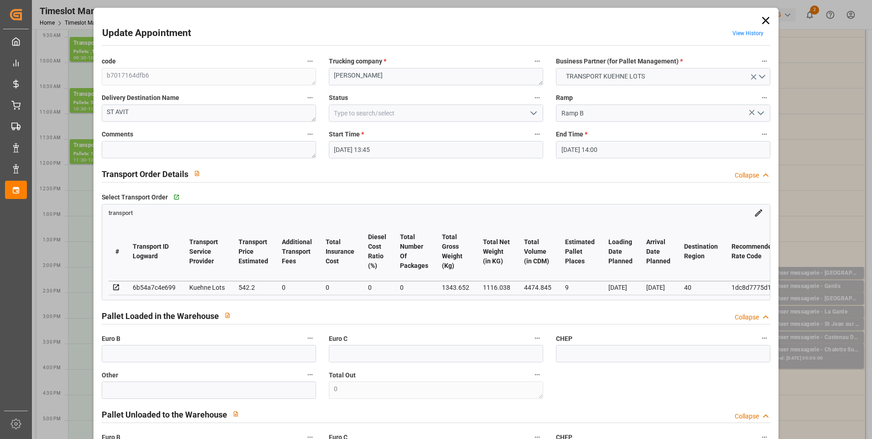
click at [534, 113] on polyline "open menu" at bounding box center [533, 113] width 5 height 3
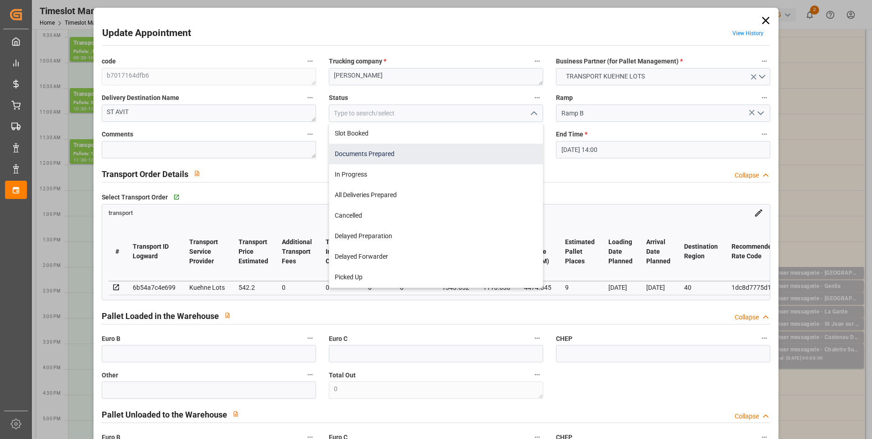
click at [388, 154] on div "Documents Prepared" at bounding box center [436, 154] width 214 height 21
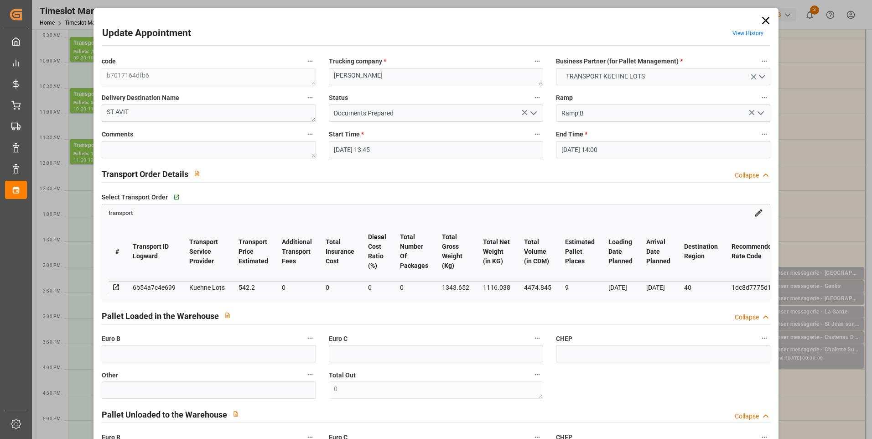
click at [533, 112] on icon "open menu" at bounding box center [533, 113] width 11 height 11
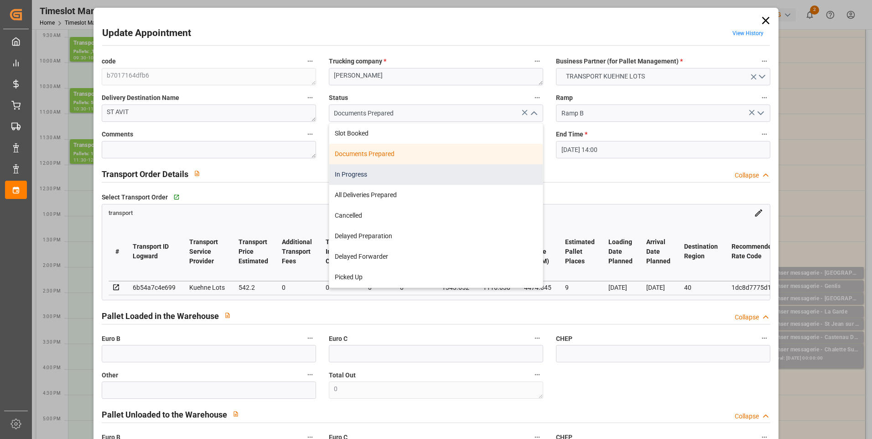
click at [372, 171] on div "In Progress" at bounding box center [436, 174] width 214 height 21
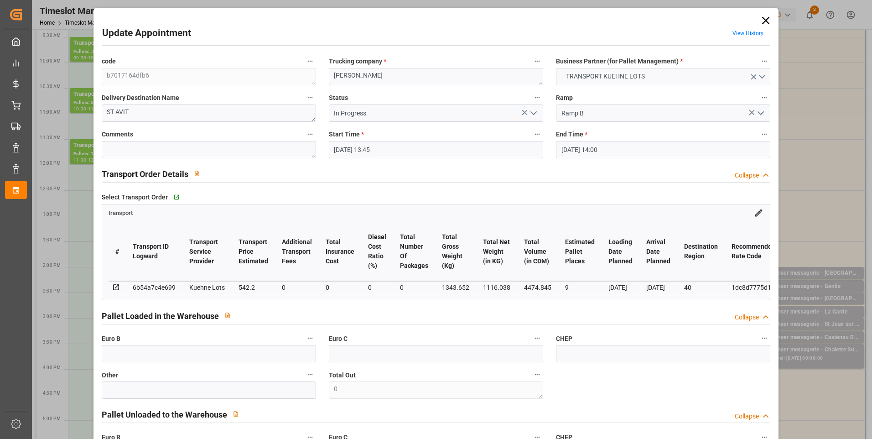
click at [532, 110] on icon "open menu" at bounding box center [533, 113] width 11 height 11
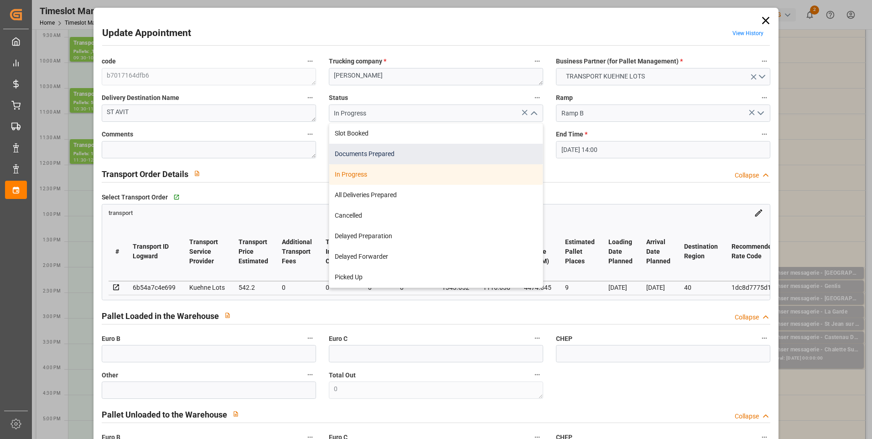
click at [365, 150] on div "Documents Prepared" at bounding box center [436, 154] width 214 height 21
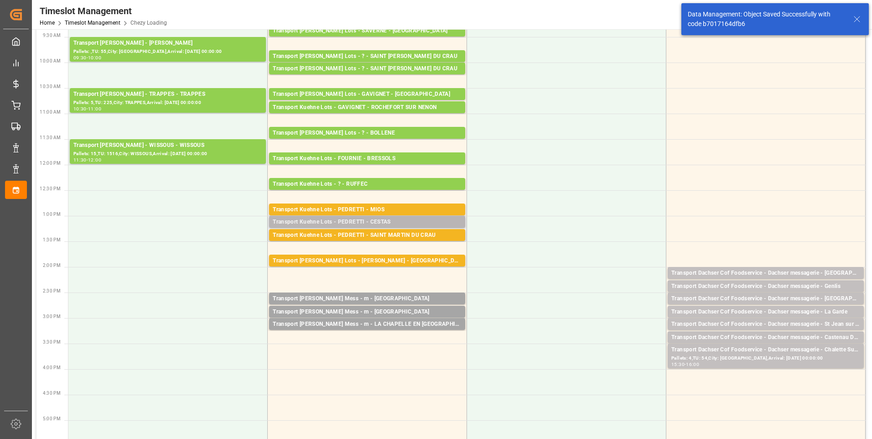
click at [382, 224] on div "Transport Kuehne Lots - PEDRETTI - CESTAS" at bounding box center [367, 222] width 189 height 9
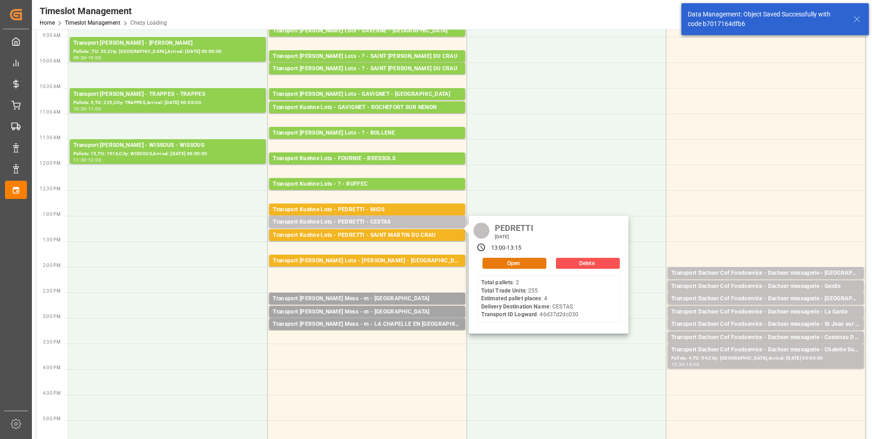
click at [504, 261] on button "Open" at bounding box center [515, 263] width 64 height 11
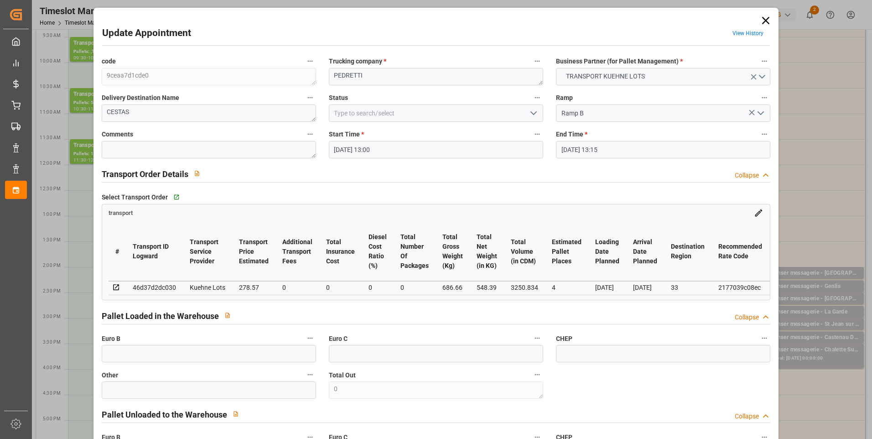
click at [532, 112] on icon "open menu" at bounding box center [533, 113] width 11 height 11
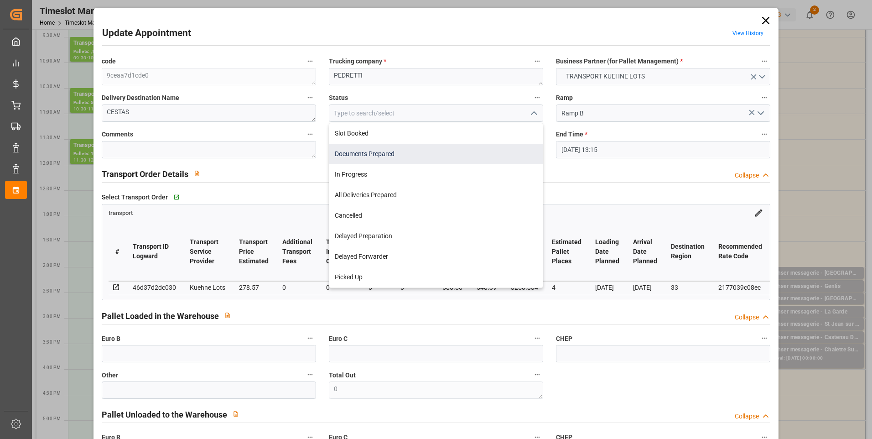
click at [373, 155] on div "Documents Prepared" at bounding box center [436, 154] width 214 height 21
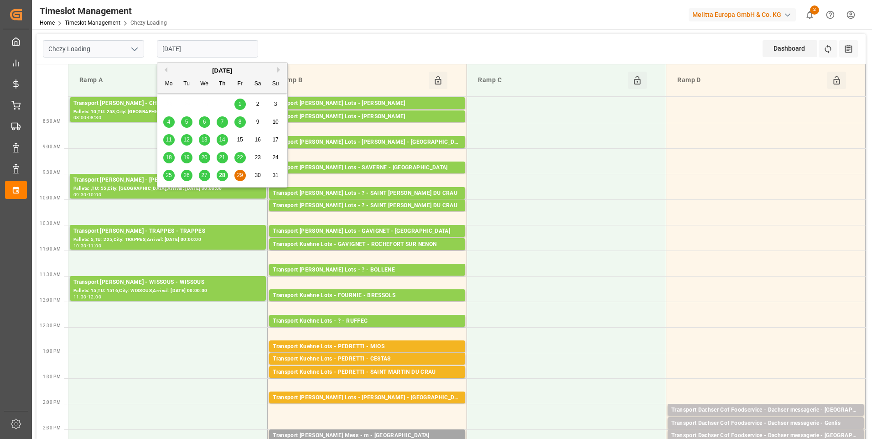
click at [209, 49] on input "[DATE]" at bounding box center [207, 48] width 101 height 17
click at [280, 70] on button "Next Month" at bounding box center [279, 69] width 5 height 5
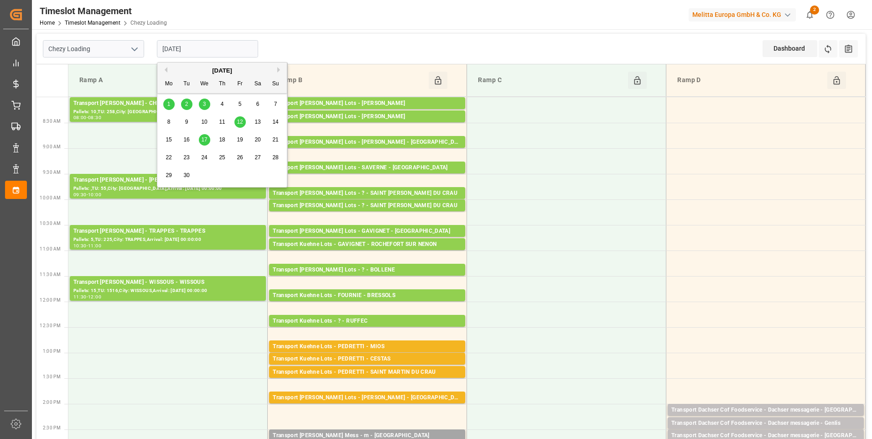
click at [165, 71] on button "Previous Month" at bounding box center [164, 69] width 5 height 5
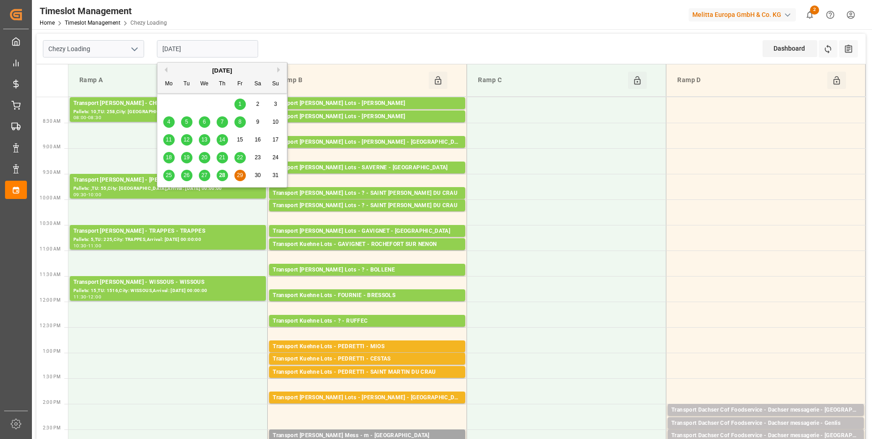
click at [240, 176] on span "29" at bounding box center [240, 175] width 6 height 6
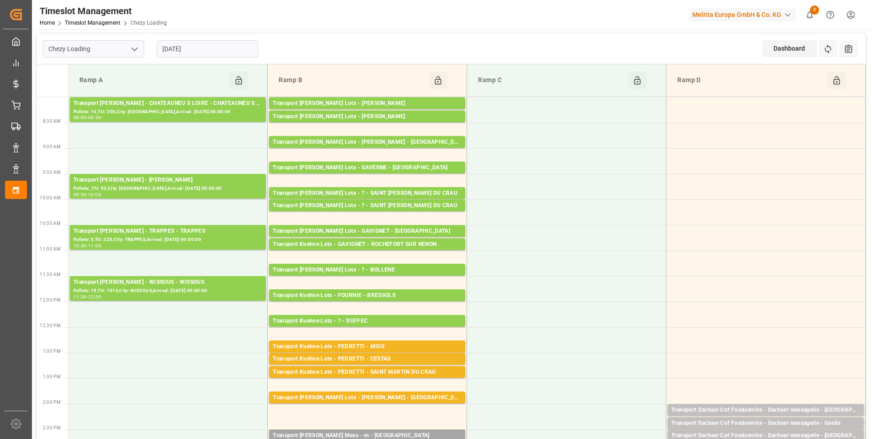
click at [240, 176] on div "Transport [PERSON_NAME] - [PERSON_NAME]" at bounding box center [167, 180] width 189 height 9
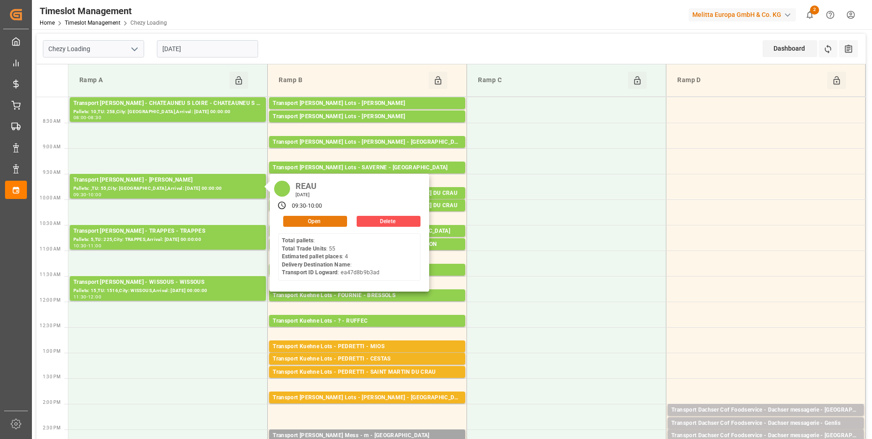
click at [329, 220] on button "Open" at bounding box center [315, 221] width 64 height 11
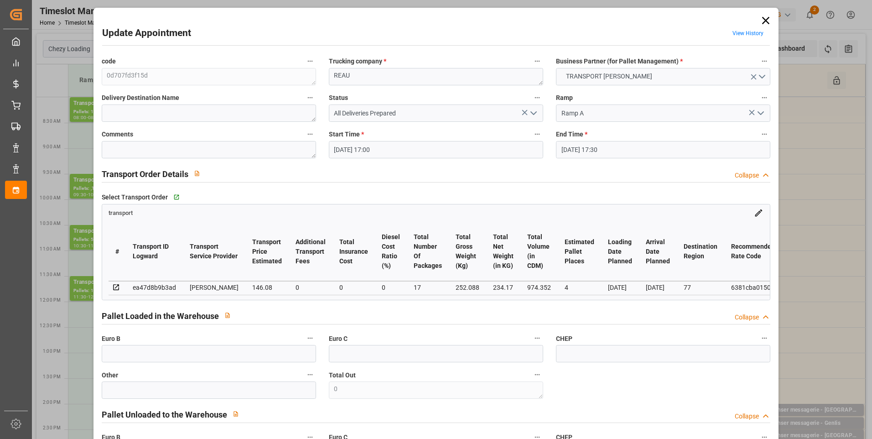
click at [765, 22] on icon at bounding box center [765, 20] width 7 height 7
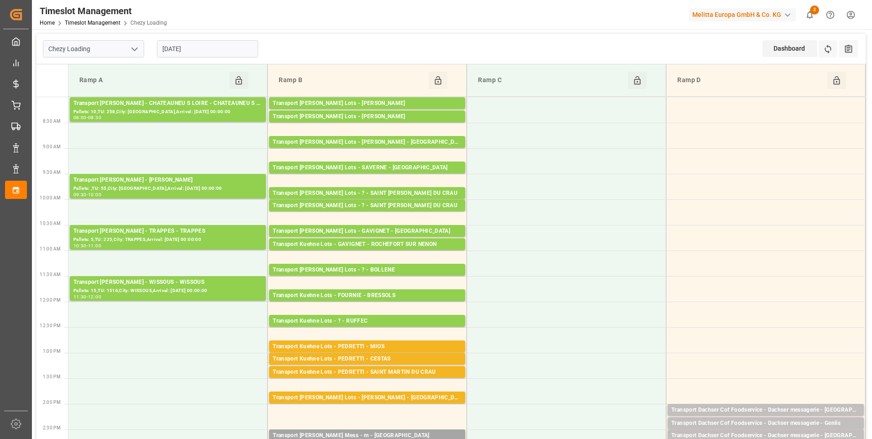
click at [213, 50] on input "[DATE]" at bounding box center [207, 48] width 101 height 17
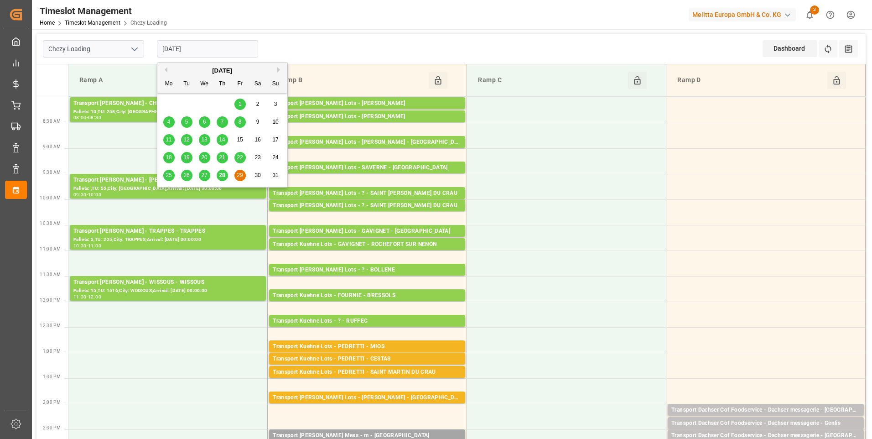
click at [241, 177] on span "29" at bounding box center [240, 175] width 6 height 6
click at [203, 51] on input "[DATE]" at bounding box center [207, 48] width 101 height 17
click at [219, 176] on span "28" at bounding box center [222, 175] width 6 height 6
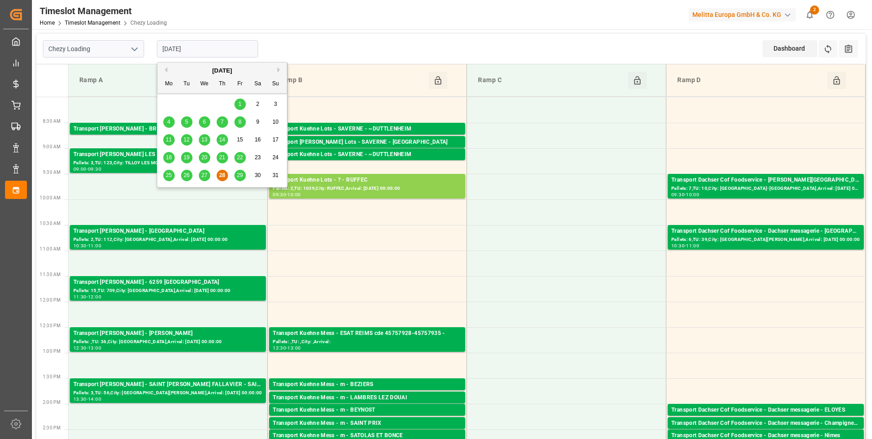
click at [225, 48] on input "[DATE]" at bounding box center [207, 48] width 101 height 17
click at [240, 178] on span "29" at bounding box center [240, 175] width 6 height 6
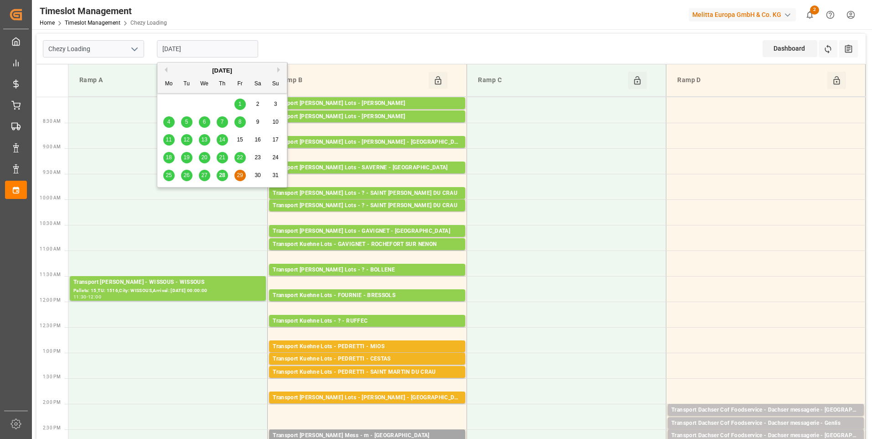
click at [212, 40] on input "[DATE]" at bounding box center [207, 48] width 101 height 17
click at [223, 177] on span "28" at bounding box center [222, 175] width 6 height 6
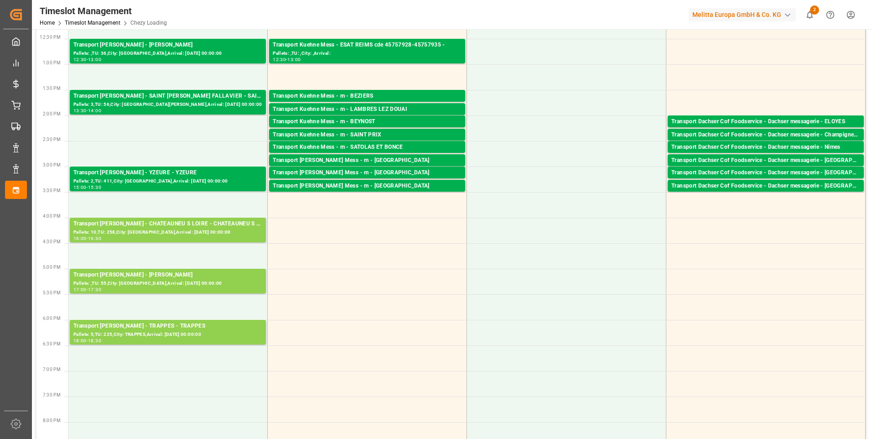
scroll to position [274, 0]
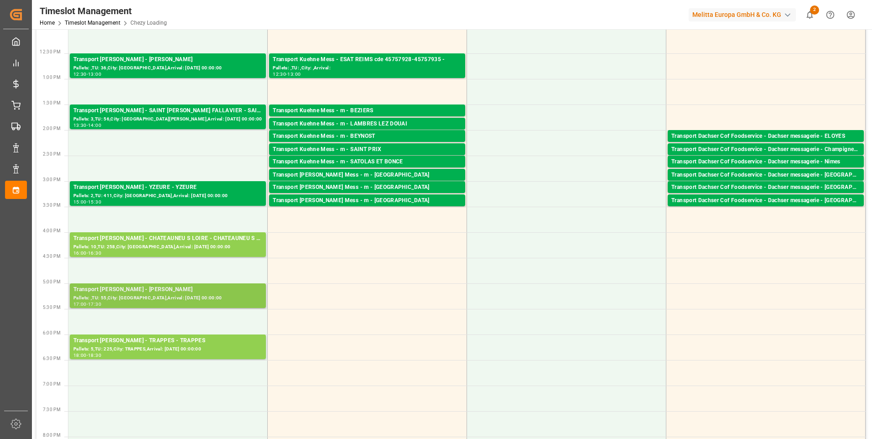
click at [135, 298] on div "Pallets: ,TU: 55,City: [GEOGRAPHIC_DATA],Arrival: [DATE] 00:00:00" at bounding box center [167, 298] width 189 height 8
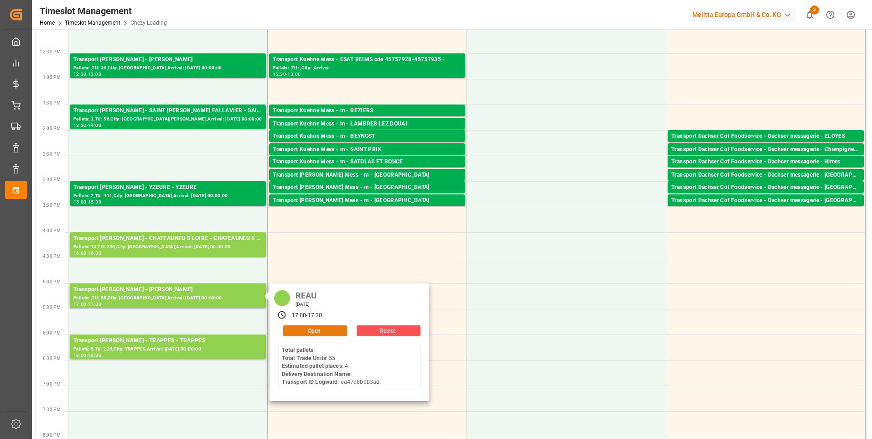
click at [324, 335] on button "Open" at bounding box center [315, 330] width 64 height 11
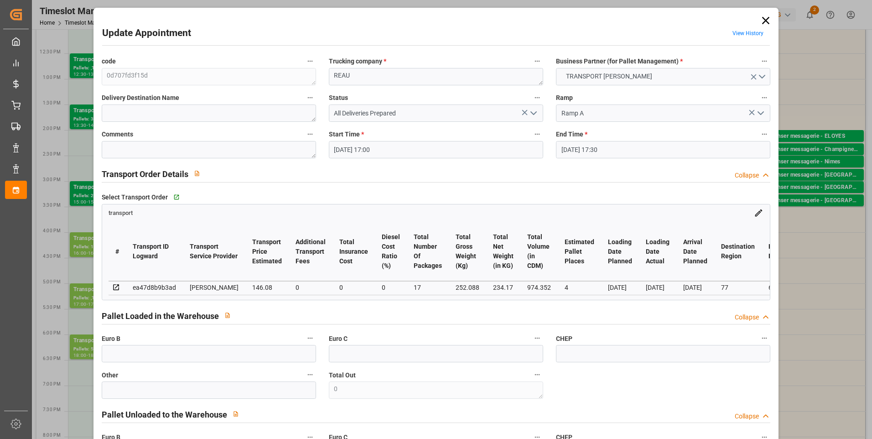
scroll to position [183, 0]
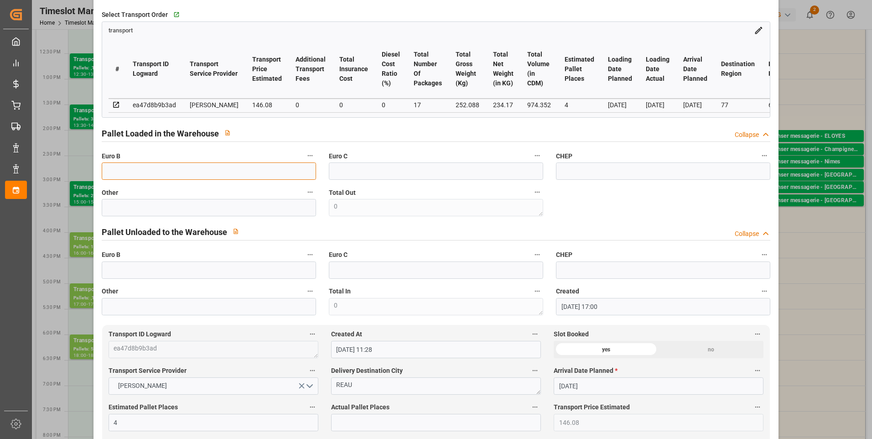
click at [136, 170] on input "text" at bounding box center [209, 170] width 214 height 17
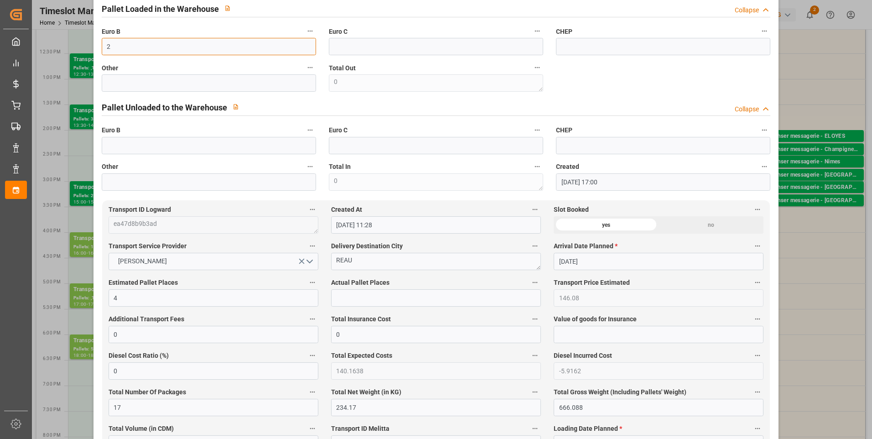
scroll to position [319, 0]
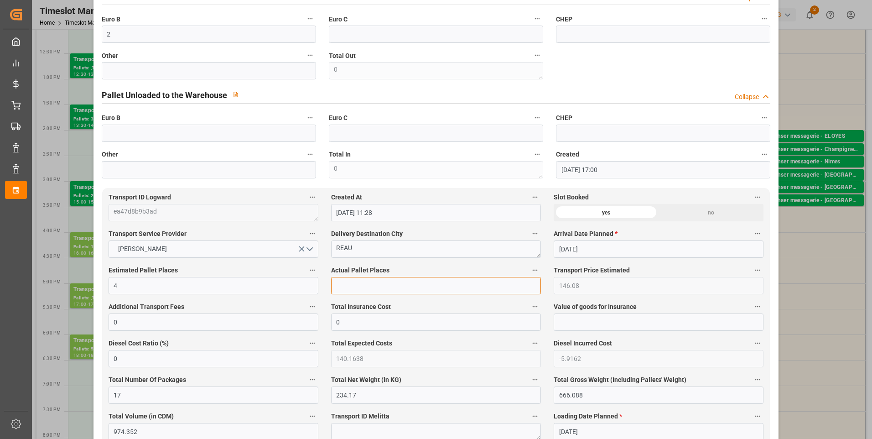
click at [363, 287] on input "text" at bounding box center [436, 285] width 210 height 17
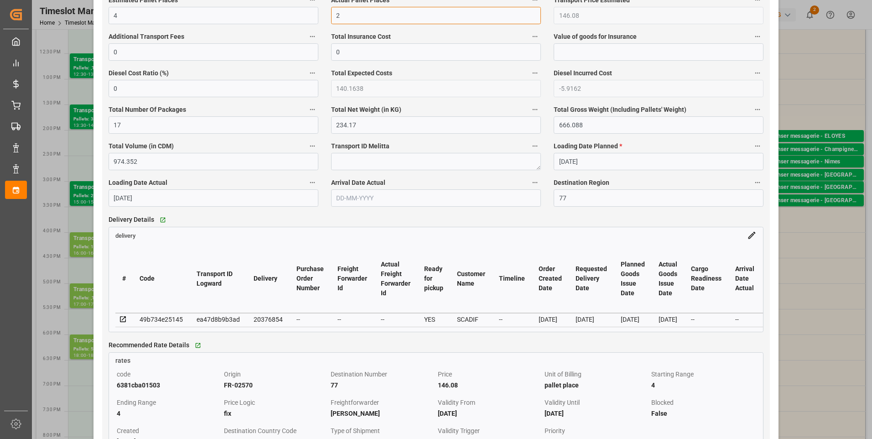
scroll to position [593, 0]
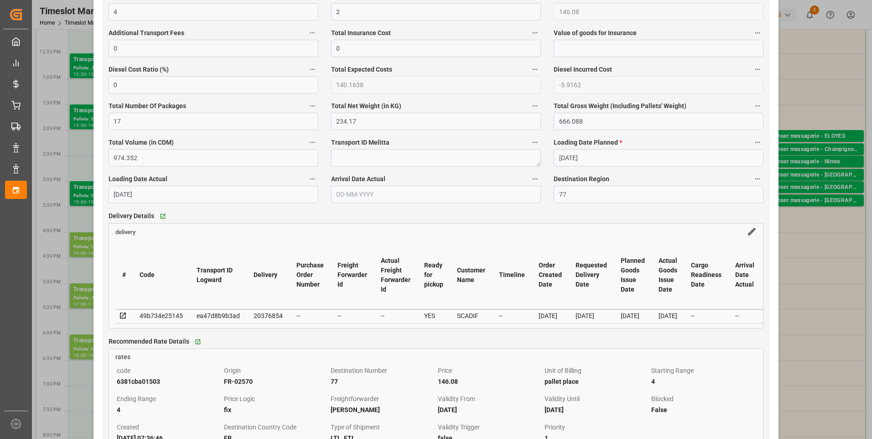
click at [125, 319] on icon at bounding box center [123, 316] width 8 height 8
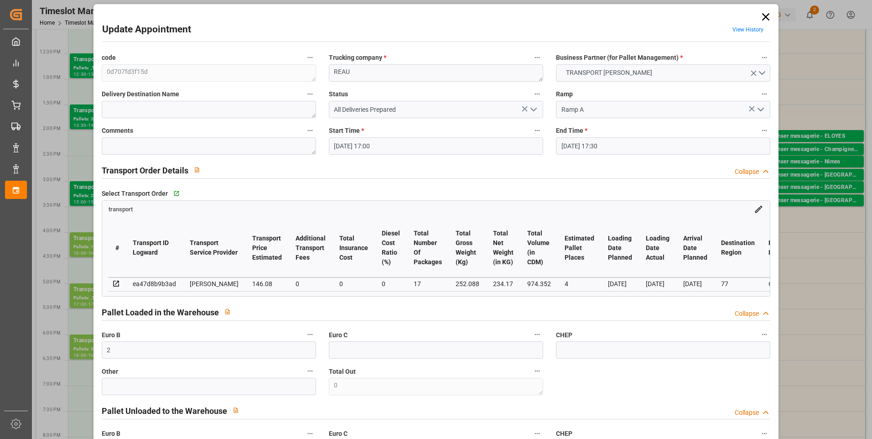
scroll to position [0, 0]
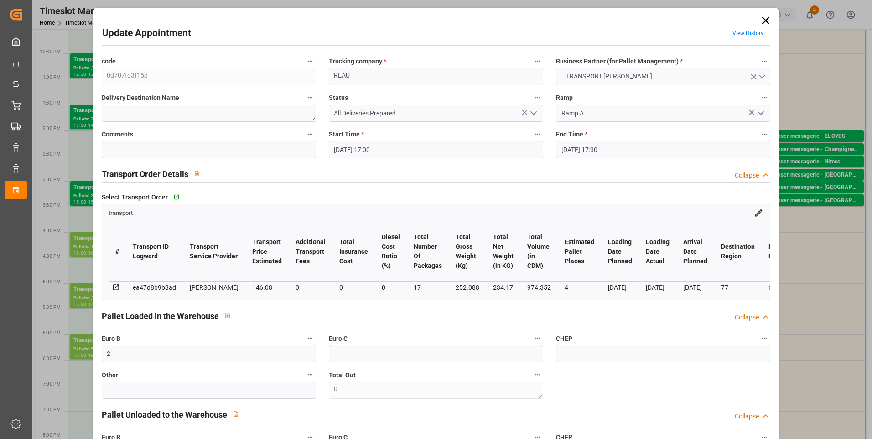
click at [532, 113] on icon "open menu" at bounding box center [533, 113] width 11 height 11
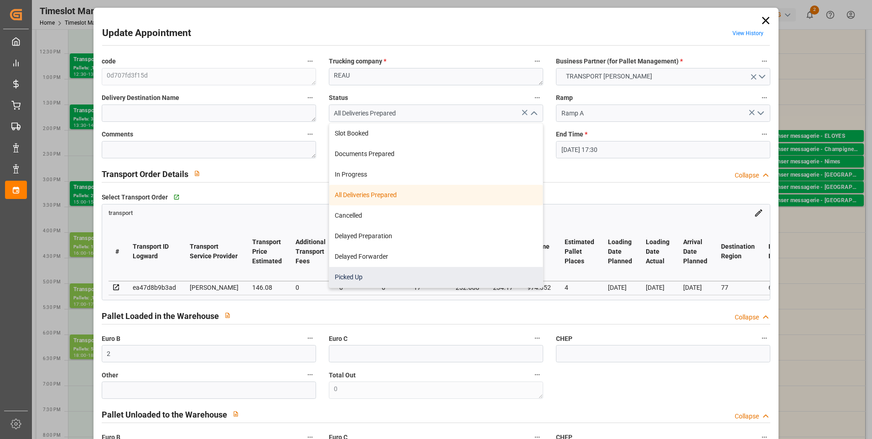
click at [386, 274] on div "Picked Up" at bounding box center [436, 277] width 214 height 21
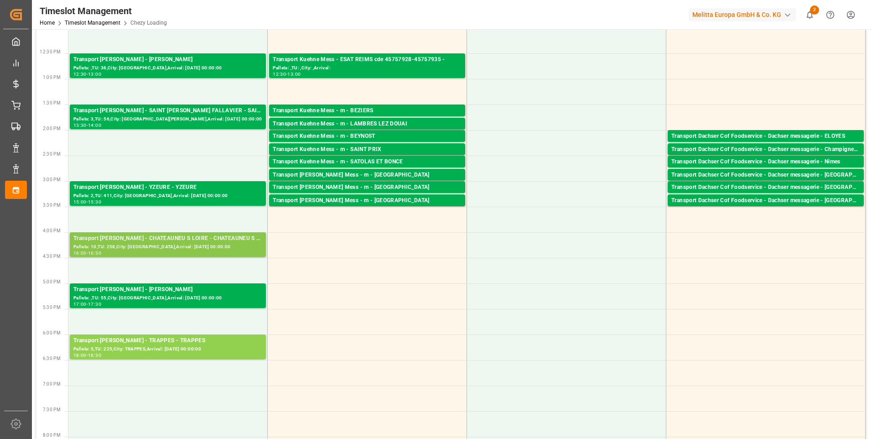
click at [198, 245] on div "Pallets: 10,TU: 258,City: [GEOGRAPHIC_DATA],Arrival: [DATE] 00:00:00" at bounding box center [167, 247] width 189 height 8
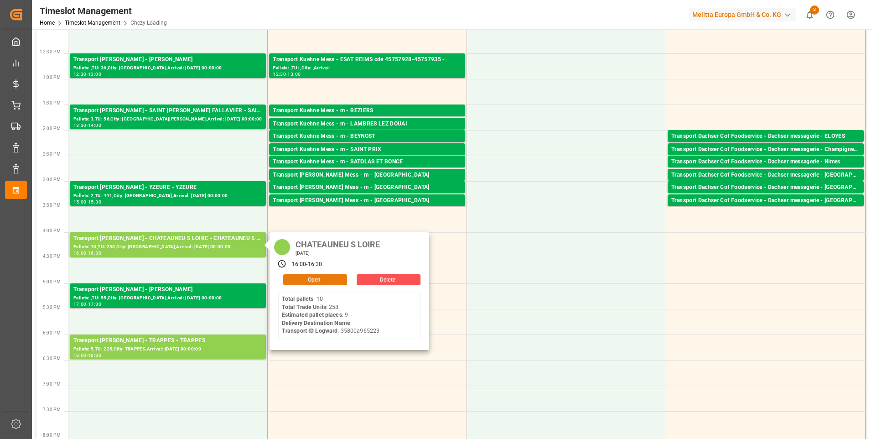
click at [308, 277] on button "Open" at bounding box center [315, 279] width 64 height 11
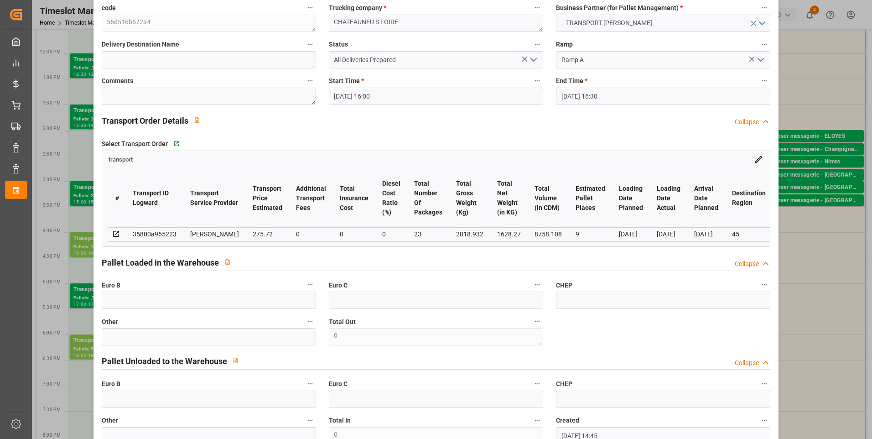
scroll to position [137, 0]
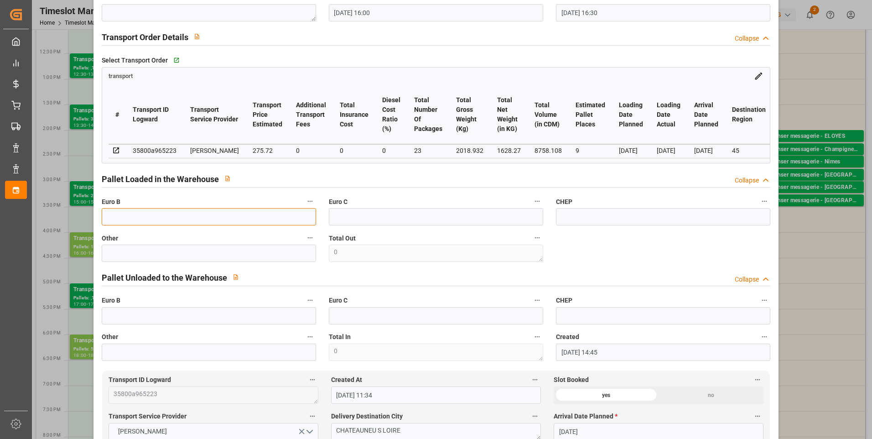
click at [133, 219] on input "text" at bounding box center [209, 216] width 214 height 17
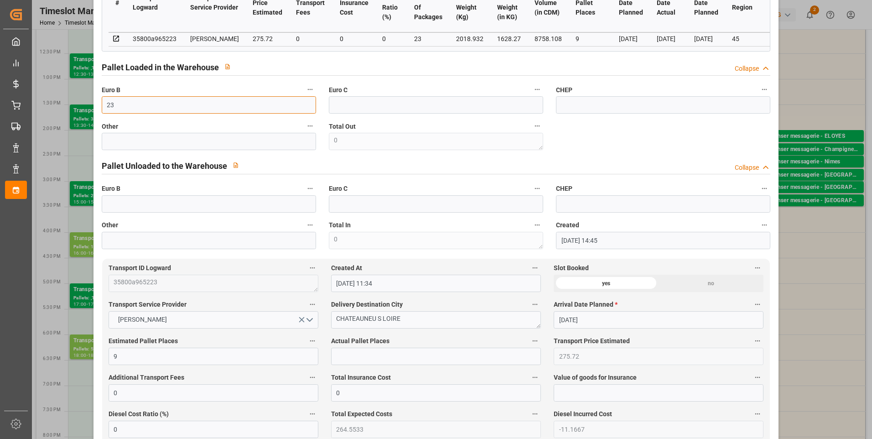
scroll to position [274, 0]
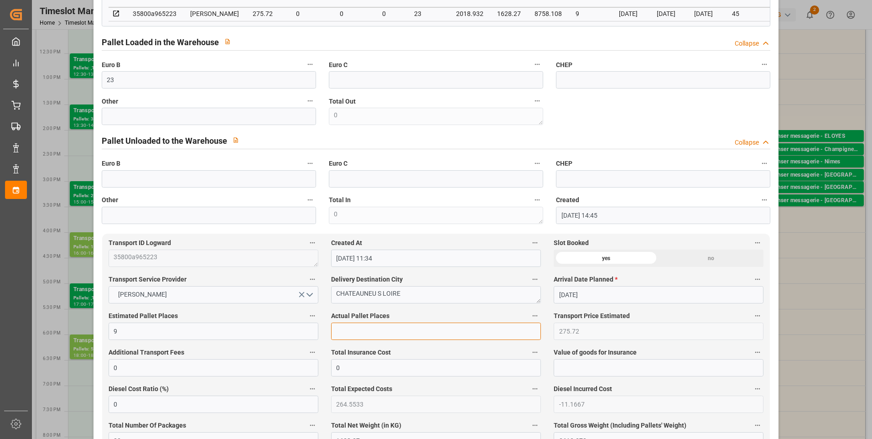
click at [339, 336] on input "text" at bounding box center [436, 331] width 210 height 17
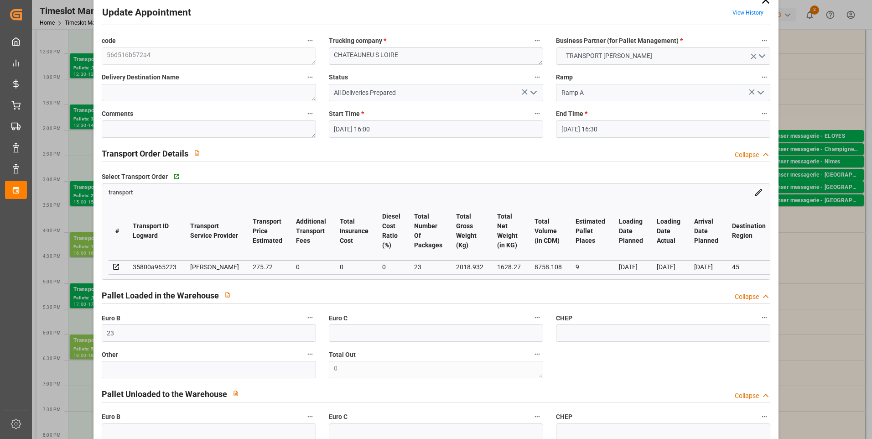
scroll to position [0, 0]
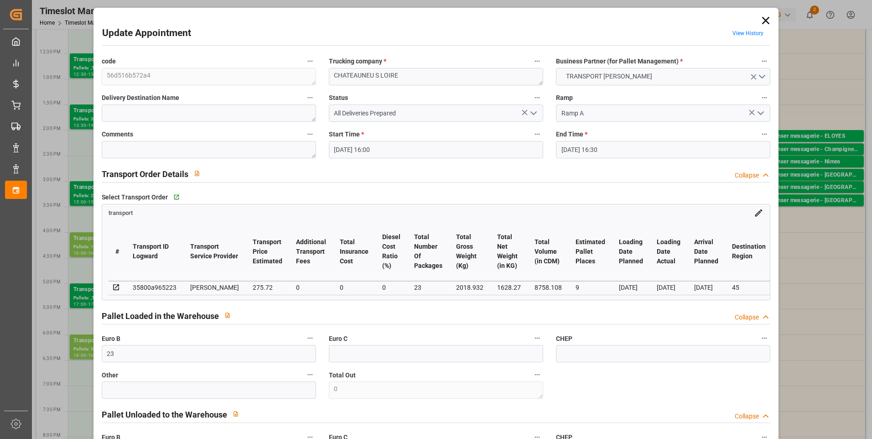
click at [532, 113] on icon "open menu" at bounding box center [533, 113] width 11 height 11
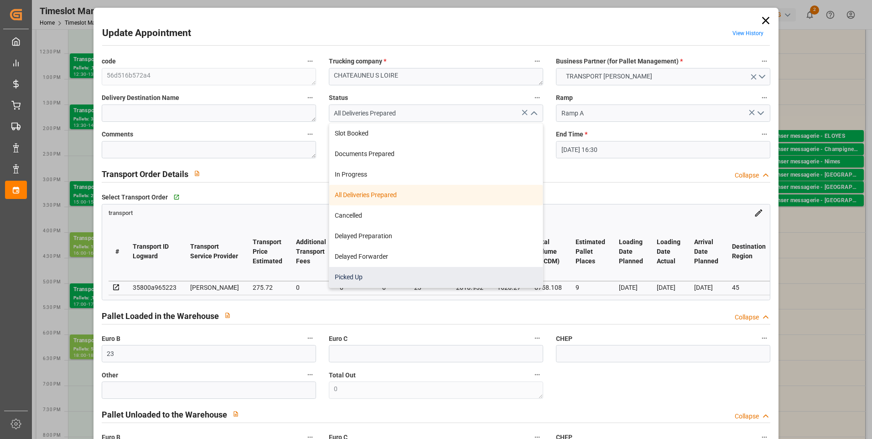
click at [373, 271] on div "Picked Up" at bounding box center [436, 277] width 214 height 21
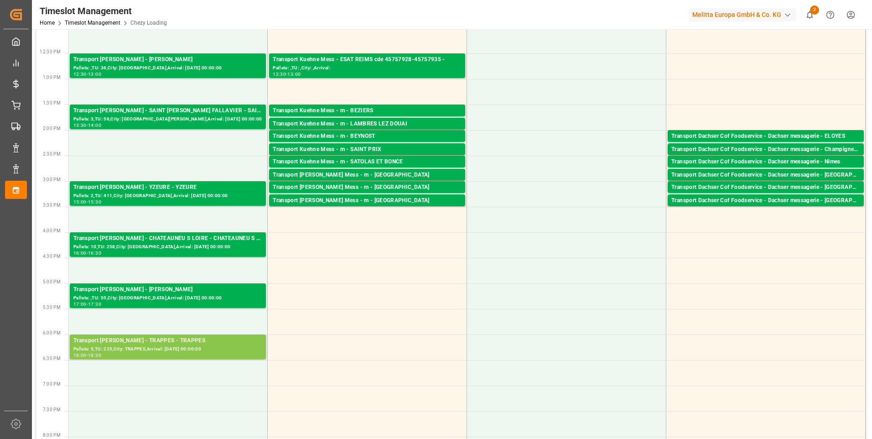
click at [156, 344] on div "Transport [PERSON_NAME] - TRAPPES - TRAPPES" at bounding box center [167, 340] width 189 height 9
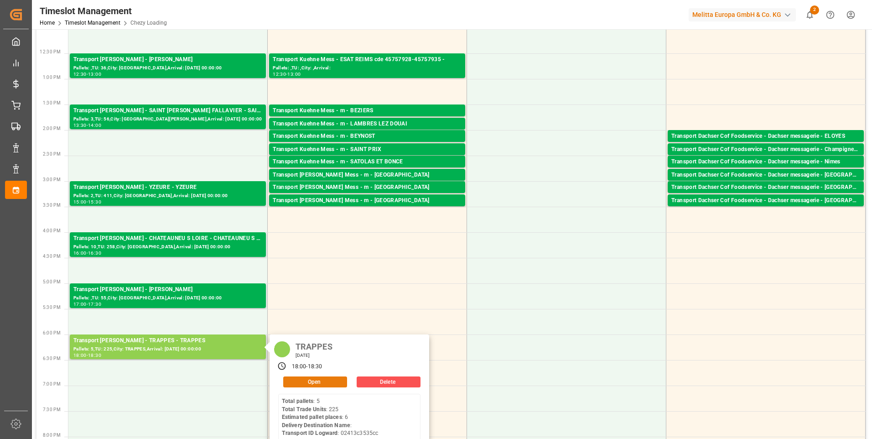
click at [312, 379] on button "Open" at bounding box center [315, 381] width 64 height 11
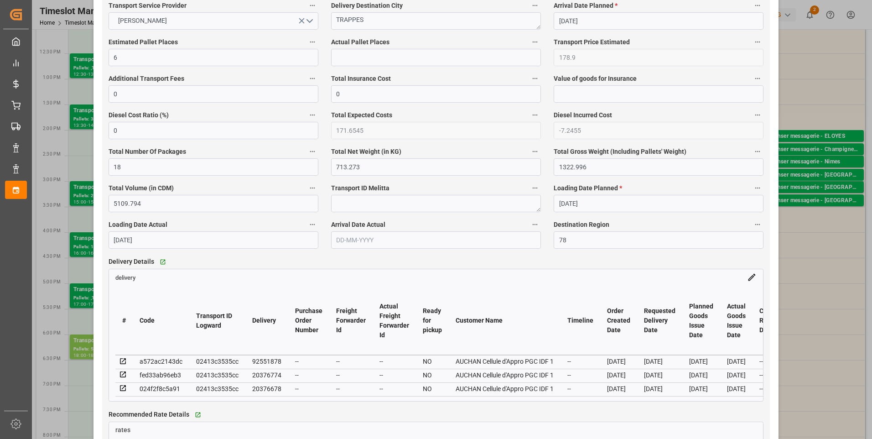
scroll to position [639, 0]
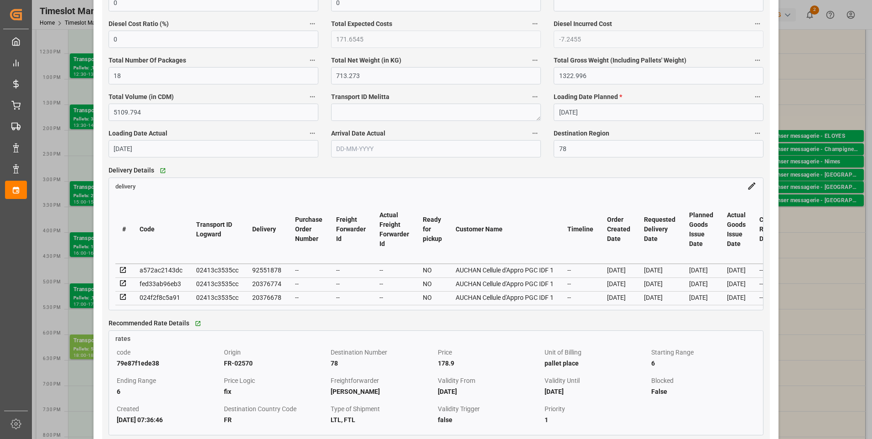
click at [121, 300] on icon at bounding box center [123, 297] width 6 height 6
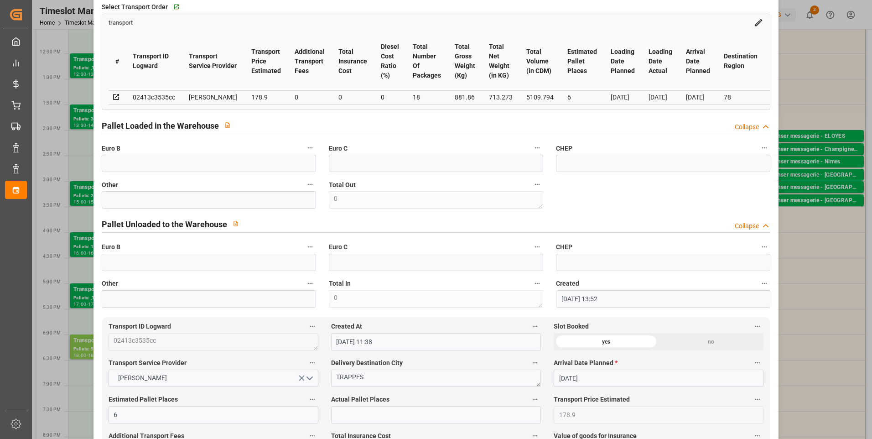
scroll to position [274, 0]
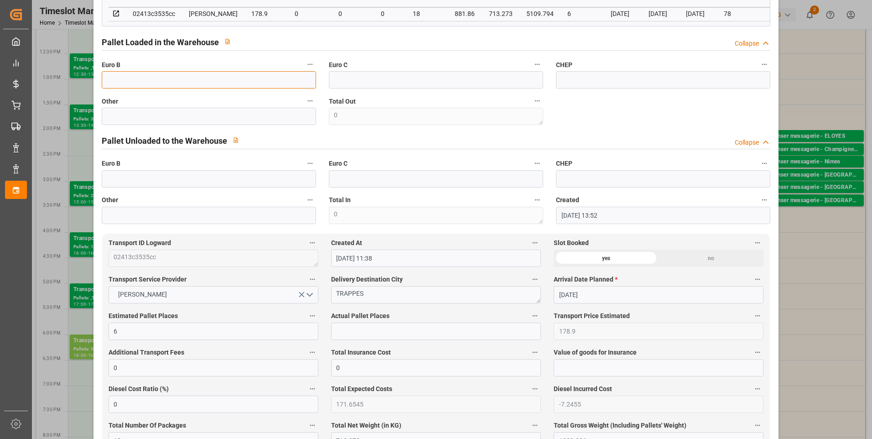
click at [121, 83] on input "text" at bounding box center [209, 79] width 214 height 17
click at [365, 332] on input "text" at bounding box center [436, 331] width 210 height 17
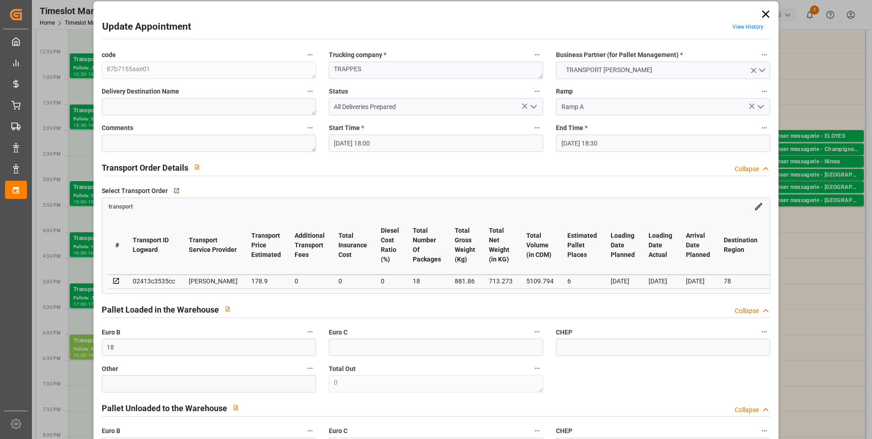
scroll to position [0, 0]
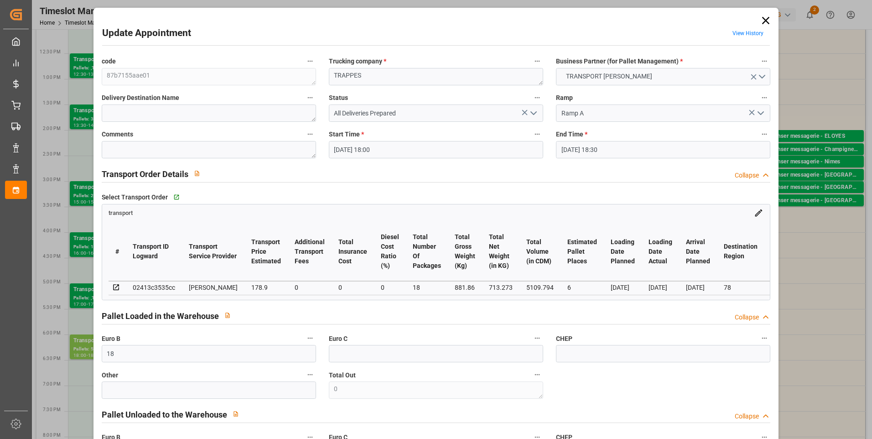
click at [531, 112] on polyline "open menu" at bounding box center [533, 113] width 5 height 3
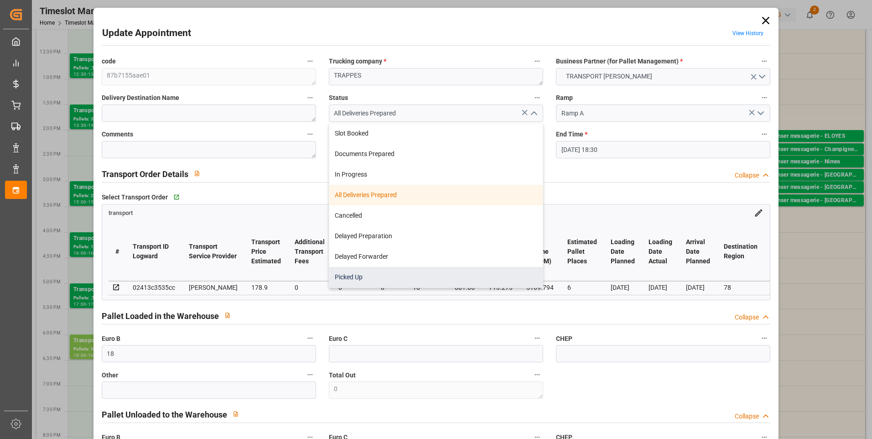
click at [378, 273] on div "Picked Up" at bounding box center [436, 277] width 214 height 21
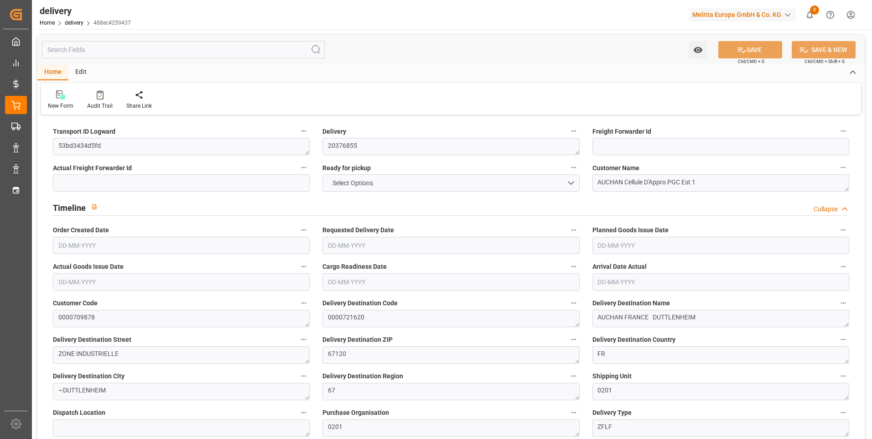
type input "7"
type input "160.436"
type input "217.308"
type input "828.541"
type input "95"
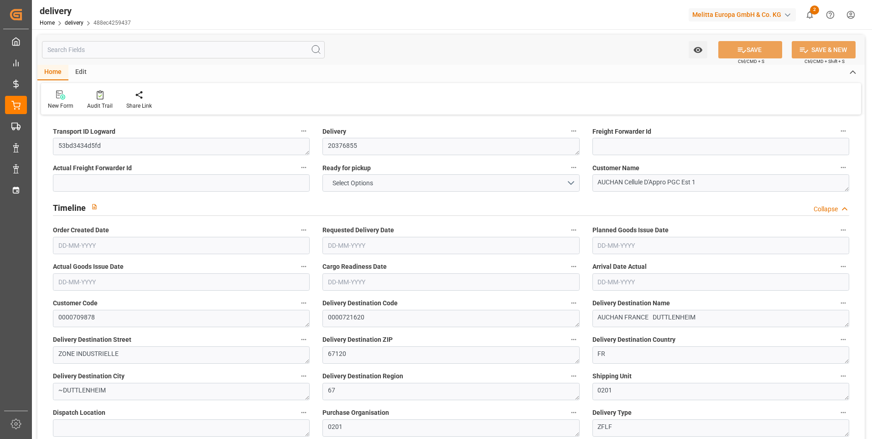
type input "1"
type input "0"
type input "1"
type input "0"
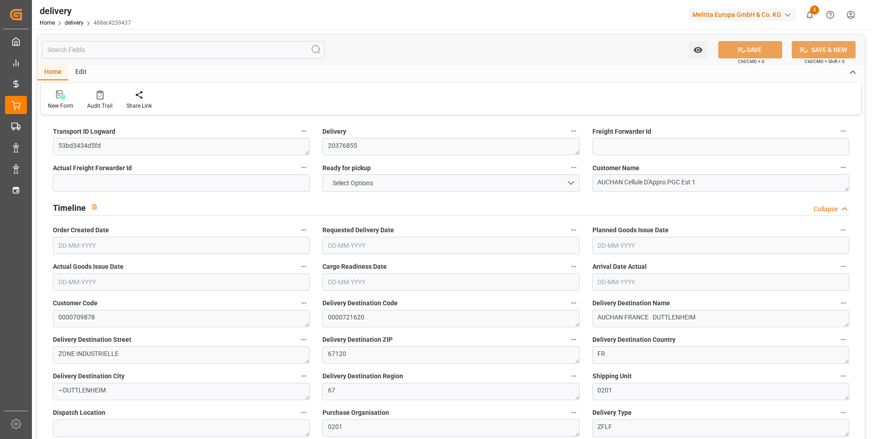
type input "0"
type input "79.85"
type input "0"
type input "34.2"
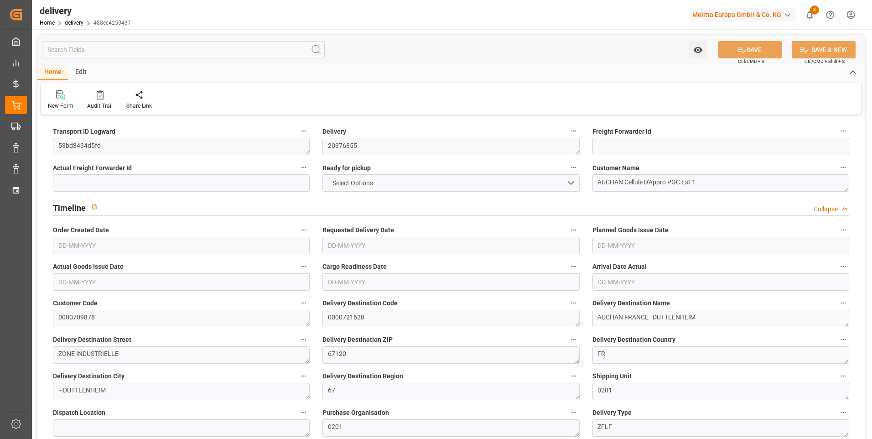
type input "1.5"
type input "1.3"
type input "0"
type input "1.5"
type input "194.308"
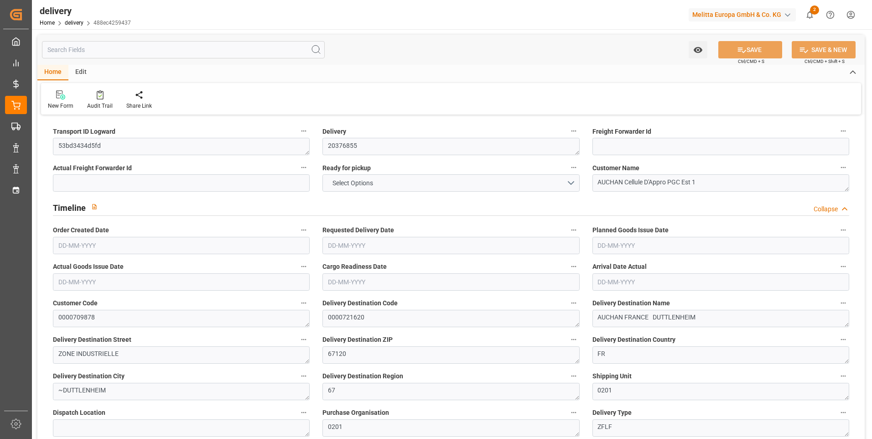
type input "101"
type input "0"
type input "[DATE]"
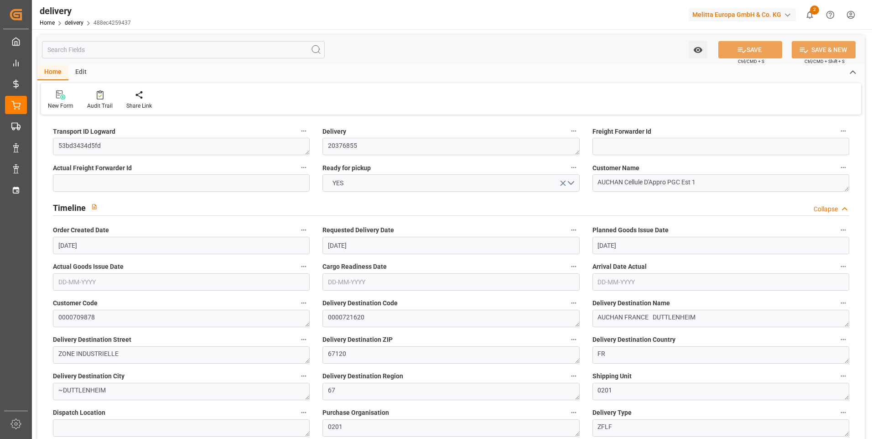
type input "26-08-2025 11:01"
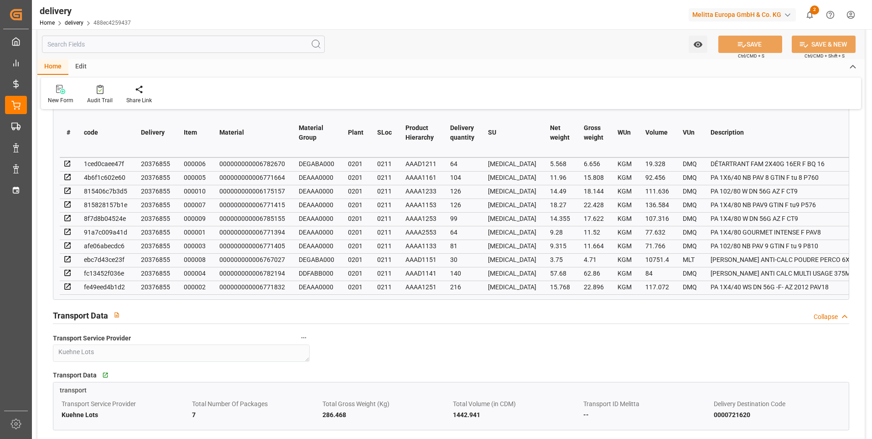
scroll to position [593, 0]
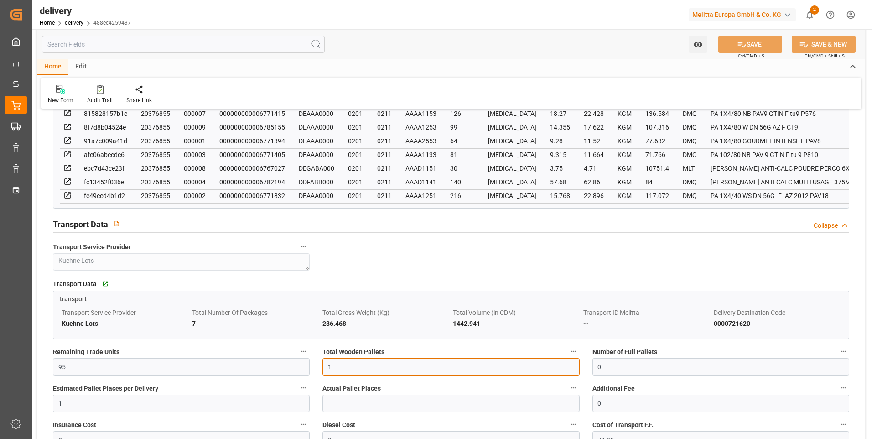
click at [344, 371] on input "1" at bounding box center [451, 366] width 257 height 17
type input "7"
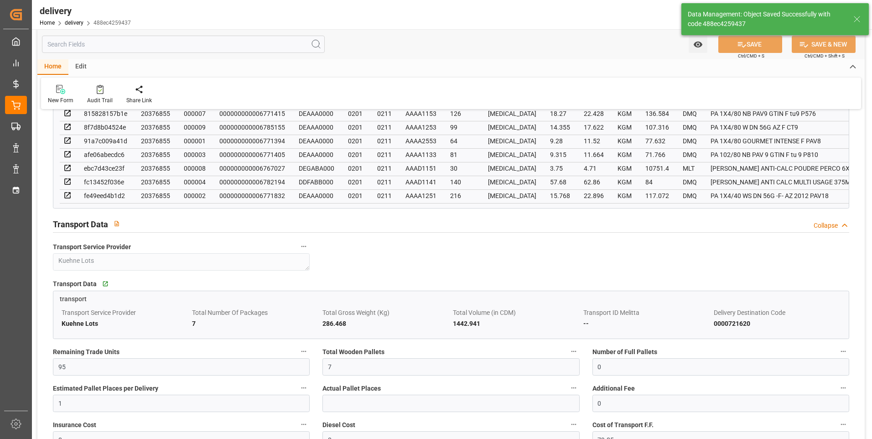
type input "10.5"
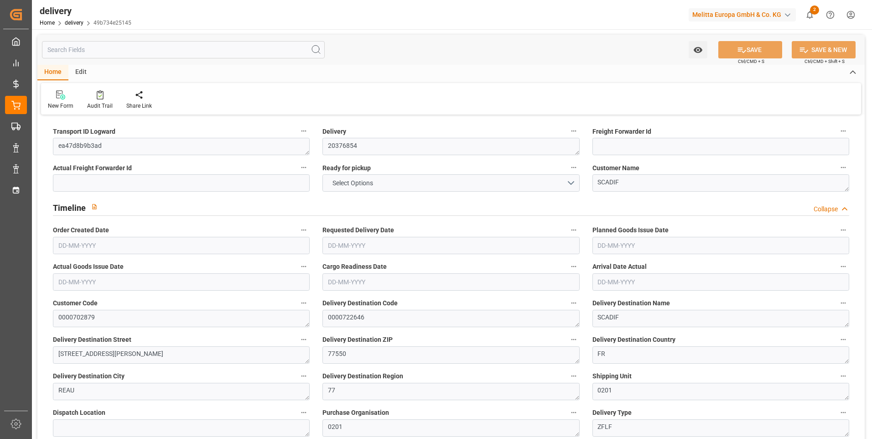
type input "17"
type input "234.17"
type input "666.088"
type input "974.352"
type input "55"
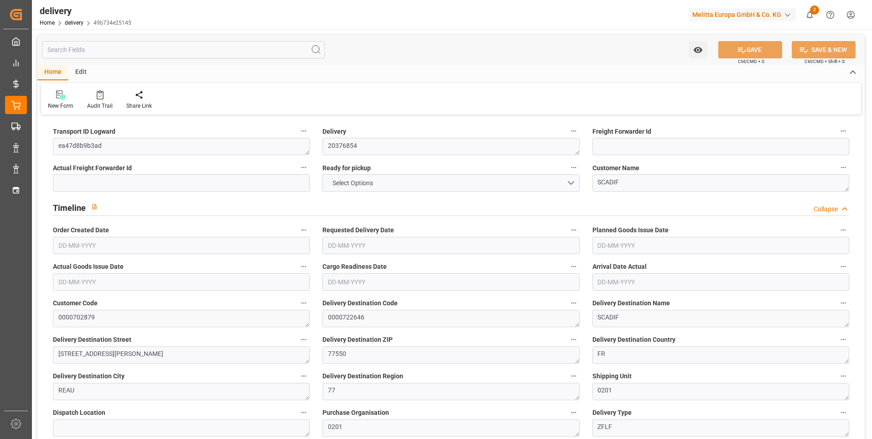
type input "18"
type input "0"
type input "4"
type input "0"
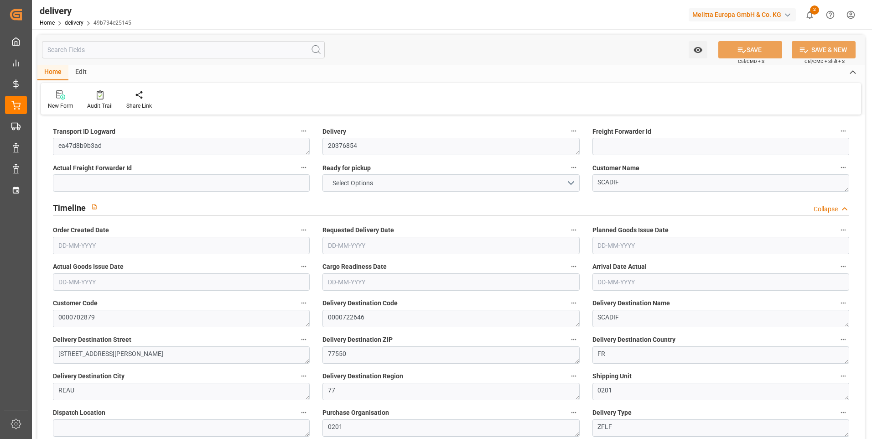
type input "-5.9162"
type input "146.08"
type input "140.1638"
type input "0"
type input "19.8"
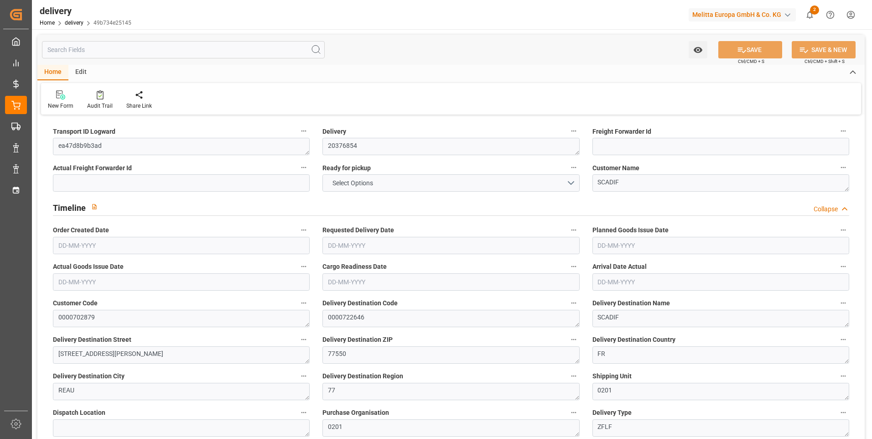
type input "1.5"
type input "1.3"
type input "0"
type input "27"
type input "252.088"
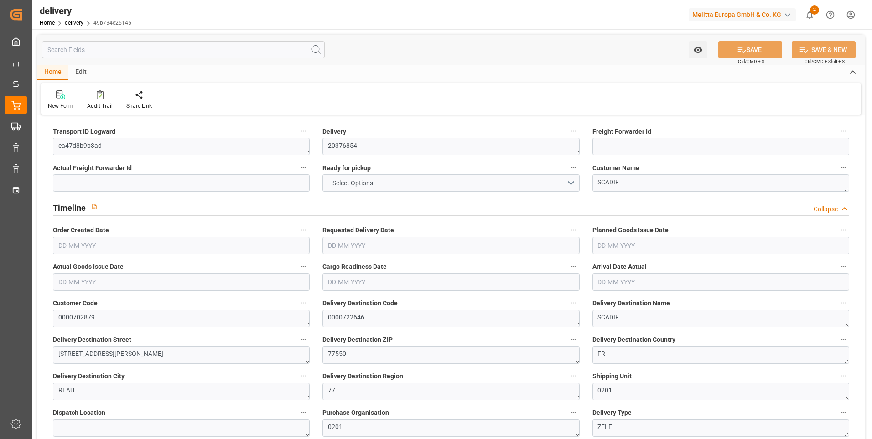
type input "101"
type input "214.9072"
type input "0.0138"
type input "0"
type input "[DATE]"
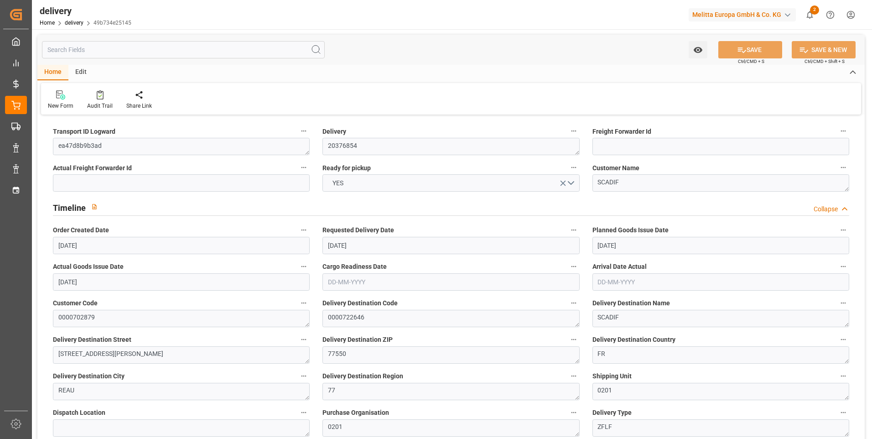
type input "[DATE]"
type input "[DATE] 11:00"
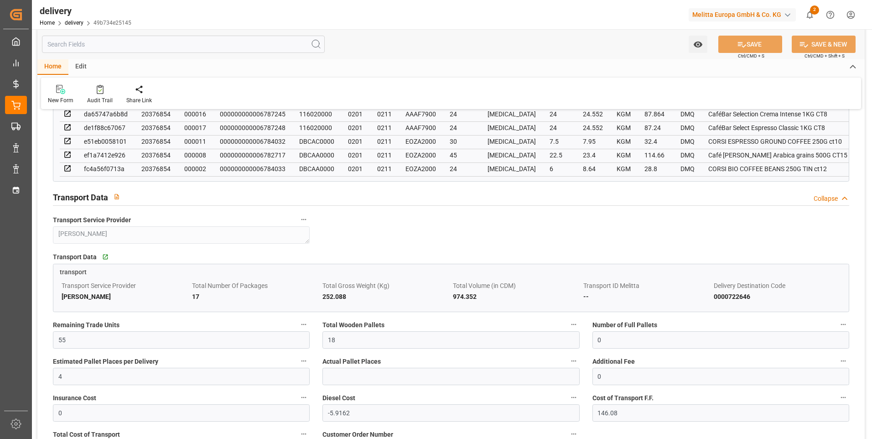
scroll to position [730, 0]
click at [339, 346] on input "18" at bounding box center [451, 339] width 257 height 17
type input "1"
type input "2"
click at [737, 40] on icon at bounding box center [742, 45] width 10 height 10
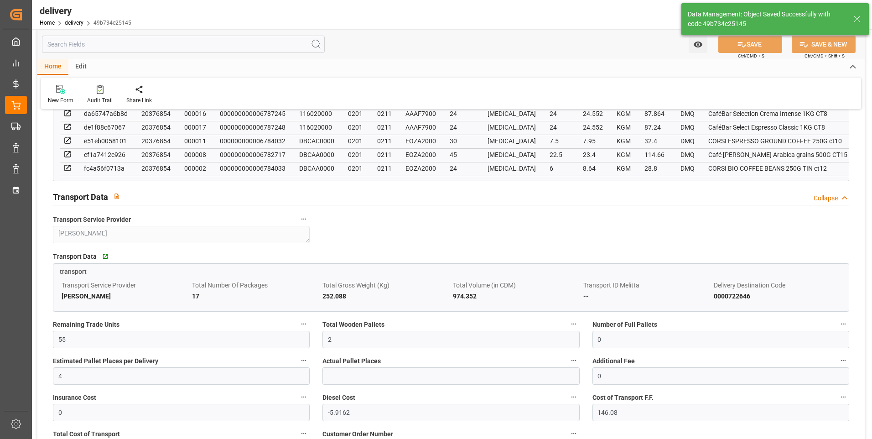
type input "3"
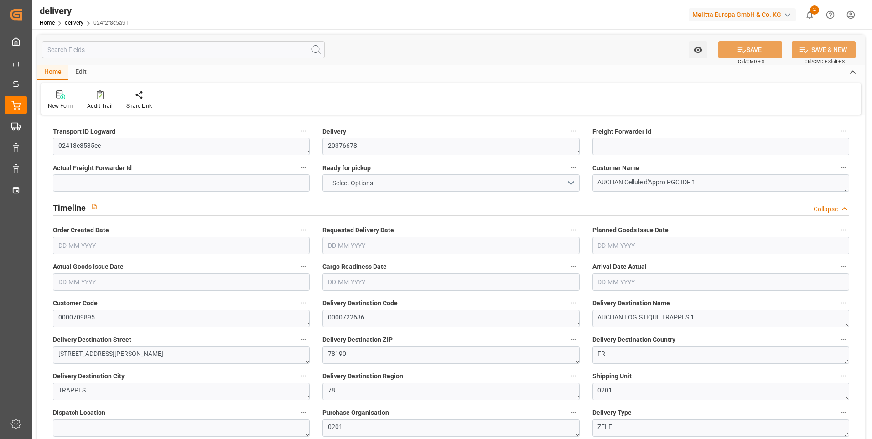
type input "4"
type input "179.928"
type input "318.816"
type input "1346.4"
type input "72"
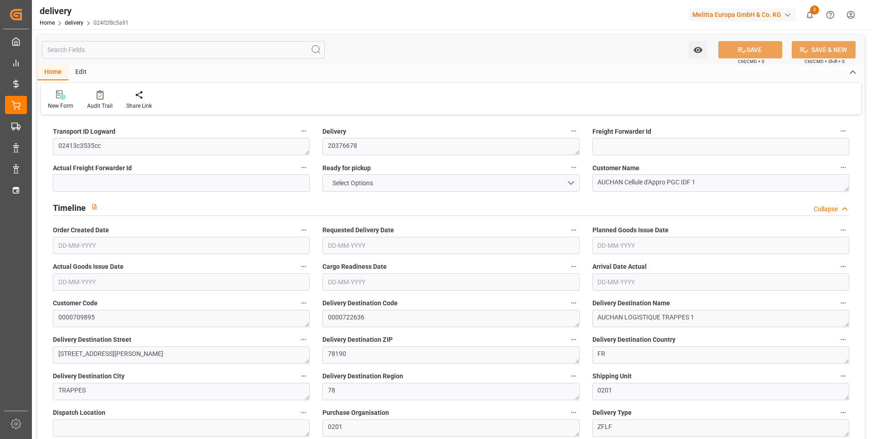
type input "4"
type input "1"
type input "2"
type input "0"
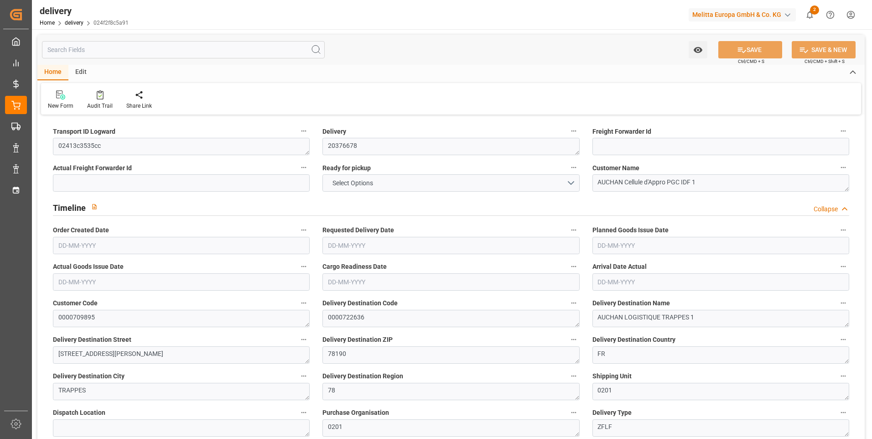
type input "-2.4152"
type input "59.6333"
type input "57.2182"
type input "2.45"
type input "25.92"
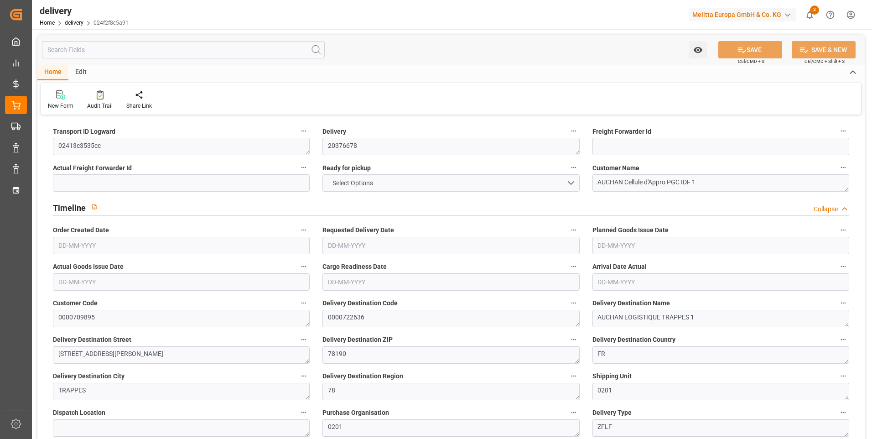
type input "1.5"
type input "1.3"
type input "0"
type input "6"
type input "220.32"
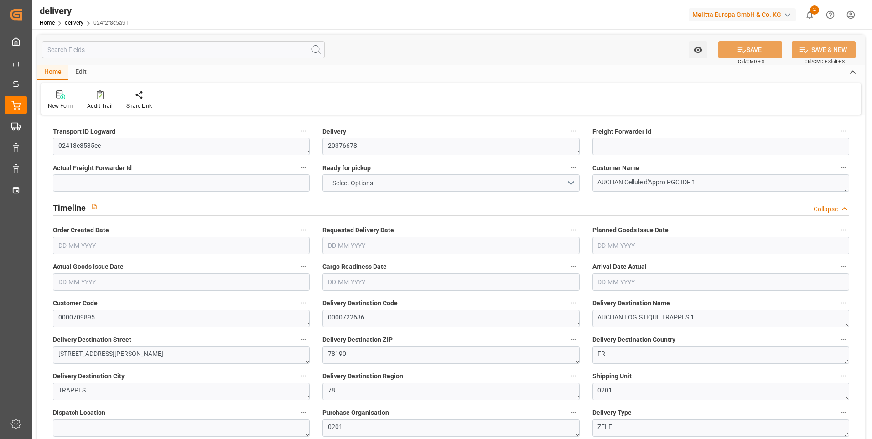
type input "101"
type input "0"
type input "[DATE]"
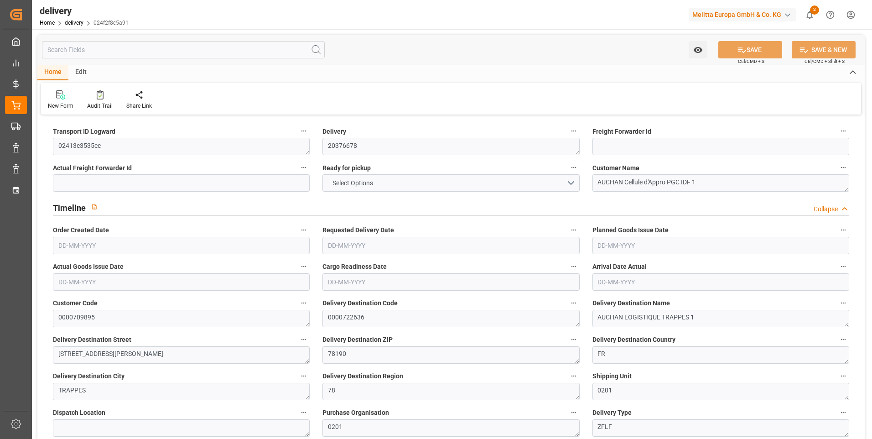
type input "[DATE]"
type input "[DATE] 11:01"
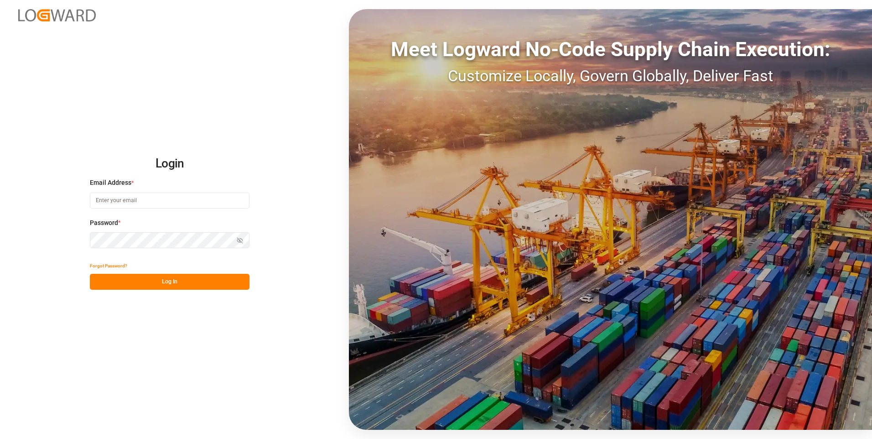
type input "[EMAIL_ADDRESS][DOMAIN_NAME]"
click at [171, 277] on button "Log In" at bounding box center [170, 282] width 160 height 16
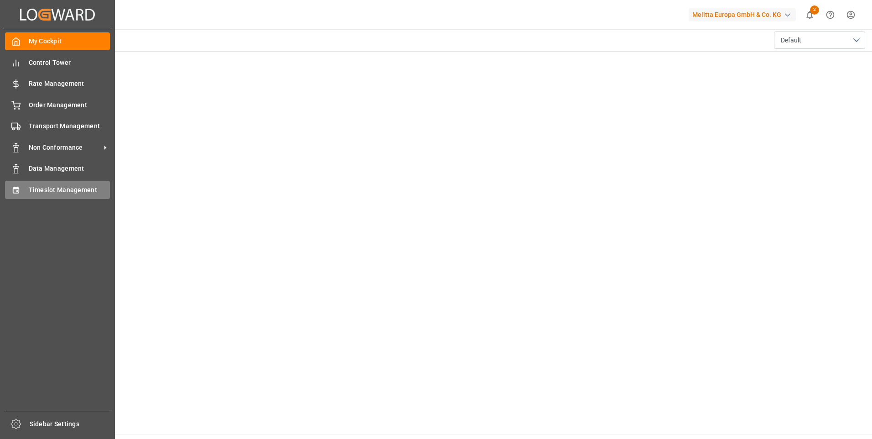
click at [14, 193] on icon at bounding box center [15, 190] width 9 height 9
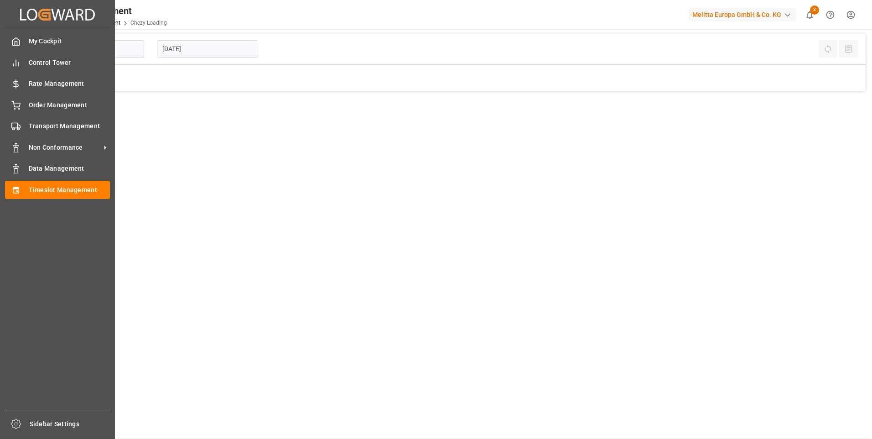
type input "Chezy Loading"
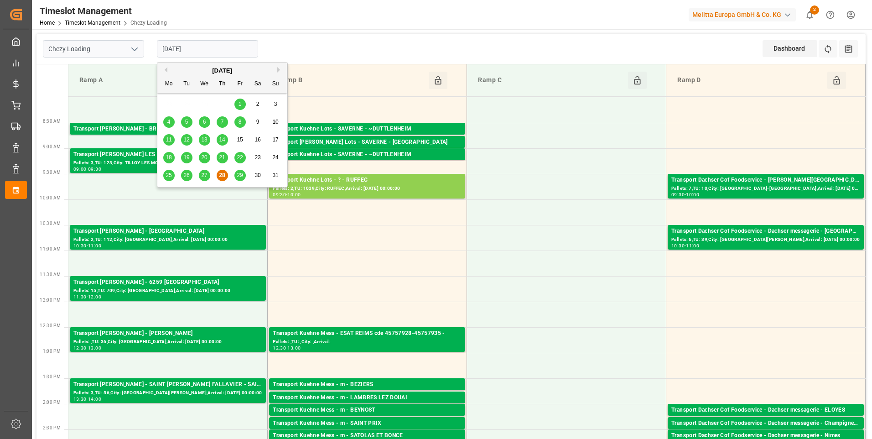
click at [217, 51] on input "[DATE]" at bounding box center [207, 48] width 101 height 17
click at [240, 175] on span "29" at bounding box center [240, 175] width 6 height 6
type input "[DATE]"
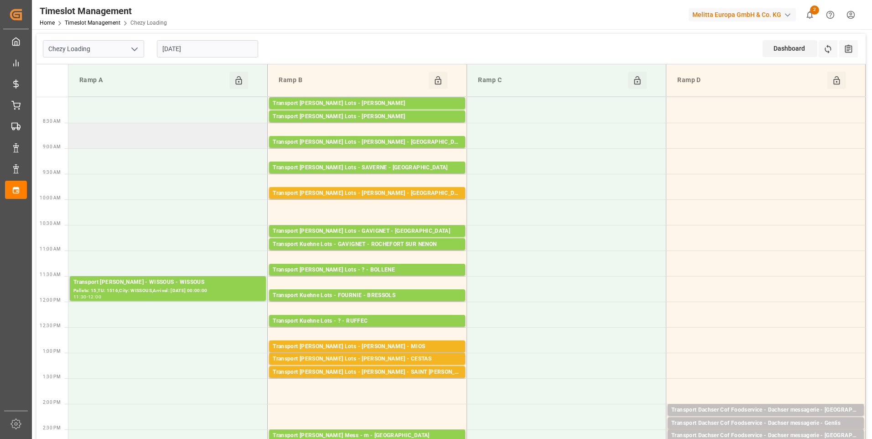
click at [95, 142] on td at bounding box center [167, 136] width 199 height 26
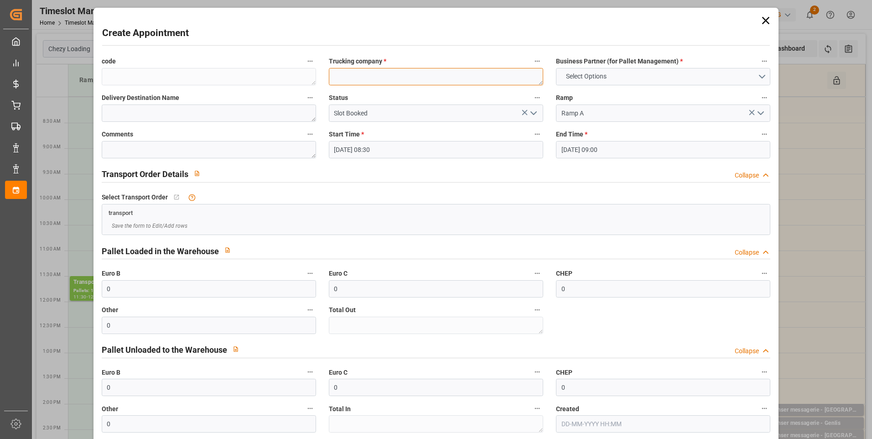
click at [457, 78] on textarea at bounding box center [436, 76] width 214 height 17
type textarea "RETOUR PALS"
click at [759, 75] on button "Select Options" at bounding box center [663, 76] width 214 height 17
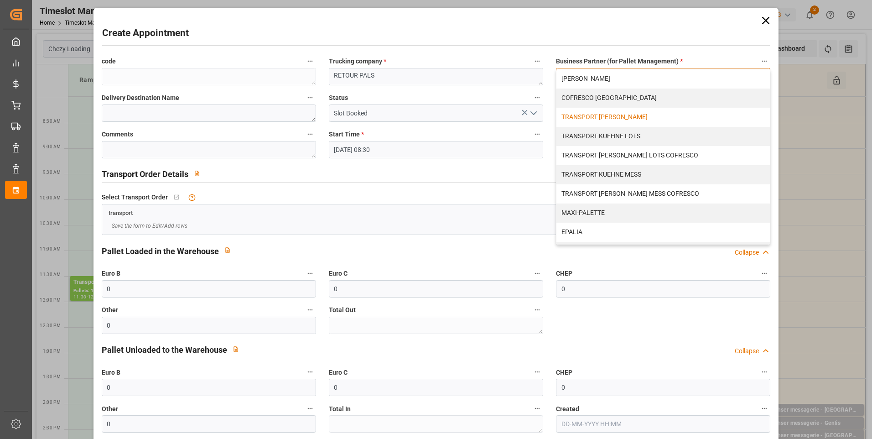
click at [605, 115] on div "TRANSPORT [PERSON_NAME]" at bounding box center [664, 117] width 214 height 19
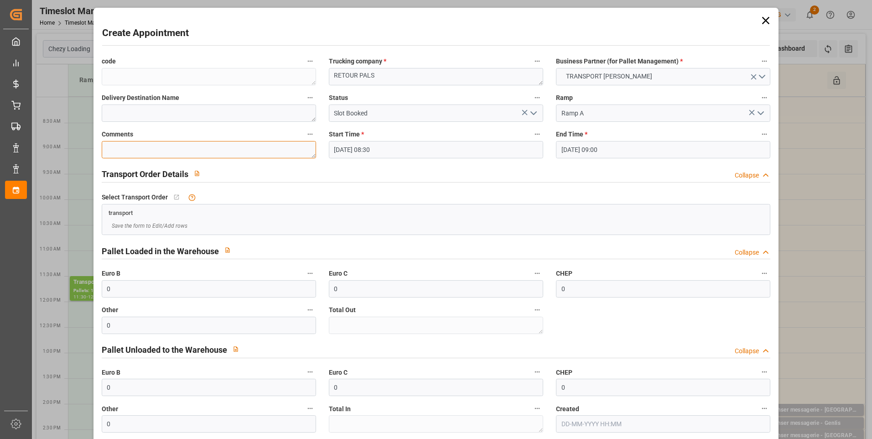
click at [126, 146] on textarea at bounding box center [209, 149] width 214 height 17
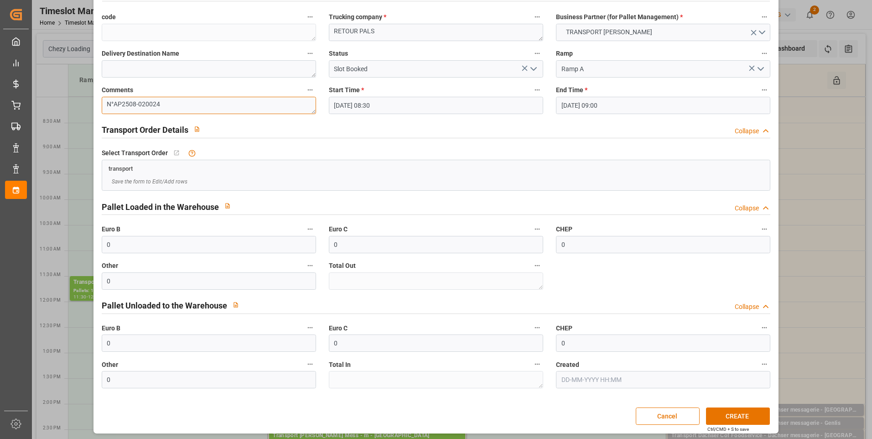
scroll to position [47, 0]
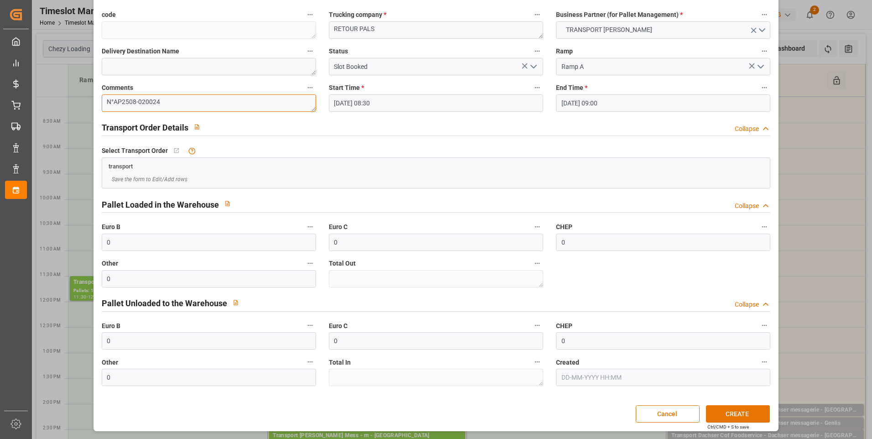
type textarea "N°AP2508-020024"
click at [117, 343] on input "0" at bounding box center [209, 340] width 214 height 17
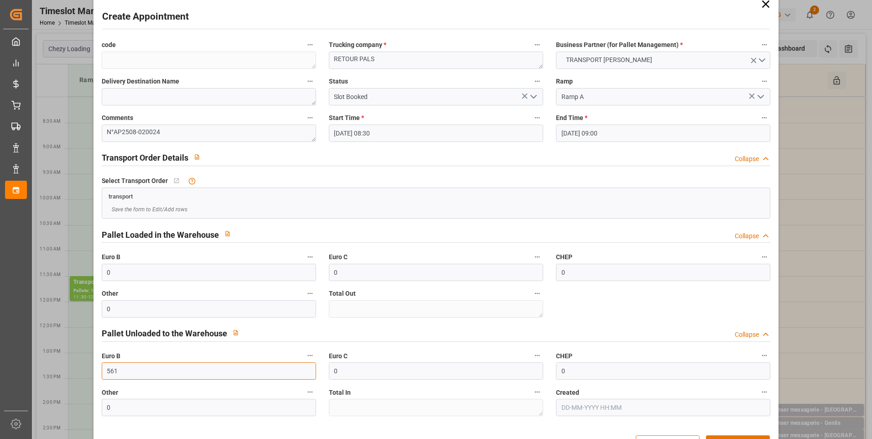
scroll to position [0, 0]
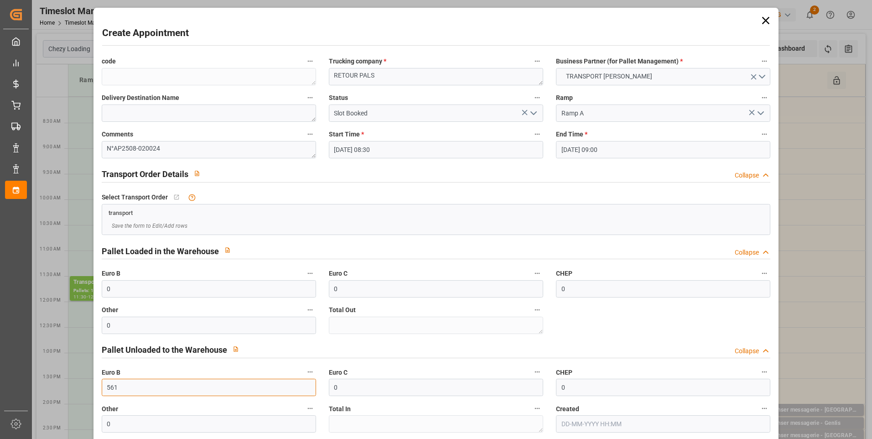
type input "561"
click at [532, 111] on icon "open menu" at bounding box center [533, 113] width 11 height 11
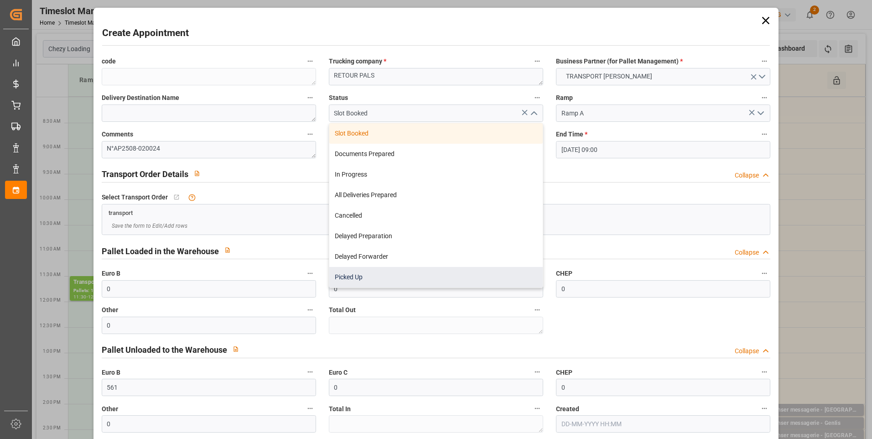
click at [360, 276] on div "Picked Up" at bounding box center [436, 277] width 214 height 21
type input "Picked Up"
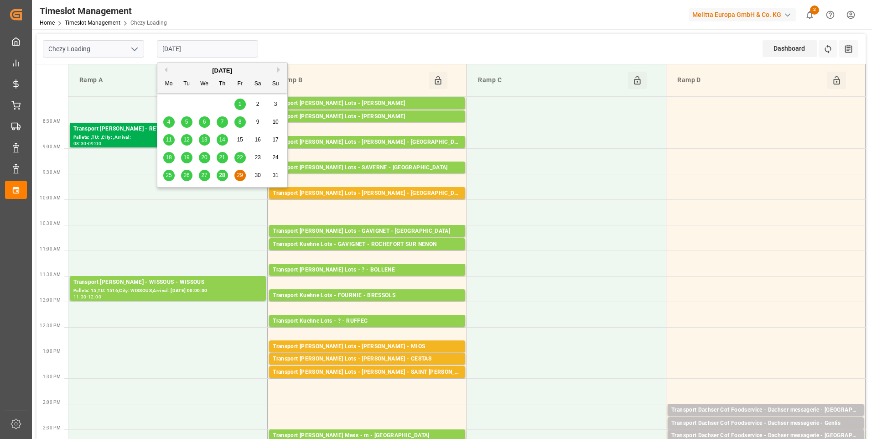
click at [207, 53] on input "[DATE]" at bounding box center [207, 48] width 101 height 17
click at [281, 69] on button "Next Month" at bounding box center [279, 69] width 5 height 5
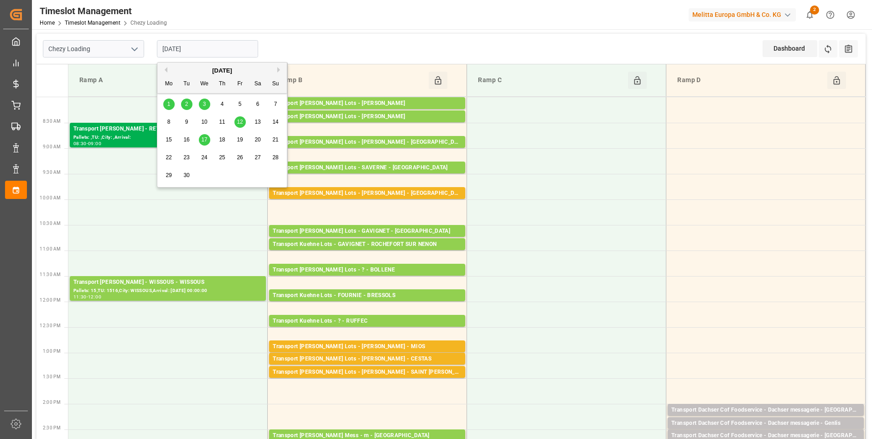
click at [168, 103] on span "1" at bounding box center [168, 104] width 3 height 6
type input "[DATE]"
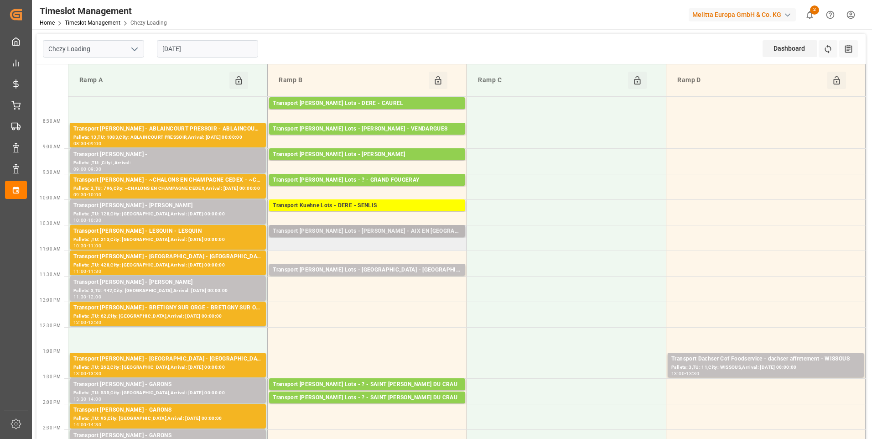
click at [318, 231] on div "Transport [PERSON_NAME] Lots - [PERSON_NAME] - AIX EN [GEOGRAPHIC_DATA]" at bounding box center [367, 231] width 189 height 9
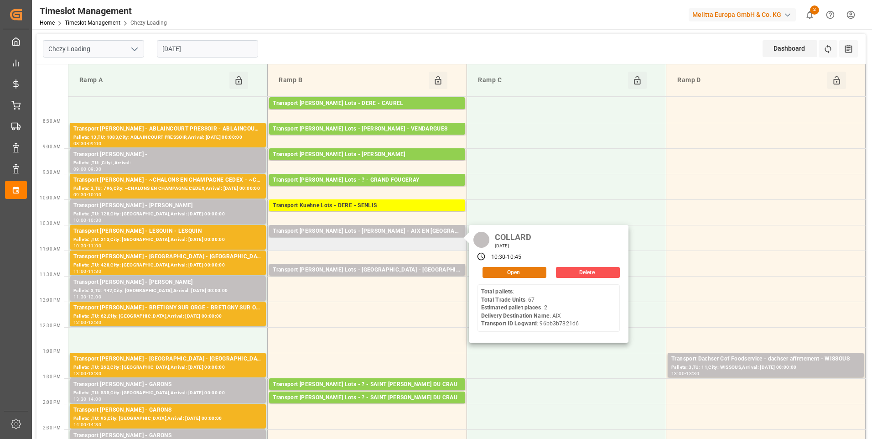
click at [501, 273] on button "Open" at bounding box center [515, 272] width 64 height 11
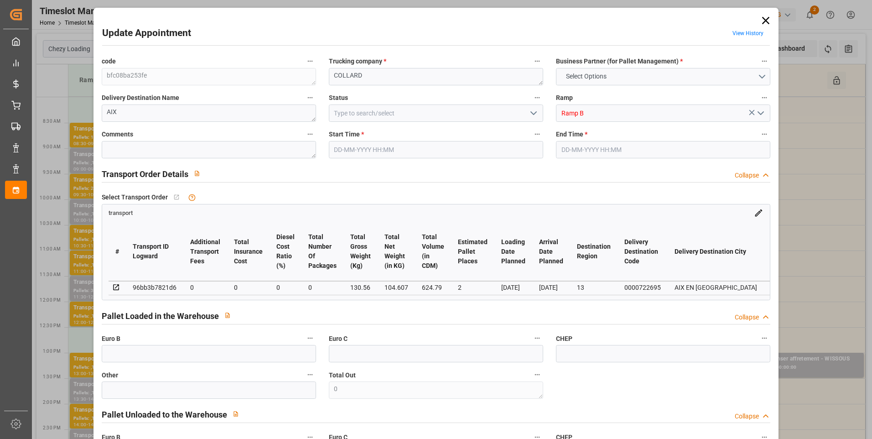
type input "2"
type input "0"
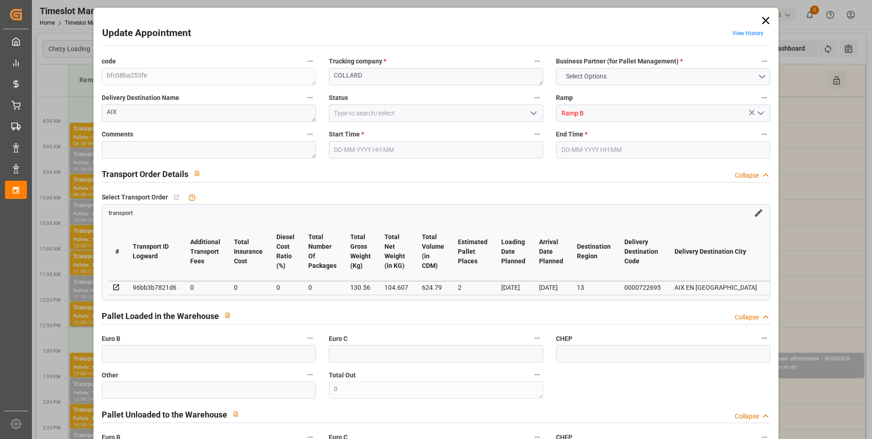
type input "0"
type input "104.607"
type input "314.56"
type input "624.79"
type input "13"
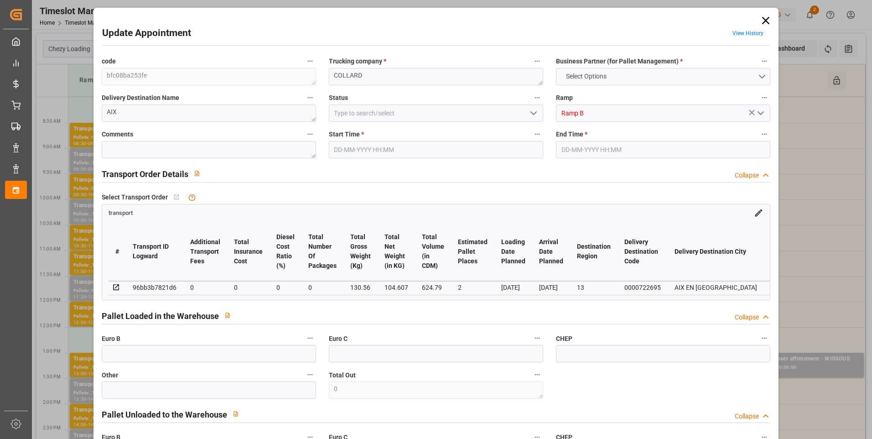
type input "0"
type input "67"
type input "8"
type input "101"
type input "130.56"
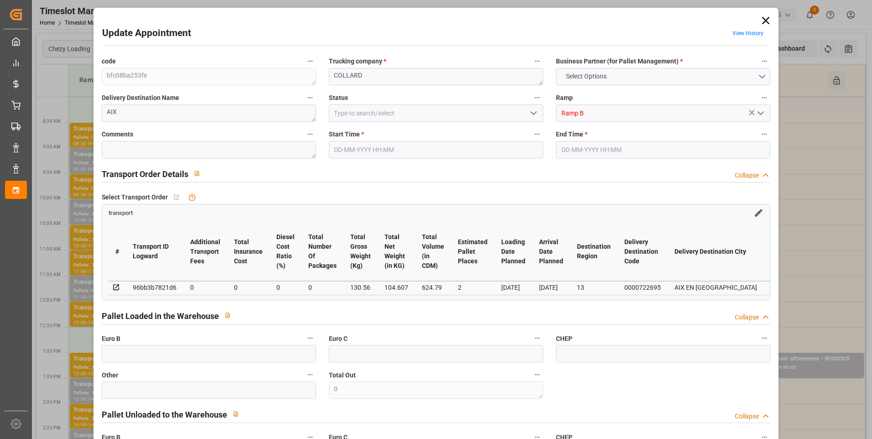
type input "0"
type input "4710.8598"
type input "0"
type input "21"
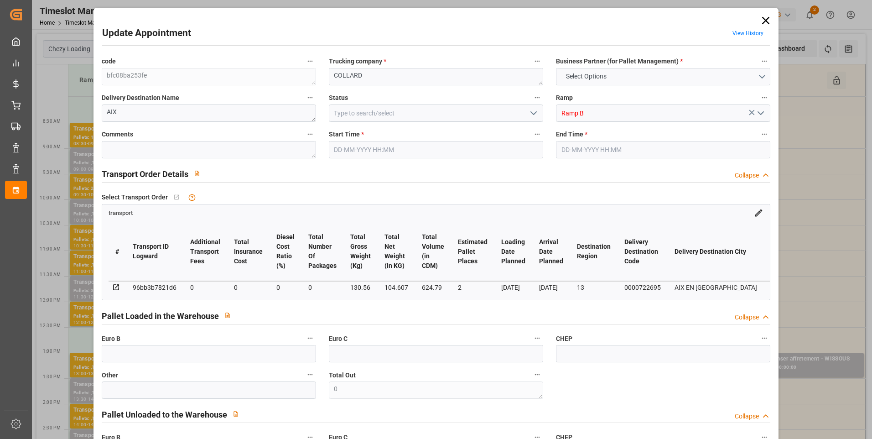
type input "35"
type input "[DATE] 10:30"
type input "[DATE] 10:45"
type input "[DATE] 12:46"
type input "[DATE] 11:23"
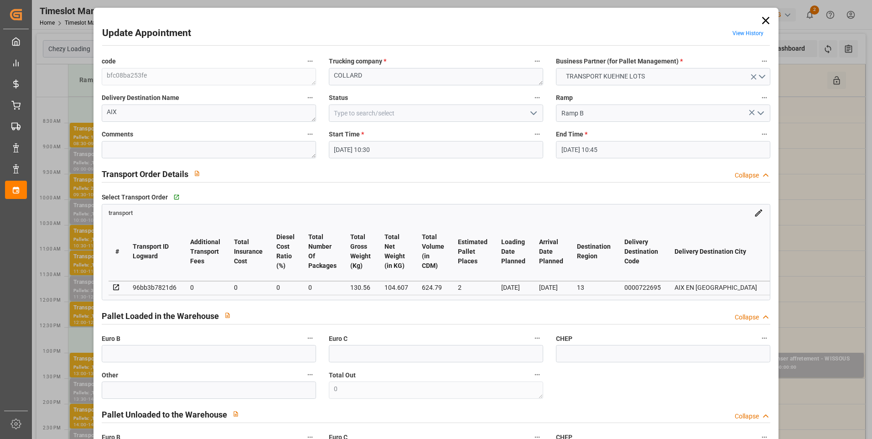
type input "[DATE]"
click at [532, 111] on icon "open menu" at bounding box center [533, 113] width 11 height 11
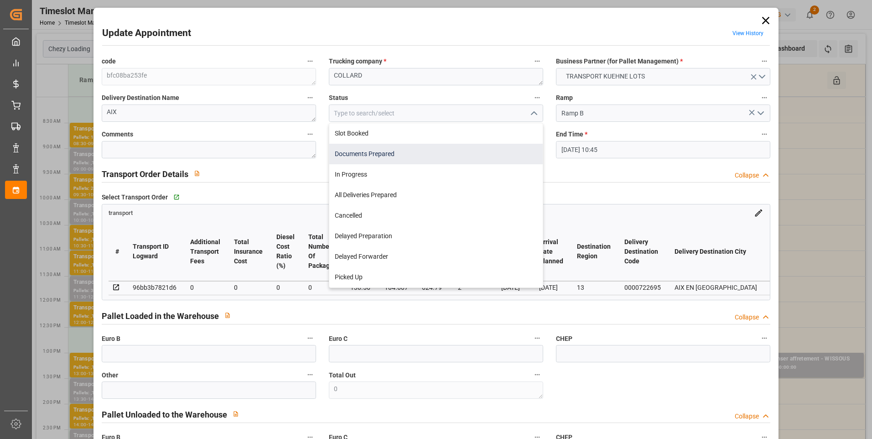
click at [418, 157] on div "Documents Prepared" at bounding box center [436, 154] width 214 height 21
type input "Documents Prepared"
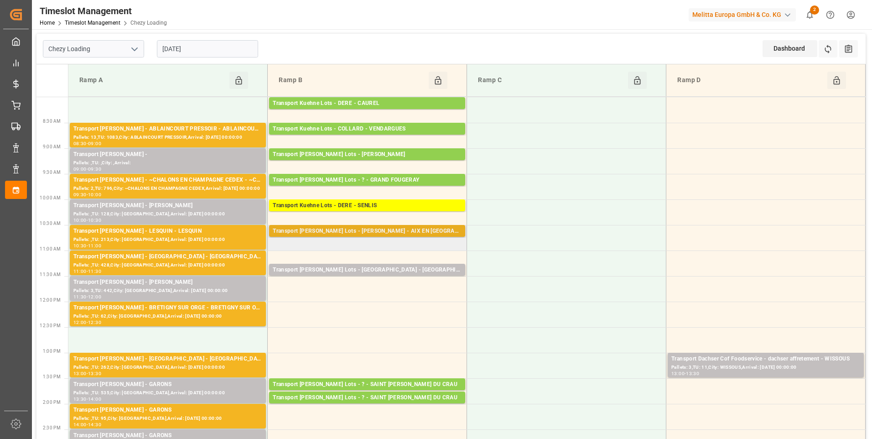
click at [400, 229] on div "Transport [PERSON_NAME] Lots - [PERSON_NAME] - AIX EN [GEOGRAPHIC_DATA]" at bounding box center [367, 231] width 189 height 9
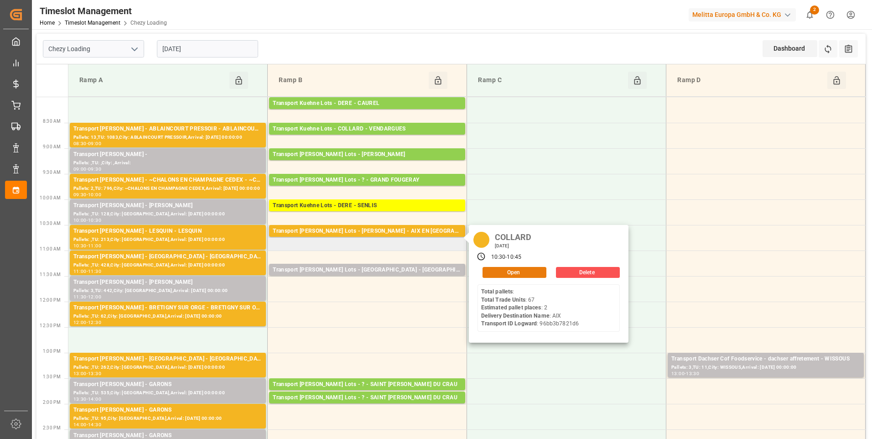
click at [520, 270] on button "Open" at bounding box center [515, 272] width 64 height 11
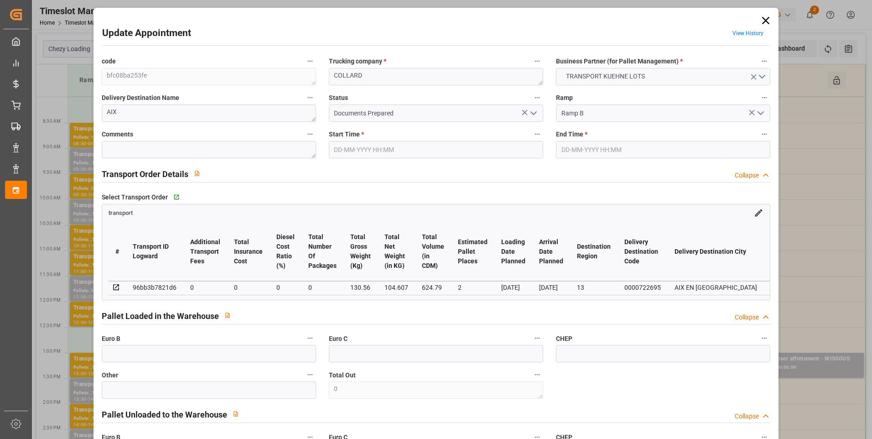
type input "2"
type input "0"
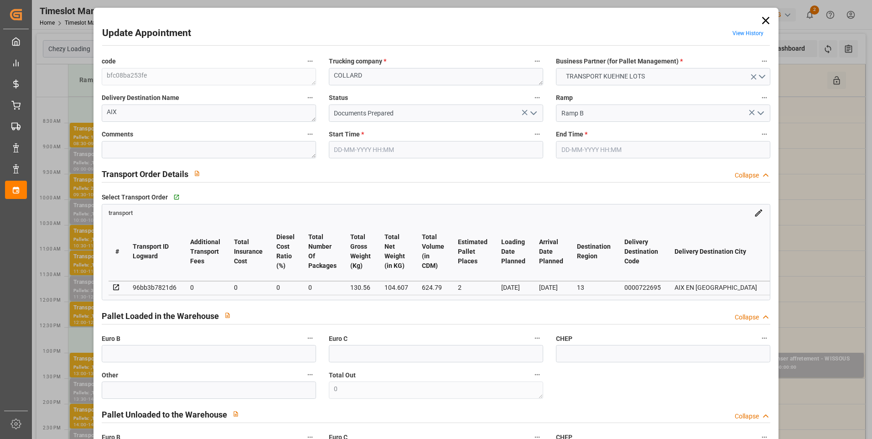
type input "0"
type input "104.607"
type input "314.56"
type input "624.79"
type input "13"
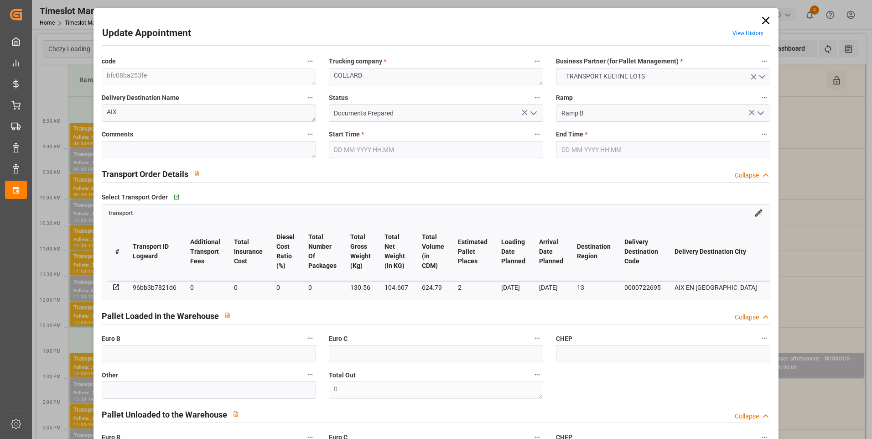
type input "0"
type input "67"
type input "8"
type input "101"
type input "130.56"
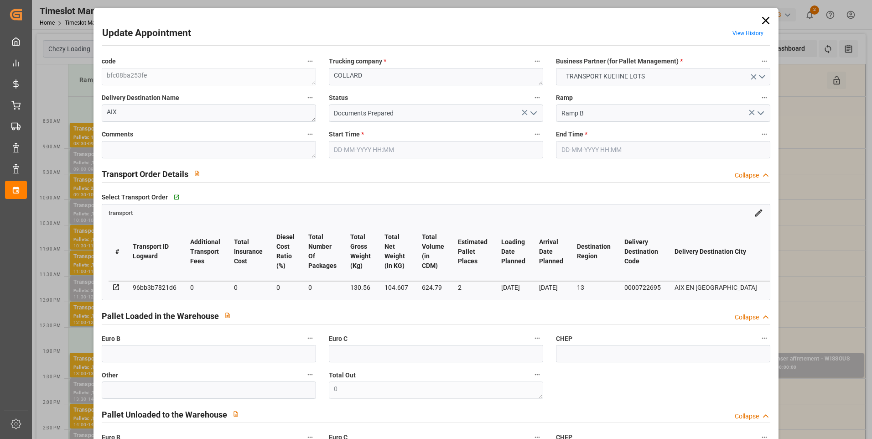
type input "0"
type input "4710.8598"
type input "0"
type input "21"
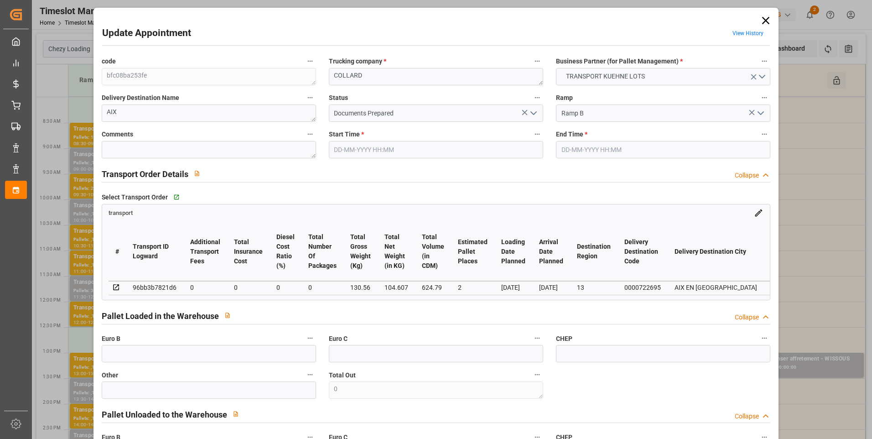
type input "35"
type input "[DATE] 10:30"
type input "[DATE] 10:45"
type input "[DATE] 12:46"
type input "[DATE] 11:23"
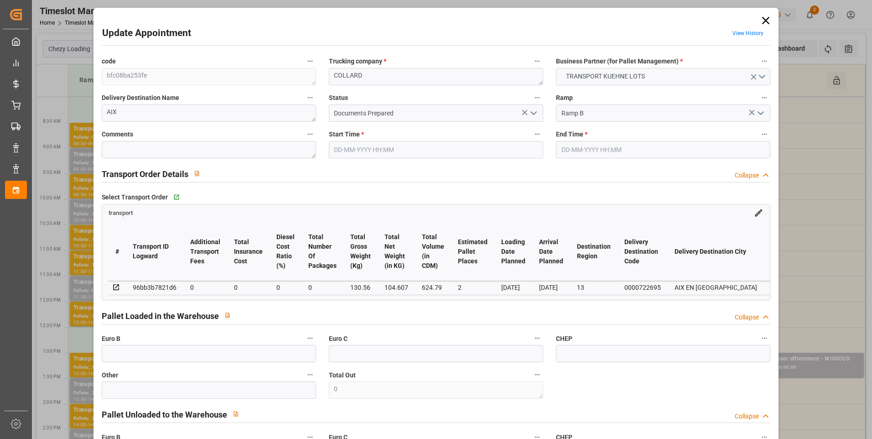
type input "[DATE]"
click at [536, 112] on icon "open menu" at bounding box center [533, 113] width 11 height 11
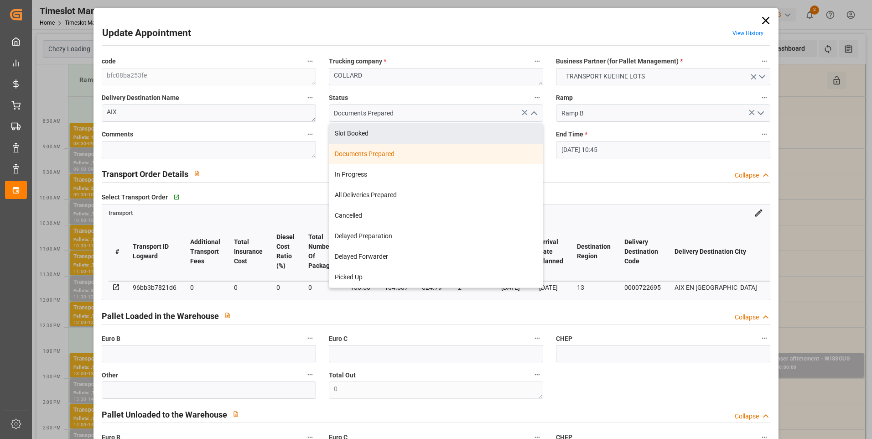
click at [761, 21] on icon at bounding box center [766, 20] width 13 height 13
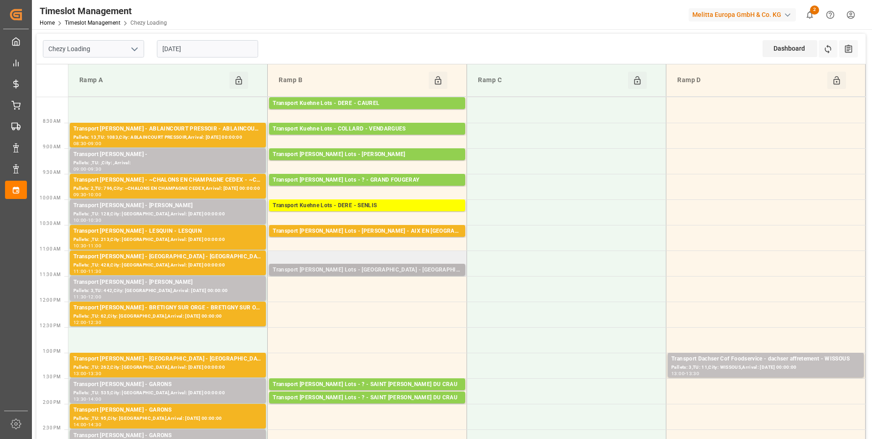
click at [310, 265] on div "Transport [PERSON_NAME] Lots - [GEOGRAPHIC_DATA] - CASTELNAUDARY Pallets: ,TU: …" at bounding box center [367, 270] width 196 height 12
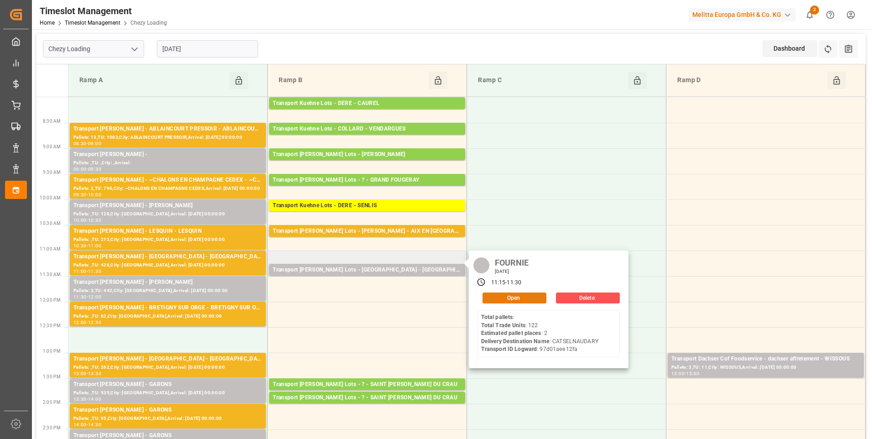
click at [513, 293] on button "Open" at bounding box center [515, 297] width 64 height 11
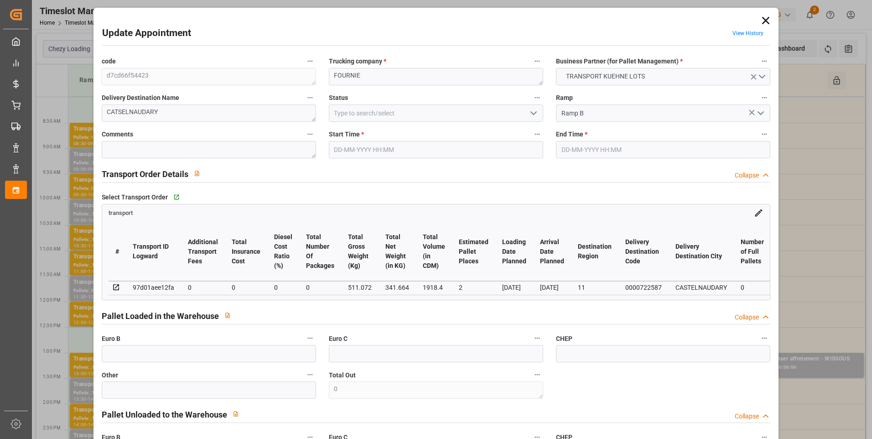
type input "2"
type input "0"
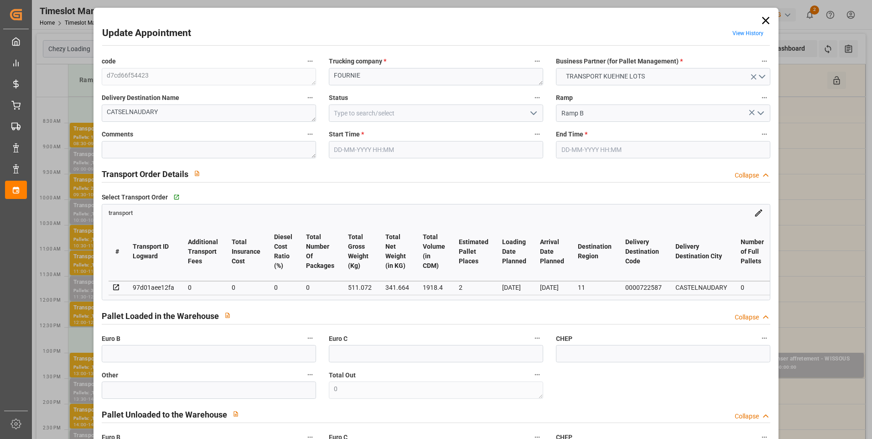
type input "0"
type input "341.664"
type input "580.072"
type input "1918.4"
type input "11"
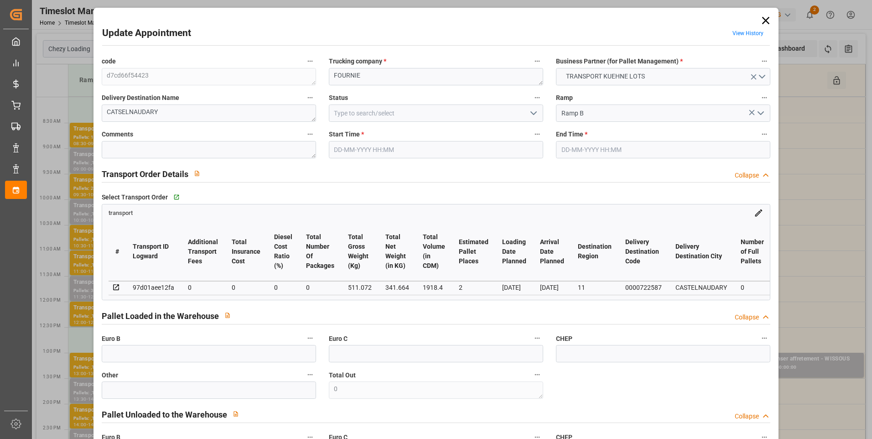
type input "0"
type input "122"
type input "3"
type input "101"
type input "511.072"
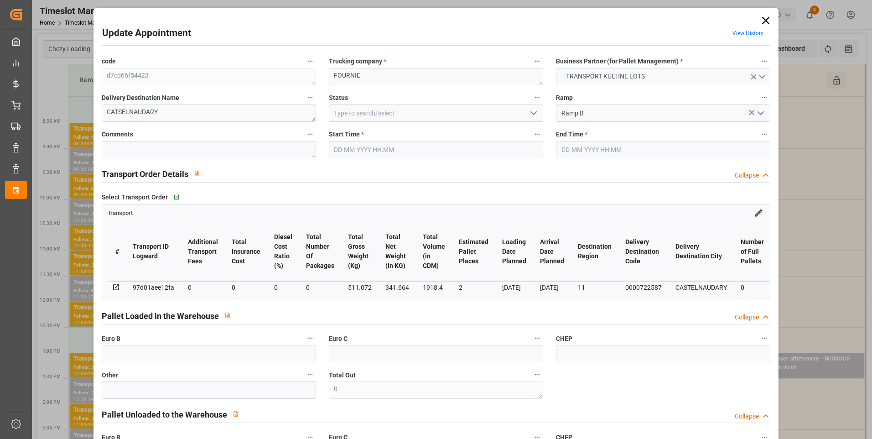
type input "0"
type input "4710.8598"
type input "0"
type input "21"
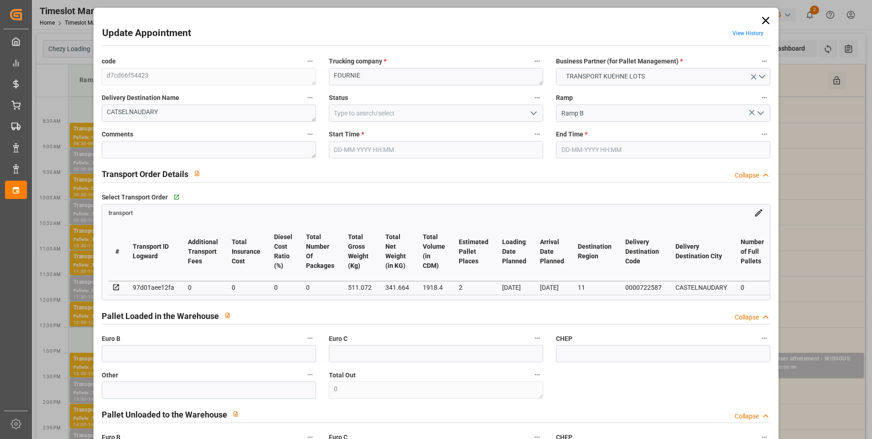
type input "35"
type input "[DATE] 11:15"
type input "[DATE] 11:30"
type input "[DATE] 13:13"
type input "[DATE] 11:24"
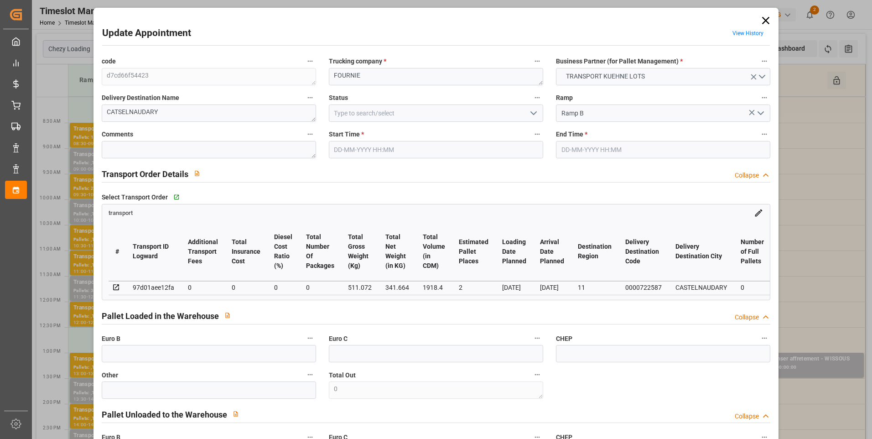
type input "[DATE]"
click at [761, 21] on icon at bounding box center [766, 20] width 13 height 13
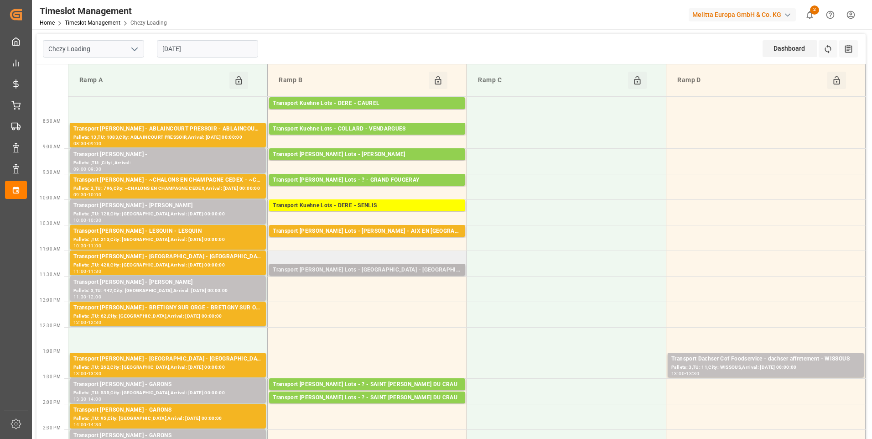
click at [435, 266] on div "Transport [PERSON_NAME] Lots - [GEOGRAPHIC_DATA] - [GEOGRAPHIC_DATA]" at bounding box center [367, 270] width 189 height 9
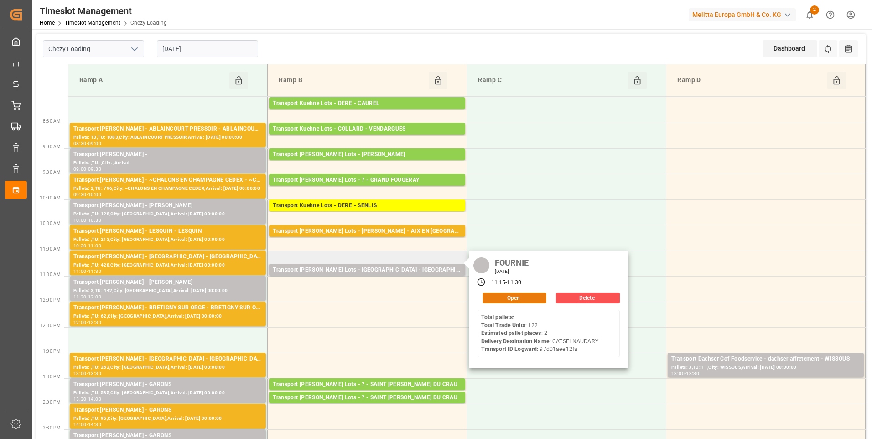
click at [504, 296] on button "Open" at bounding box center [515, 297] width 64 height 11
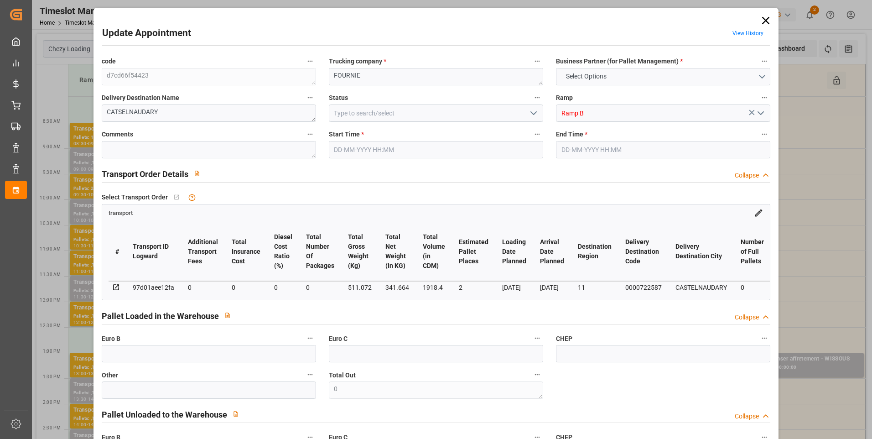
type input "2"
type input "0"
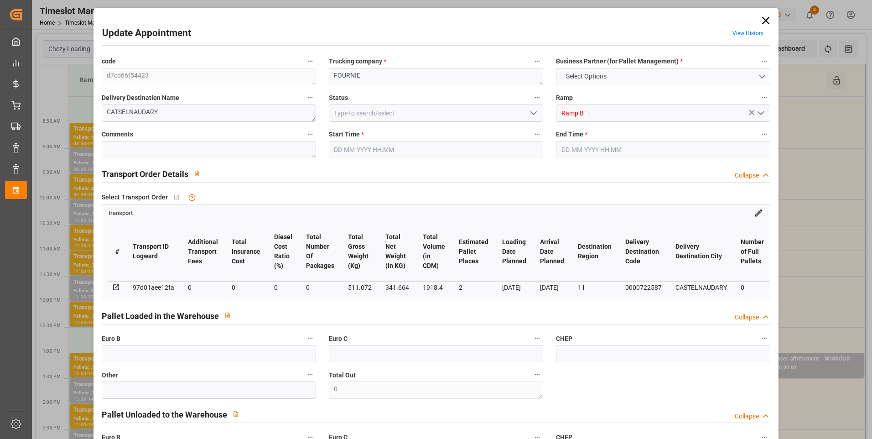
type input "0"
type input "341.664"
type input "580.072"
type input "1918.4"
type input "11"
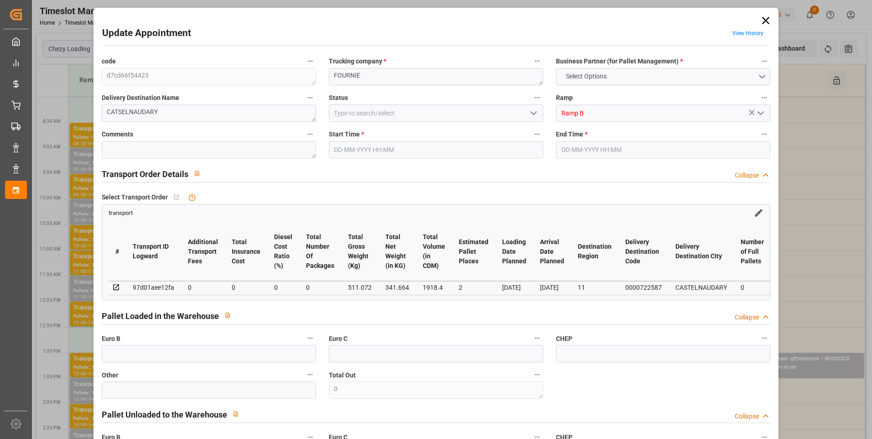
type input "0"
type input "122"
type input "3"
type input "101"
type input "511.072"
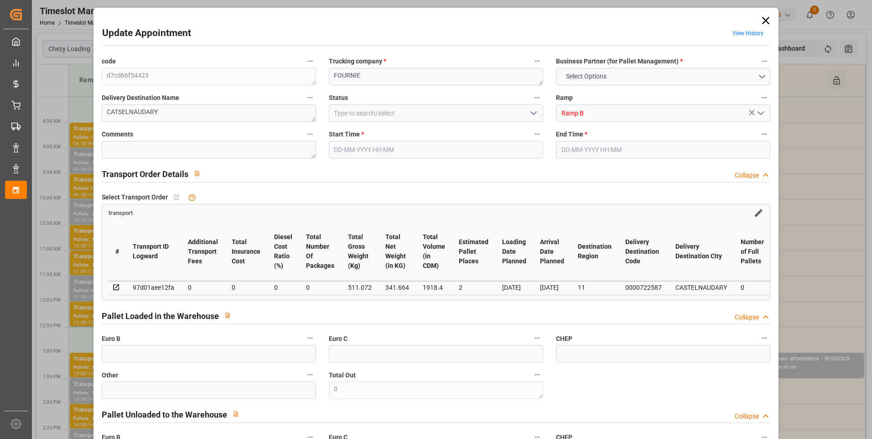
type input "0"
type input "4710.8598"
type input "0"
type input "21"
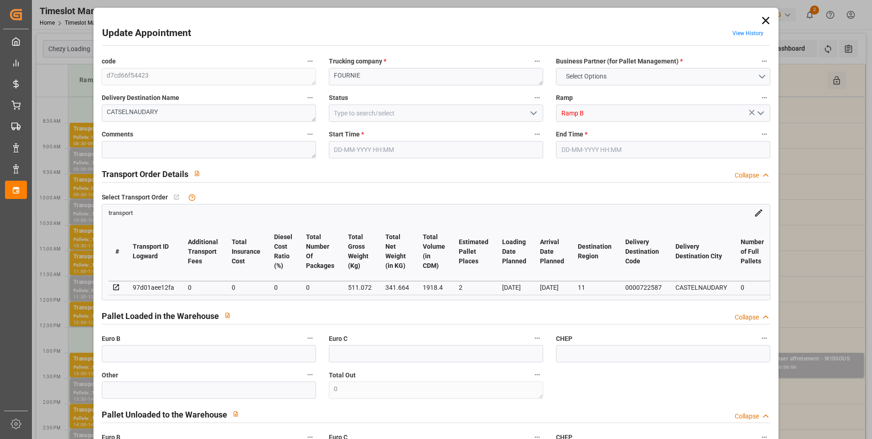
type input "35"
type input "[DATE] 11:15"
type input "[DATE] 11:30"
type input "[DATE] 13:13"
type input "[DATE] 11:24"
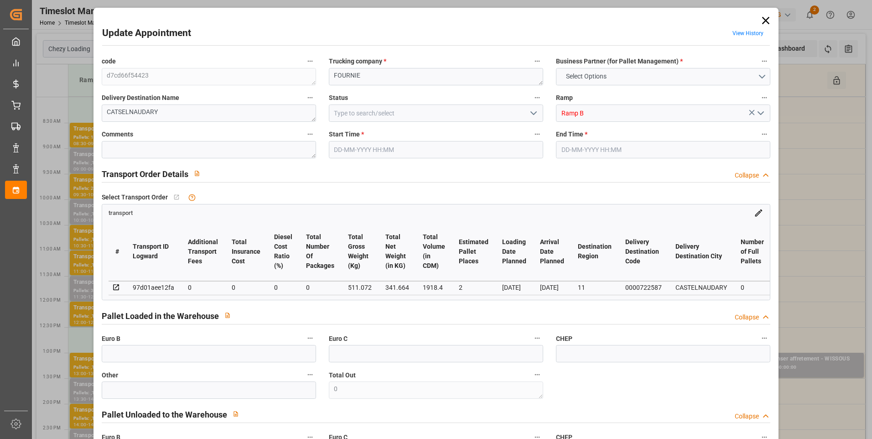
type input "[DATE]"
click at [532, 112] on icon "open menu" at bounding box center [533, 113] width 11 height 11
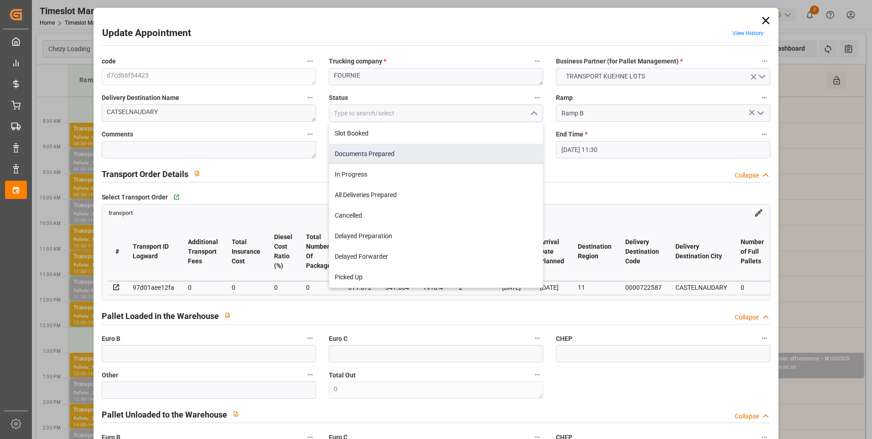
click at [362, 148] on div "Documents Prepared" at bounding box center [436, 154] width 214 height 21
type input "Documents Prepared"
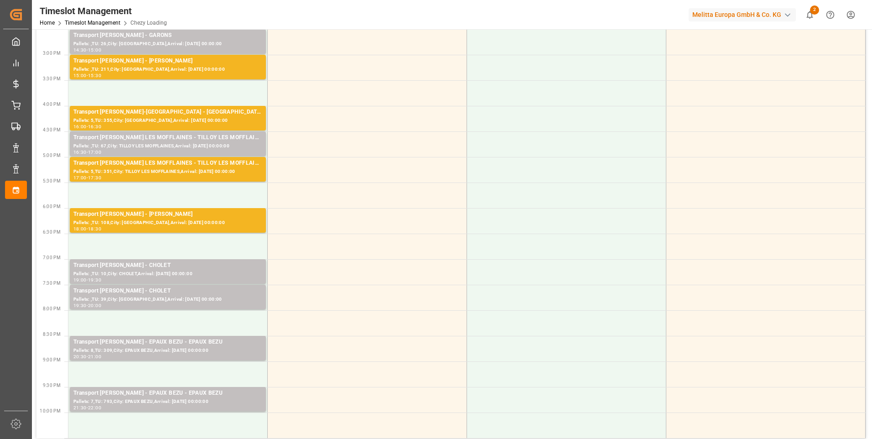
scroll to position [411, 0]
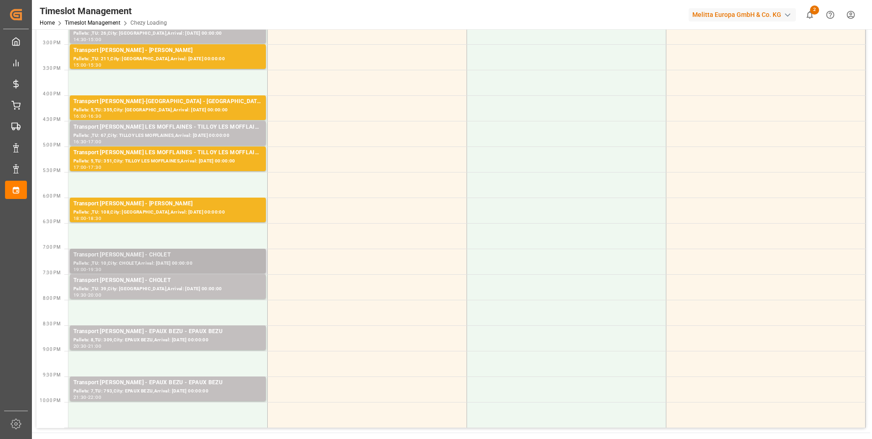
click at [145, 261] on div "Pallets: ,TU: 10,City: CHOLET,Arrival: [DATE] 00:00:00" at bounding box center [167, 264] width 189 height 8
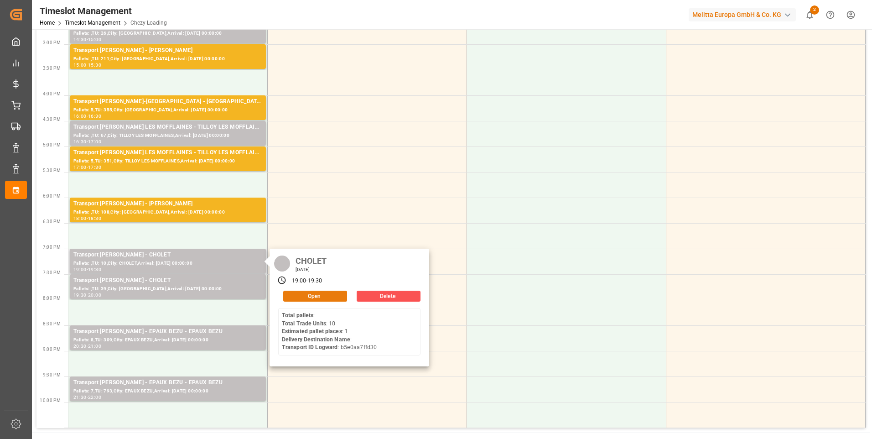
click at [303, 297] on button "Open" at bounding box center [315, 296] width 64 height 11
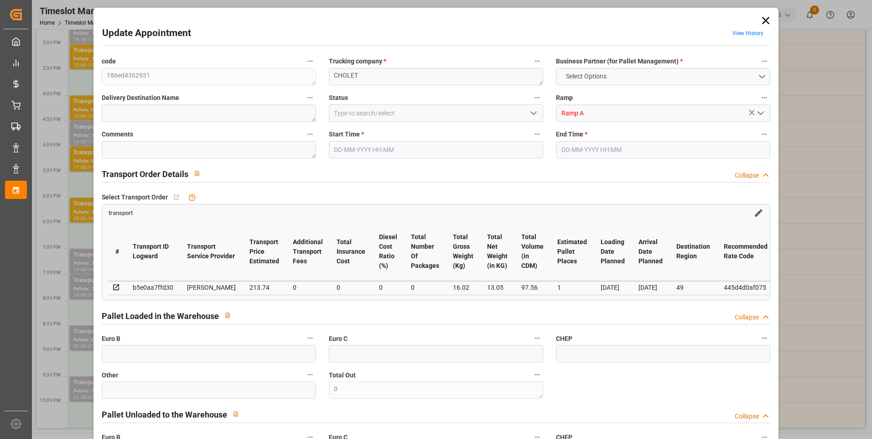
type input "1"
type input "213.74"
type input "0"
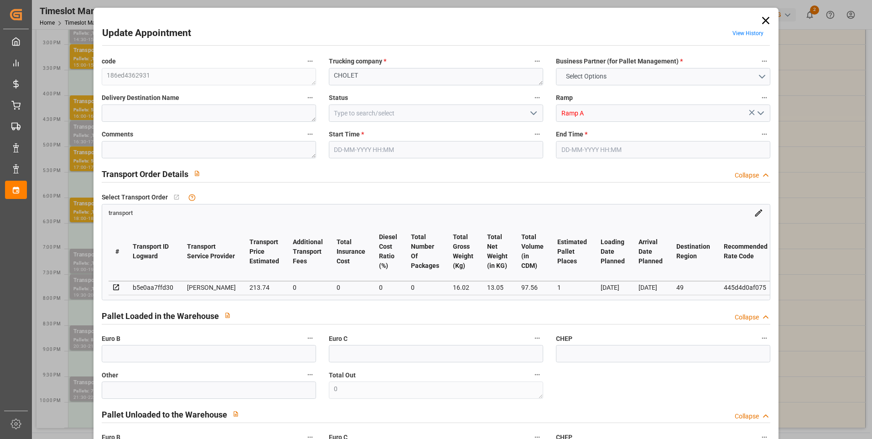
type input "206.5156"
type input "-7.2244"
type input "0"
type input "13.05"
type input "39.02"
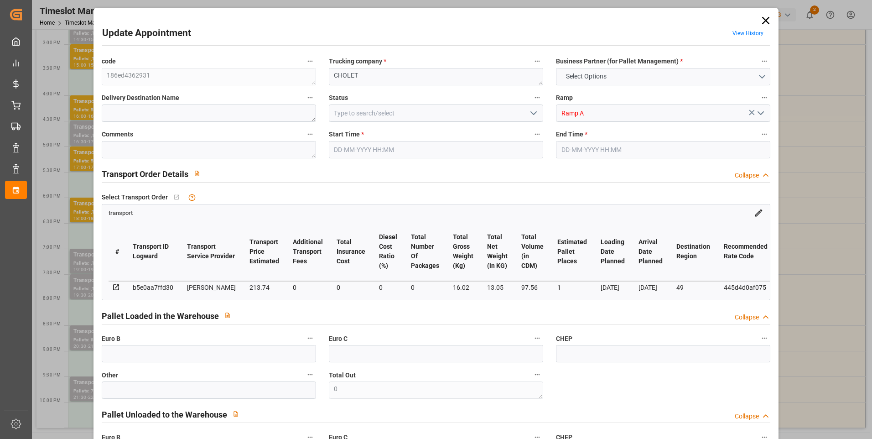
type input "97.56"
type input "49"
type input "0"
type input "10"
type input "1"
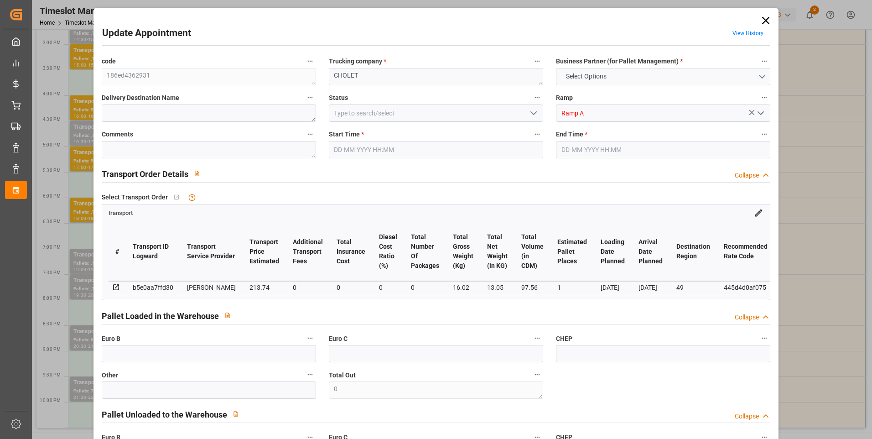
type input "101"
type input "16.02"
type input "0"
type input "4710.8598"
type input "0"
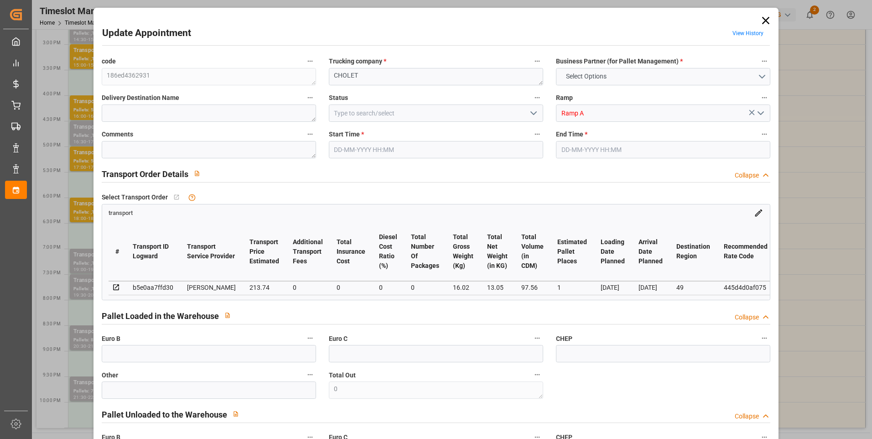
type input "0"
type input "21"
type input "35"
type input "[DATE] 19:00"
type input "[DATE] 19:30"
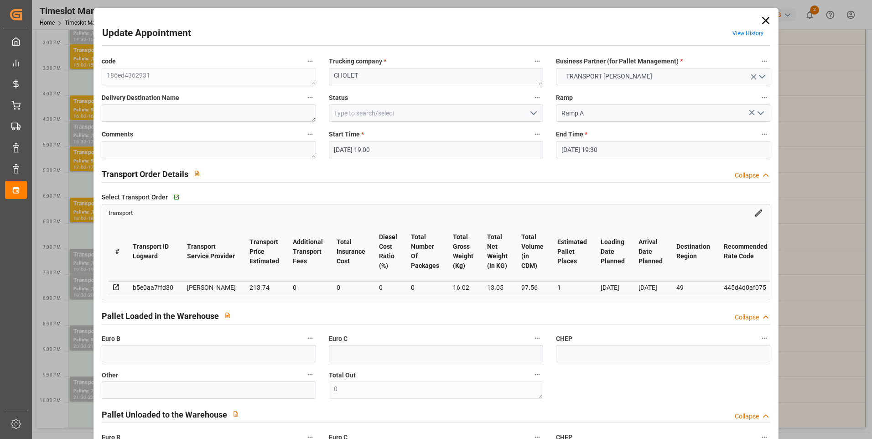
type input "[DATE] 14:09"
type input "[DATE] 13:15"
type input "[DATE]"
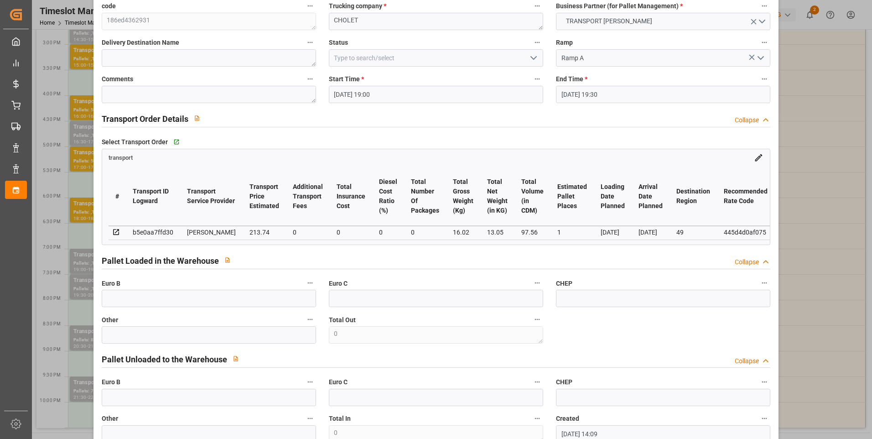
scroll to position [0, 0]
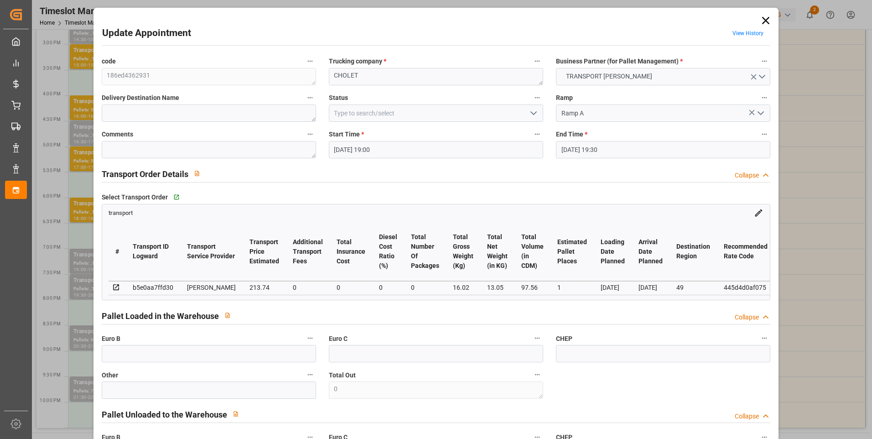
click at [529, 115] on icon "open menu" at bounding box center [533, 113] width 11 height 11
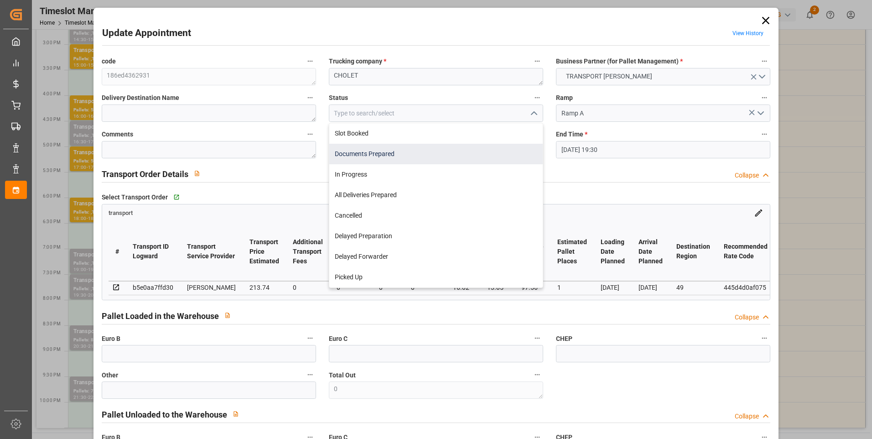
click at [353, 153] on div "Documents Prepared" at bounding box center [436, 154] width 214 height 21
type input "Documents Prepared"
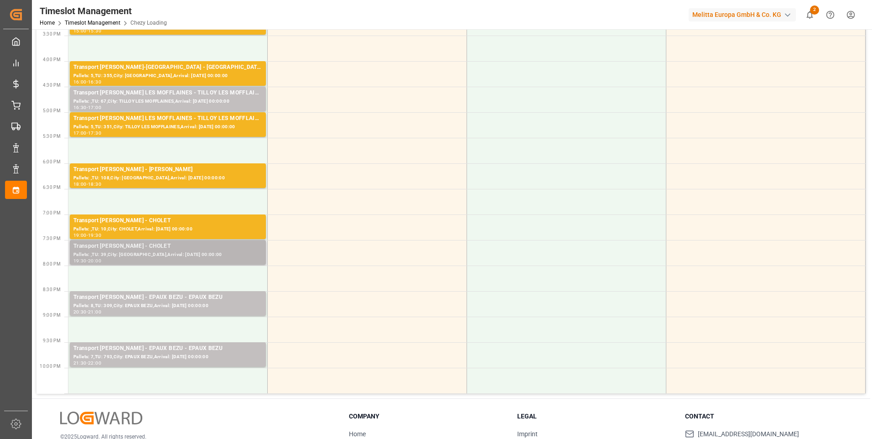
scroll to position [456, 0]
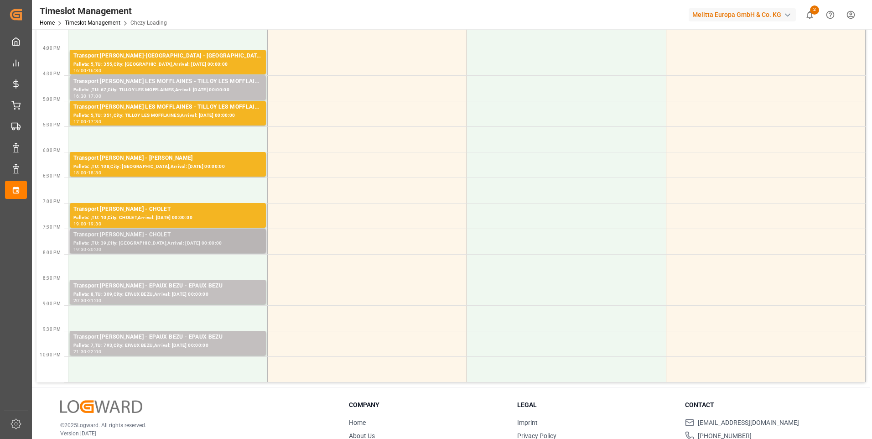
click at [154, 236] on div "Transport [PERSON_NAME] - CHOLET" at bounding box center [167, 234] width 189 height 9
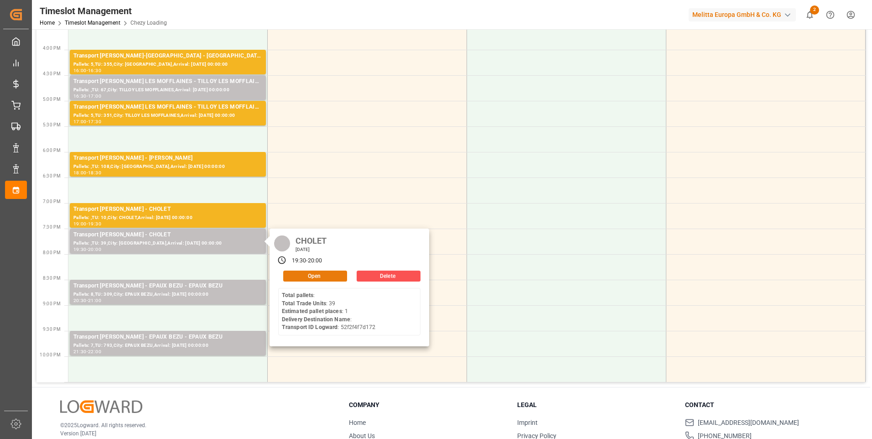
click at [297, 274] on button "Open" at bounding box center [315, 276] width 64 height 11
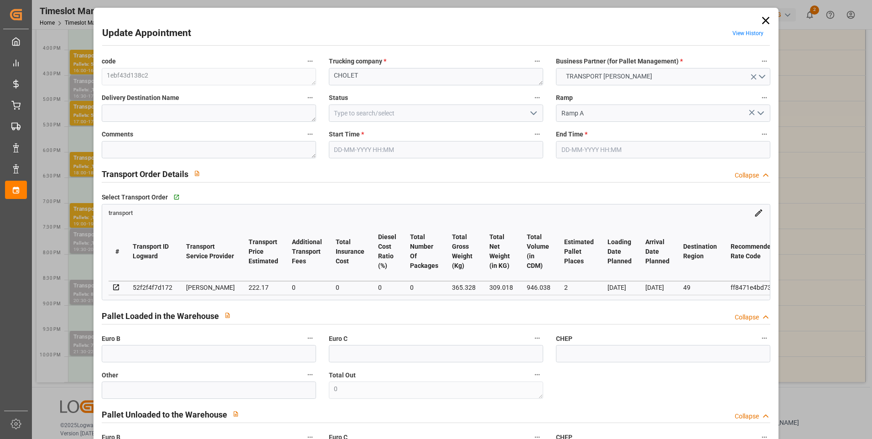
type input "2"
type input "222.17"
type input "0"
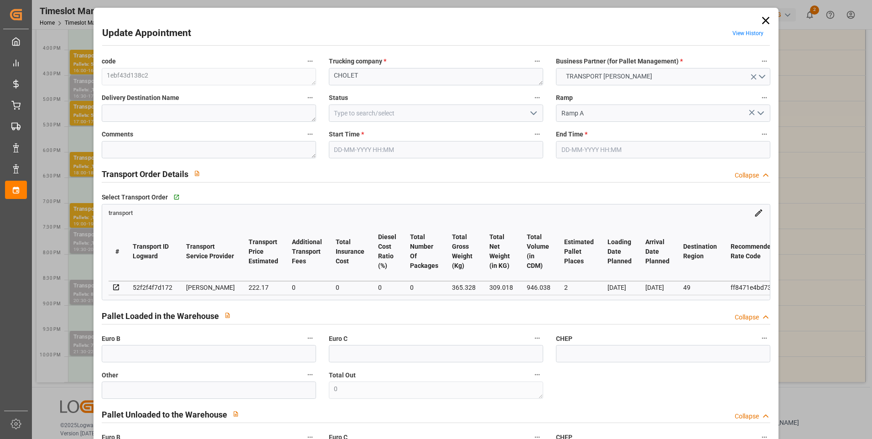
type input "214.6607"
type input "-7.5093"
type input "0"
type input "309.018"
type input "411.328"
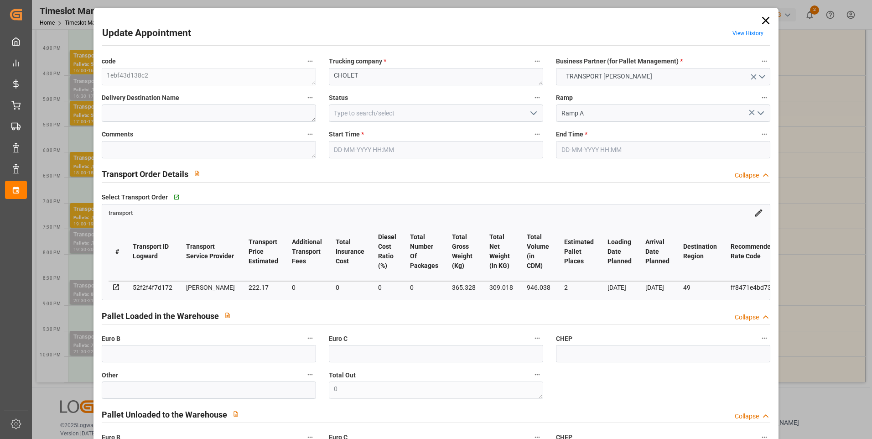
type input "946.038"
type input "49"
type input "0"
type input "49"
type input "2"
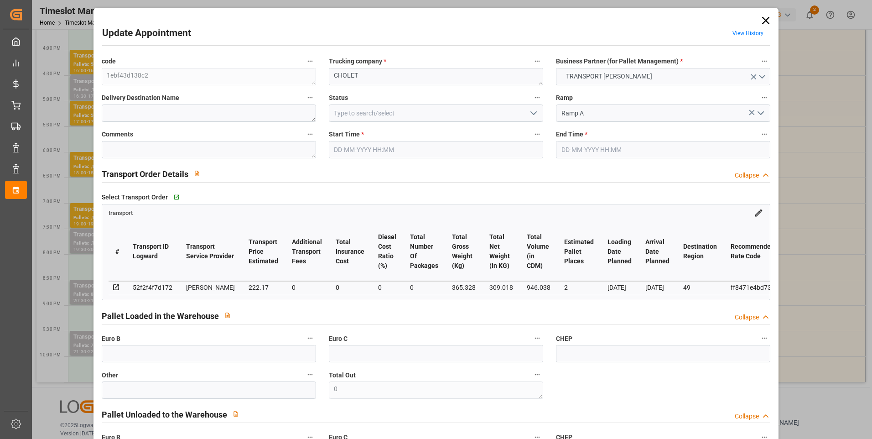
type input "101"
type input "365.328"
type input "0"
type input "4710.8598"
type input "0"
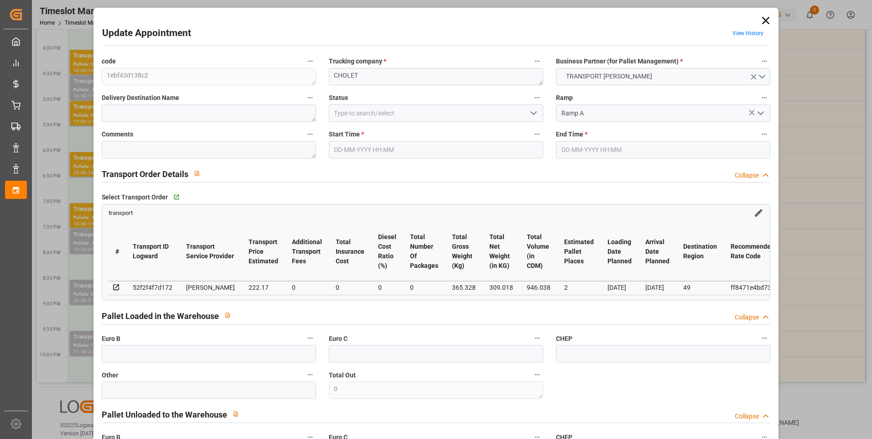
type input "0"
type input "21"
type input "35"
type input "[DATE] 19:30"
type input "[DATE] 20:00"
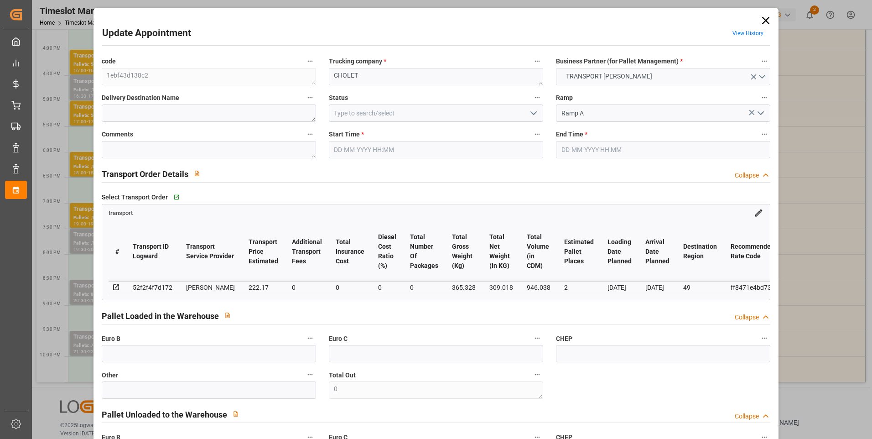
type input "[DATE] 14:14"
type input "[DATE] 11:31"
type input "[DATE]"
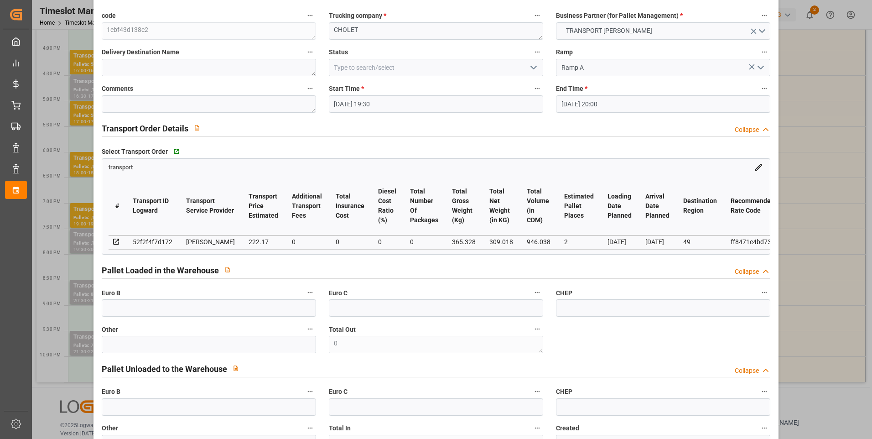
scroll to position [0, 0]
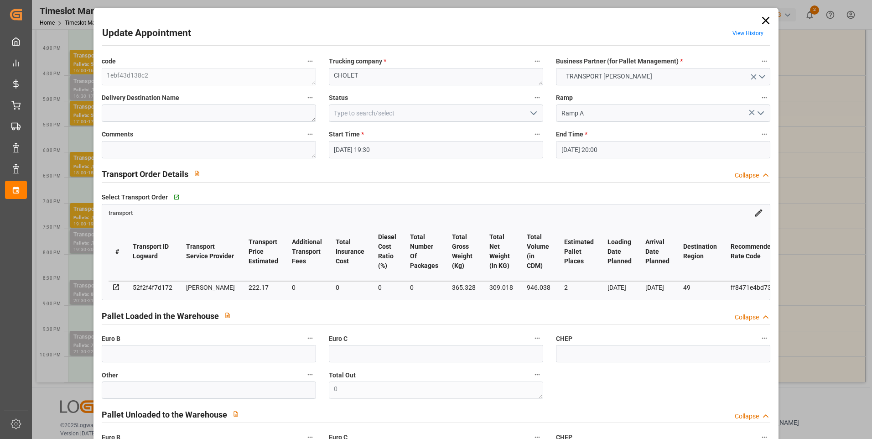
click at [762, 21] on icon at bounding box center [766, 20] width 13 height 13
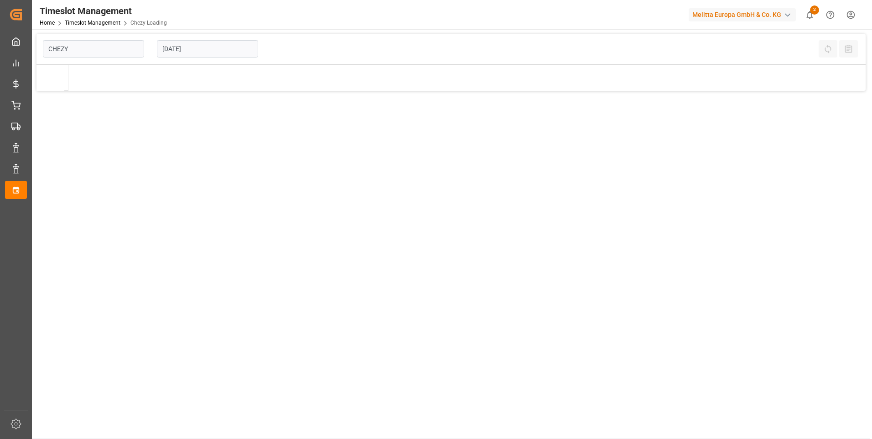
type input "Chezy Loading"
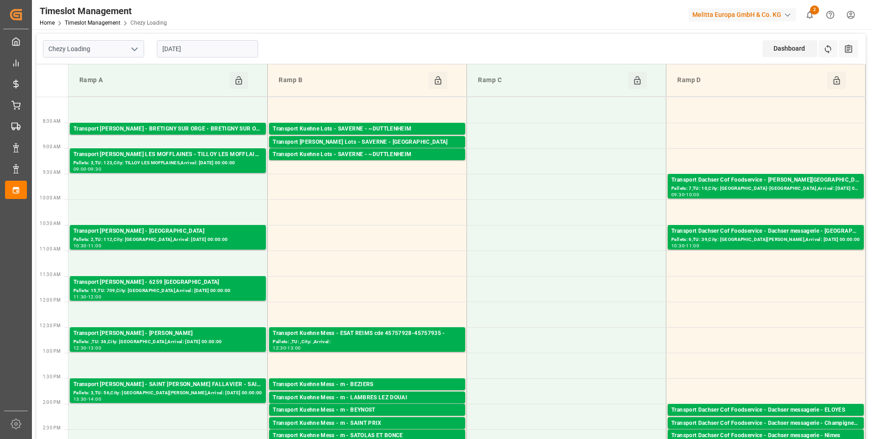
click at [225, 48] on input "[DATE]" at bounding box center [207, 48] width 101 height 17
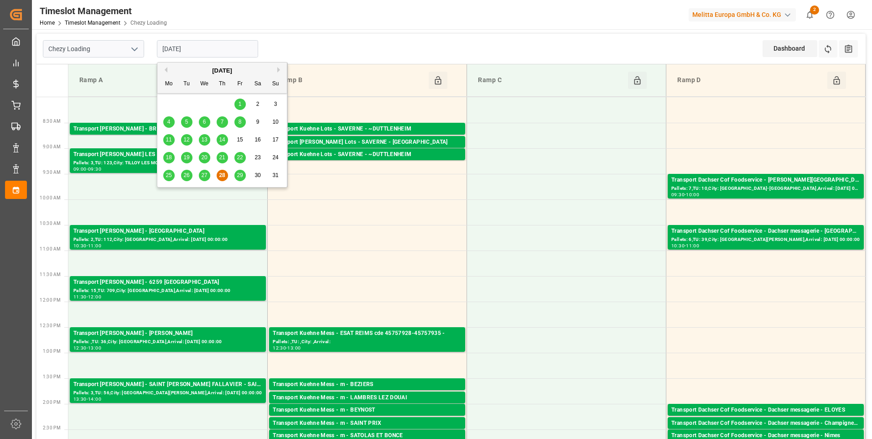
click at [278, 70] on button "Next Month" at bounding box center [279, 69] width 5 height 5
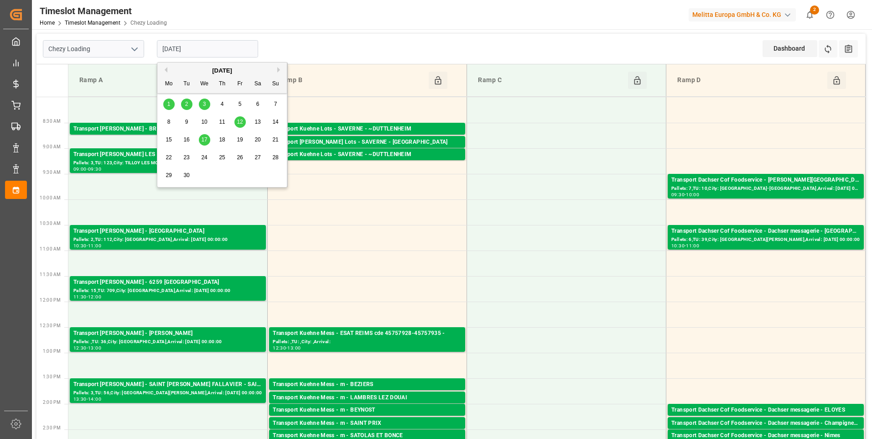
click at [169, 107] on span "1" at bounding box center [168, 104] width 3 height 6
type input "[DATE]"
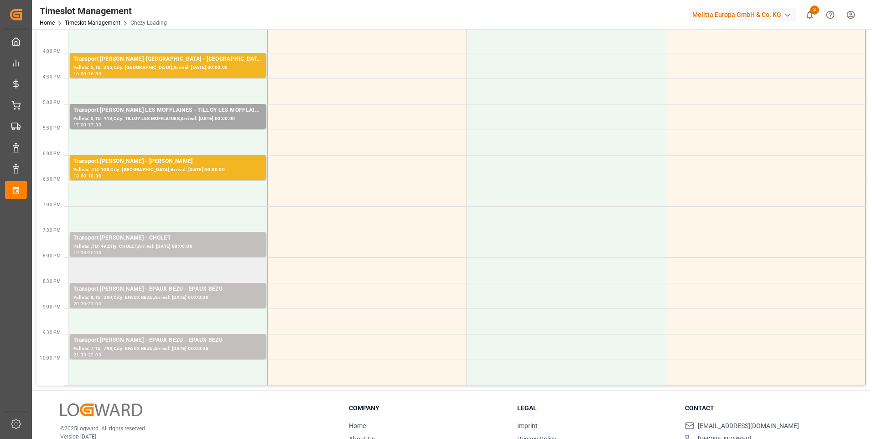
scroll to position [456, 0]
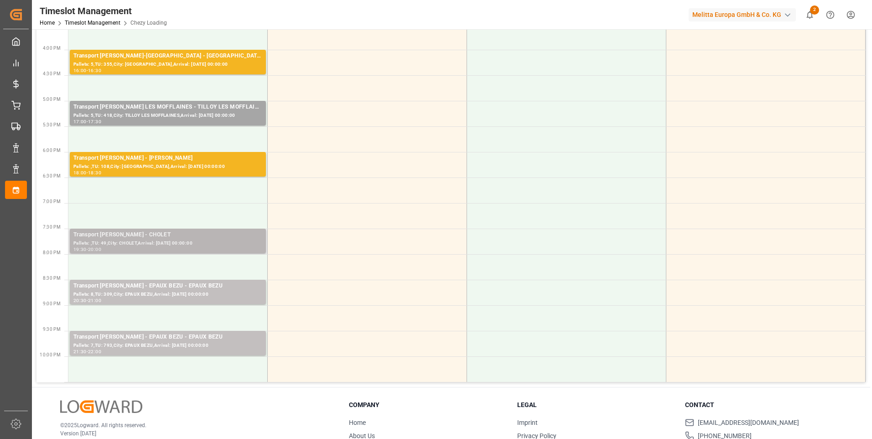
click at [139, 235] on div "Transport [PERSON_NAME] - CHOLET" at bounding box center [167, 234] width 189 height 9
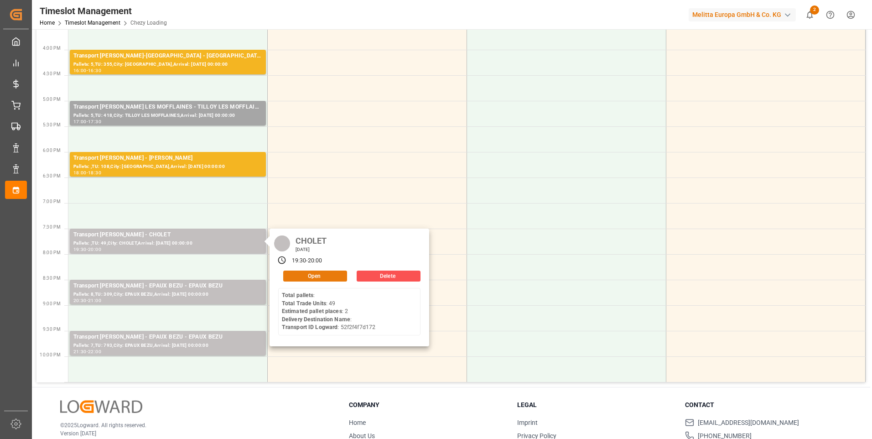
click at [327, 279] on button "Open" at bounding box center [315, 276] width 64 height 11
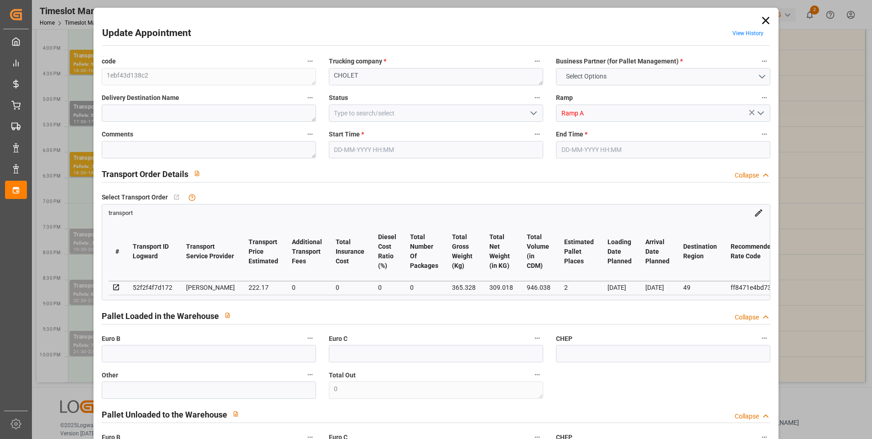
type input "2"
type input "222.17"
type input "0"
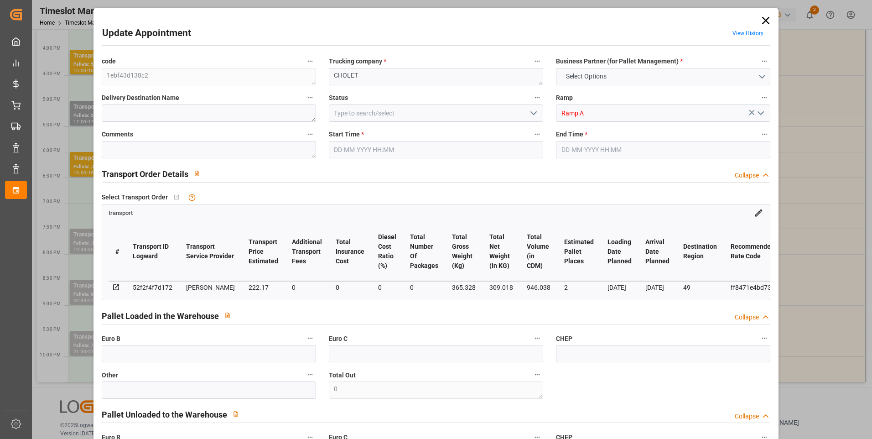
type input "214.6607"
type input "-7.5093"
type input "0"
type input "309.018"
type input "411.328"
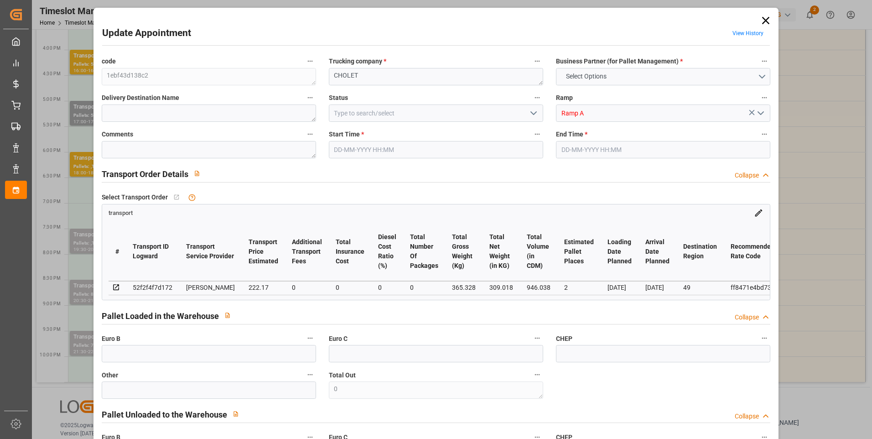
type input "946.038"
type input "49"
type input "0"
type input "49"
type input "2"
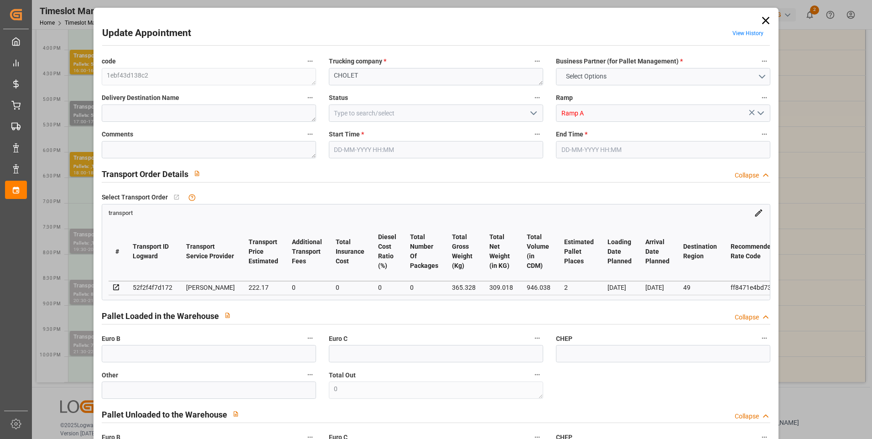
type input "101"
type input "365.328"
type input "0"
type input "4710.8598"
type input "0"
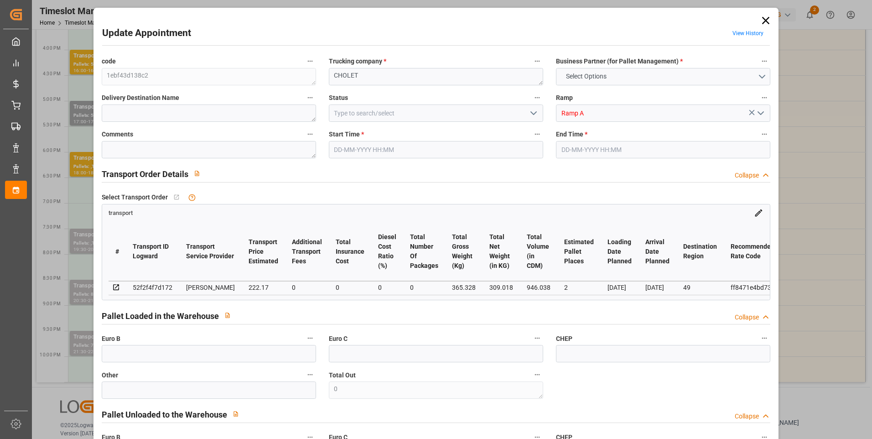
type input "0"
type input "21"
type input "35"
type input "[DATE] 19:30"
type input "[DATE] 20:00"
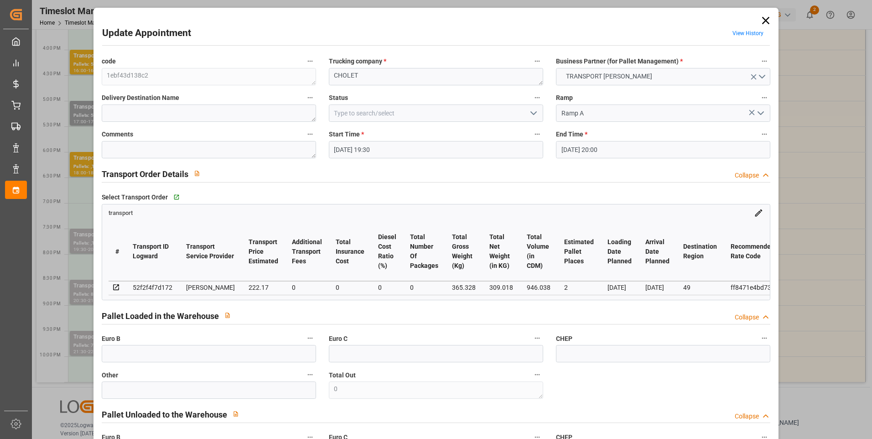
type input "[DATE] 14:14"
type input "[DATE] 11:31"
type input "[DATE]"
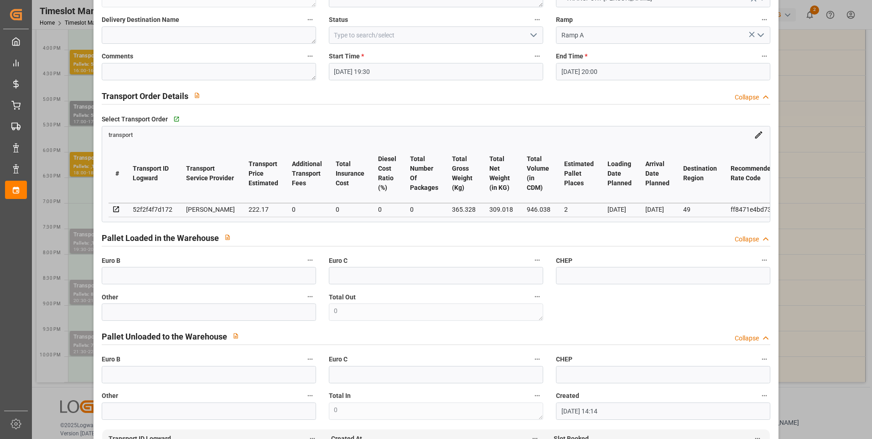
scroll to position [0, 0]
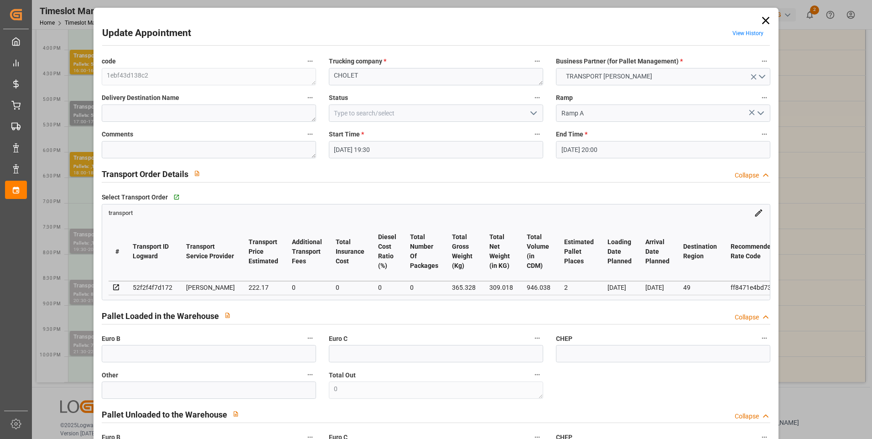
click at [533, 112] on icon "open menu" at bounding box center [533, 113] width 11 height 11
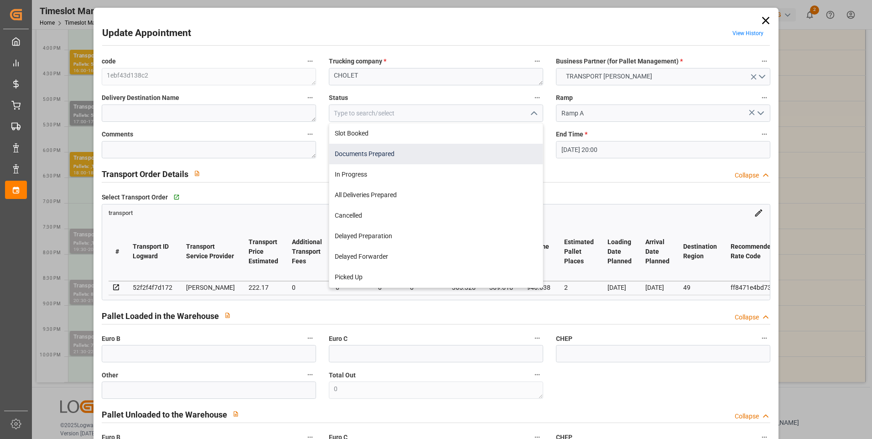
click at [353, 155] on div "Documents Prepared" at bounding box center [436, 154] width 214 height 21
type input "Documents Prepared"
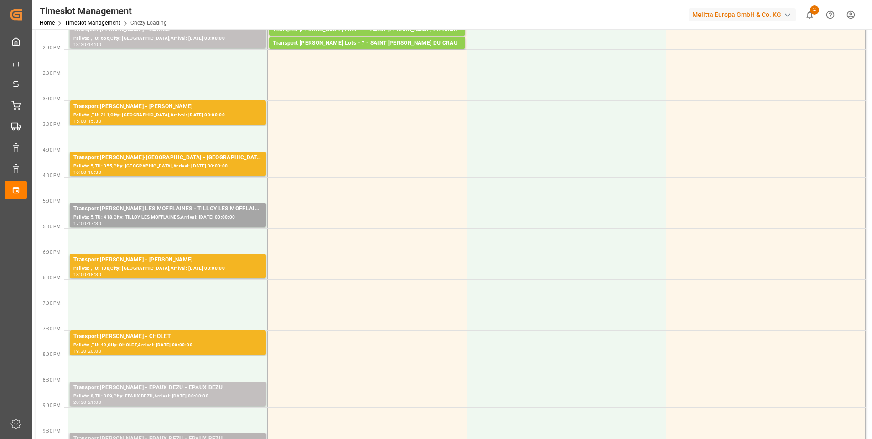
scroll to position [411, 0]
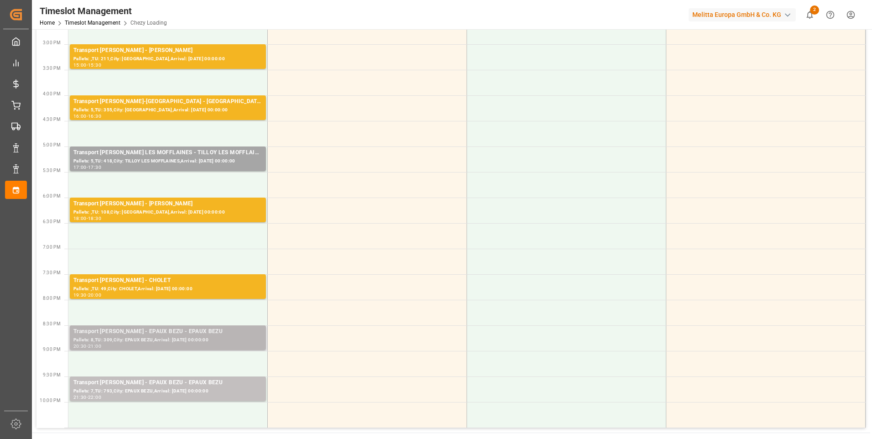
click at [171, 342] on div "Pallets: 8,TU: 309,City: EPAUX BEZU,Arrival: [DATE] 00:00:00" at bounding box center [167, 340] width 189 height 8
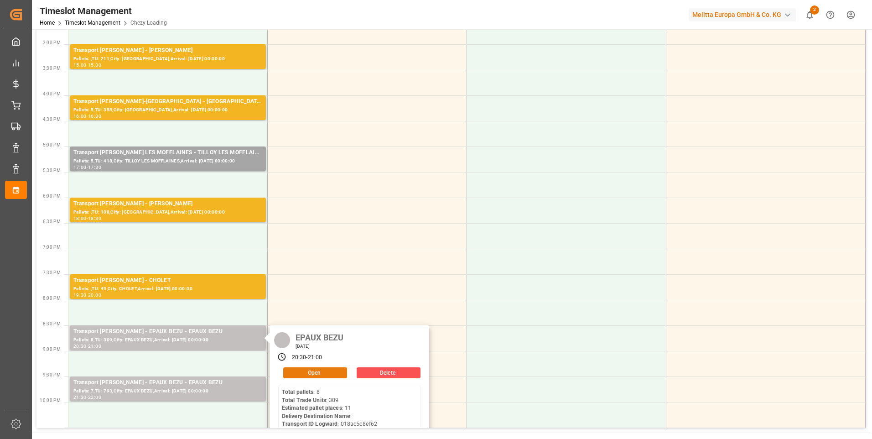
click at [328, 369] on button "Open" at bounding box center [315, 372] width 64 height 11
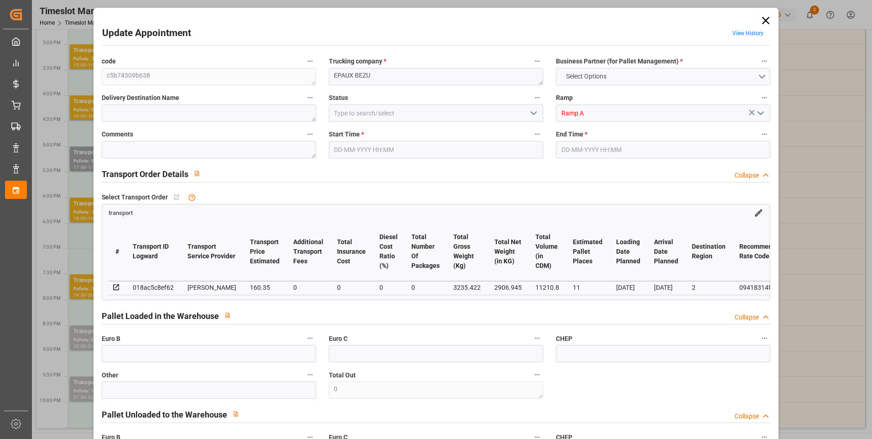
type input "11"
type input "160.35"
type input "0"
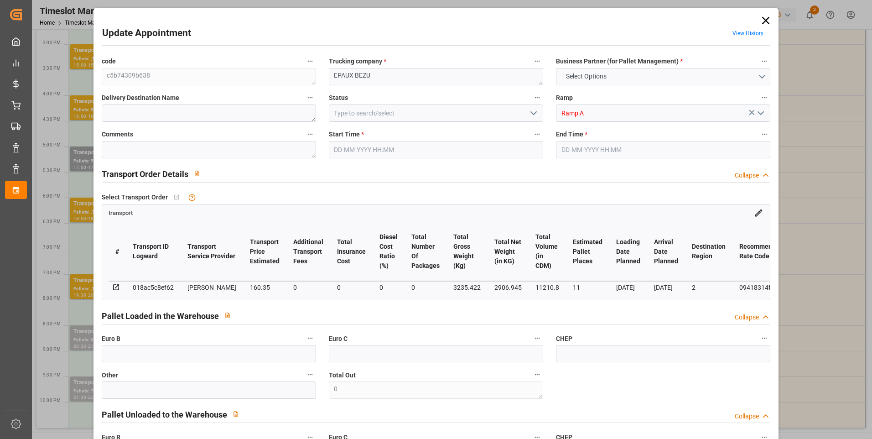
type input "154.9302"
type input "-5.4198"
type input "0"
type input "2906.945"
type input "3815.099"
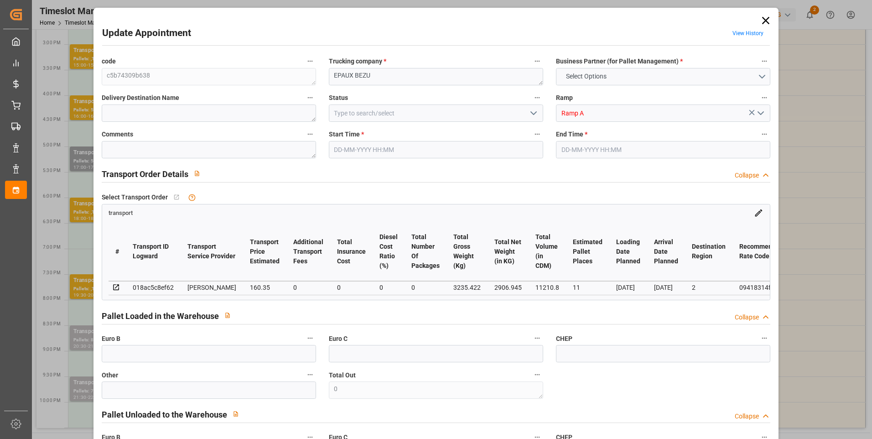
type input "11210.8"
type input "2"
type input "8"
type input "309"
type input "17"
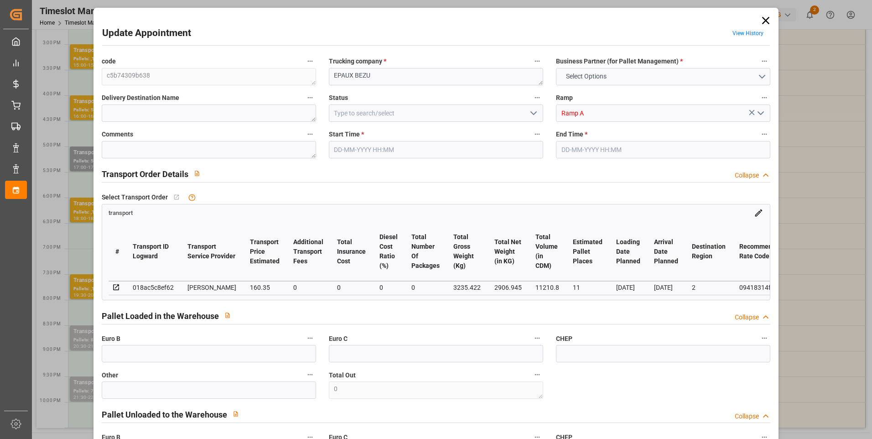
type input "101"
type input "3235.422"
type input "0"
type input "4710.8598"
type input "0"
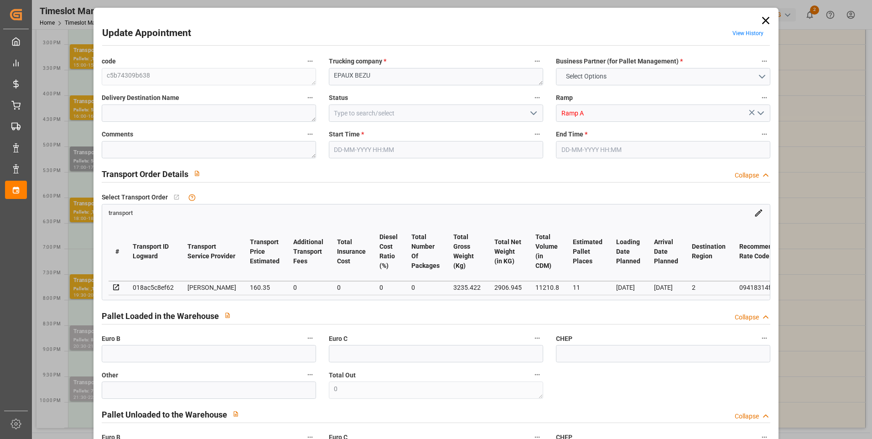
type input "0"
type input "21"
type input "35"
type input "[DATE] 20:30"
type input "[DATE] 21:00"
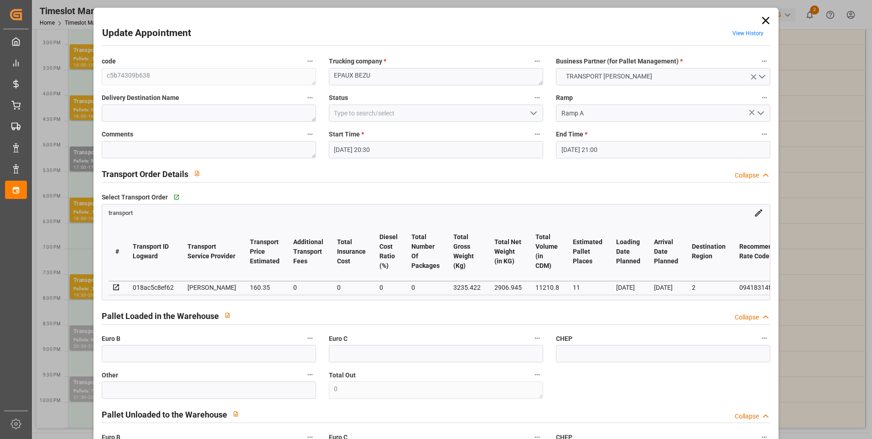
type input "[DATE] 14:15"
type input "[DATE] 11:28"
type input "[DATE]"
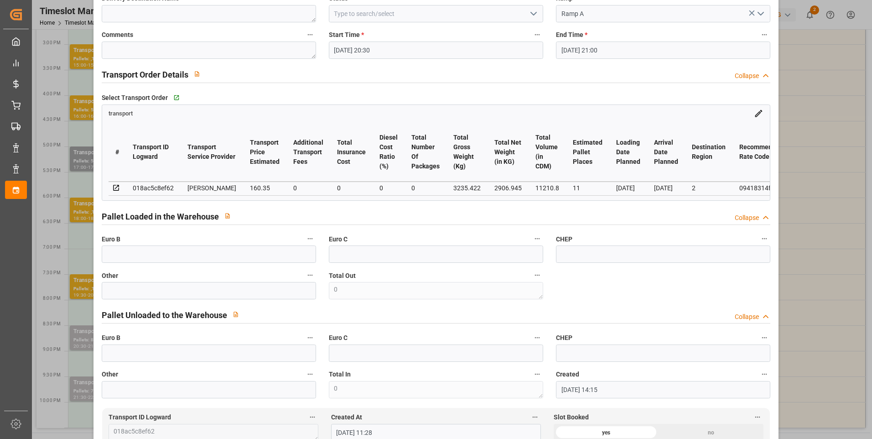
scroll to position [0, 0]
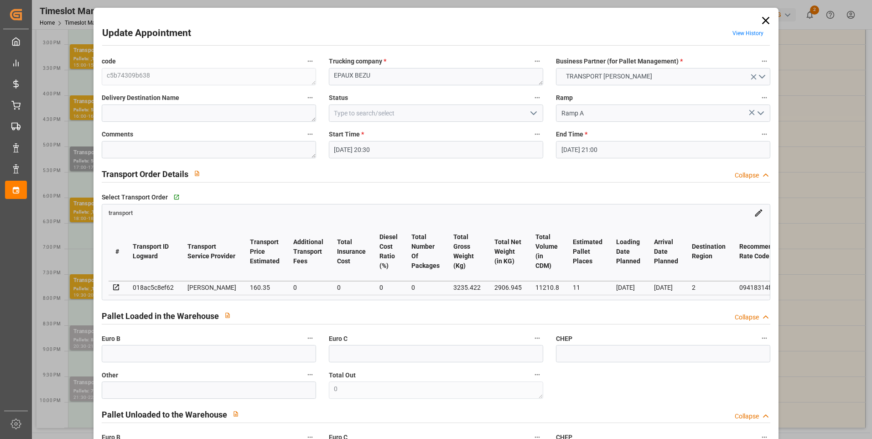
click at [535, 111] on icon "open menu" at bounding box center [533, 113] width 11 height 11
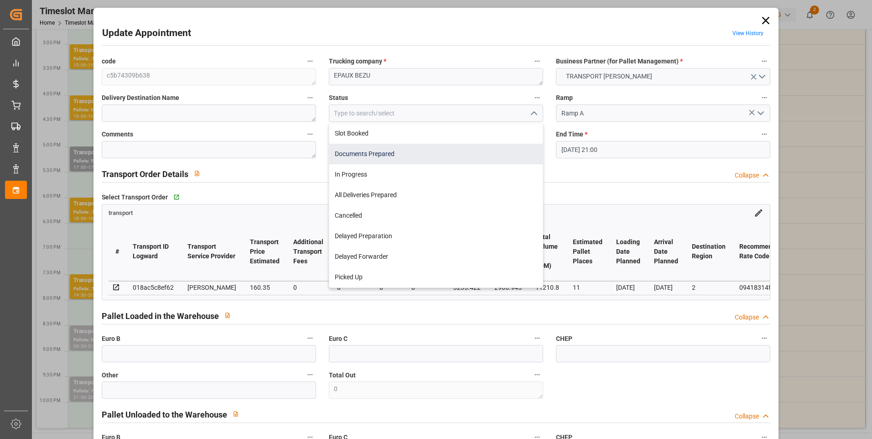
click at [350, 153] on div "Documents Prepared" at bounding box center [436, 154] width 214 height 21
type input "Documents Prepared"
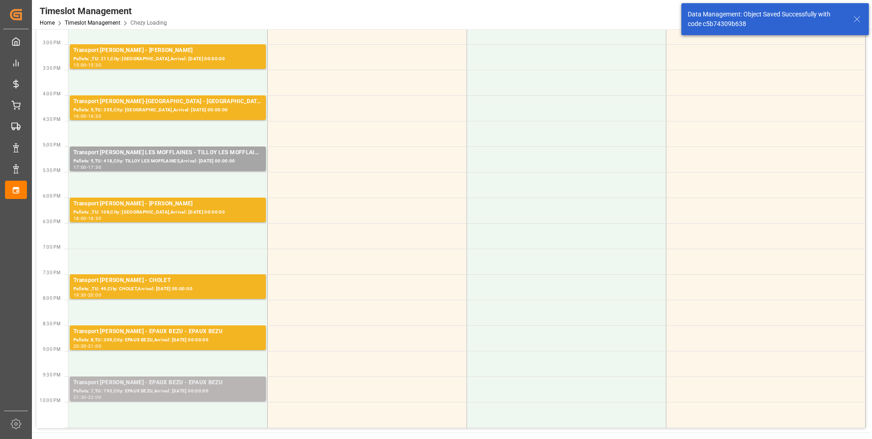
click at [154, 389] on div "Pallets: 7,TU: 793,City: EPAUX BEZU,Arrival: [DATE] 00:00:00" at bounding box center [167, 391] width 189 height 8
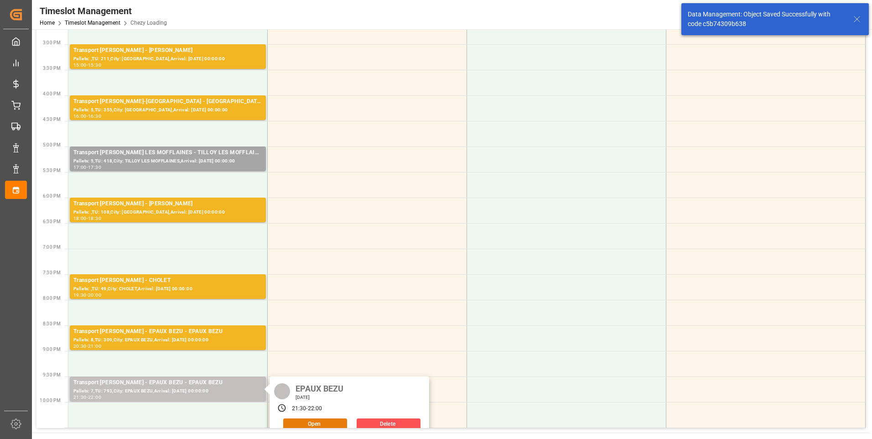
click at [293, 420] on button "Open" at bounding box center [315, 423] width 64 height 11
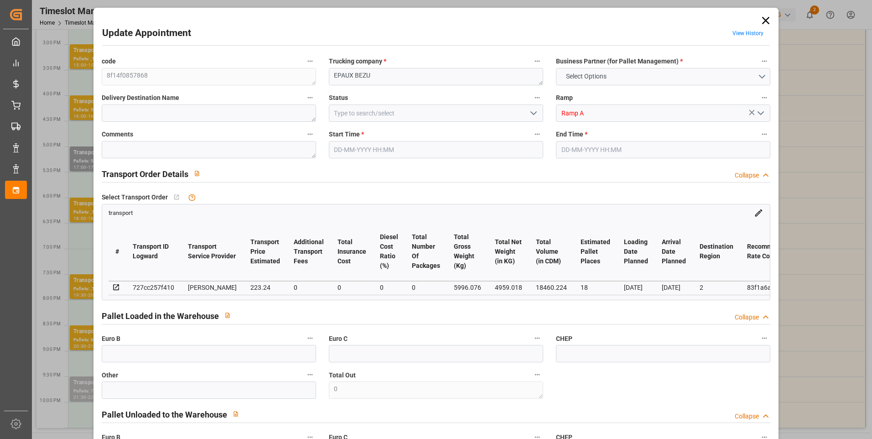
type input "18"
type input "223.24"
type input "0"
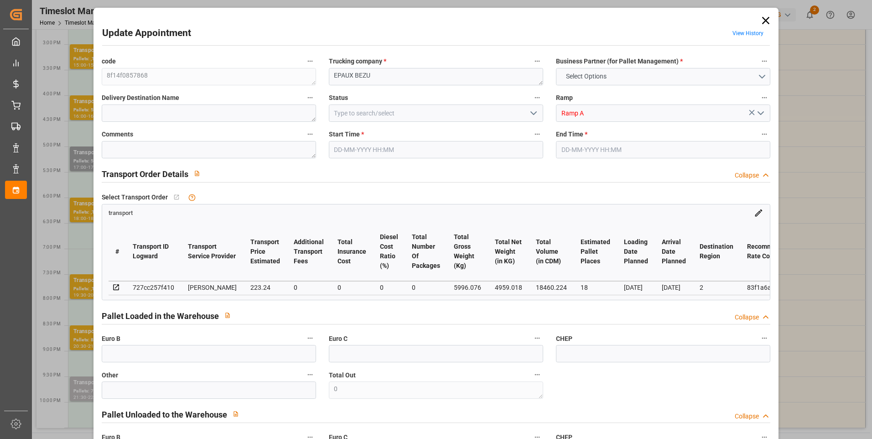
type input "215.6945"
type input "-7.5455"
type input "0"
type input "4959.018"
type input "6766.796"
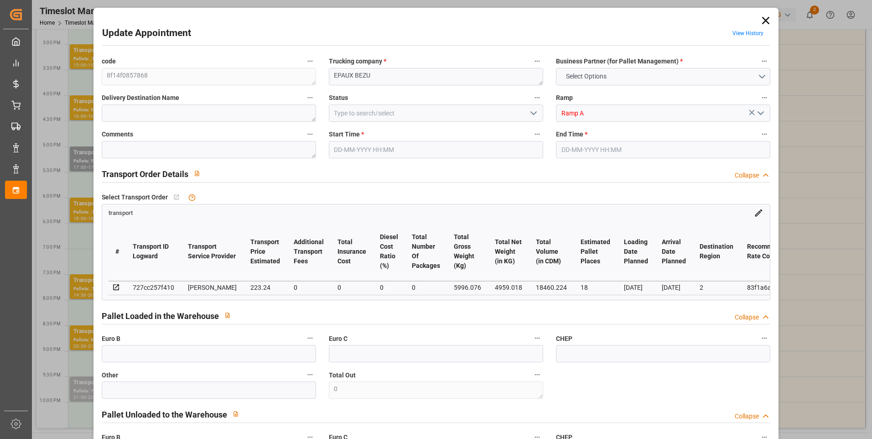
type input "18460.224"
type input "2"
type input "7"
type input "793"
type input "20"
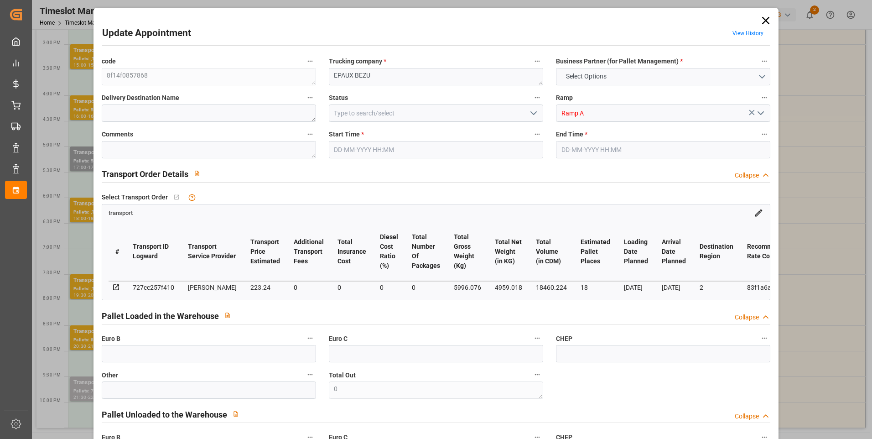
type input "101"
type input "5996.076"
type input "0"
type input "4710.8598"
type input "0"
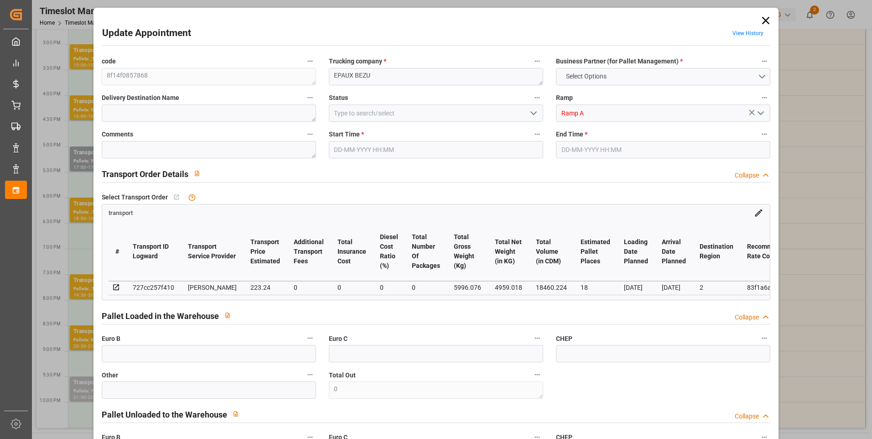
type input "0"
type input "21"
type input "35"
type input "[DATE] 21:30"
type input "[DATE] 22:00"
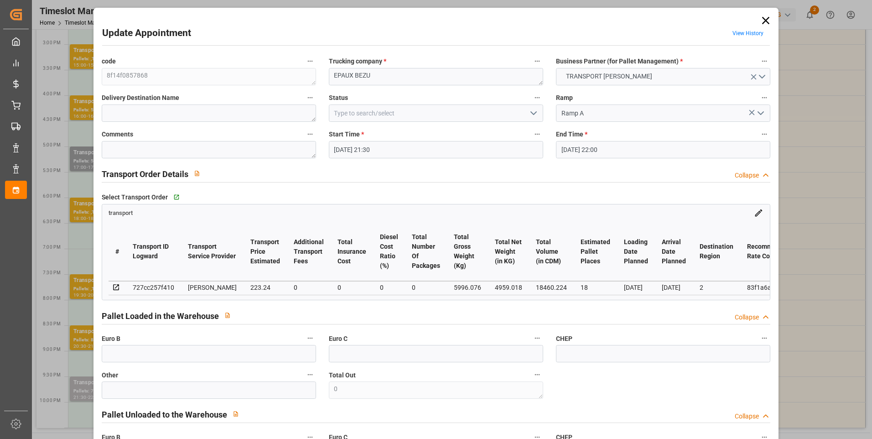
type input "[DATE] 14:15"
type input "[DATE] 11:28"
type input "[DATE]"
click at [531, 114] on polyline "open menu" at bounding box center [533, 113] width 5 height 3
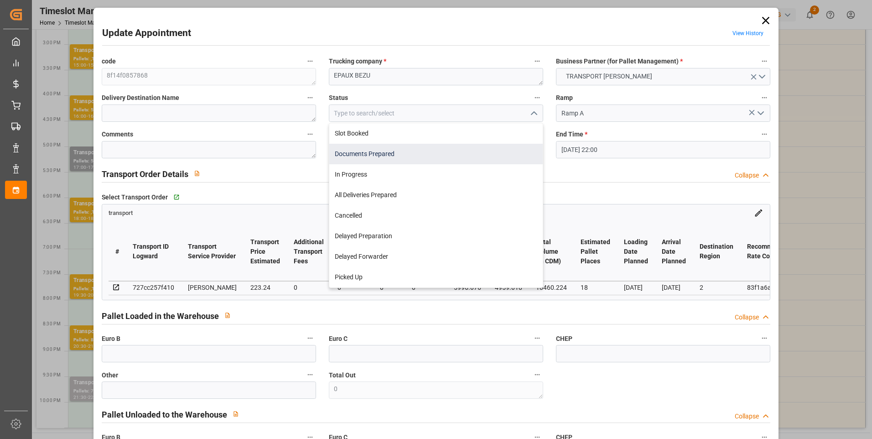
click at [406, 150] on div "Documents Prepared" at bounding box center [436, 154] width 214 height 21
type input "Documents Prepared"
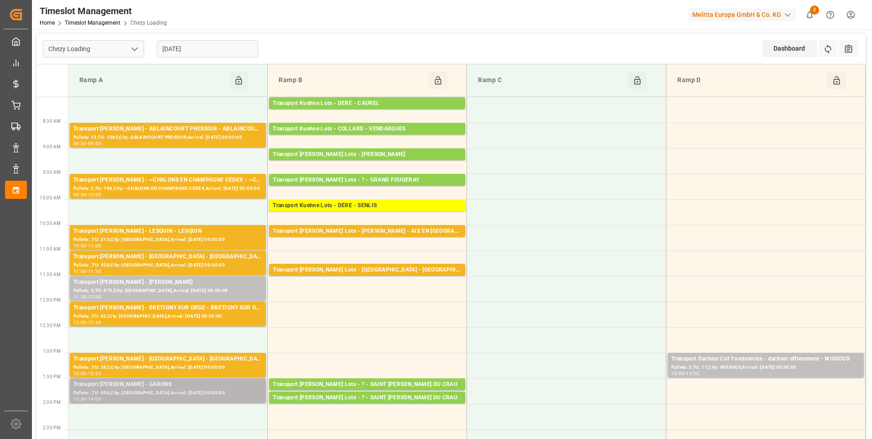
click at [142, 392] on div "Pallets: ,TU: 656,City: [GEOGRAPHIC_DATA],Arrival: [DATE] 00:00:00" at bounding box center [167, 393] width 189 height 8
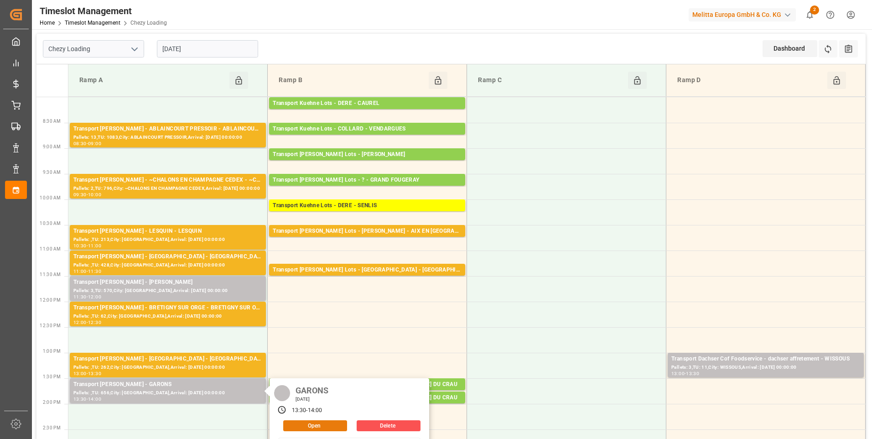
click at [293, 426] on button "Open" at bounding box center [315, 425] width 64 height 11
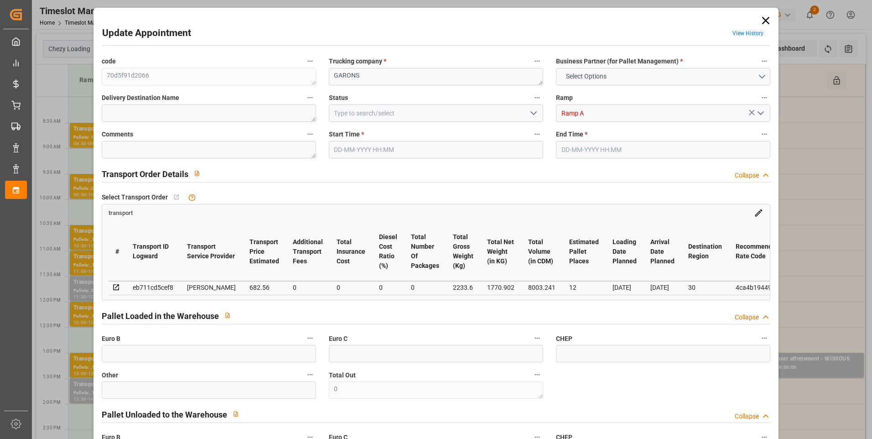
type input "12"
type input "682.56"
type input "0"
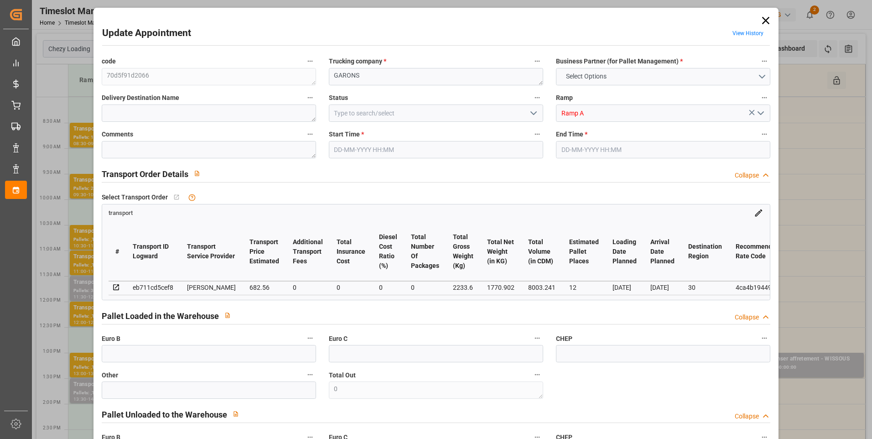
type input "659.4895"
type input "-23.0705"
type input "0"
type input "1770.902"
type input "2986.327"
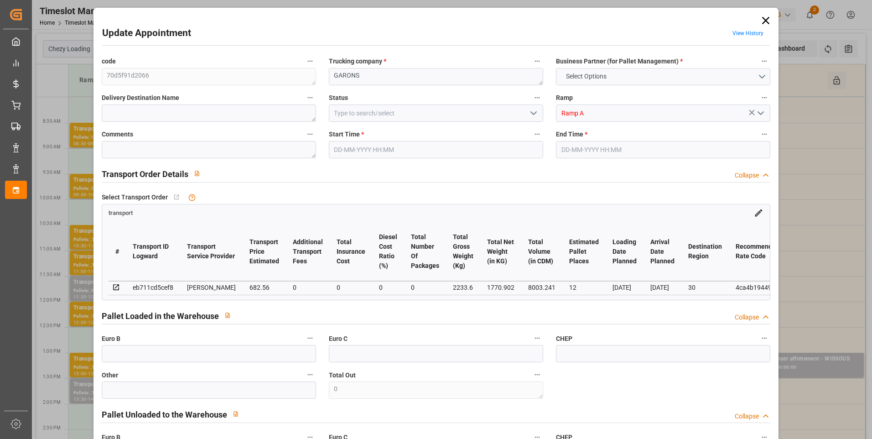
type input "8003.241"
type input "30"
type input "0"
type input "656"
type input "33"
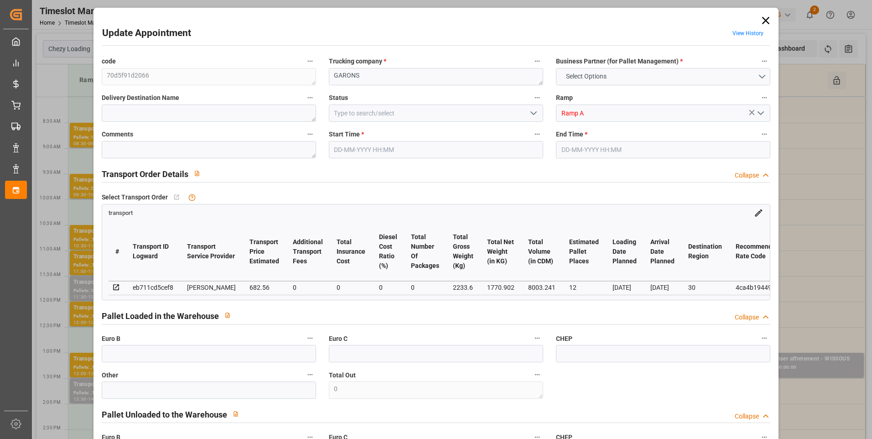
type input "101"
type input "2233.6"
type input "0"
type input "4710.8598"
type input "0"
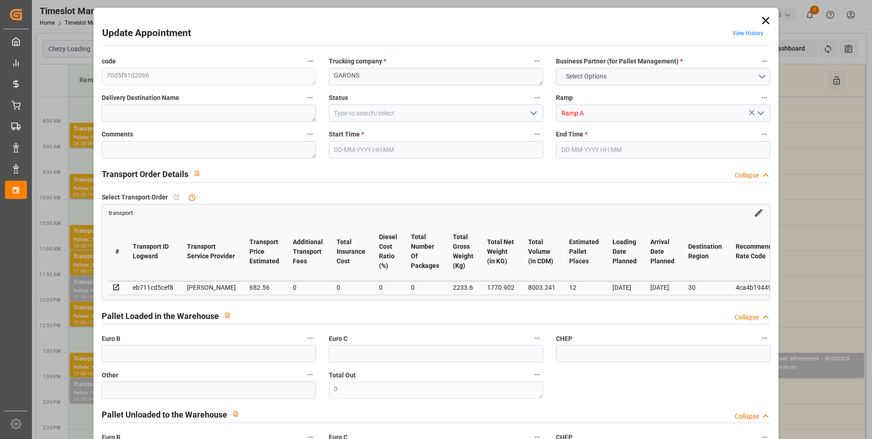
type input "0"
type input "21"
type input "35"
type input "[DATE] 13:30"
type input "[DATE] 14:00"
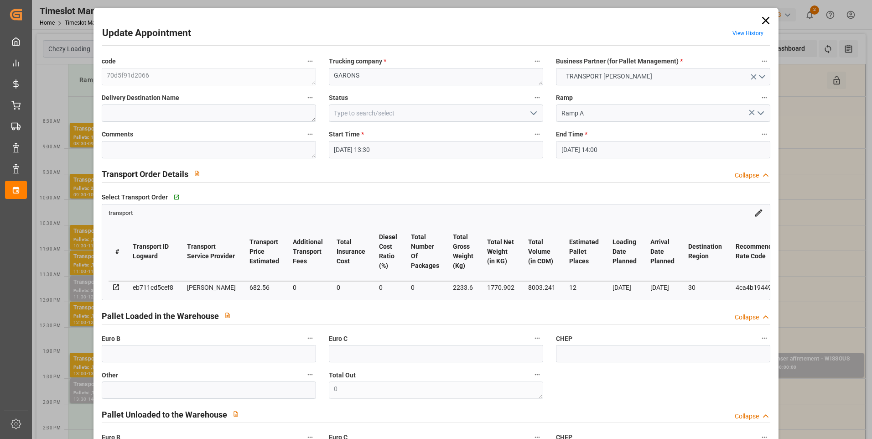
type input "[DATE] 14:12"
type input "[DATE] 11:31"
type input "03-09-2025"
type input "[DATE]"
click at [531, 113] on icon "open menu" at bounding box center [533, 113] width 11 height 11
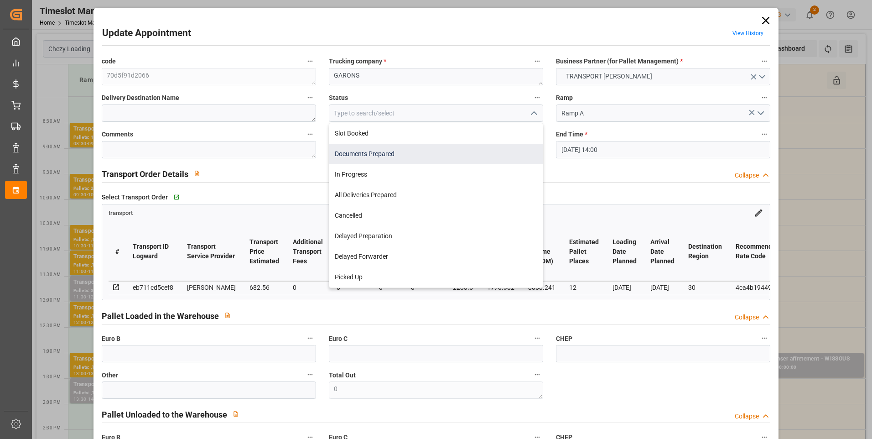
click at [376, 153] on div "Documents Prepared" at bounding box center [436, 154] width 214 height 21
type input "Documents Prepared"
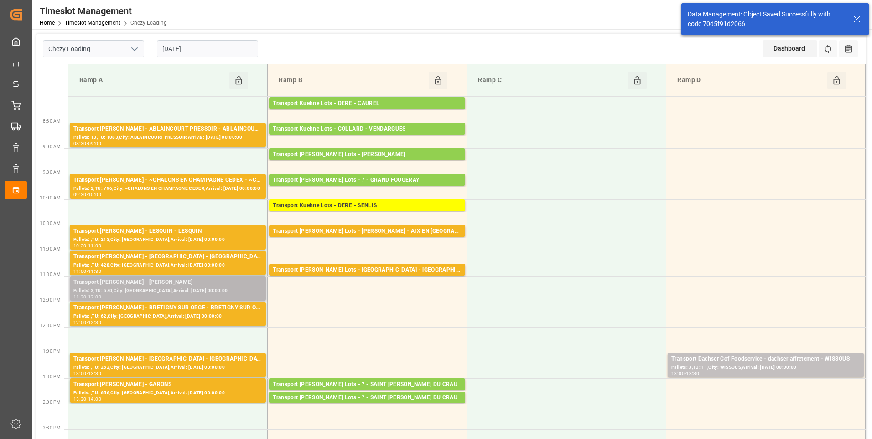
click at [153, 286] on div "Transport [PERSON_NAME] - [PERSON_NAME]" at bounding box center [167, 282] width 189 height 9
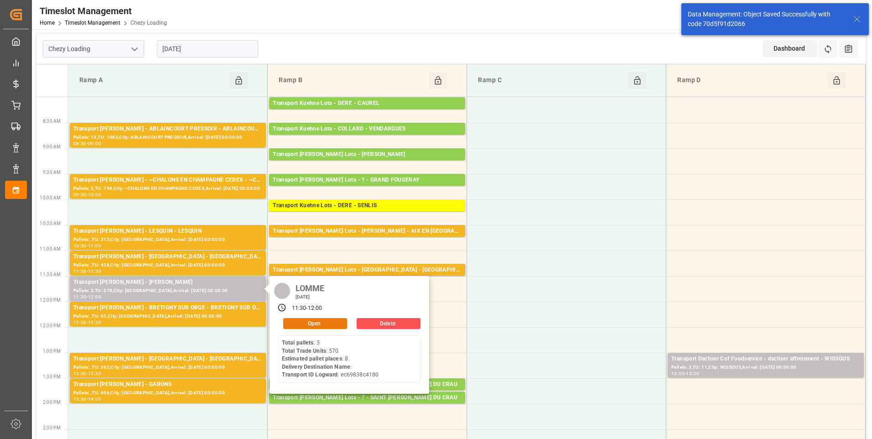
click at [322, 318] on button "Open" at bounding box center [315, 323] width 64 height 11
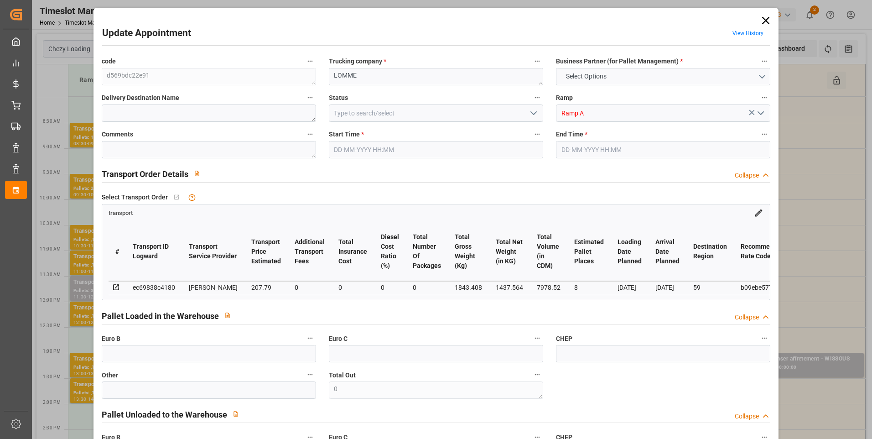
type input "8"
type input "207.79"
type input "0"
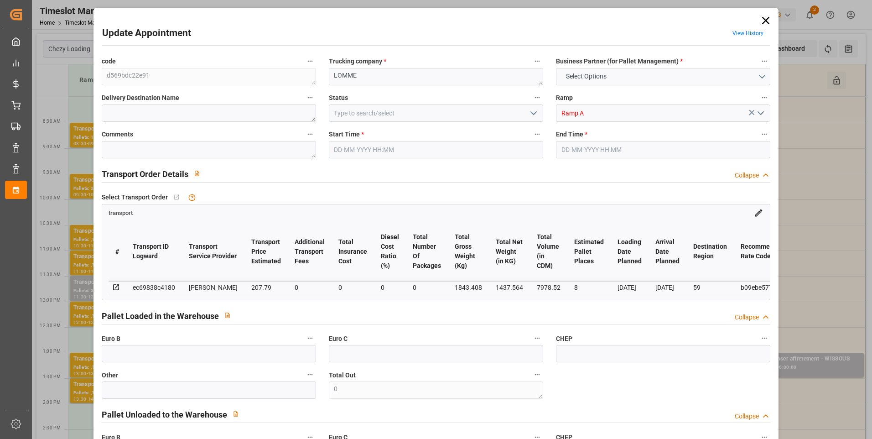
type input "200.7667"
type input "-7.0233"
type input "0"
type input "1437.564"
type input "2326.136"
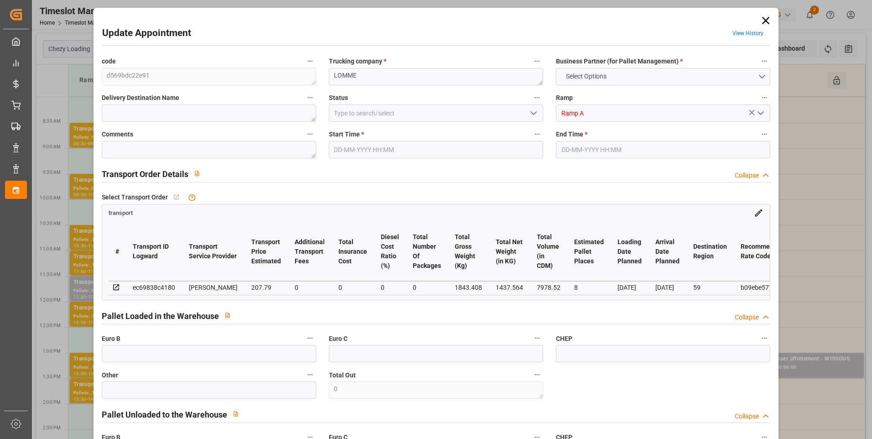
type input "7978.52"
type input "59"
type input "3"
type input "570"
type input "20"
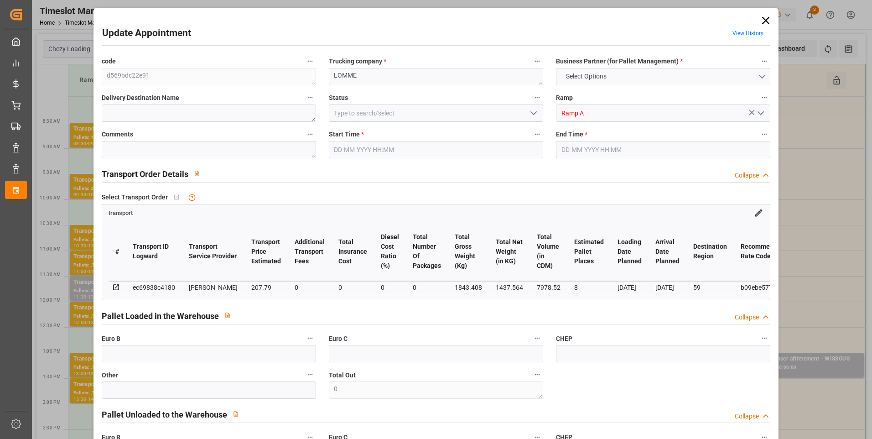
type input "101"
type input "1843.408"
type input "0"
type input "4710.8598"
type input "0"
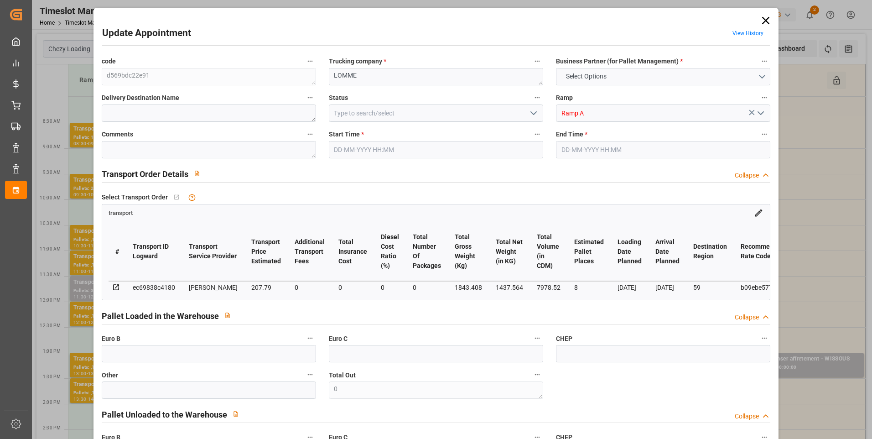
type input "0"
type input "21"
type input "35"
type input "01-09-2025 11:30"
type input "01-09-2025 12:00"
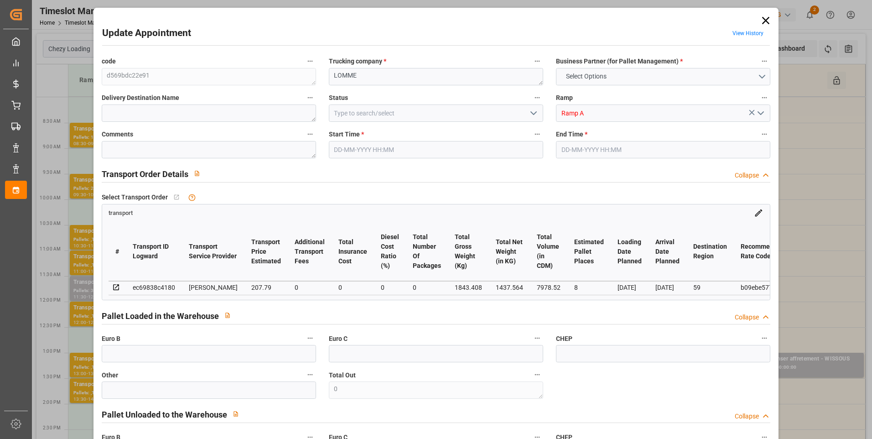
type input "28-08-2025 14:17"
type input "28-08-2025 11:29"
type input "[DATE]"
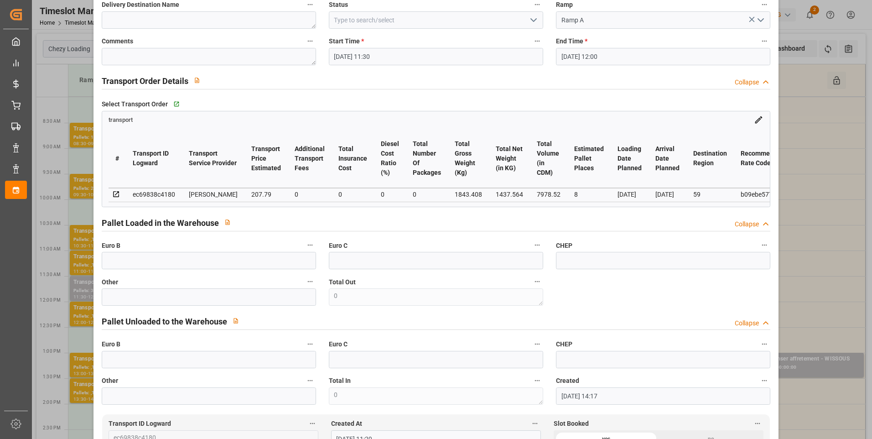
scroll to position [91, 0]
click at [535, 20] on icon "open menu" at bounding box center [533, 21] width 11 height 11
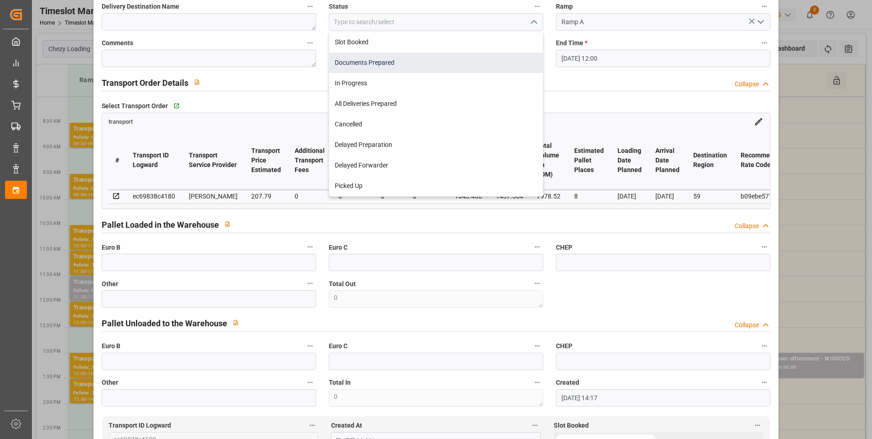
click at [386, 65] on div "Documents Prepared" at bounding box center [436, 62] width 214 height 21
type input "Documents Prepared"
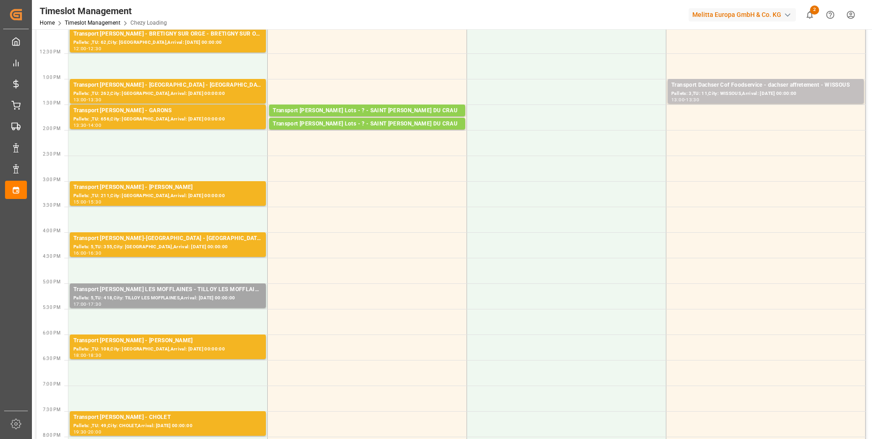
scroll to position [137, 0]
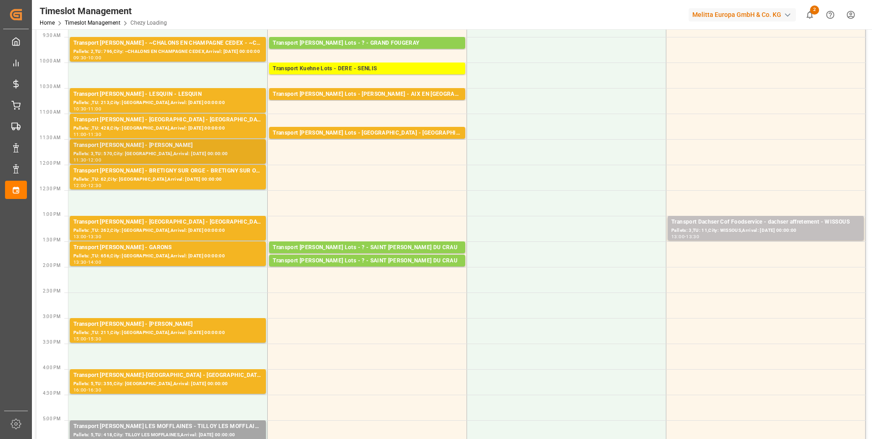
click at [148, 149] on div "Transport [PERSON_NAME] - [PERSON_NAME]" at bounding box center [167, 145] width 189 height 9
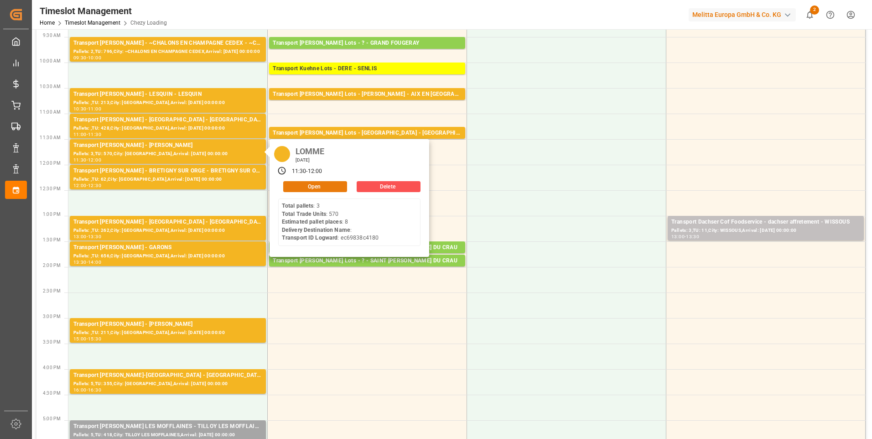
click at [300, 187] on button "Open" at bounding box center [315, 186] width 64 height 11
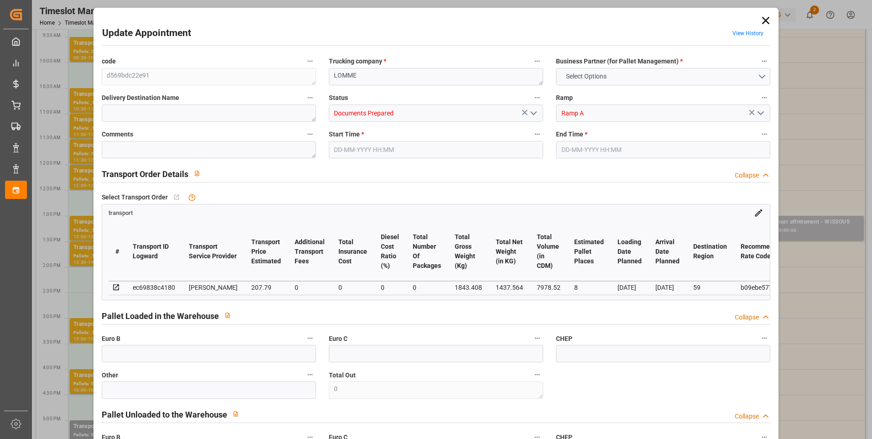
type input "8"
type input "207.79"
type input "0"
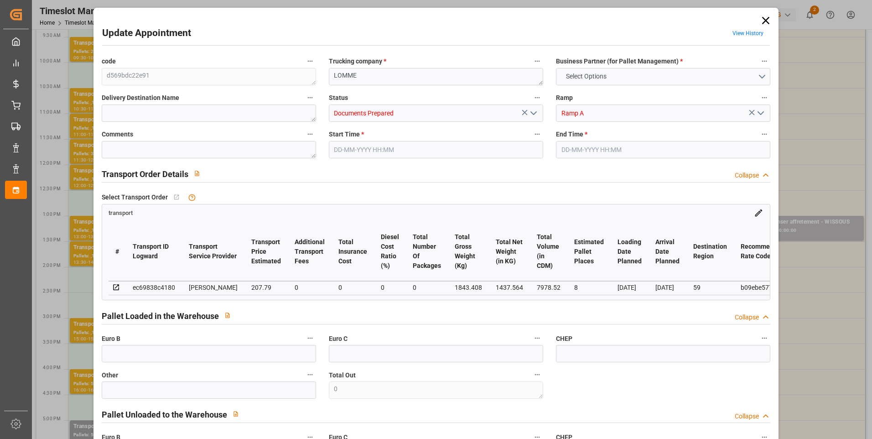
type input "200.7667"
type input "-7.0233"
type input "0"
type input "1437.564"
type input "2326.136"
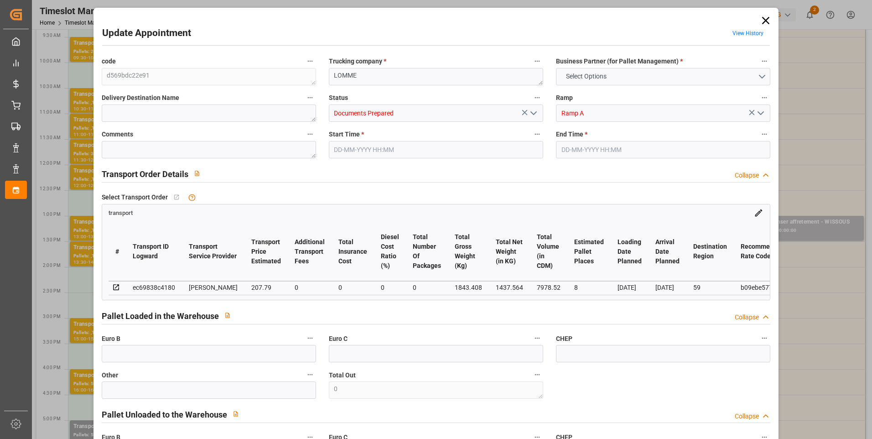
type input "7978.52"
type input "59"
type input "3"
type input "570"
type input "20"
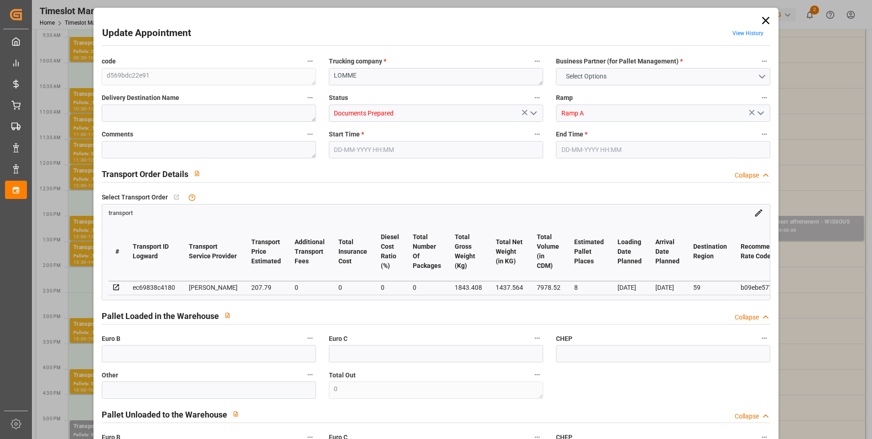
type input "101"
type input "1843.408"
type input "0"
type input "4710.8598"
type input "0"
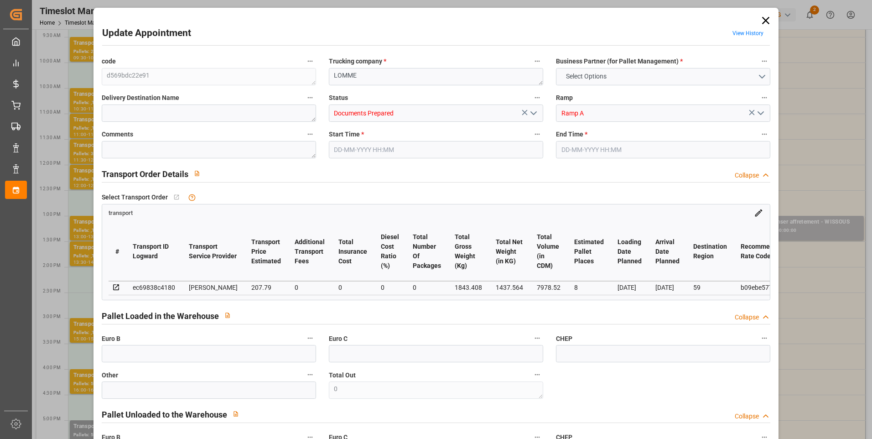
type input "0"
type input "21"
type input "35"
type input "01-09-2025 11:30"
type input "01-09-2025 12:00"
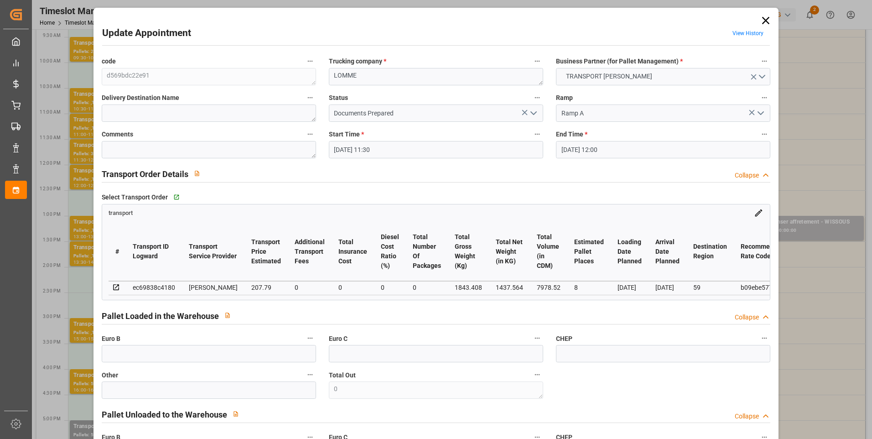
type input "28-08-2025 14:17"
type input "28-08-2025 11:29"
type input "02-09-2025"
type input "[DATE]"
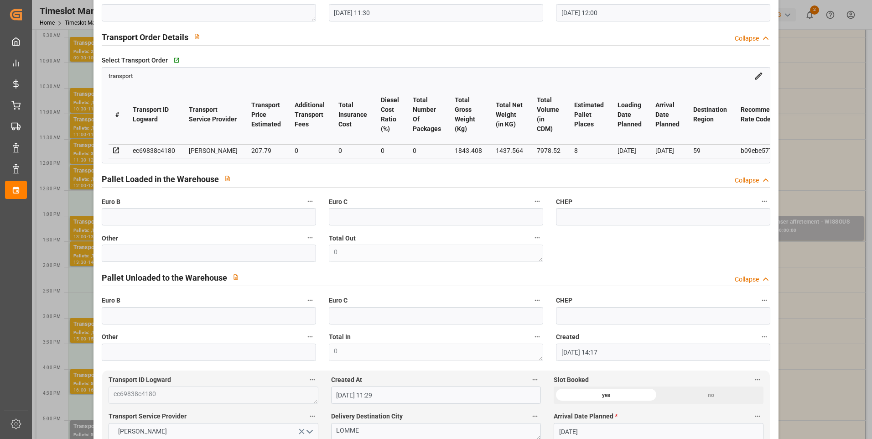
scroll to position [0, 0]
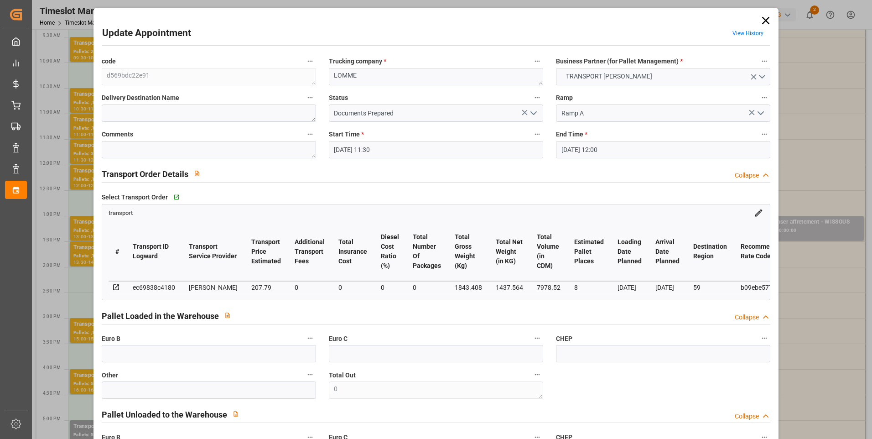
click at [766, 23] on icon at bounding box center [765, 20] width 7 height 7
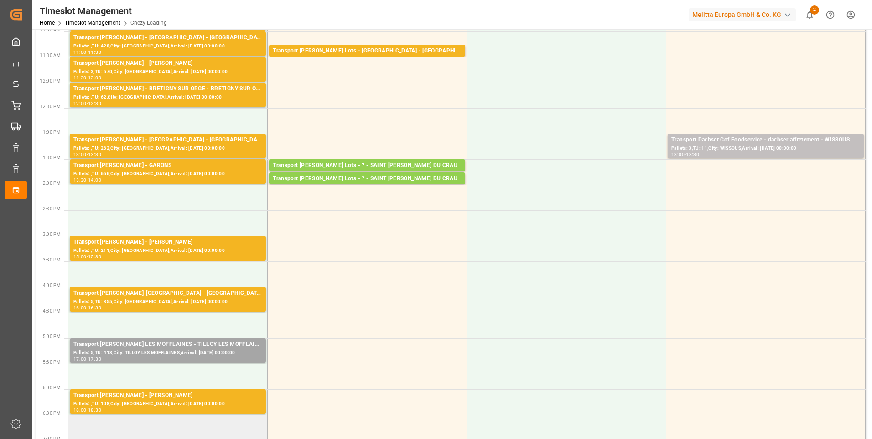
scroll to position [319, 0]
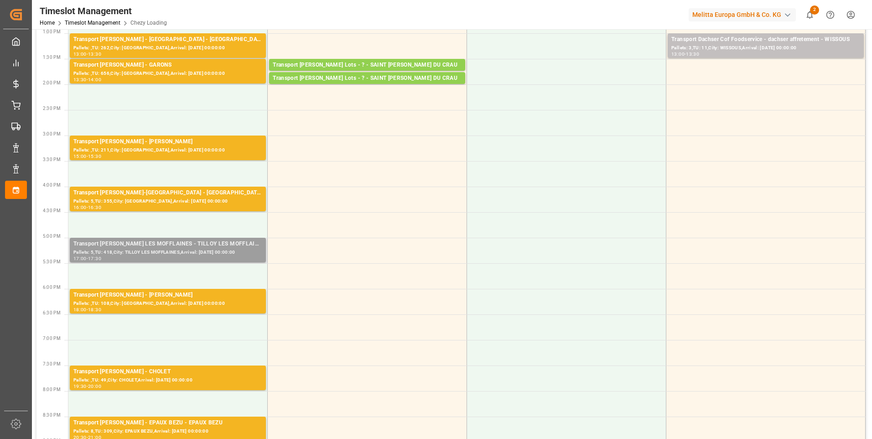
click at [139, 249] on div "Pallets: 5,TU: 418,City: TILLOY LES MOFFLAINES,Arrival: [DATE] 00:00:00" at bounding box center [167, 253] width 189 height 8
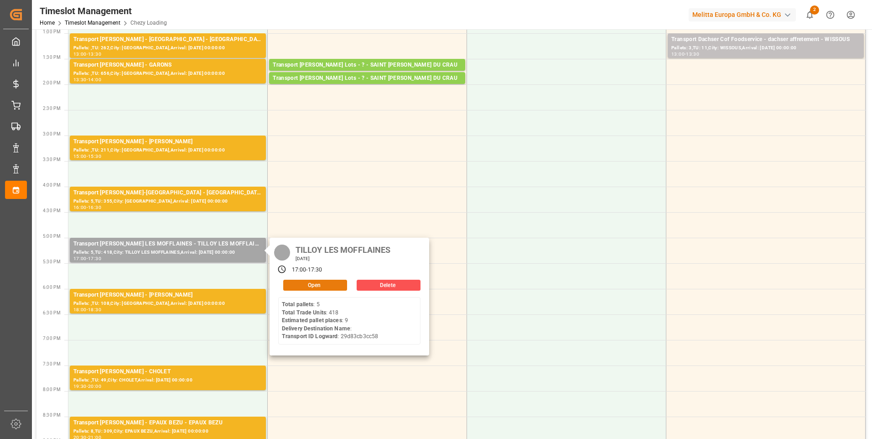
click at [295, 286] on button "Open" at bounding box center [315, 285] width 64 height 11
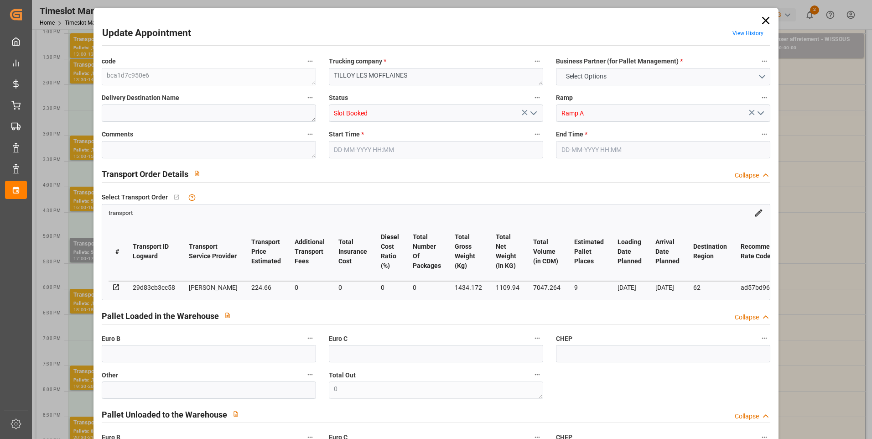
type input "9"
type input "224.66"
type input "0"
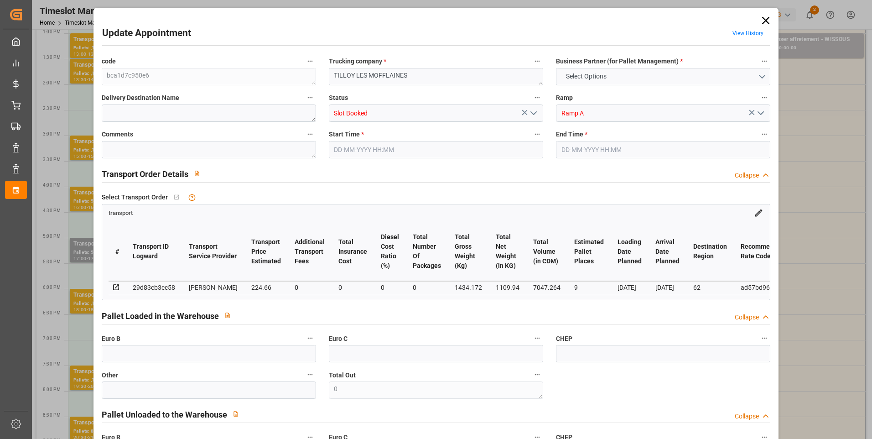
type input "217.0665"
type input "-7.5935"
type input "0"
type input "1109.94"
type input "1800.26"
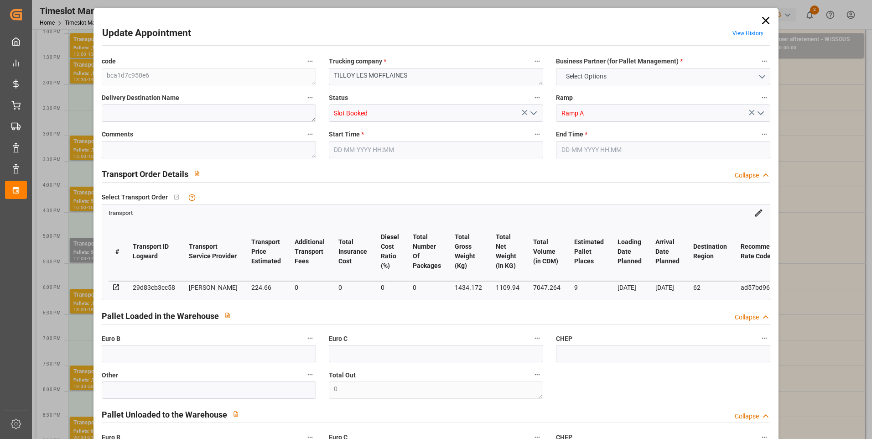
type input "7047.264"
type input "62"
type input "5"
type input "418"
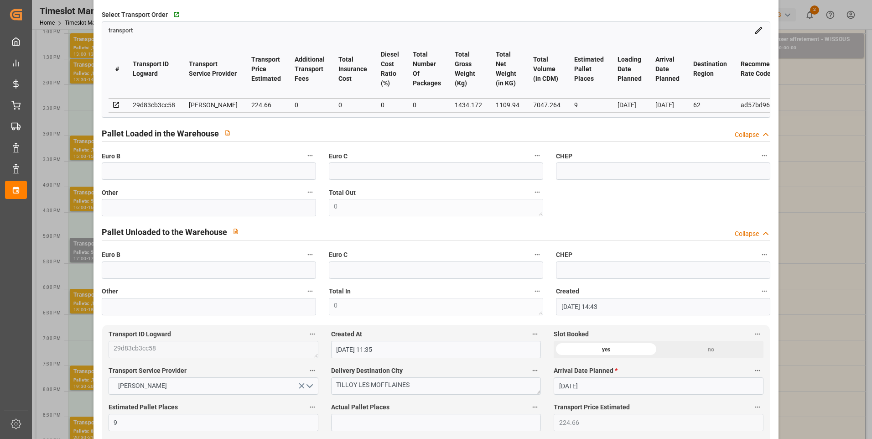
scroll to position [0, 0]
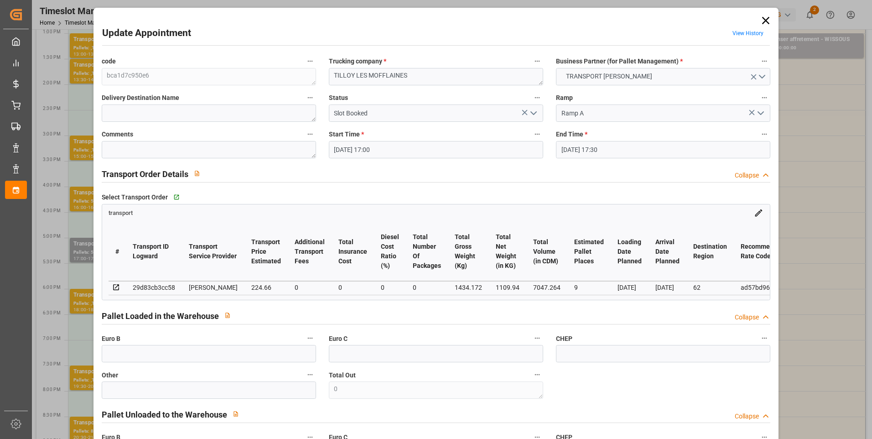
click at [531, 111] on icon "open menu" at bounding box center [533, 113] width 11 height 11
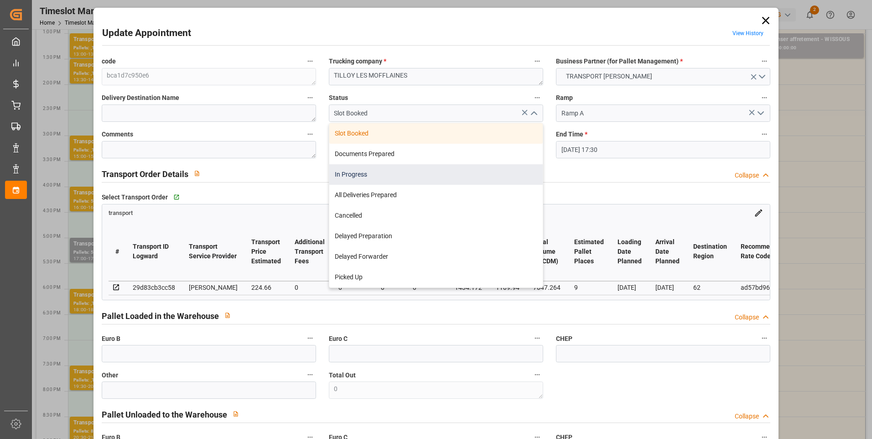
click at [348, 169] on div "In Progress" at bounding box center [436, 174] width 214 height 21
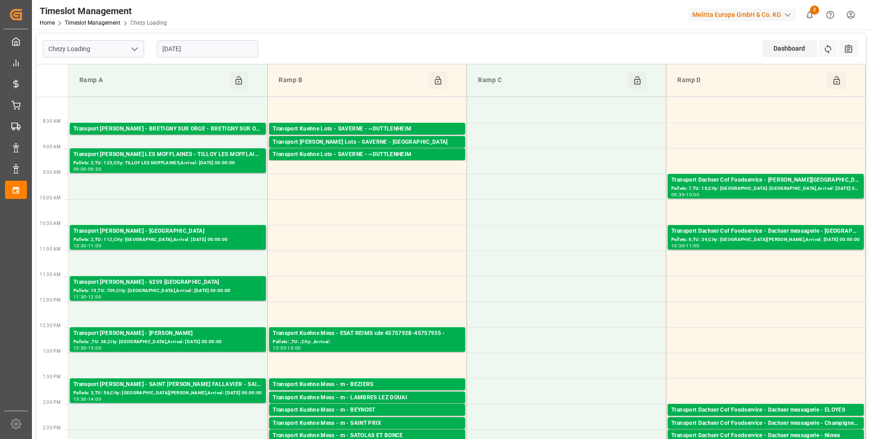
click at [204, 47] on input "[DATE]" at bounding box center [207, 48] width 101 height 17
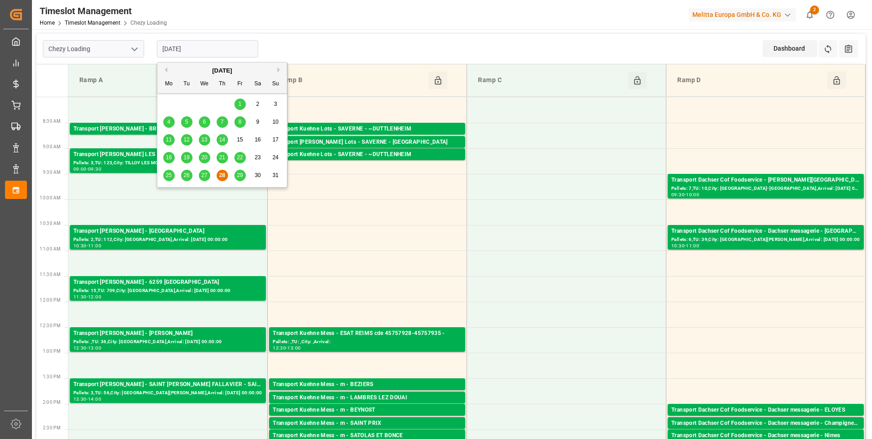
click at [242, 171] on div "29" at bounding box center [240, 175] width 11 height 11
type input "[DATE]"
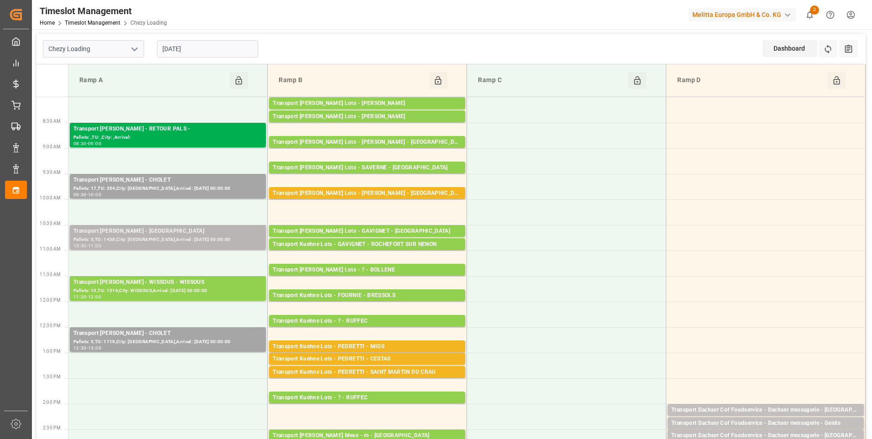
click at [153, 235] on div "Transport [PERSON_NAME] - [GEOGRAPHIC_DATA]" at bounding box center [167, 231] width 189 height 9
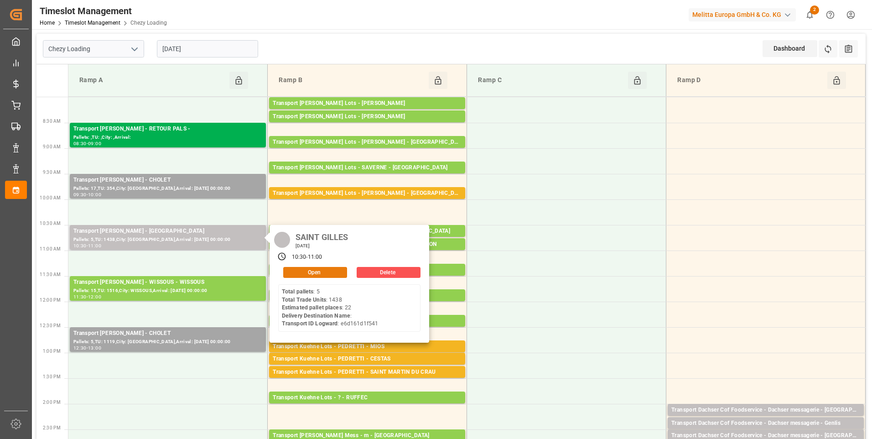
click at [332, 268] on button "Open" at bounding box center [315, 272] width 64 height 11
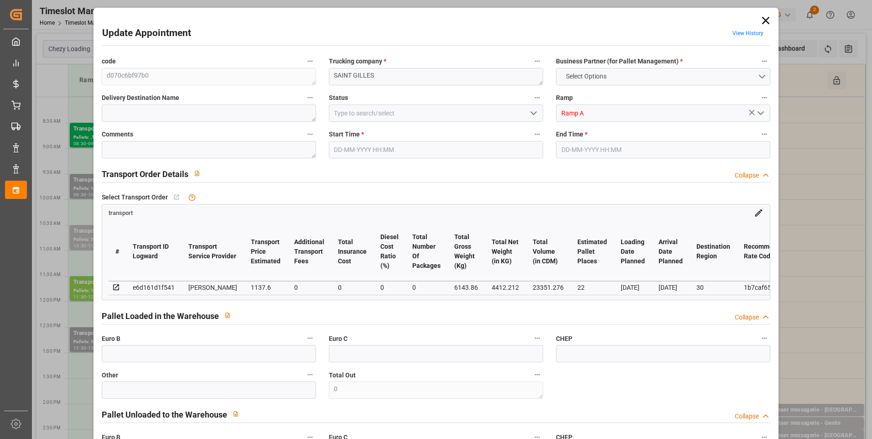
type input "22"
type input "1137.6"
type input "0"
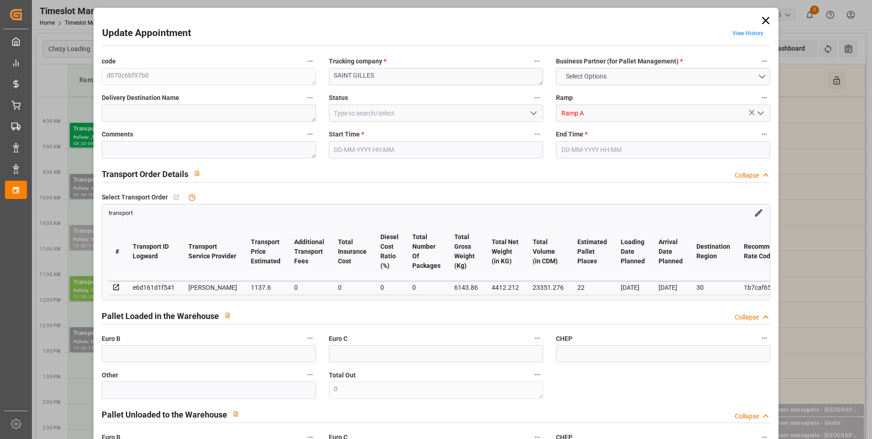
type input "1091.5272"
type input "-46.0728"
type input "0"
type input "4412.212"
type input "7023.324"
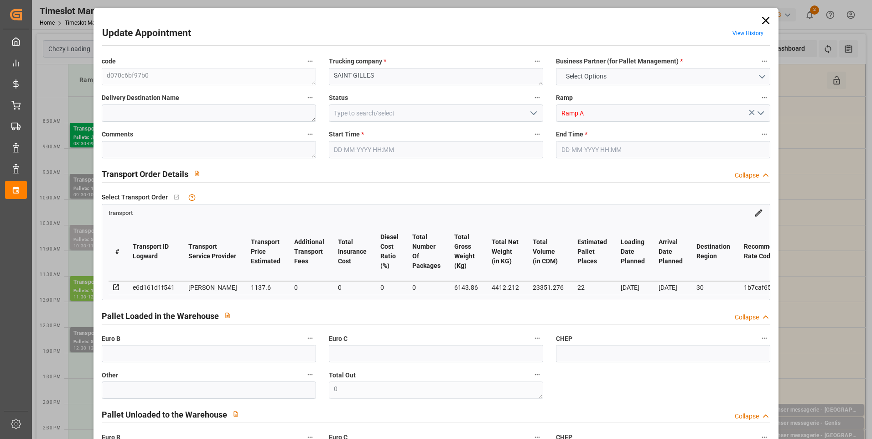
type input "23351.276"
type input "30"
type input "5"
type input "1438"
type input "23"
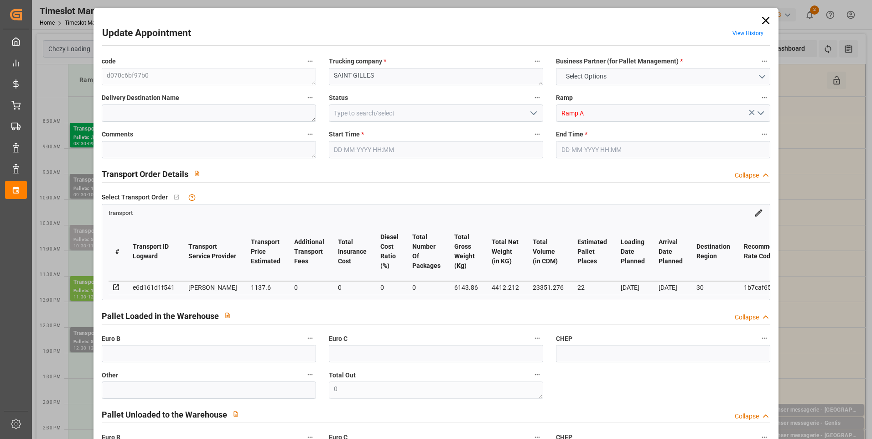
type input "101"
type input "6143.86"
type input "0"
type input "4710.8598"
type input "0"
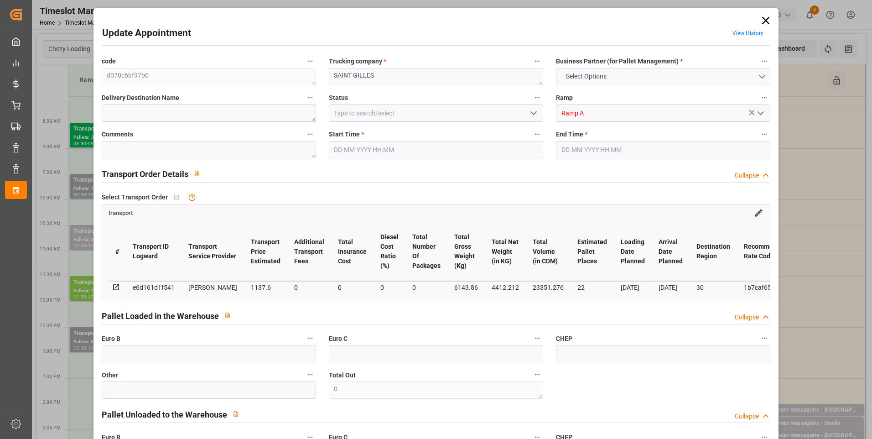
type input "0"
type input "21"
type input "35"
type input "29-08-2025 10:30"
type input "29-08-2025 11:00"
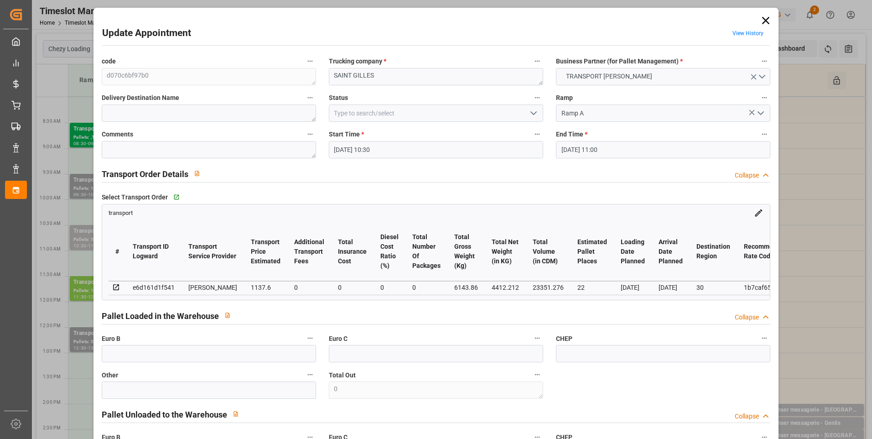
type input "28-08-2025 14:12"
type input "28-08-2025 11:29"
type input "02-09-2025"
type input "[DATE]"
click at [530, 115] on icon "open menu" at bounding box center [533, 113] width 11 height 11
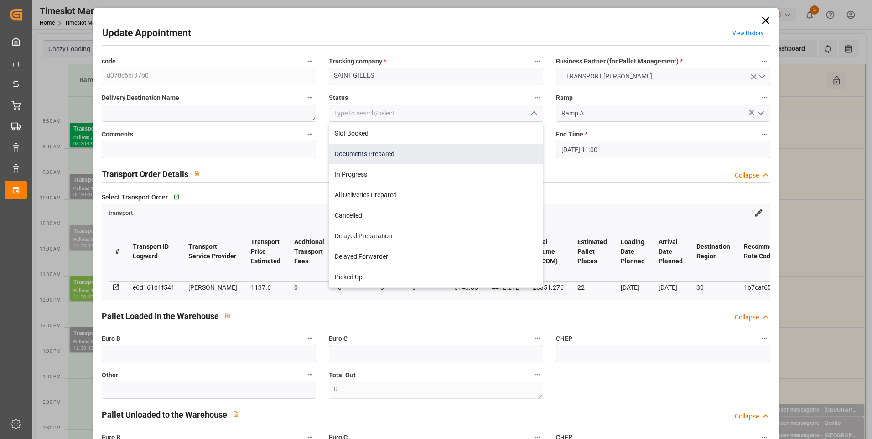
click at [352, 156] on div "Documents Prepared" at bounding box center [436, 154] width 214 height 21
type input "Documents Prepared"
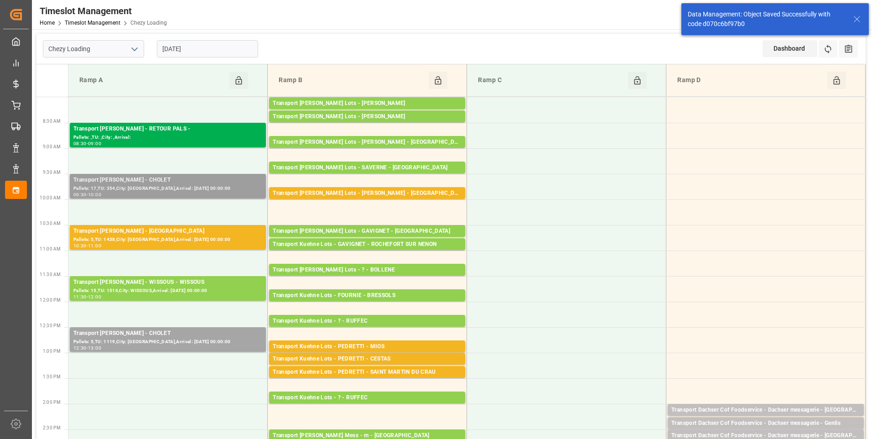
click at [164, 181] on div "Transport [PERSON_NAME] - CHOLET" at bounding box center [167, 180] width 189 height 9
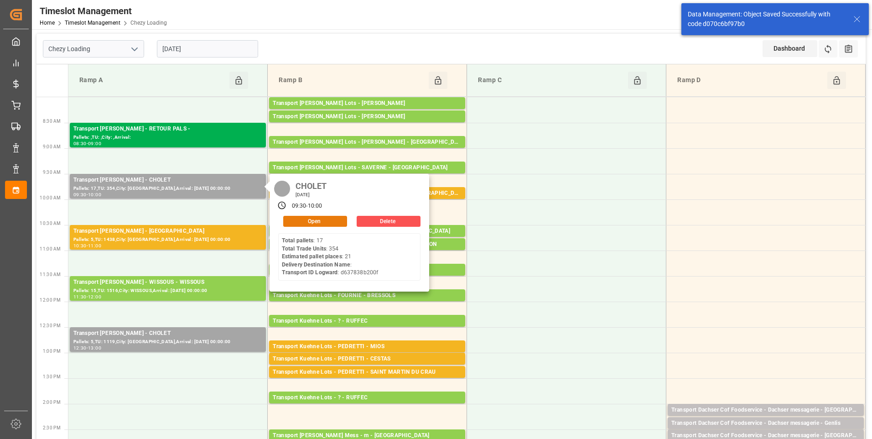
click at [301, 222] on button "Open" at bounding box center [315, 221] width 64 height 11
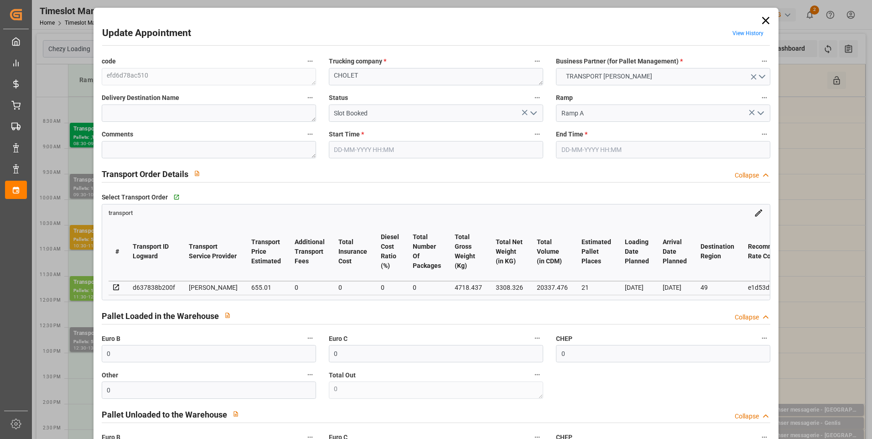
type input "29-08-2025 09:30"
type input "29-08-2025 10:00"
type input "28-08-2025 14:22"
type input "28-08-2025 11:29"
type input "02-09-2025"
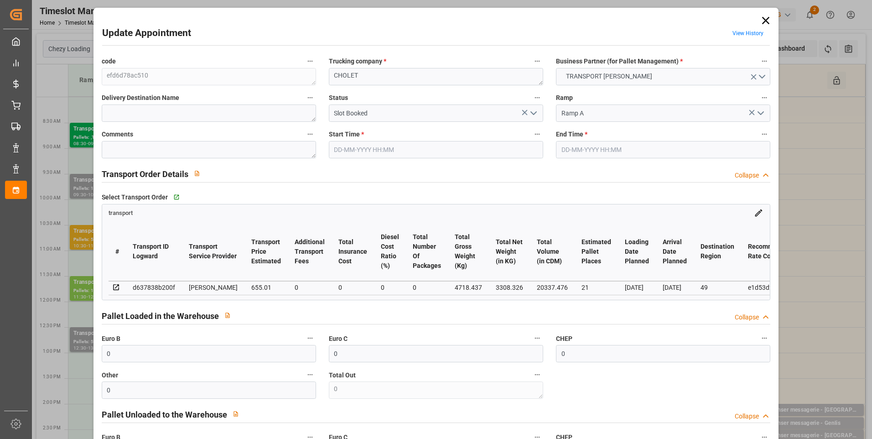
type input "[DATE]"
click at [530, 110] on icon "open menu" at bounding box center [533, 113] width 11 height 11
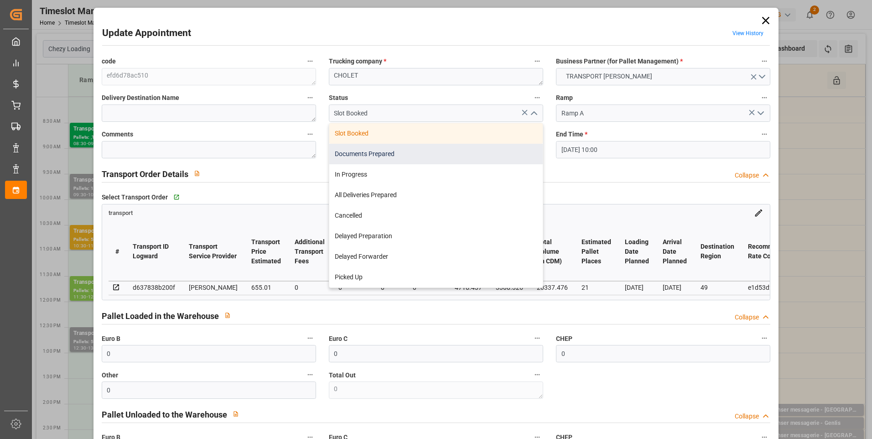
click at [412, 150] on div "Documents Prepared" at bounding box center [436, 154] width 214 height 21
type input "Documents Prepared"
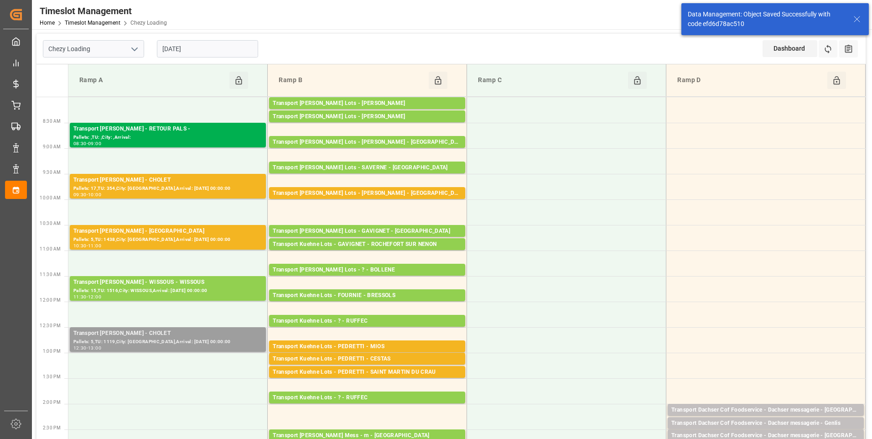
click at [171, 334] on div "Transport [PERSON_NAME] - CHOLET" at bounding box center [167, 333] width 189 height 9
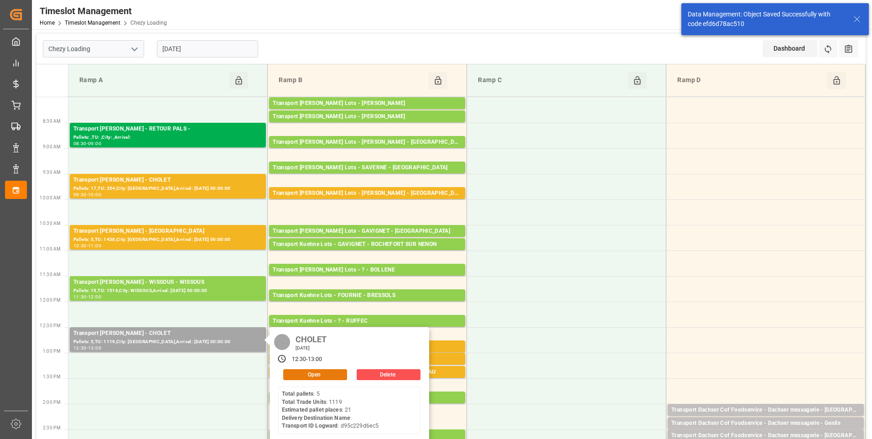
click at [305, 377] on button "Open" at bounding box center [315, 374] width 64 height 11
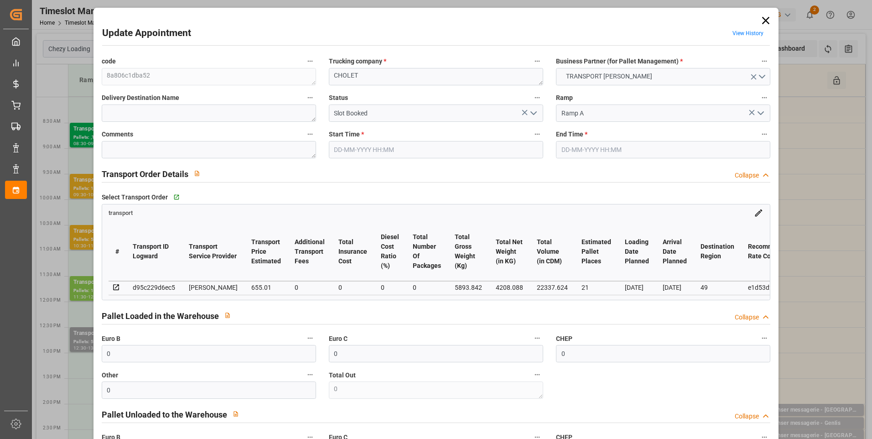
type input "29-08-2025 12:30"
type input "29-08-2025 13:00"
type input "28-08-2025 14:23"
type input "28-08-2025 11:29"
type input "02-09-2025"
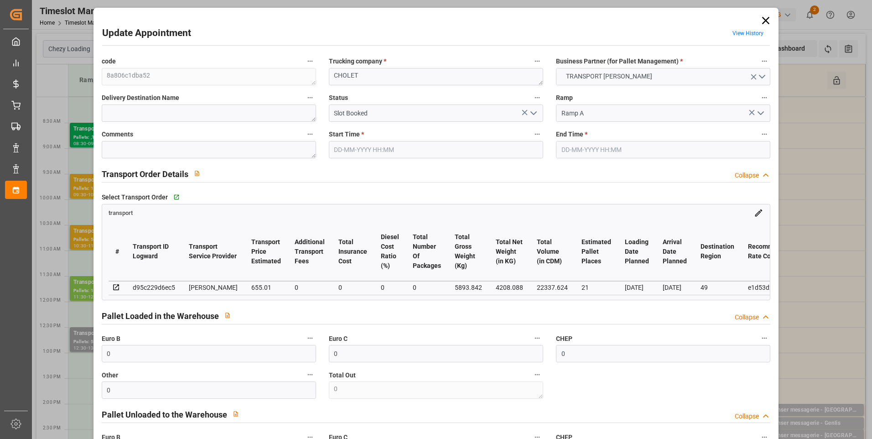
type input "[DATE]"
click at [532, 114] on polyline "open menu" at bounding box center [533, 113] width 5 height 3
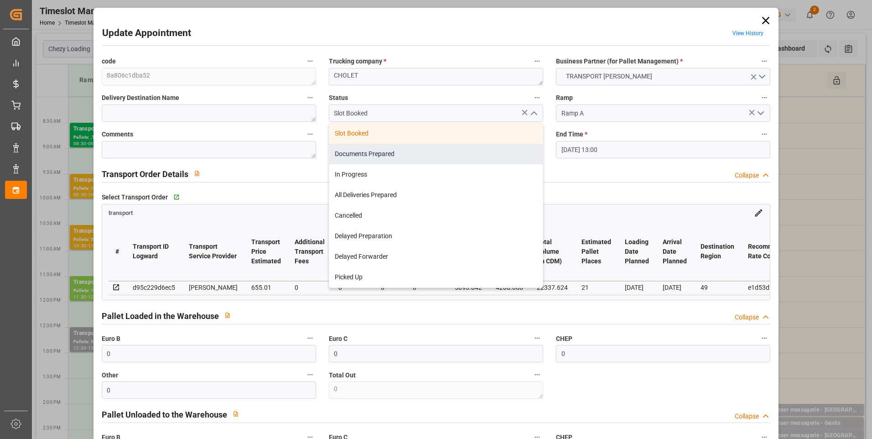
click at [385, 158] on div "Documents Prepared" at bounding box center [436, 154] width 214 height 21
type input "Documents Prepared"
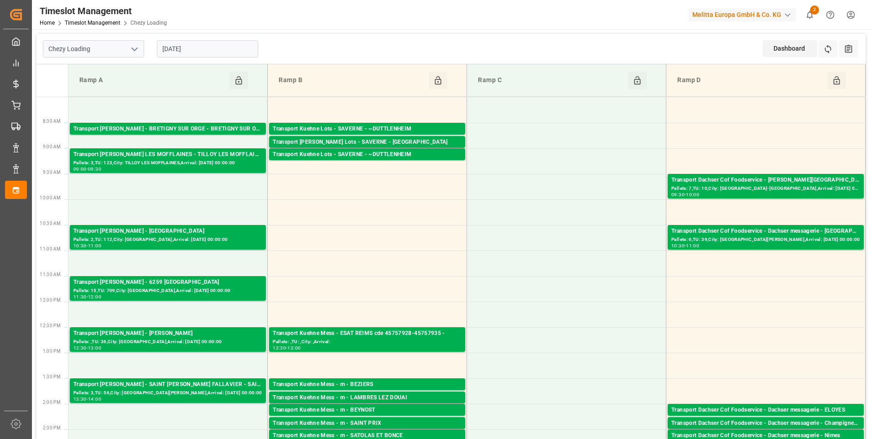
click at [222, 40] on input "[DATE]" at bounding box center [207, 48] width 101 height 17
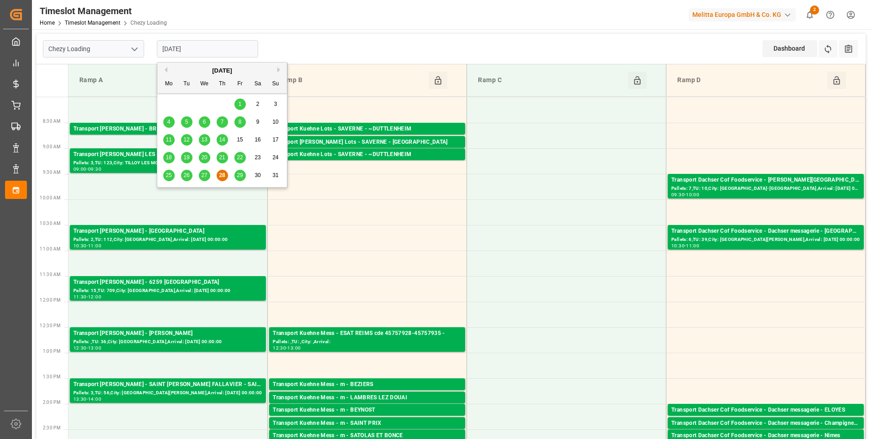
click at [239, 174] on span "29" at bounding box center [240, 175] width 6 height 6
type input "[DATE]"
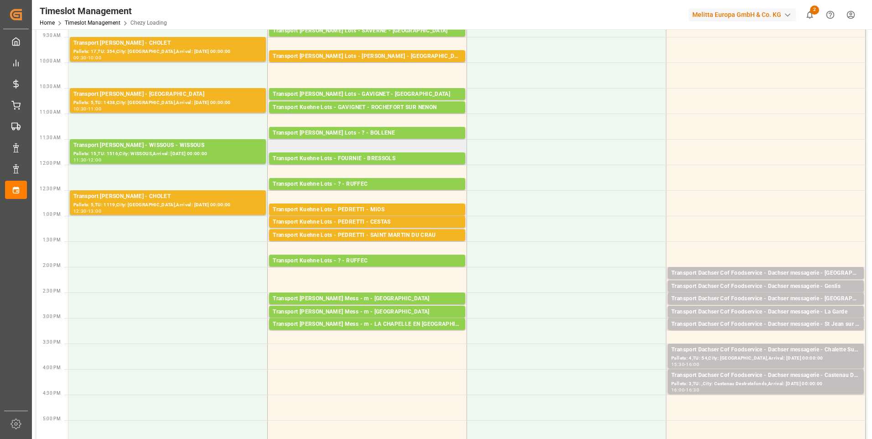
scroll to position [91, 0]
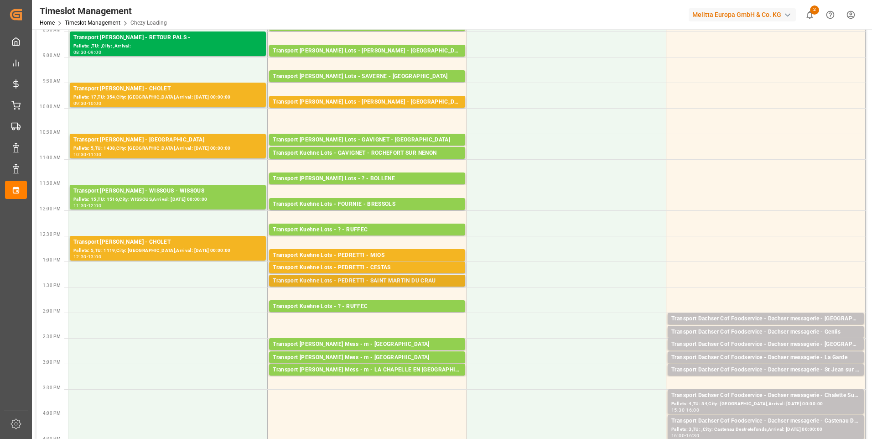
click at [344, 282] on div "Transport Kuehne Lots - PEDRETTI - SAINT MARTIN DU CRAU" at bounding box center [367, 280] width 189 height 9
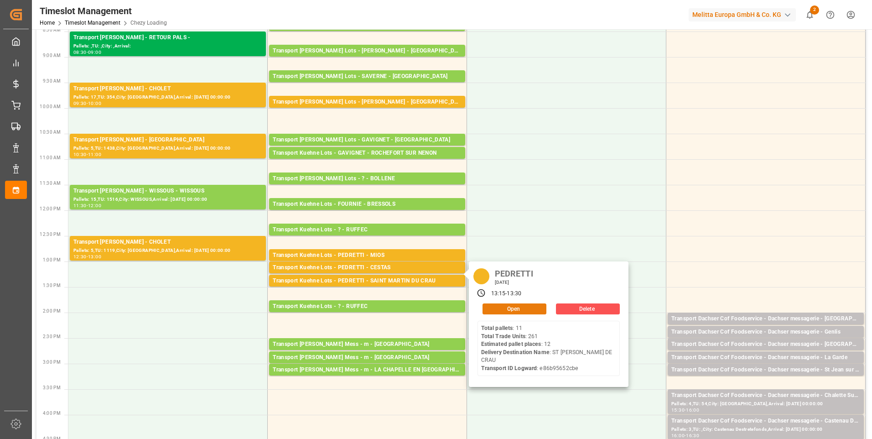
click at [503, 306] on button "Open" at bounding box center [515, 308] width 64 height 11
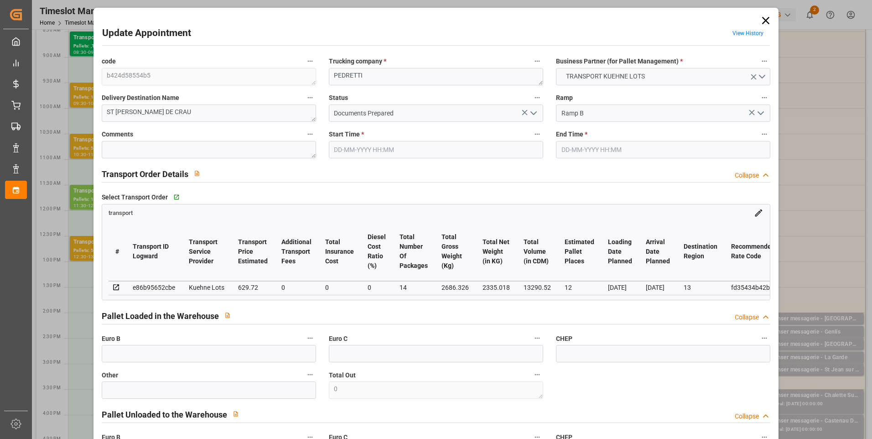
type input "12"
type input "629.72"
type input "0"
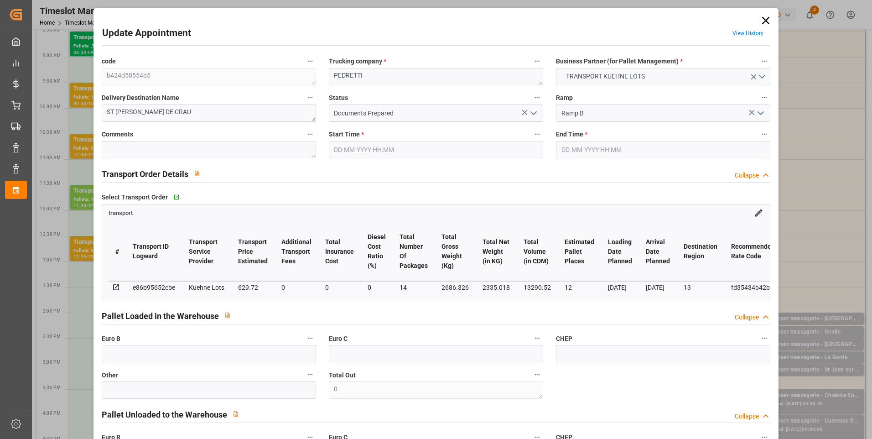
type input "629.72"
type input "0"
type input "14"
type input "2335.018"
type input "3045.302"
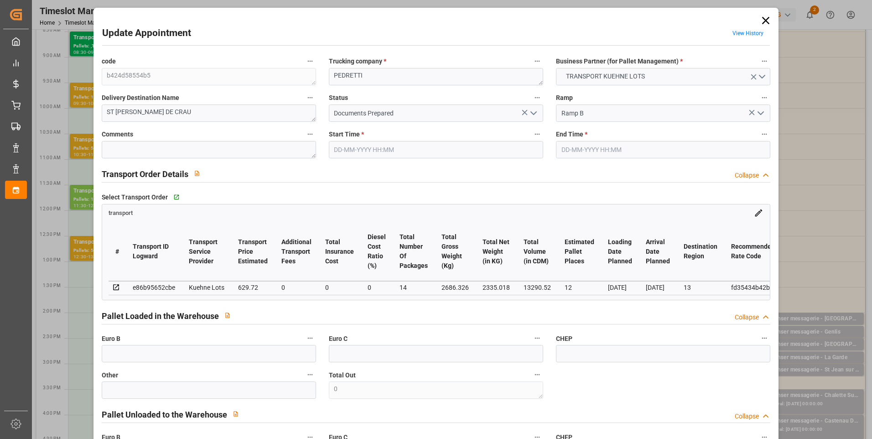
type input "13290.52"
type input "13"
type input "11"
type input "261"
type input "14"
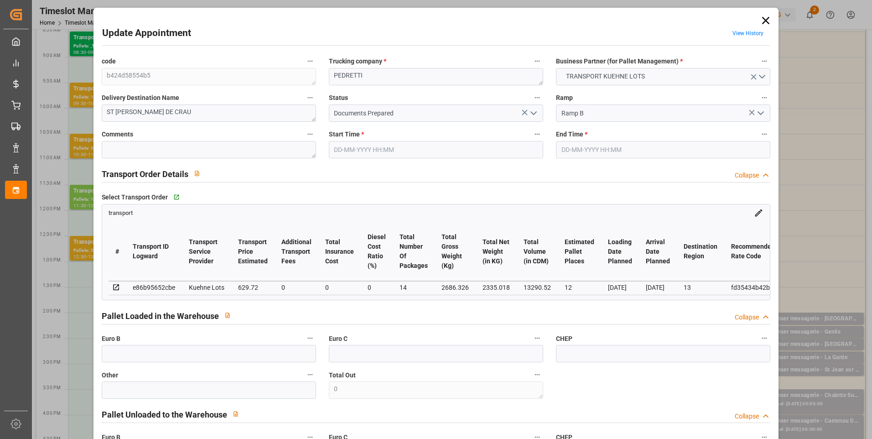
type input "101"
type input "2686.326"
type input "0"
type input "4710.8598"
type input "0"
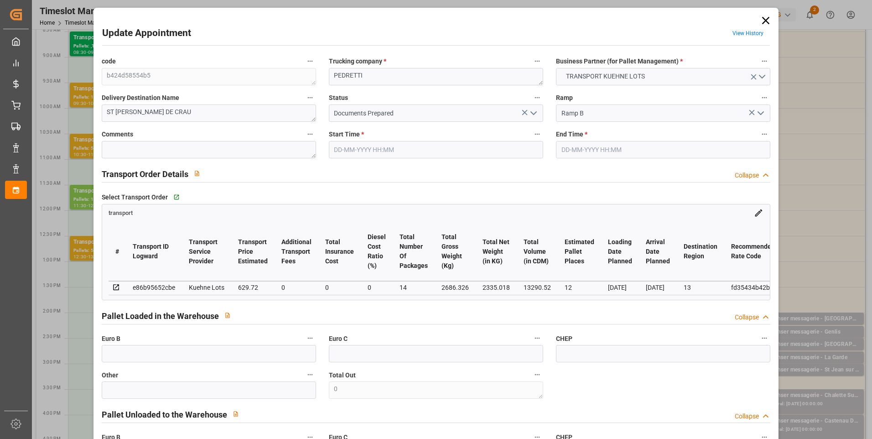
type input "0"
type input "21"
type input "35"
type input "[DATE] 13:15"
type input "[DATE] 13:30"
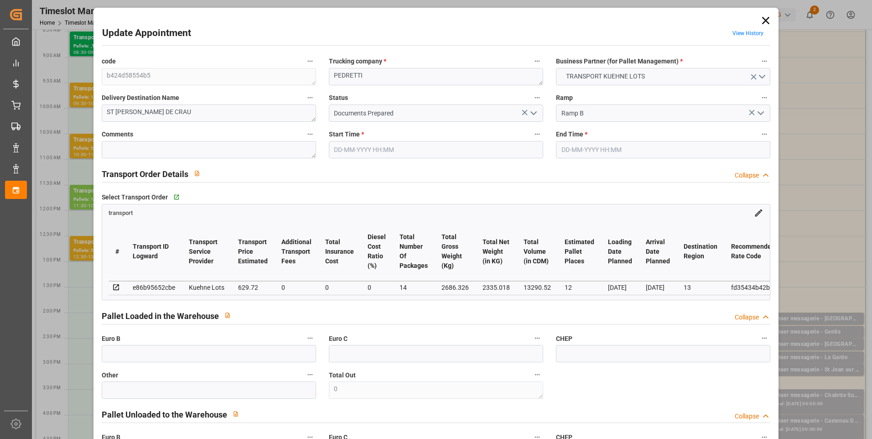
type input "[DATE] 12:37"
type input "[DATE] 11:25"
type input "[DATE]"
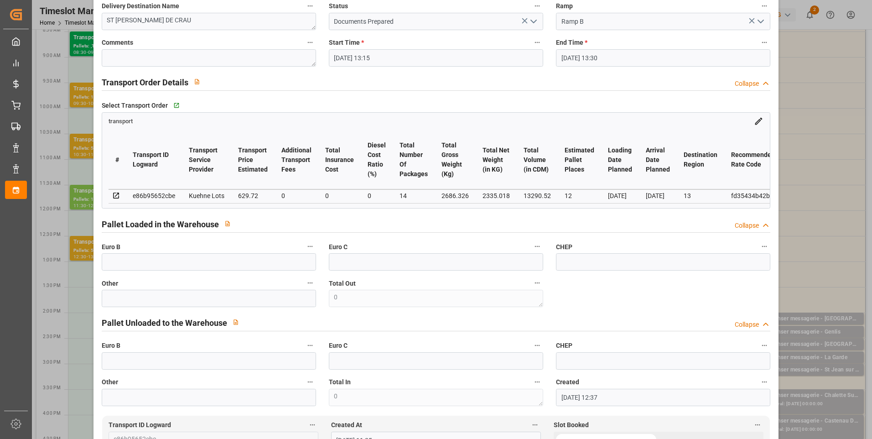
scroll to position [0, 0]
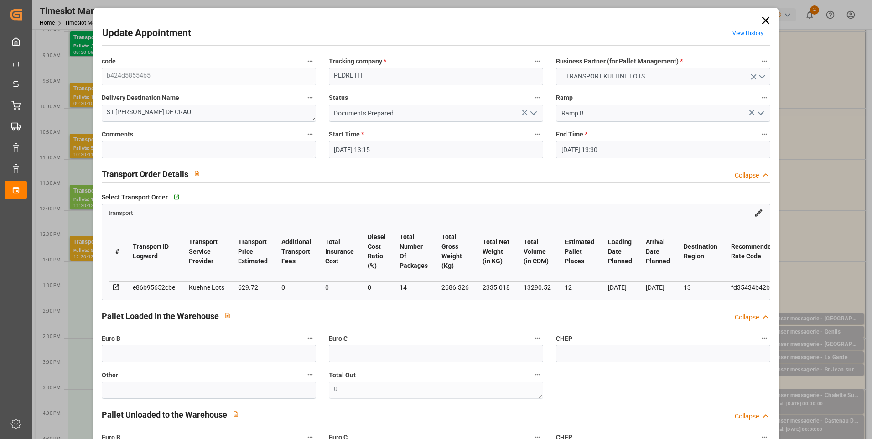
click at [534, 112] on polyline "open menu" at bounding box center [533, 113] width 5 height 3
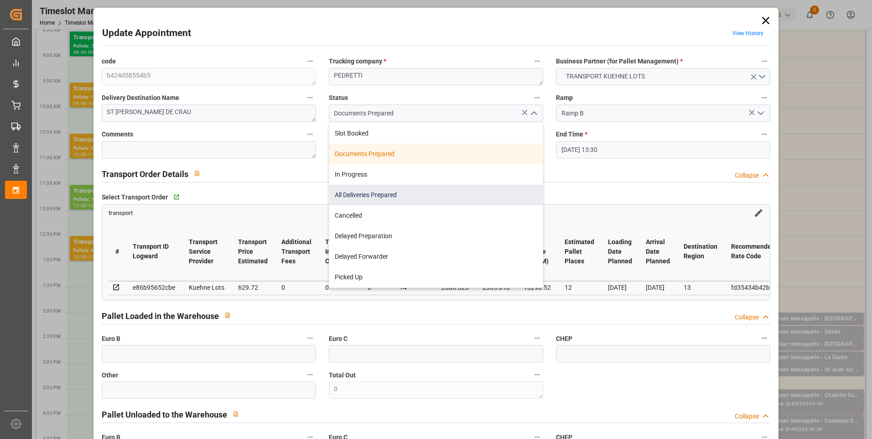
click at [347, 194] on div "All Deliveries Prepared" at bounding box center [436, 195] width 214 height 21
type input "All Deliveries Prepared"
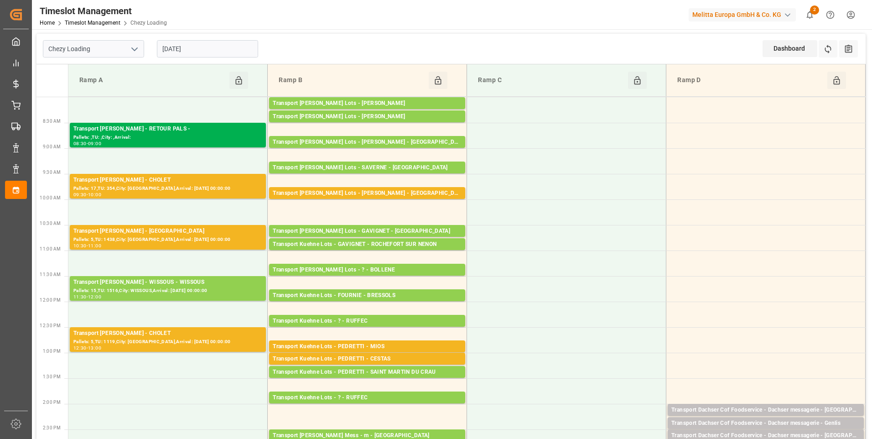
click at [206, 53] on input "[DATE]" at bounding box center [207, 48] width 101 height 17
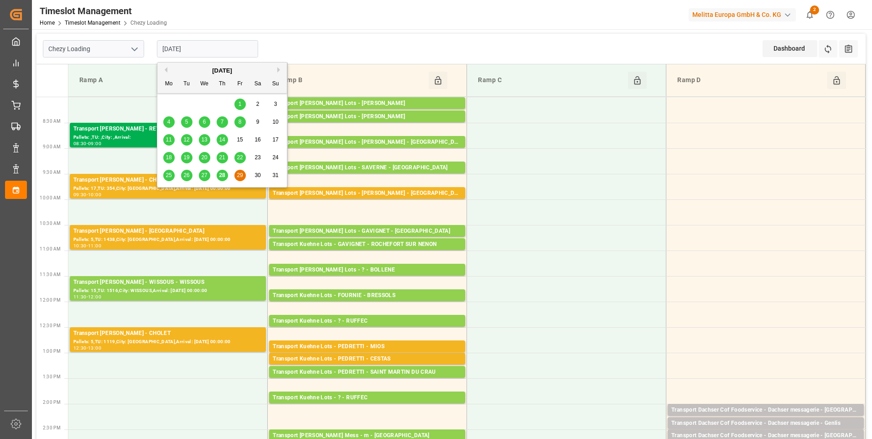
click at [278, 68] on button "Next Month" at bounding box center [279, 69] width 5 height 5
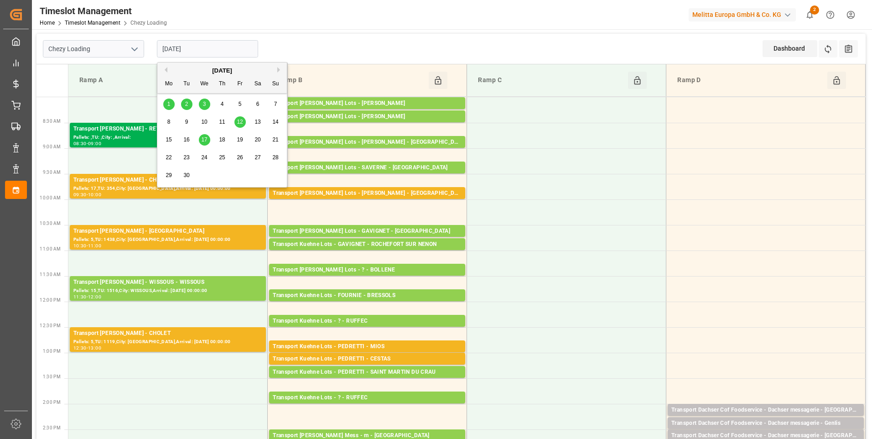
click at [167, 106] on div "1" at bounding box center [168, 104] width 11 height 11
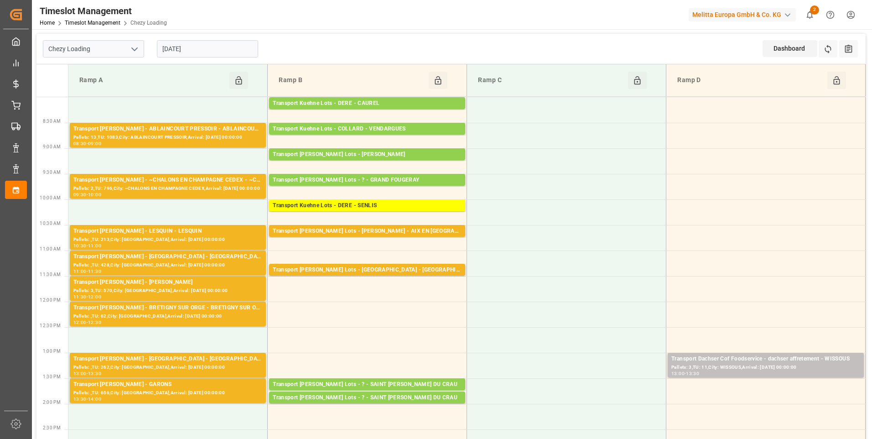
click at [240, 47] on input "[DATE]" at bounding box center [207, 48] width 101 height 17
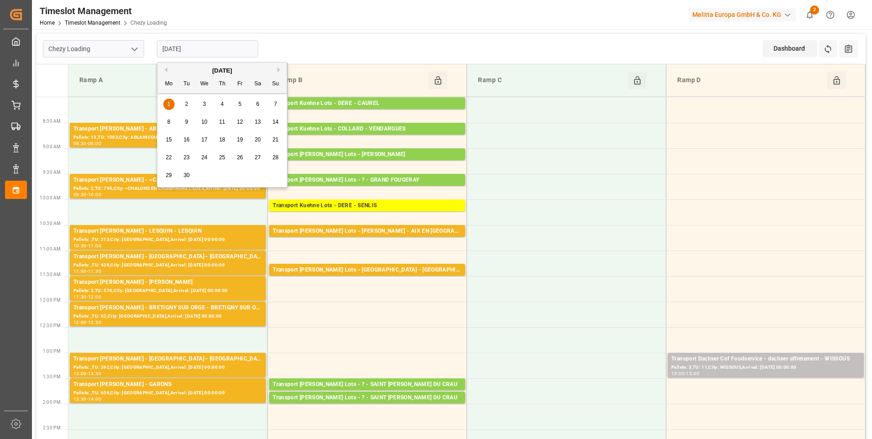
click at [185, 107] on span "2" at bounding box center [186, 104] width 3 height 6
type input "[DATE]"
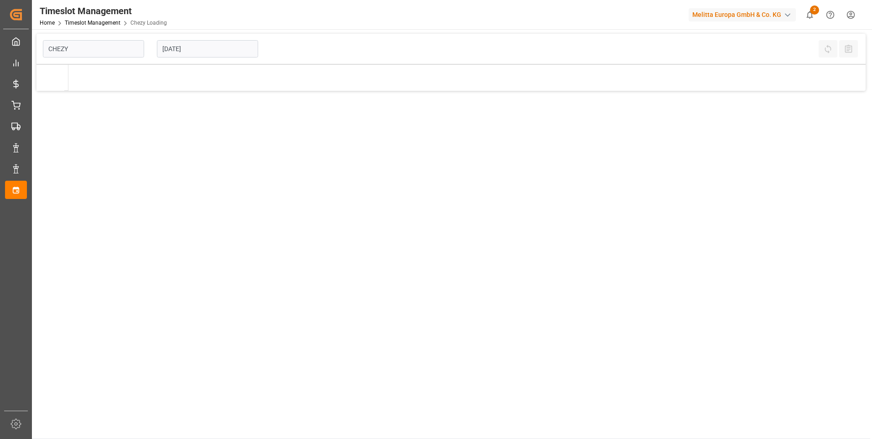
type input "Chezy Loading"
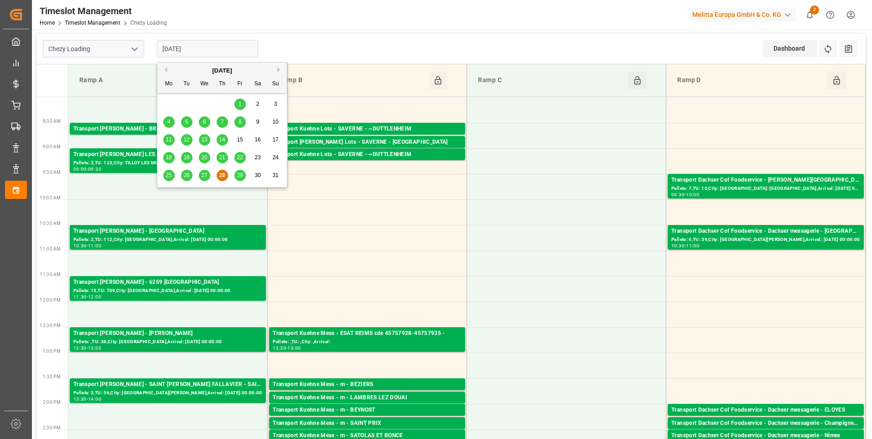
click at [212, 46] on input "[DATE]" at bounding box center [207, 48] width 101 height 17
click at [241, 173] on span "29" at bounding box center [240, 175] width 6 height 6
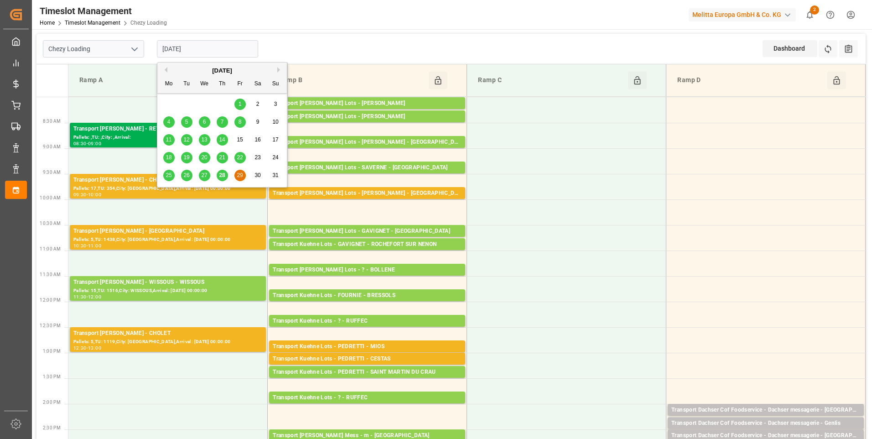
click at [199, 51] on input "[DATE]" at bounding box center [207, 48] width 101 height 17
click at [278, 67] on button "Next Month" at bounding box center [279, 69] width 5 height 5
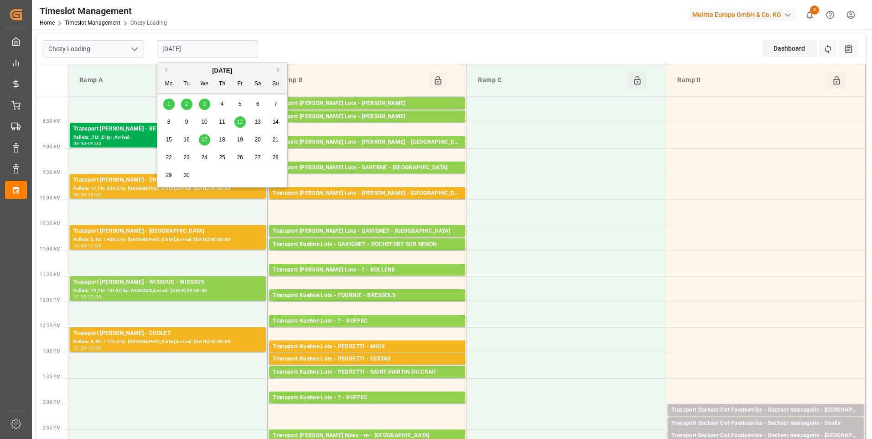
click at [171, 108] on div "1" at bounding box center [168, 104] width 11 height 11
type input "[DATE]"
